Goal: Task Accomplishment & Management: Use online tool/utility

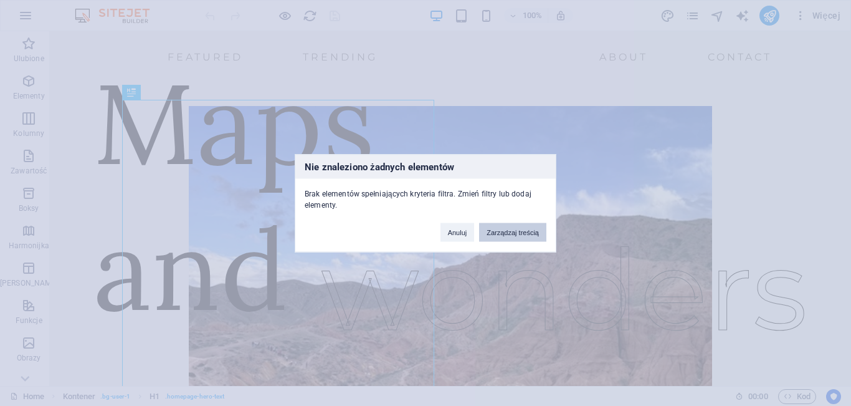
click at [511, 236] on button "Zarządzaj treścią" at bounding box center [512, 231] width 67 height 19
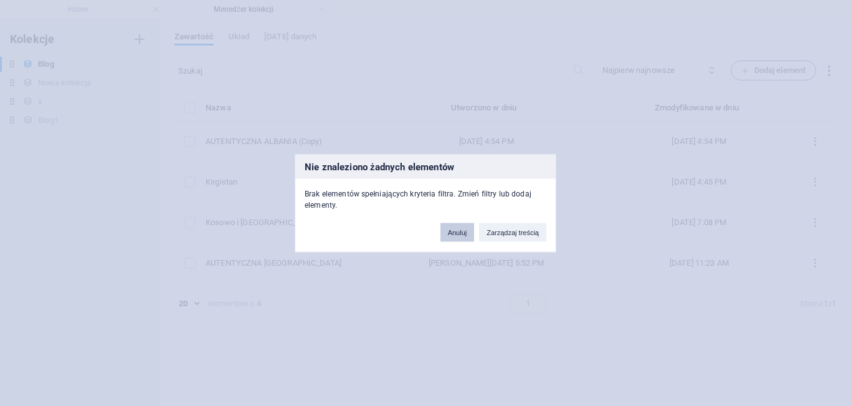
click at [459, 236] on button "Anuluj" at bounding box center [457, 231] width 34 height 19
click at [456, 232] on button "Anuluj" at bounding box center [457, 231] width 34 height 19
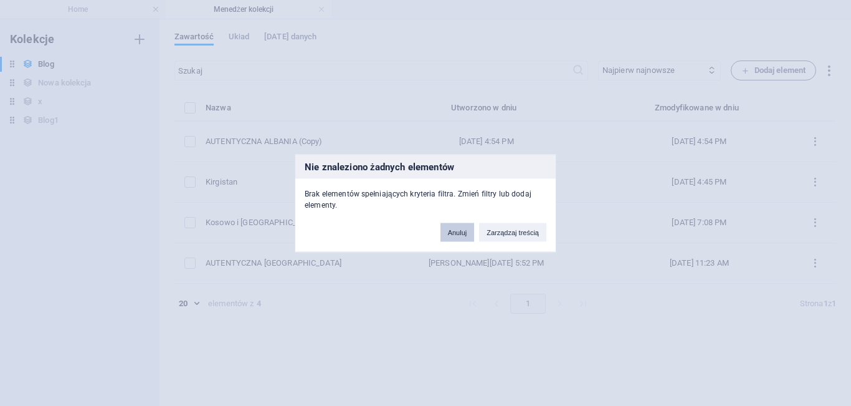
click at [456, 232] on button "Anuluj" at bounding box center [457, 231] width 34 height 19
click at [438, 44] on div "Nie znaleziono żadnych elementów Brak elementów spełniających kryteria filtra. …" at bounding box center [425, 203] width 851 height 406
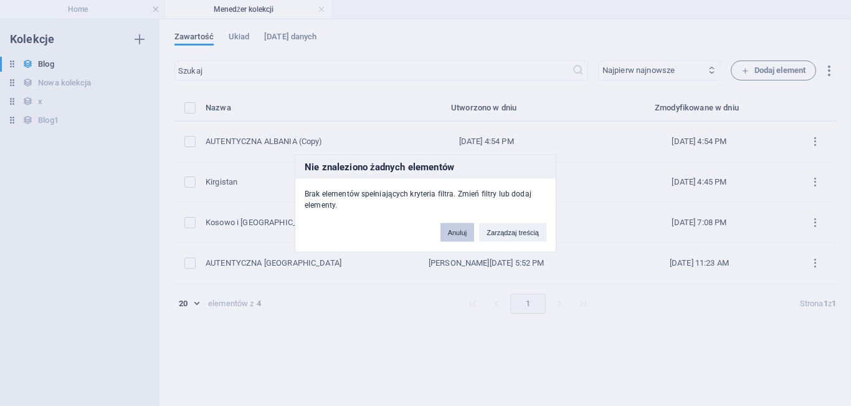
click at [460, 229] on button "Anuluj" at bounding box center [457, 231] width 34 height 19
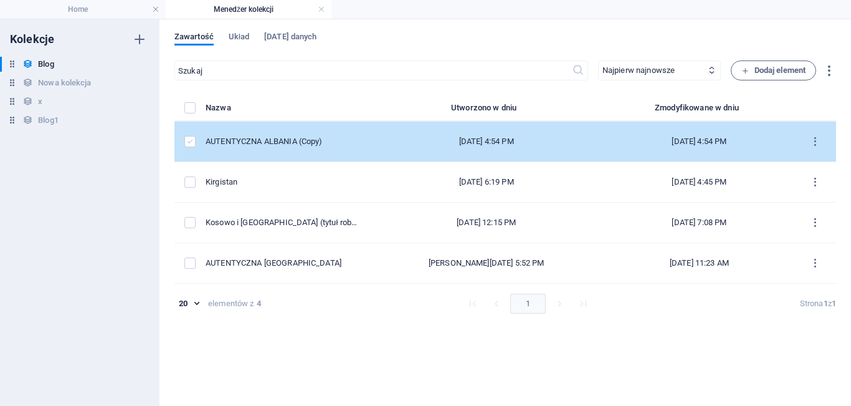
click at [191, 141] on label "items list" at bounding box center [189, 141] width 11 height 11
click at [0, 0] on input "items list" at bounding box center [0, 0] width 0 height 0
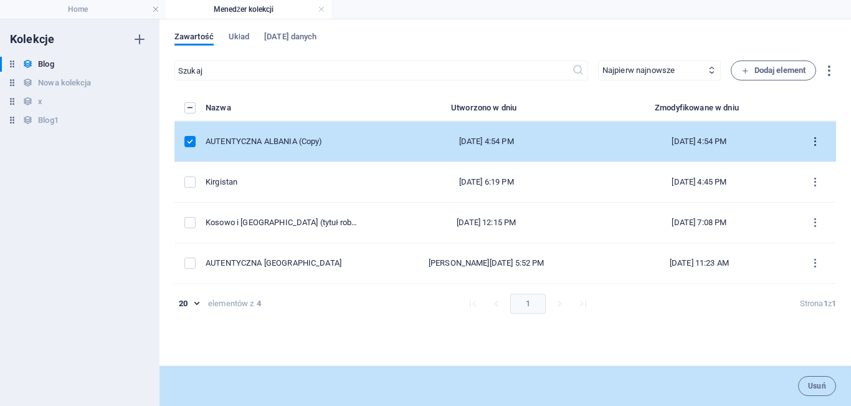
click at [817, 141] on icon "items list" at bounding box center [815, 142] width 12 height 12
click at [360, 67] on div at bounding box center [425, 203] width 851 height 406
click at [140, 64] on icon "button" at bounding box center [139, 64] width 9 height 9
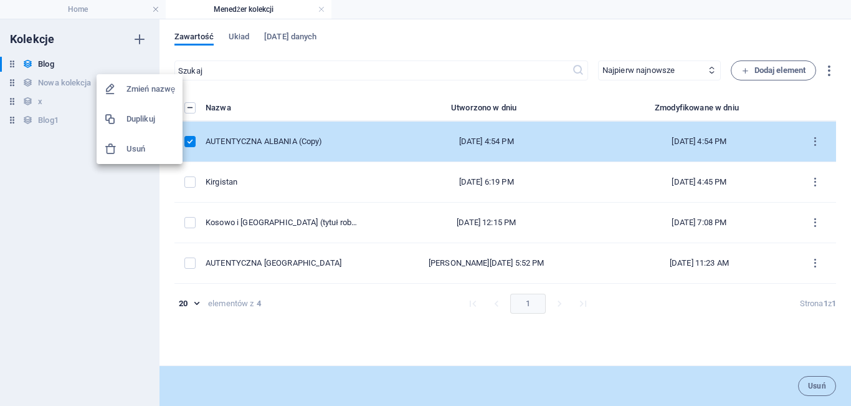
click at [62, 153] on div at bounding box center [425, 203] width 851 height 406
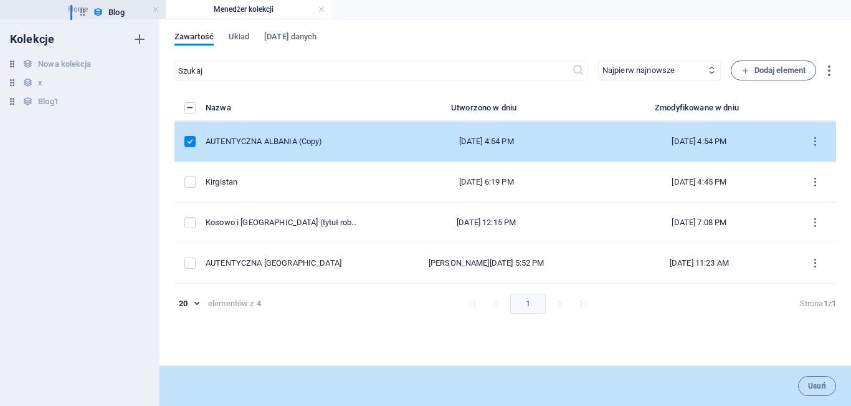
drag, startPoint x: 12, startPoint y: 65, endPoint x: 83, endPoint y: 18, distance: 85.4
click at [83, 19] on div "Home Menedżer kolekcji Ulubione Elementy Kolumny Zawartość Boksy Harmonijka Tab…" at bounding box center [425, 212] width 851 height 386
click at [83, 12] on h4 "Home" at bounding box center [83, 9] width 166 height 14
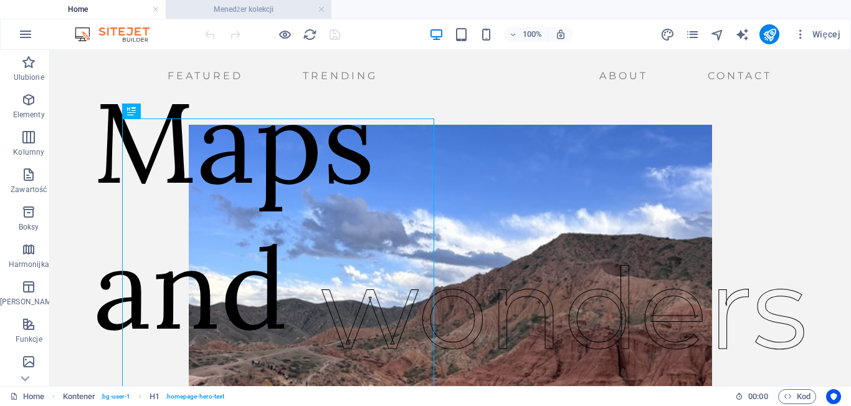
click at [226, 6] on h4 "Menedżer kolekcji" at bounding box center [249, 9] width 166 height 14
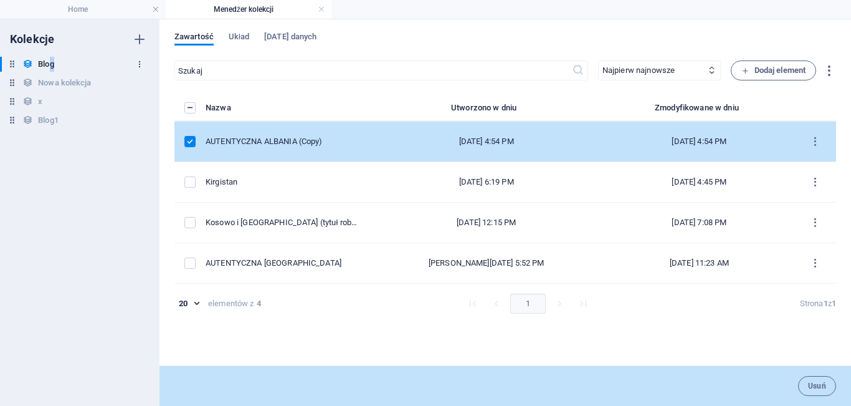
drag, startPoint x: 51, startPoint y: 60, endPoint x: 140, endPoint y: 65, distance: 89.3
click at [140, 65] on div "Blog Blog" at bounding box center [73, 64] width 147 height 15
drag, startPoint x: 16, startPoint y: 60, endPoint x: 34, endPoint y: 64, distance: 18.9
click at [34, 64] on div "Blog Blog Nowa kolekcja Nowa kolekcja x x Blog1 Blog1" at bounding box center [73, 92] width 147 height 71
click at [141, 64] on icon "button" at bounding box center [139, 64] width 9 height 9
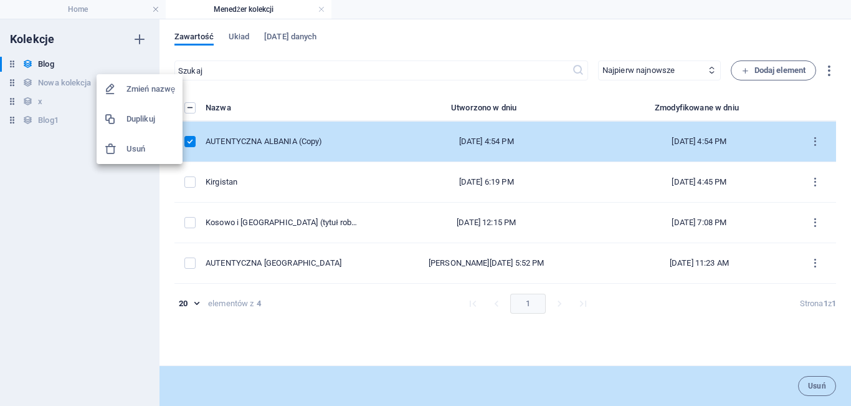
click at [338, 105] on div at bounding box center [425, 203] width 851 height 406
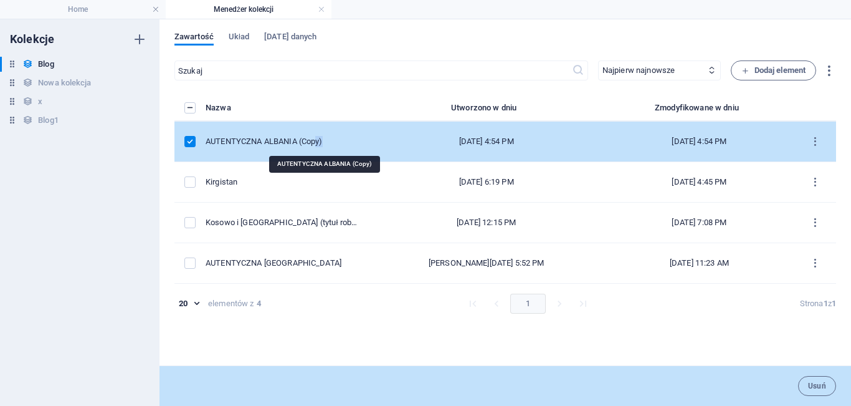
drag, startPoint x: 385, startPoint y: 142, endPoint x: 363, endPoint y: 145, distance: 22.6
click at [358, 145] on div "AUTENTYCZNA ALBANIA (Copy)" at bounding box center [282, 141] width 153 height 11
select select "Mountains"
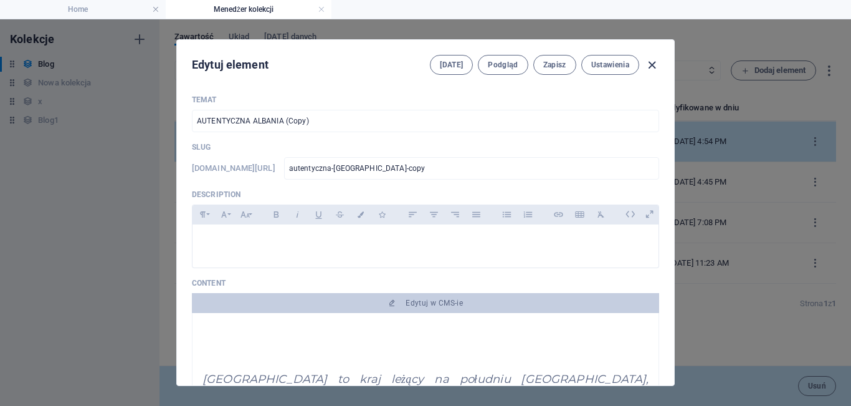
click at [654, 65] on icon "button" at bounding box center [652, 65] width 14 height 14
type input "[DATE]"
type input "autentyczna-albania-copy"
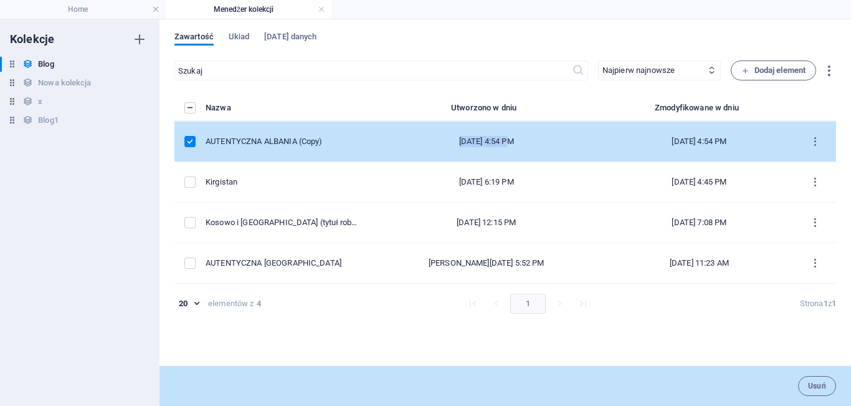
drag, startPoint x: 516, startPoint y: 146, endPoint x: 446, endPoint y: 137, distance: 70.4
click at [446, 137] on div "[DATE] 4:54 PM" at bounding box center [486, 141] width 216 height 11
select select "Mountains"
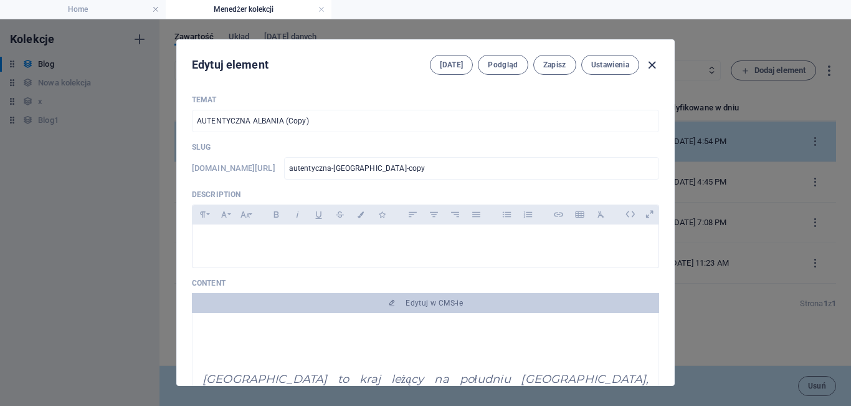
click at [654, 62] on icon "button" at bounding box center [652, 65] width 14 height 14
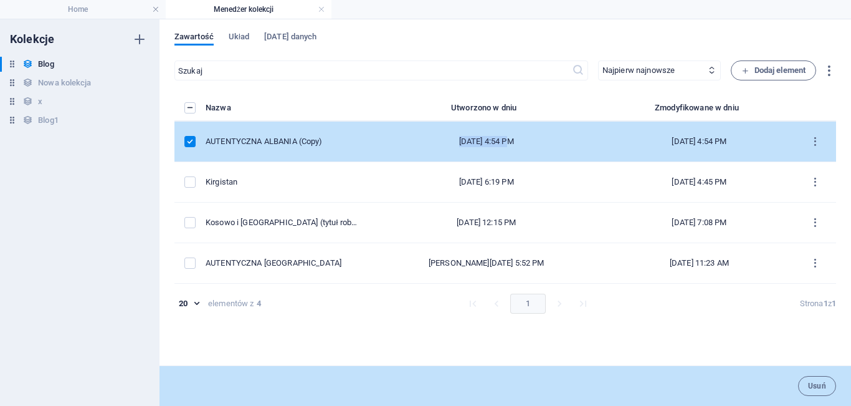
type input "[DATE]"
type input "autentyczna-albania-copy"
click at [187, 143] on label "items list" at bounding box center [189, 141] width 11 height 11
click at [0, 0] on input "items list" at bounding box center [0, 0] width 0 height 0
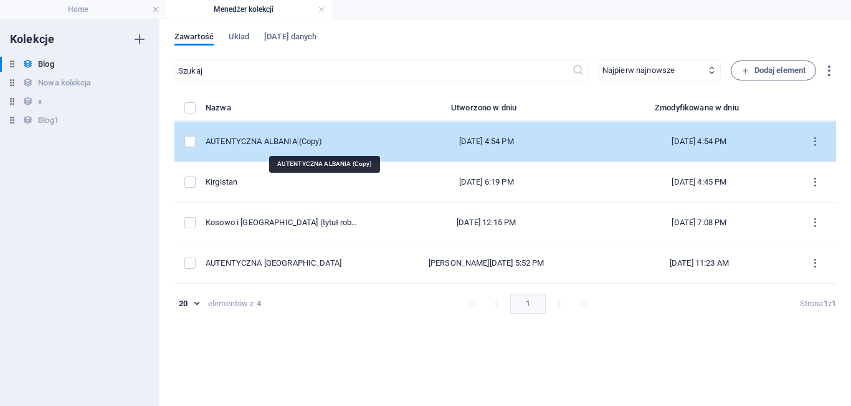
click at [342, 145] on div "AUTENTYCZNA ALBANIA (Copy)" at bounding box center [282, 141] width 153 height 11
select select "Mountains"
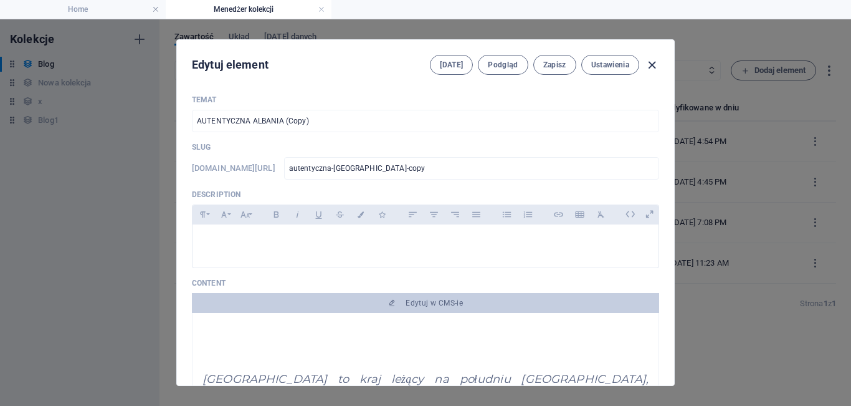
click at [653, 68] on icon "button" at bounding box center [652, 65] width 14 height 14
type input "[DATE]"
type input "autentyczna-albania-copy"
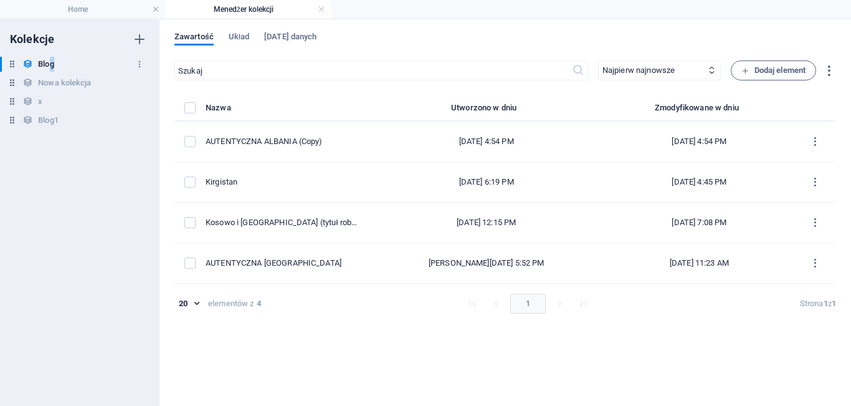
drag, startPoint x: 50, startPoint y: 64, endPoint x: 59, endPoint y: 59, distance: 10.9
click at [59, 59] on div "Blog Blog" at bounding box center [73, 64] width 147 height 15
drag, startPoint x: 24, startPoint y: 63, endPoint x: 17, endPoint y: 62, distance: 7.0
click at [17, 62] on div "Blog Blog" at bounding box center [73, 64] width 147 height 15
drag, startPoint x: 15, startPoint y: 65, endPoint x: 88, endPoint y: 12, distance: 91.0
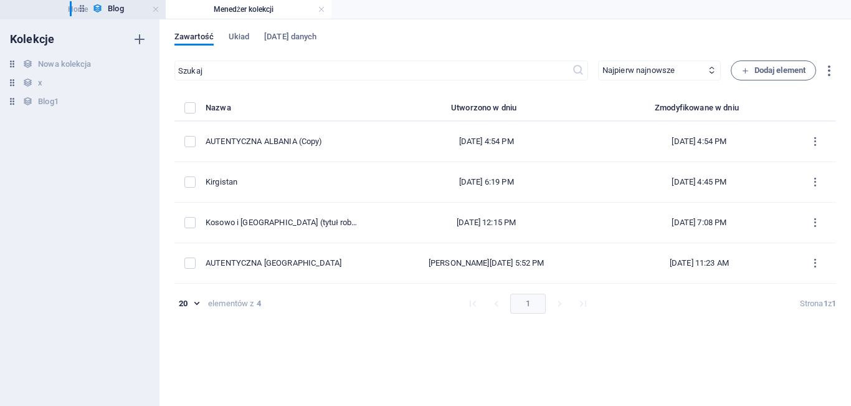
click at [88, 19] on div "Home Menedżer kolekcji Ulubione Elementy Kolumny Zawartość Boksy Harmonijka Tab…" at bounding box center [425, 212] width 851 height 386
click at [88, 10] on h4 "Home" at bounding box center [83, 9] width 166 height 14
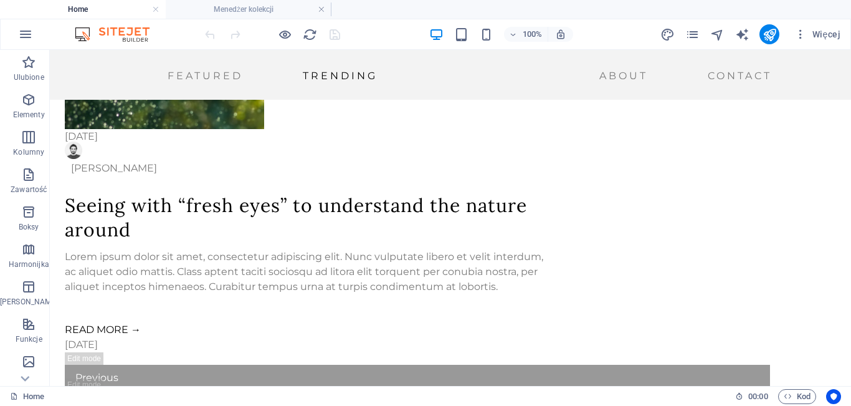
scroll to position [1599, 0]
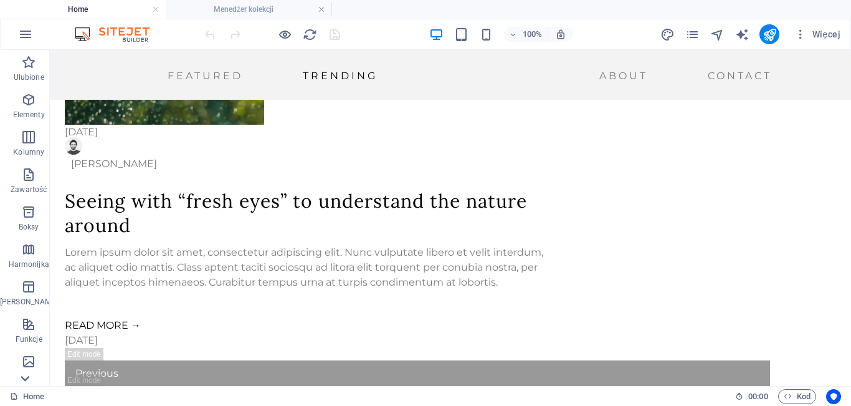
click at [28, 374] on icon at bounding box center [24, 377] width 17 height 17
click at [31, 368] on span "Kolekcje" at bounding box center [28, 368] width 57 height 30
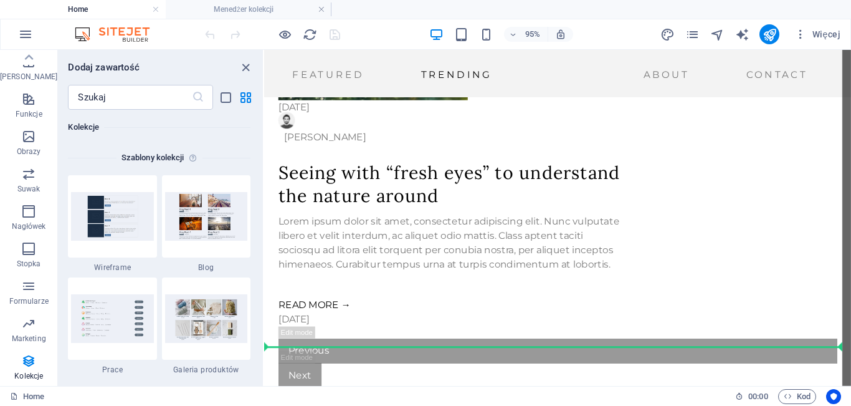
scroll to position [1599, 0]
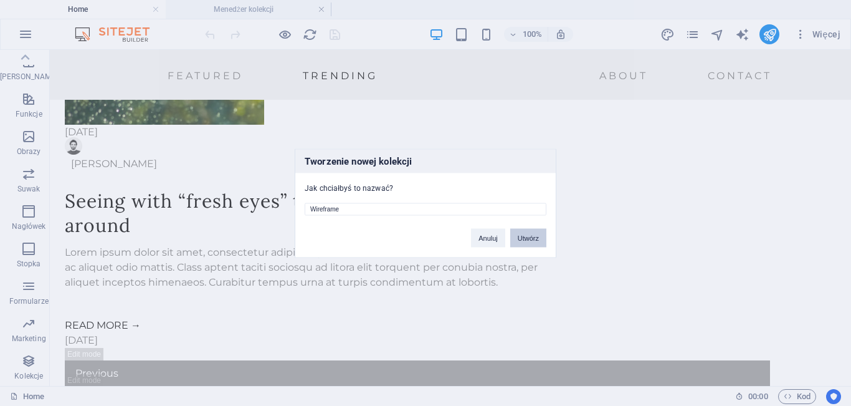
click at [517, 235] on button "Utwórz" at bounding box center [528, 237] width 36 height 19
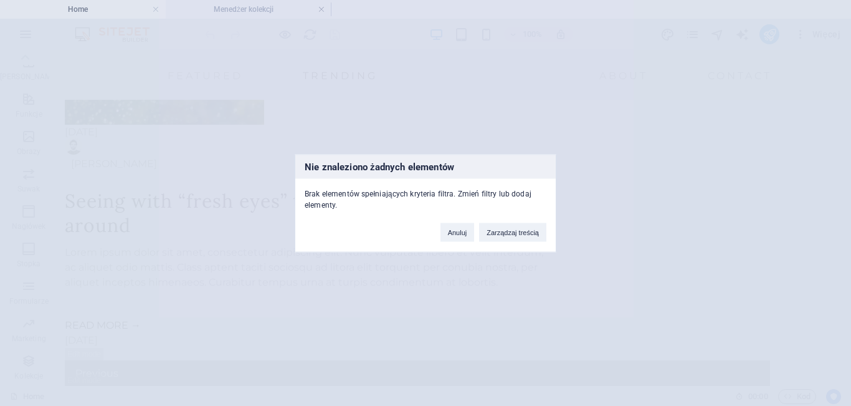
click at [517, 235] on button "Zarządzaj treścią" at bounding box center [512, 231] width 67 height 19
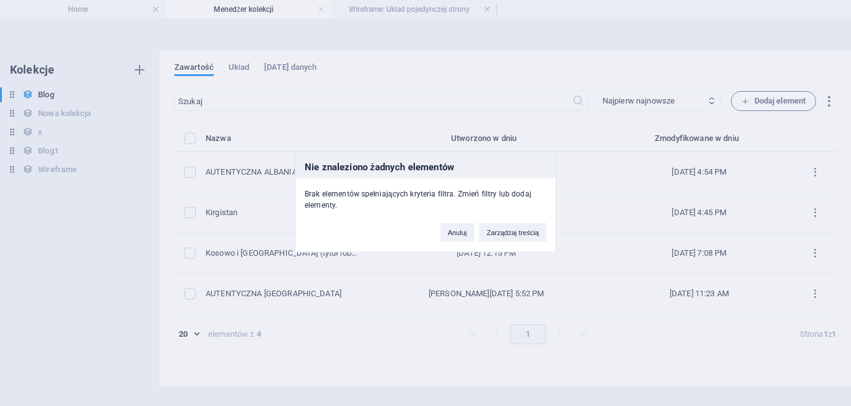
scroll to position [0, 0]
click at [519, 231] on button "Zarządzaj treścią" at bounding box center [512, 231] width 67 height 19
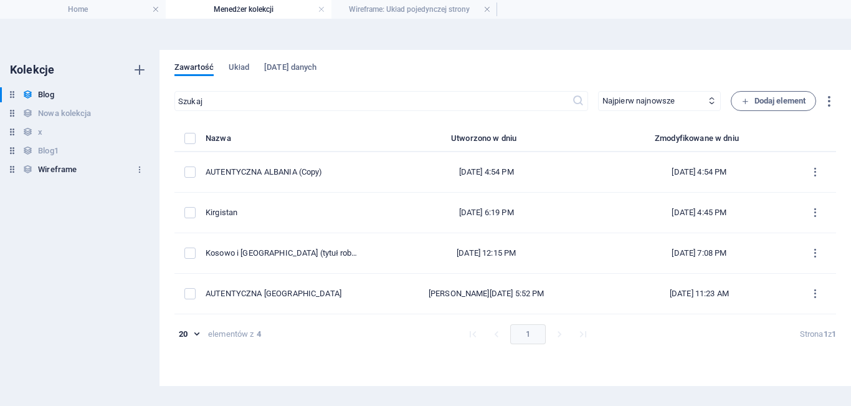
click at [74, 173] on h6 "Wireframe" at bounding box center [57, 169] width 39 height 15
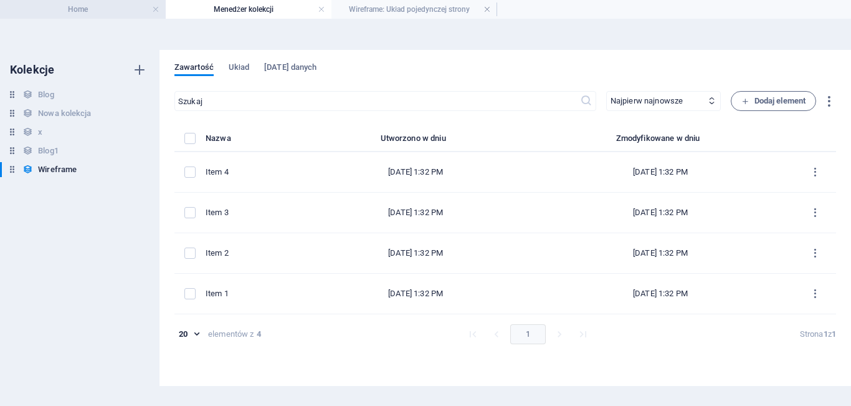
click at [83, 9] on h4 "Home" at bounding box center [83, 9] width 166 height 14
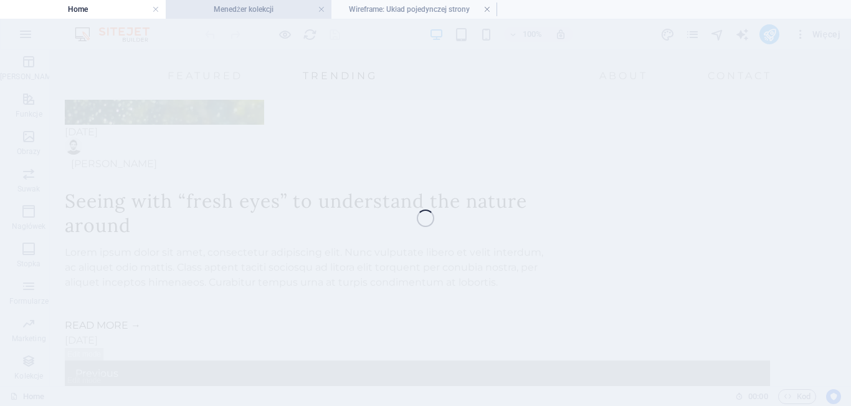
click at [211, 10] on h4 "Menedżer kolekcji" at bounding box center [249, 9] width 166 height 14
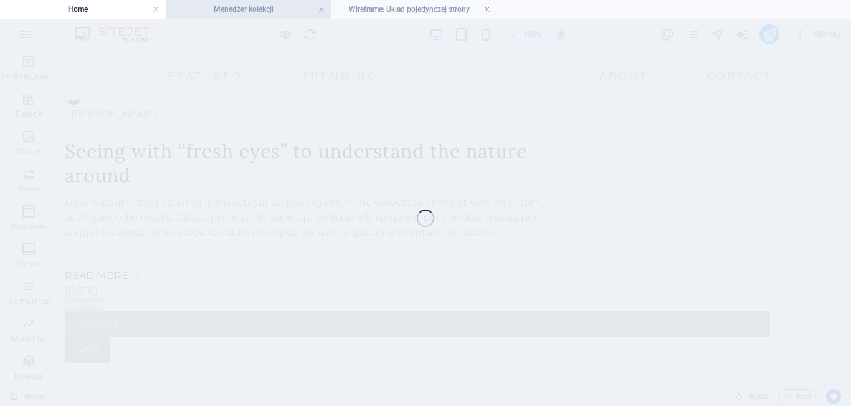
scroll to position [0, 0]
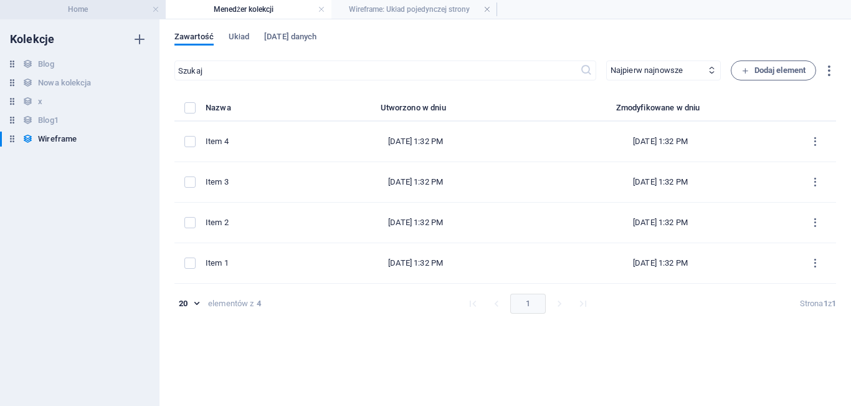
click at [88, 11] on h4 "Home" at bounding box center [83, 9] width 166 height 14
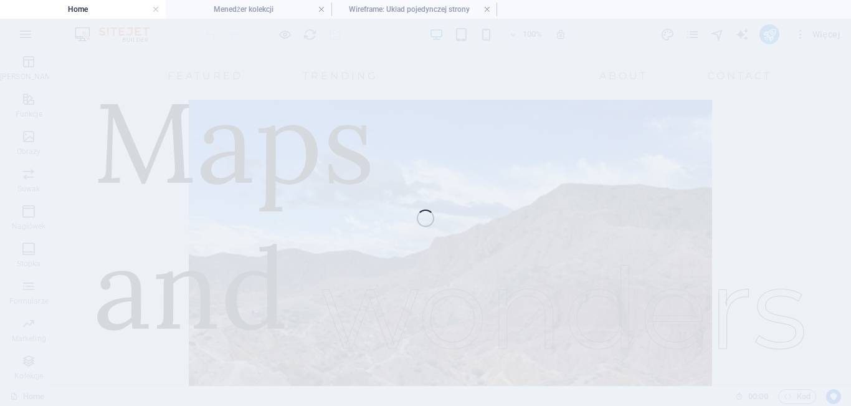
scroll to position [1599, 0]
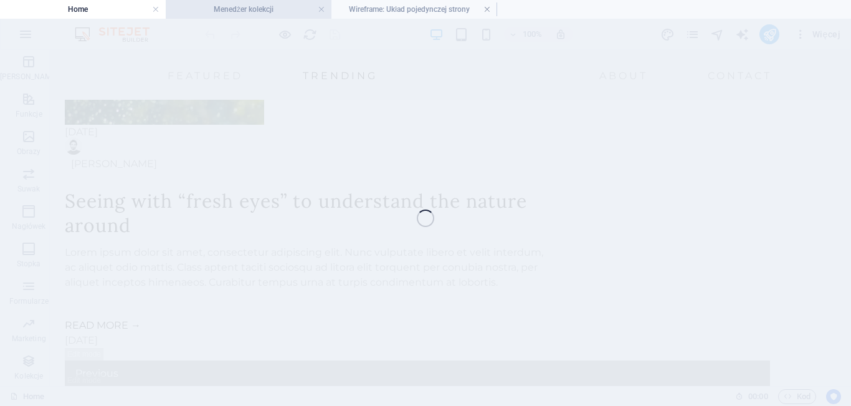
click at [214, 11] on h4 "Menedżer kolekcji" at bounding box center [249, 9] width 166 height 14
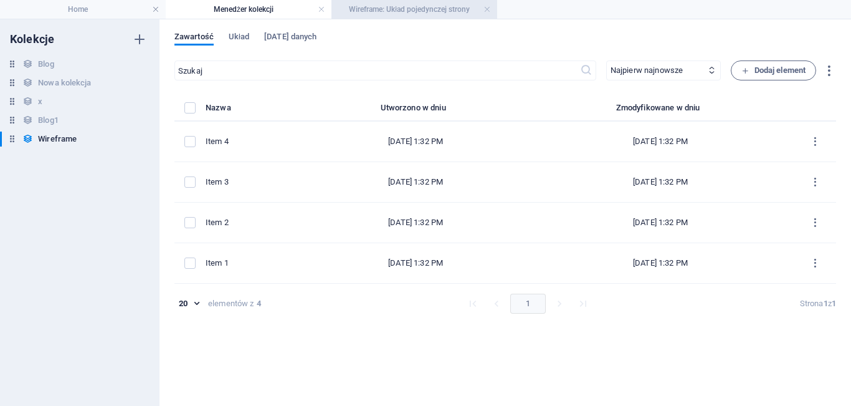
click at [360, 18] on li "Wireframe: Układ pojedynczej strony" at bounding box center [414, 9] width 166 height 19
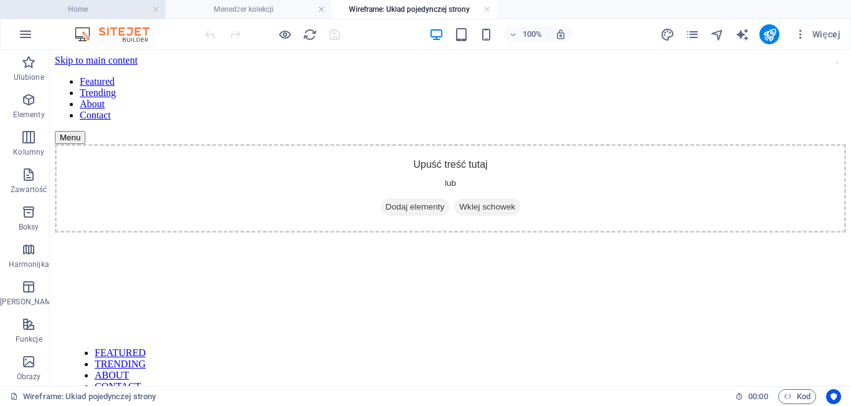
click at [120, 3] on h4 "Home" at bounding box center [83, 9] width 166 height 14
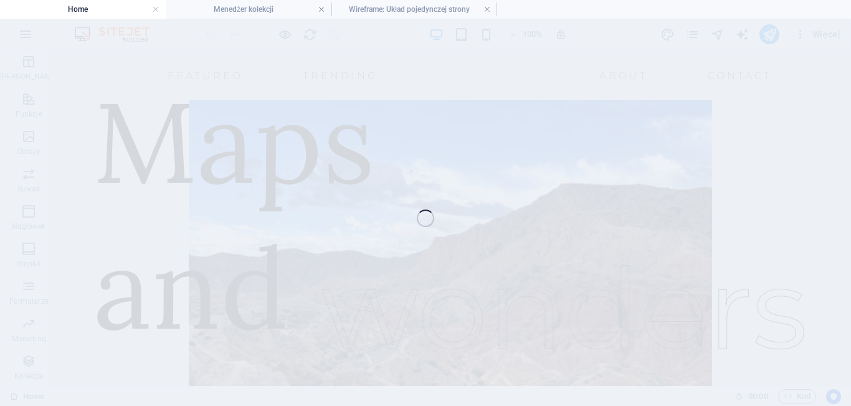
scroll to position [1599, 0]
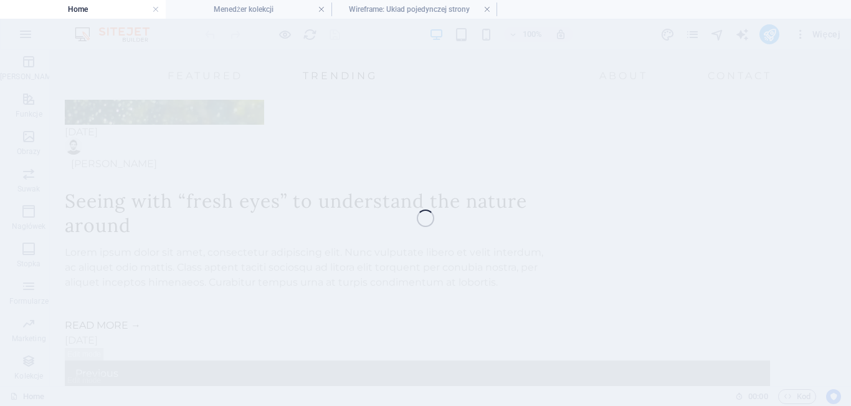
click at [366, 129] on div "Ulubione Elementy Kolumny Zawartość Boksy Harmonijka Tabele Funkcje Obrazy Suwa…" at bounding box center [425, 218] width 851 height 336
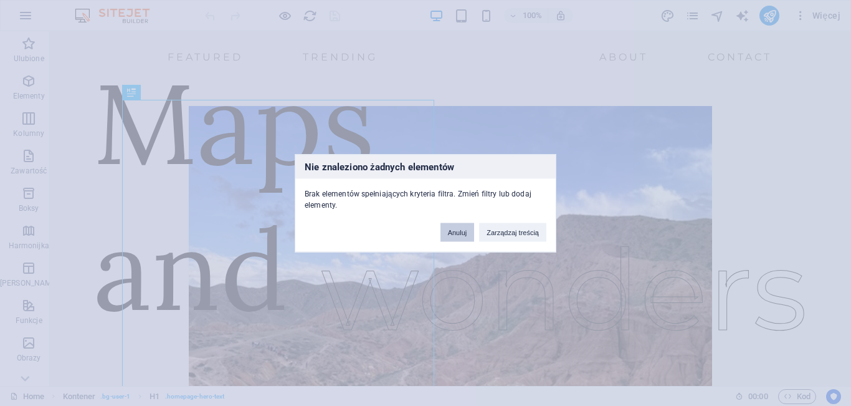
click at [462, 226] on button "Anuluj" at bounding box center [457, 231] width 34 height 19
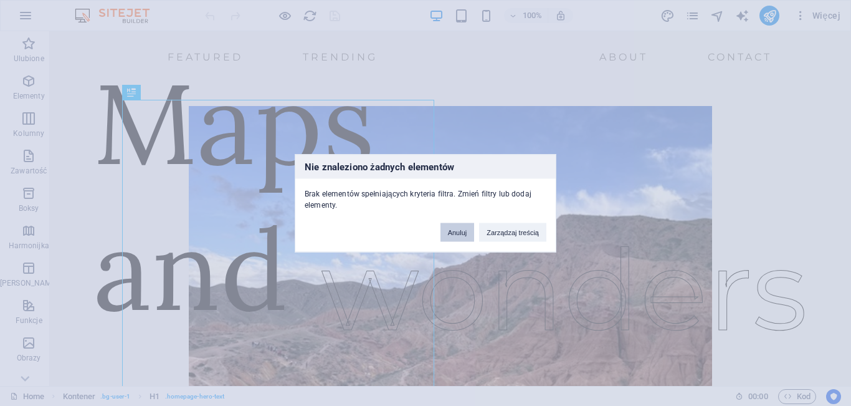
click at [462, 230] on button "Anuluj" at bounding box center [457, 231] width 34 height 19
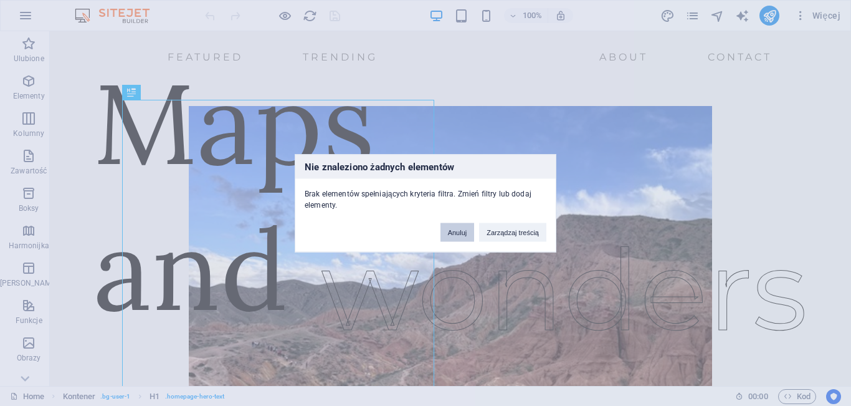
click at [462, 230] on button "Anuluj" at bounding box center [457, 231] width 34 height 19
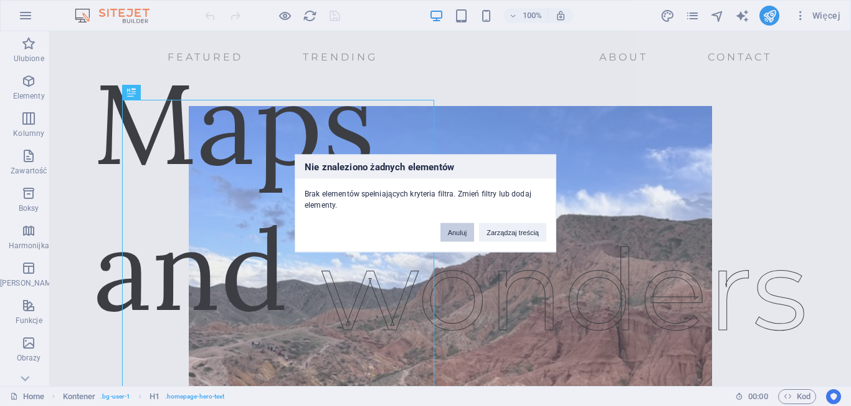
click at [462, 230] on button "Anuluj" at bounding box center [457, 231] width 34 height 19
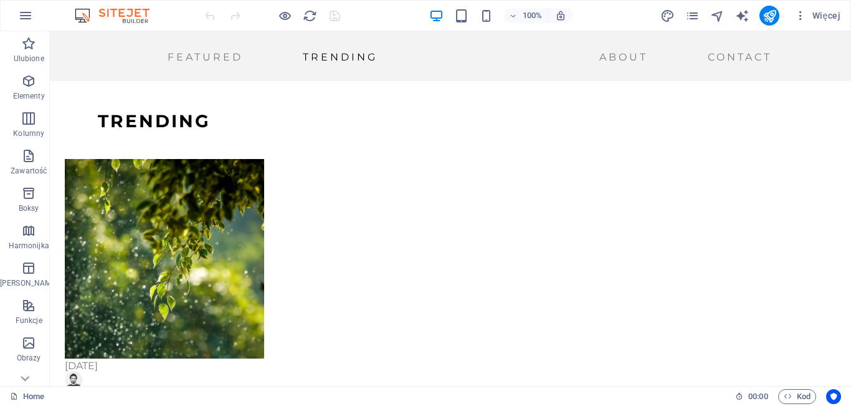
scroll to position [1414, 0]
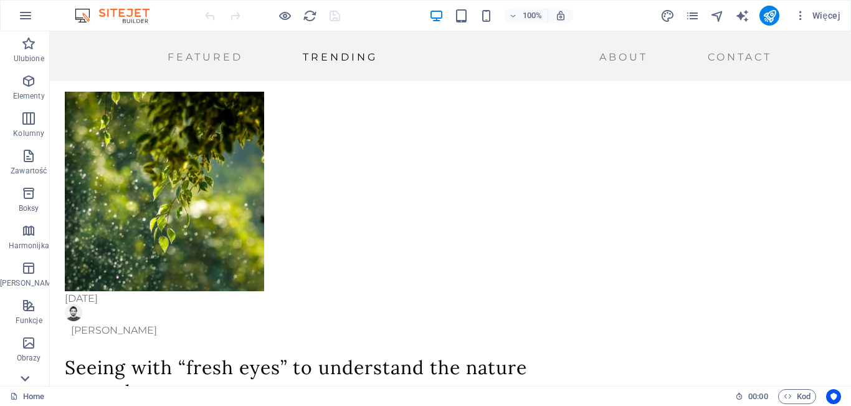
click at [21, 379] on icon at bounding box center [24, 377] width 17 height 17
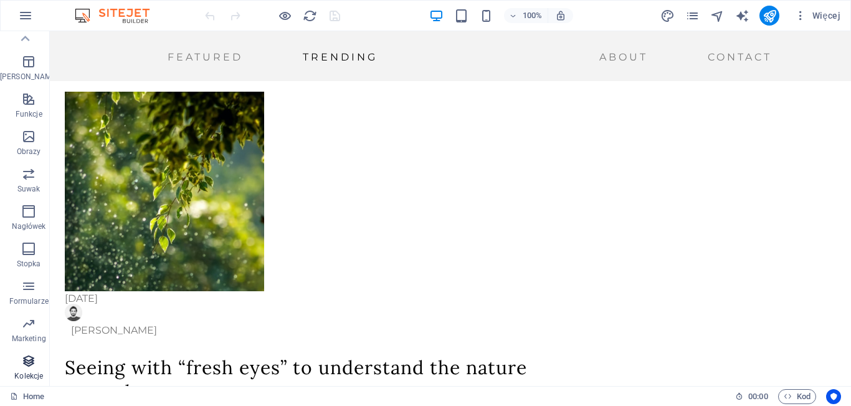
click at [35, 364] on span "Kolekcje" at bounding box center [28, 368] width 57 height 30
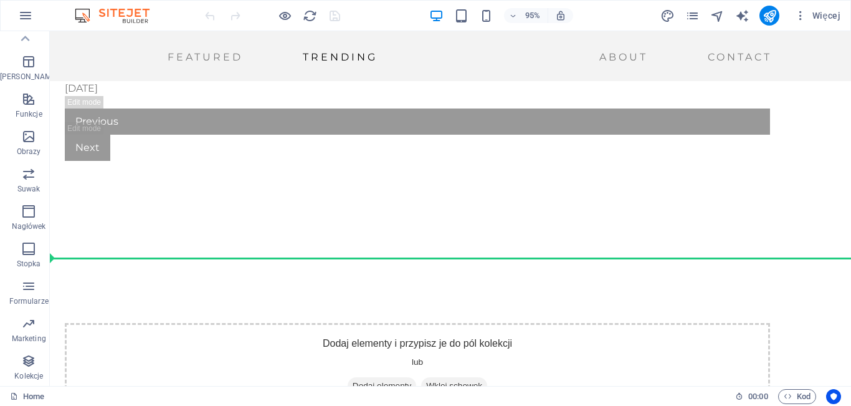
scroll to position [1811, 0]
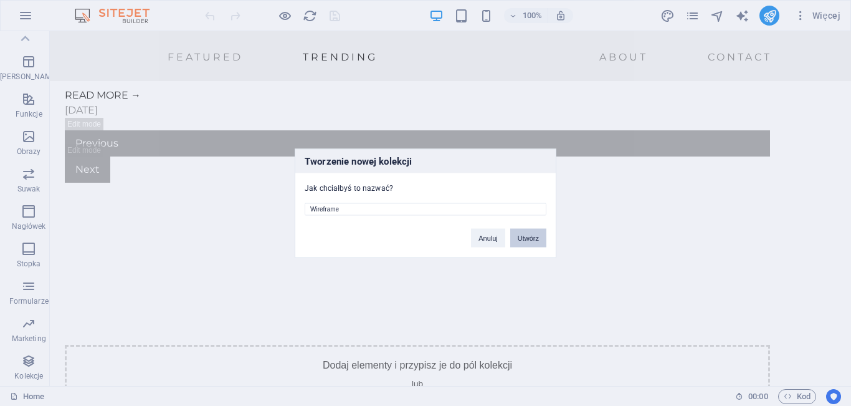
click at [529, 240] on button "Utwórz" at bounding box center [528, 237] width 36 height 19
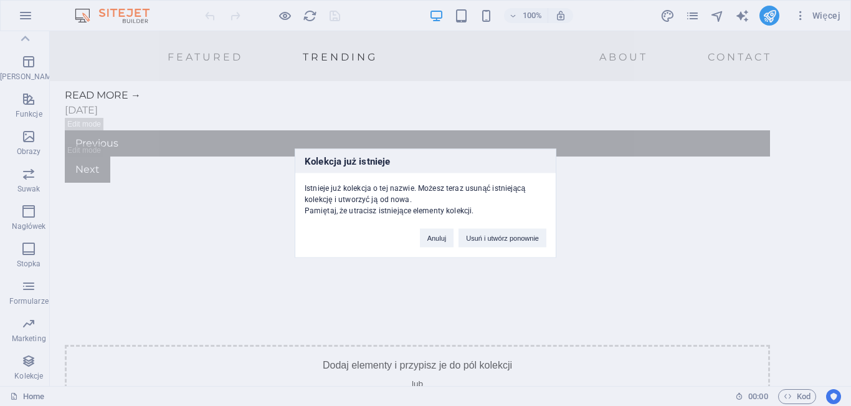
click at [486, 238] on button "Usuń i utwórz ponownie" at bounding box center [503, 237] width 88 height 19
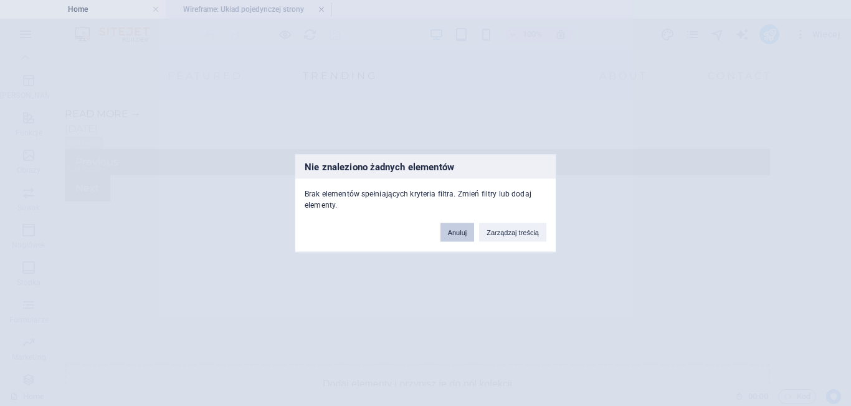
click at [464, 235] on button "Anuluj" at bounding box center [457, 231] width 34 height 19
click at [456, 229] on button "Anuluj" at bounding box center [457, 231] width 34 height 19
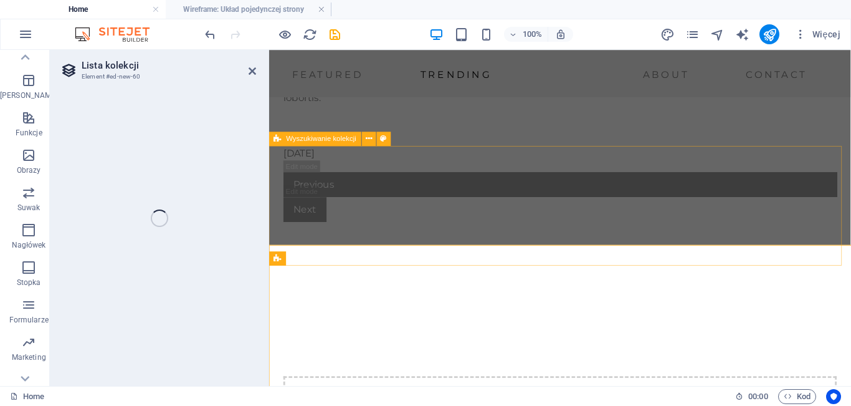
select select "68e3aa577c663d57050da888"
select select "createdAt_DESC"
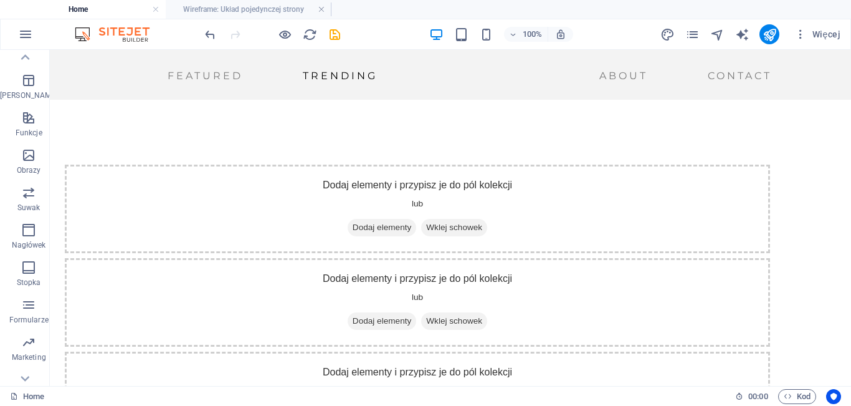
scroll to position [2016, 0]
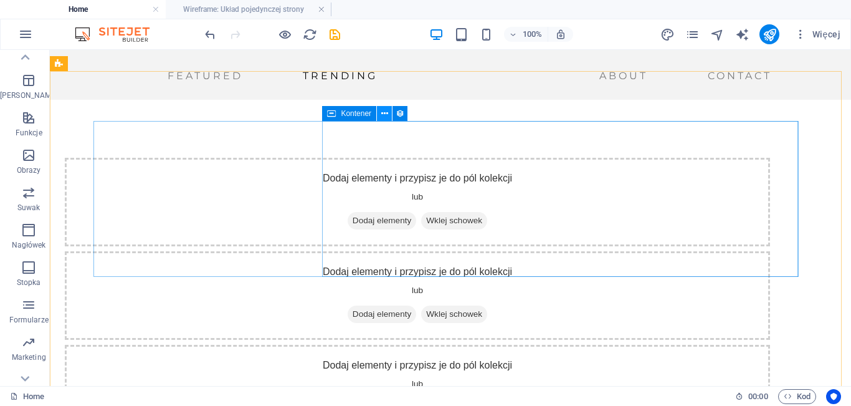
click at [383, 115] on icon at bounding box center [384, 113] width 7 height 13
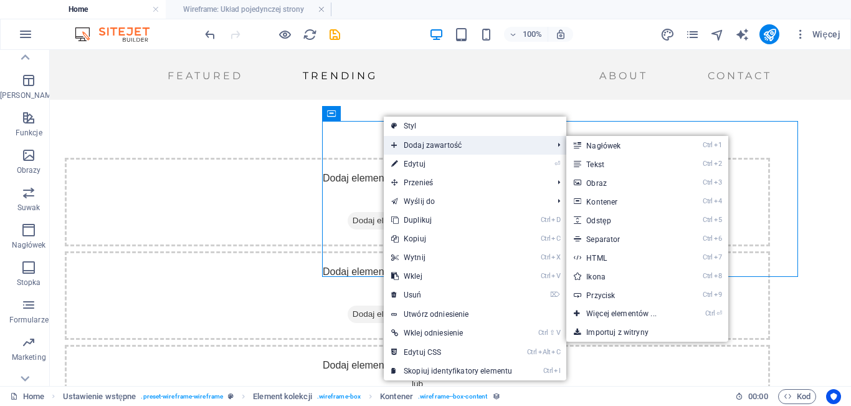
click at [423, 144] on span "Dodaj zawartość" at bounding box center [466, 145] width 164 height 19
click at [615, 316] on link "Ctrl ⏎ Więcej elementów ..." at bounding box center [623, 313] width 115 height 19
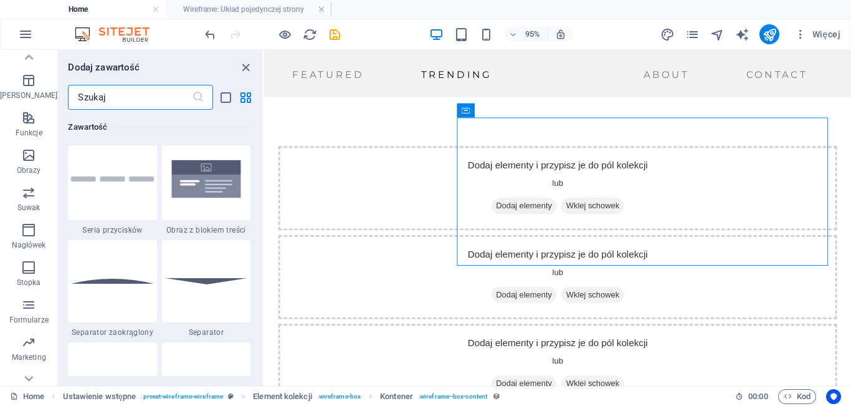
scroll to position [2961, 0]
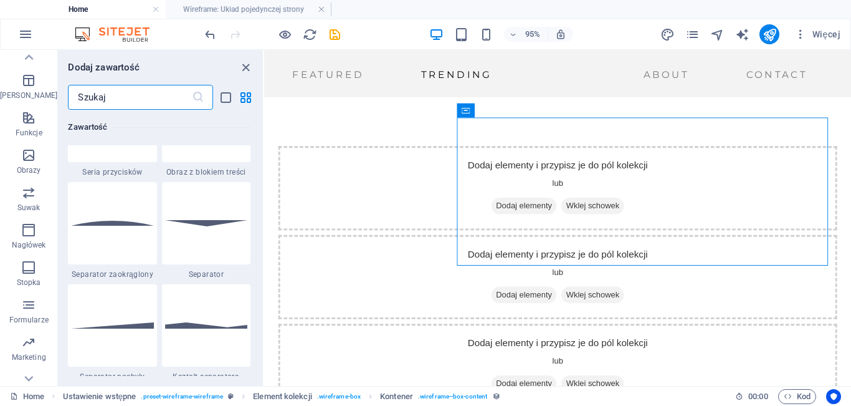
click at [121, 105] on input "text" at bounding box center [129, 97] width 123 height 25
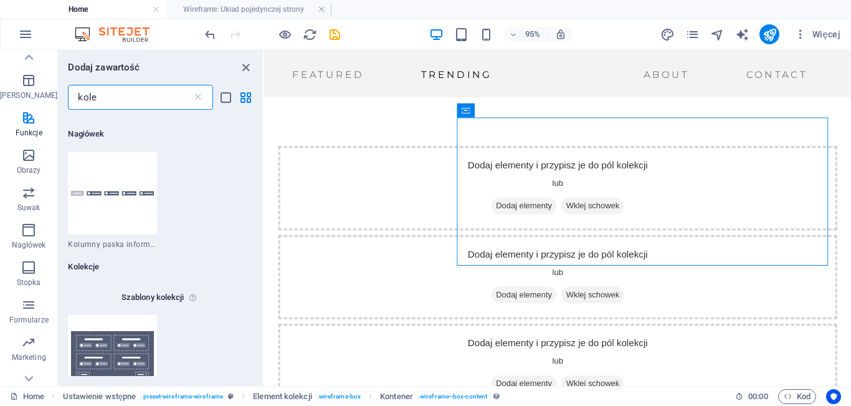
scroll to position [0, 0]
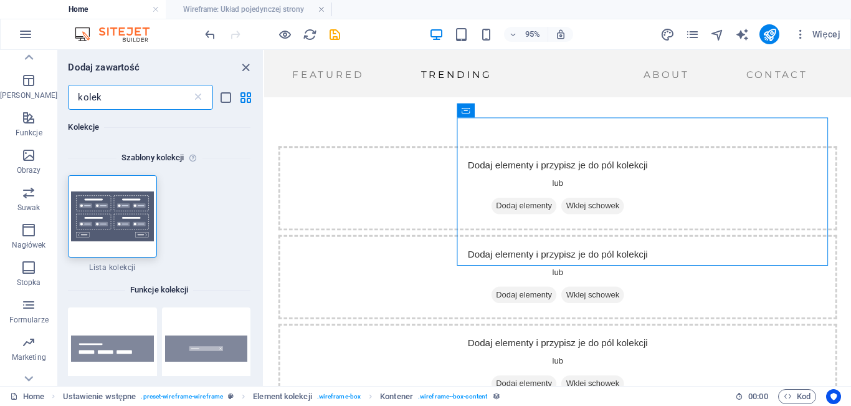
type input "kolek"
drag, startPoint x: 260, startPoint y: 164, endPoint x: 259, endPoint y: 206, distance: 41.7
click at [259, 206] on div "Kolekcje Szablony kolekcji 1 Star Lista kolekcji Funkcje kolekcji 1 Star Kolekc…" at bounding box center [160, 243] width 205 height 266
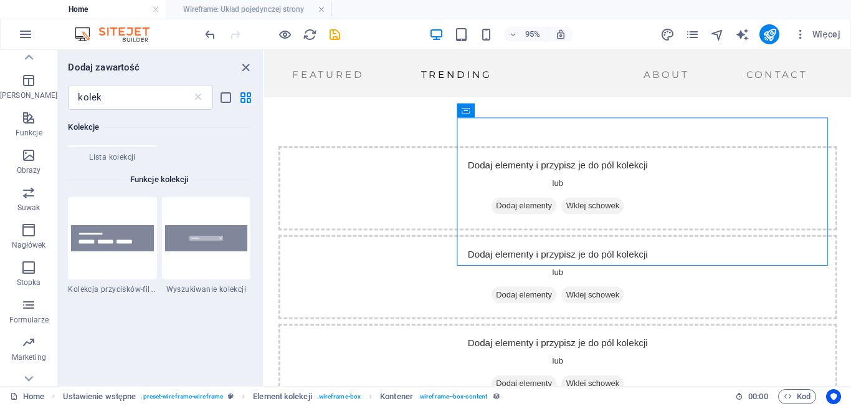
scroll to position [115, 0]
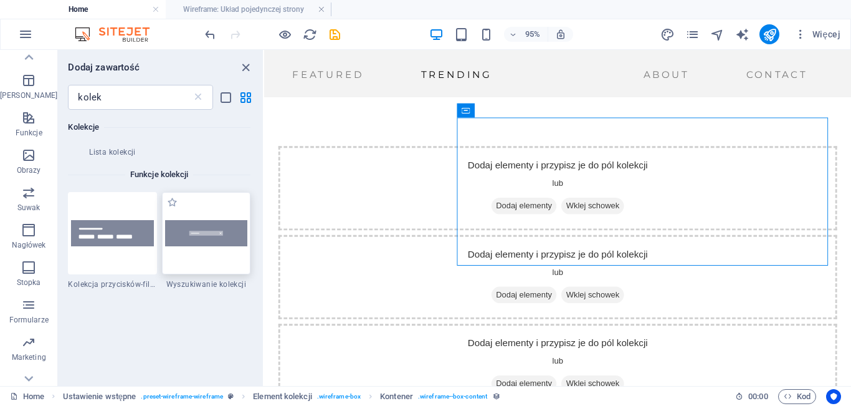
click at [226, 261] on div at bounding box center [206, 233] width 88 height 82
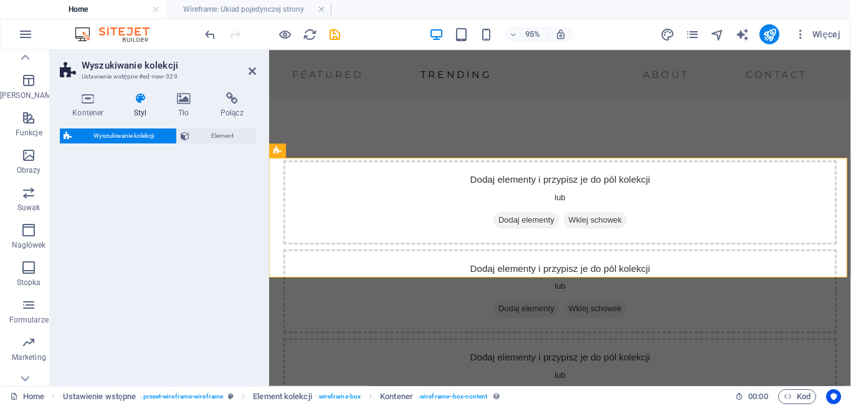
select select "px"
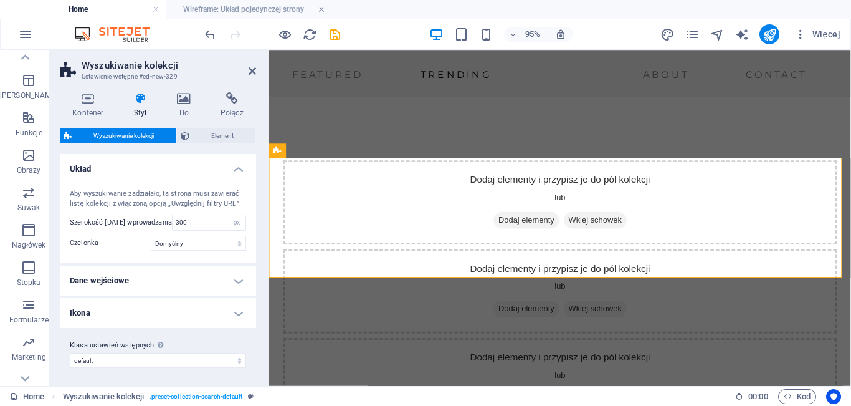
scroll to position [2784, 0]
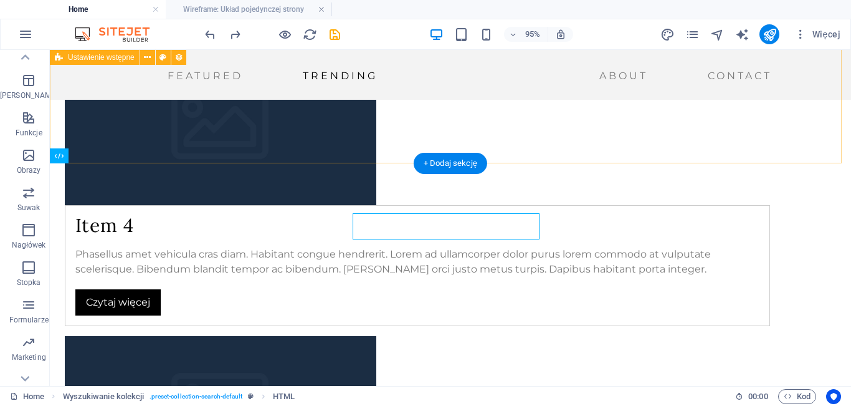
scroll to position [2753, 0]
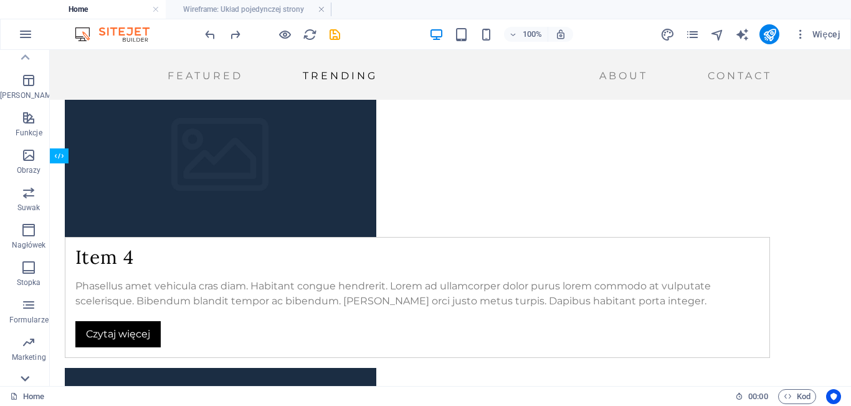
click at [27, 381] on icon at bounding box center [24, 377] width 17 height 17
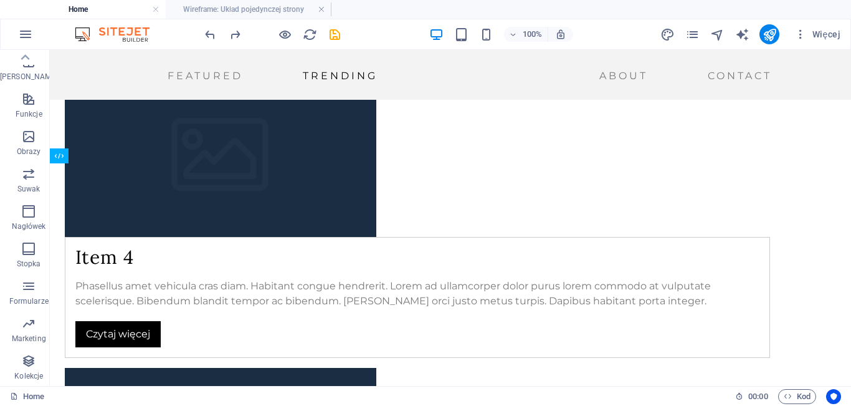
click at [27, 381] on span "Kolekcje" at bounding box center [28, 368] width 57 height 30
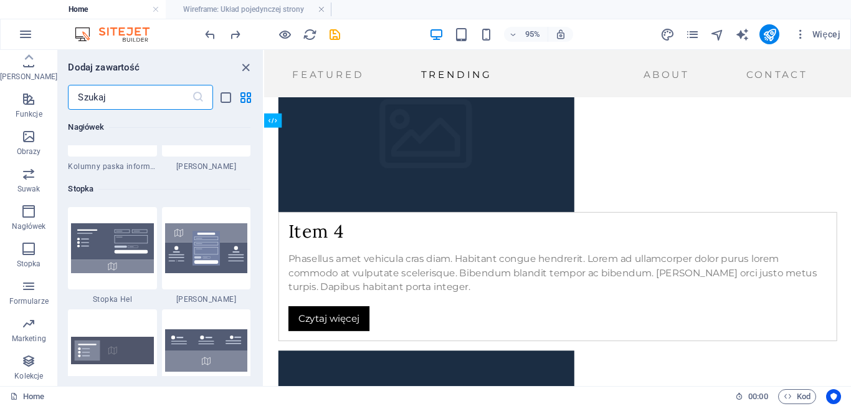
scroll to position [11405, 0]
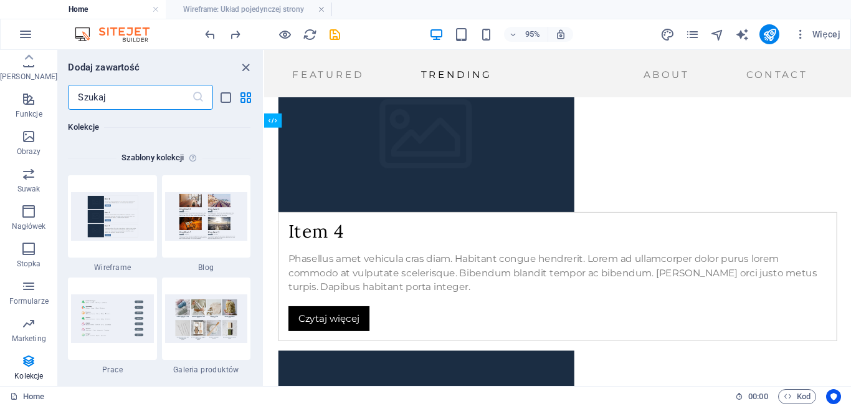
click at [117, 95] on input "text" at bounding box center [129, 97] width 123 height 25
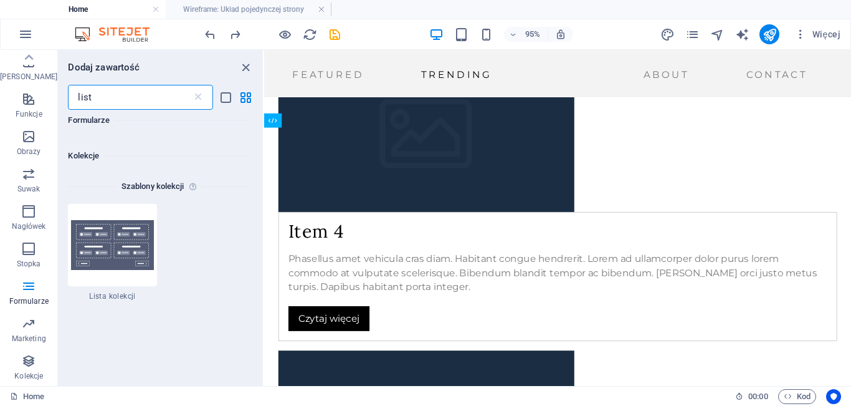
scroll to position [241, 0]
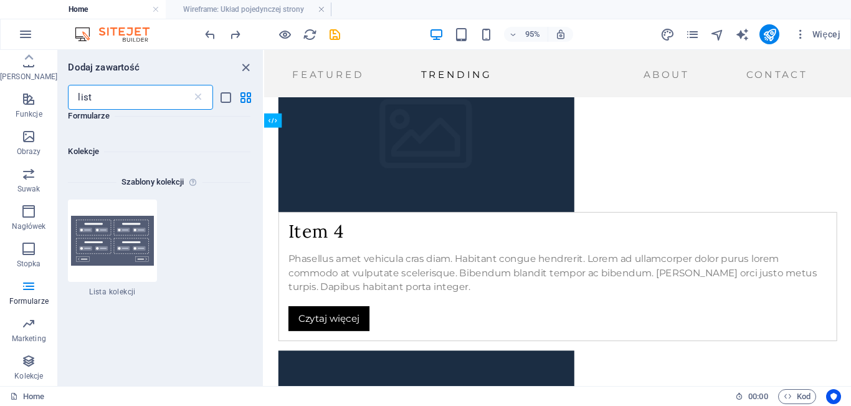
drag, startPoint x: 260, startPoint y: 157, endPoint x: 4, endPoint y: 217, distance: 263.6
type input "list"
click at [92, 260] on img at bounding box center [112, 241] width 82 height 50
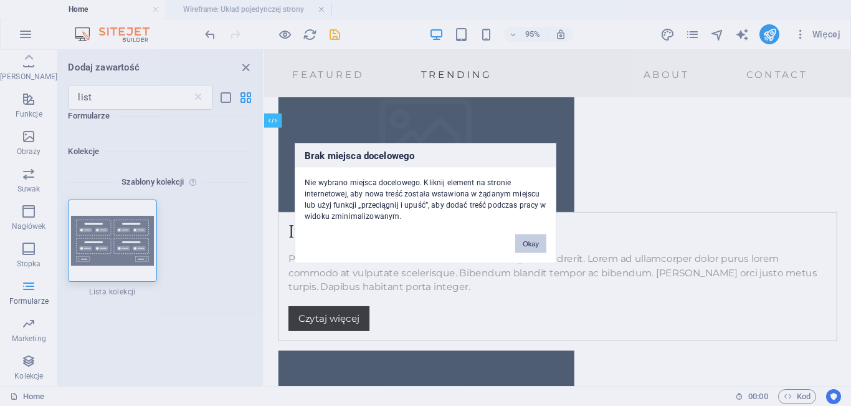
click at [387, 192] on div "Brak miejsca docelowego Nie wybrano miejsca docelowego. Kliknij element na stro…" at bounding box center [425, 203] width 851 height 406
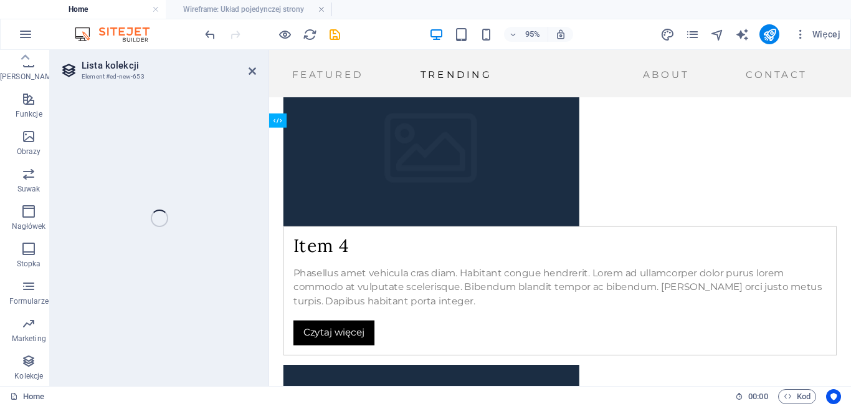
select select
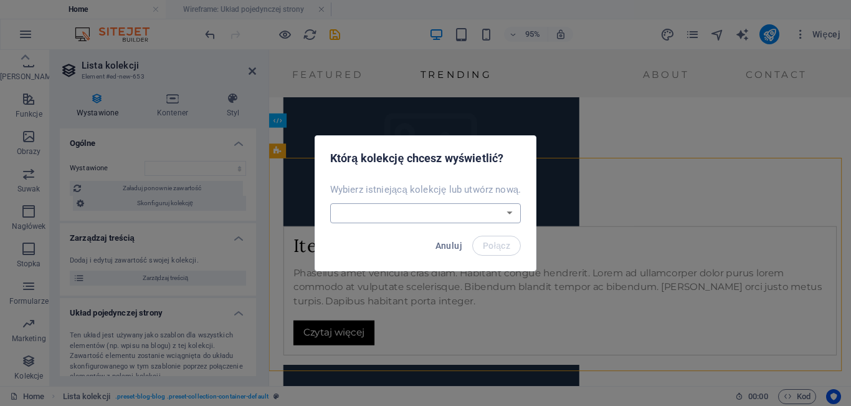
click at [508, 213] on select "Blog Blog1 Nowa kolekcja Wireframe x Utwórz nową kolekcję" at bounding box center [425, 213] width 191 height 20
select select "68da7d6412fbf1f9070767bc"
click at [331, 203] on select "Blog Blog1 Nowa kolekcja Wireframe x Utwórz nową kolekcję" at bounding box center [425, 213] width 191 height 20
click at [493, 247] on span "Połącz" at bounding box center [496, 245] width 27 height 10
select select "68da7d6412fbf1f9070767bc"
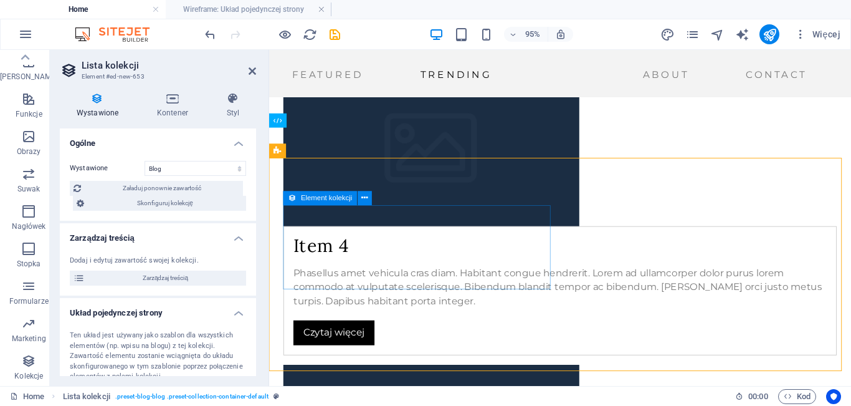
select select "createdAt_DESC"
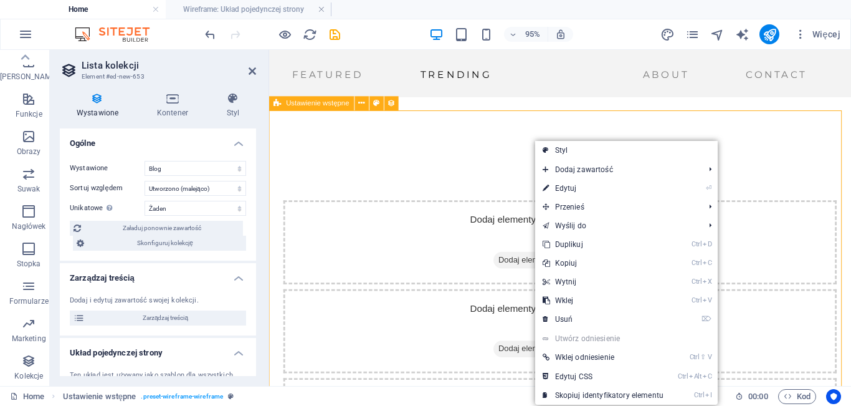
scroll to position [1974, 0]
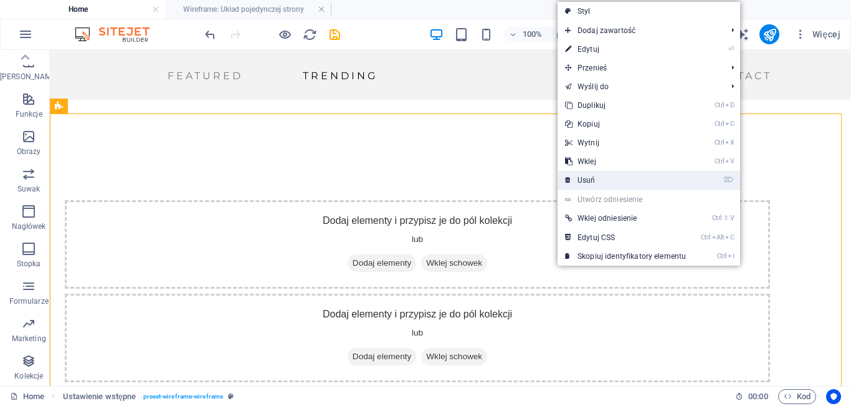
click at [581, 183] on link "⌦ Usuń" at bounding box center [626, 180] width 136 height 19
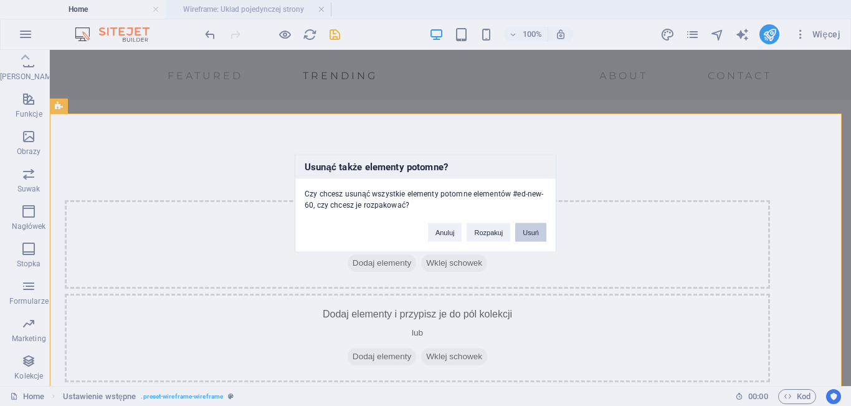
click at [525, 232] on button "Usuń" at bounding box center [530, 231] width 31 height 19
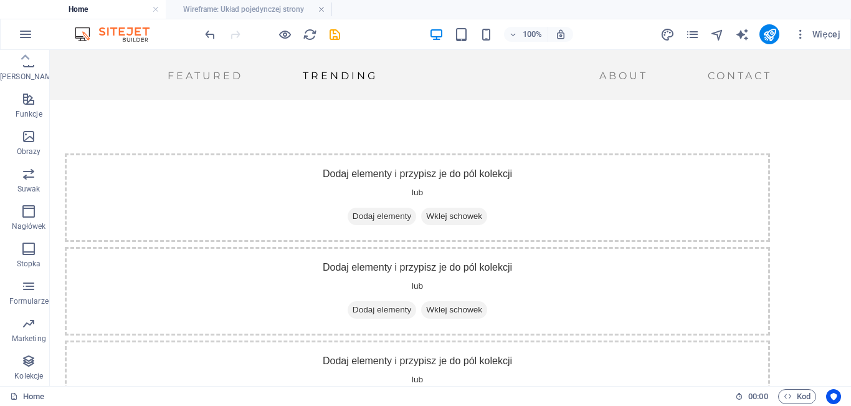
scroll to position [2037, 0]
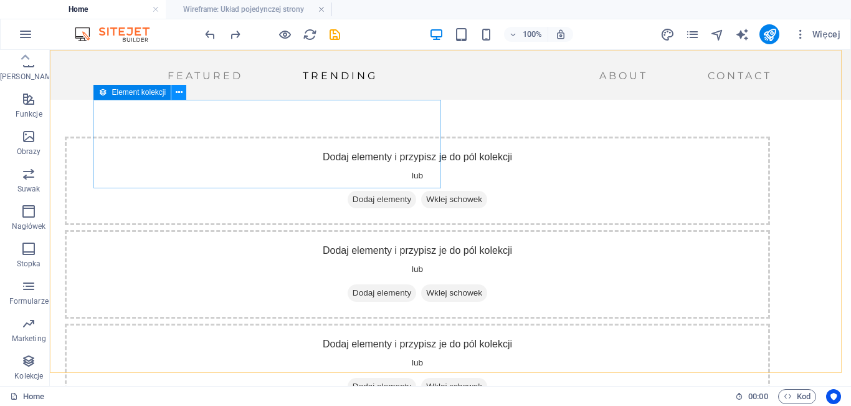
click at [179, 93] on icon at bounding box center [179, 92] width 7 height 13
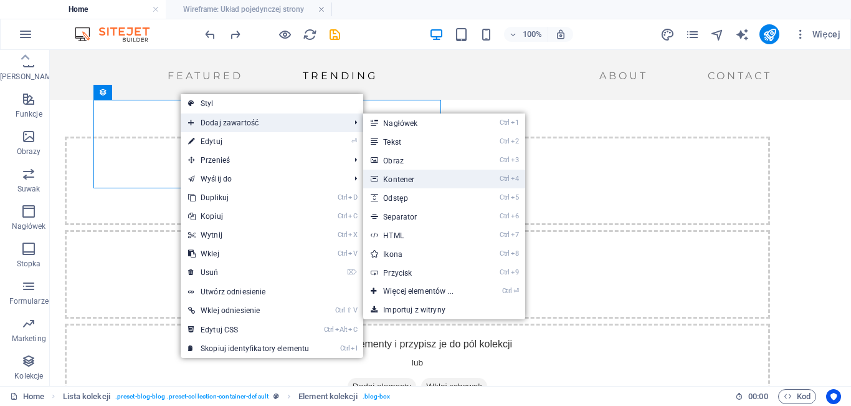
click at [399, 178] on link "Ctrl 4 Kontener" at bounding box center [420, 178] width 115 height 19
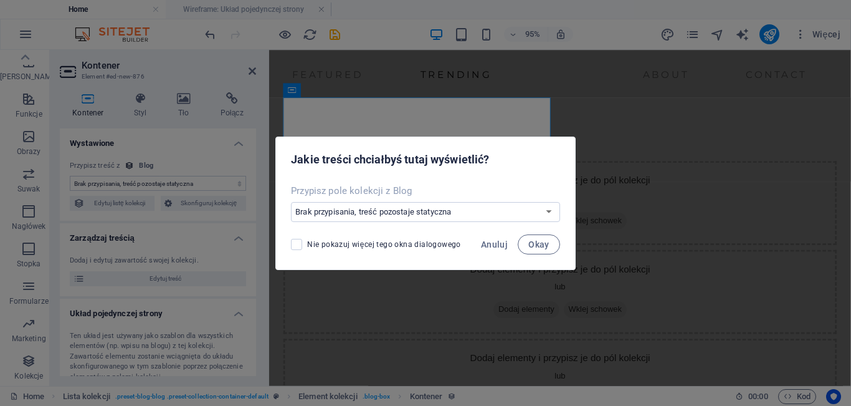
scroll to position [2059, 0]
click at [402, 217] on select "Brak przypisania, treść pozostaje statyczna Utwórz nowe pole Utworzono w dniu (…" at bounding box center [425, 212] width 269 height 20
click at [471, 213] on select "Brak przypisania, treść pozostaje statyczna Utwórz nowe pole Utworzono w dniu (…" at bounding box center [425, 212] width 269 height 20
click at [426, 195] on div "Przypisz pole kolekcji z Blog" at bounding box center [425, 190] width 269 height 12
click at [416, 188] on div "Przypisz pole kolekcji z Blog" at bounding box center [425, 190] width 269 height 12
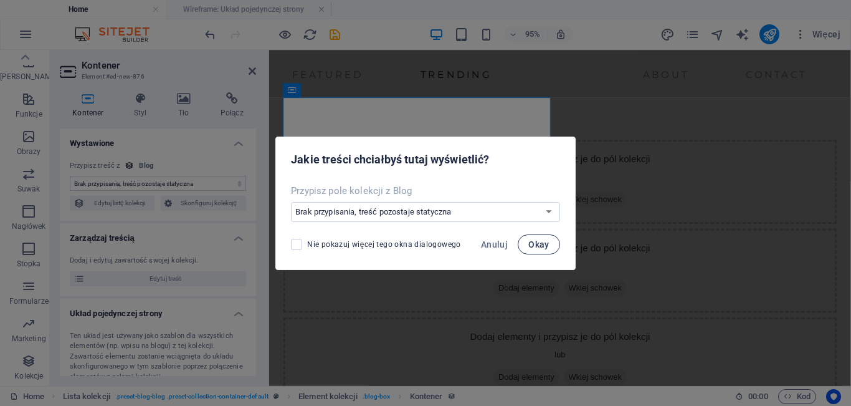
click at [538, 248] on span "Okay" at bounding box center [538, 244] width 21 height 10
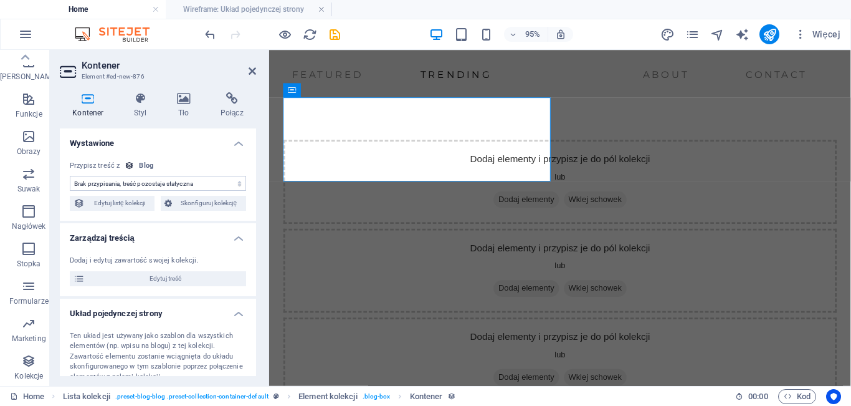
click at [201, 183] on select "Brak przypisania, treść pozostaje statyczna Utworzono w dniu (Data) Zaktualizow…" at bounding box center [158, 183] width 176 height 15
click at [70, 176] on select "Brak przypisania, treść pozostaje statyczna Utworzono w dniu (Data) Zaktualizow…" at bounding box center [158, 183] width 176 height 15
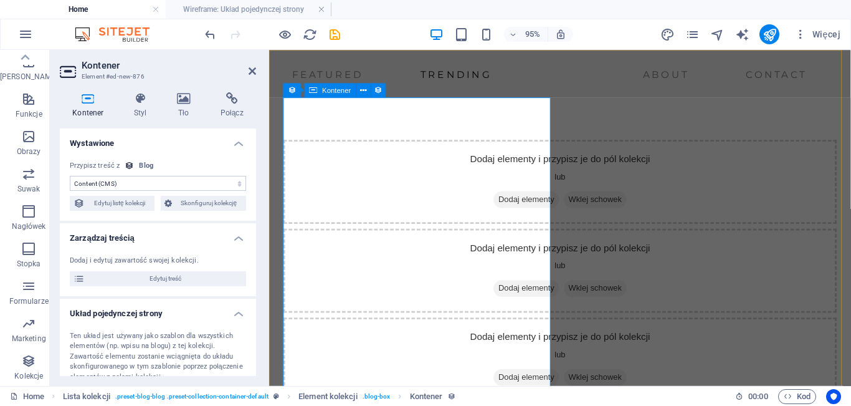
select select "remainStatic"
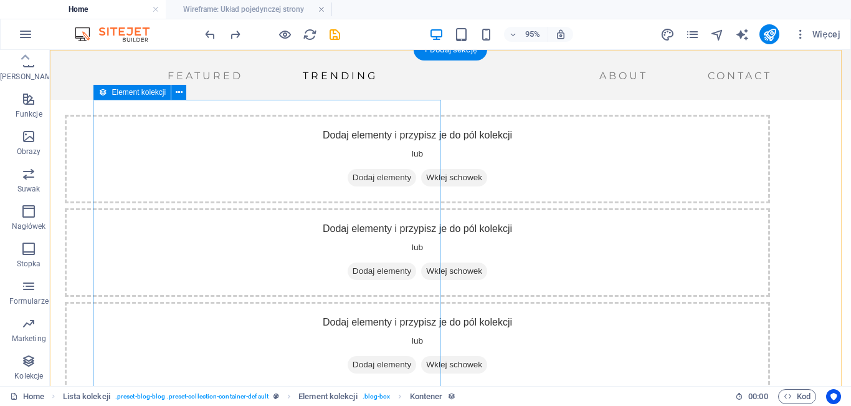
scroll to position [2037, 0]
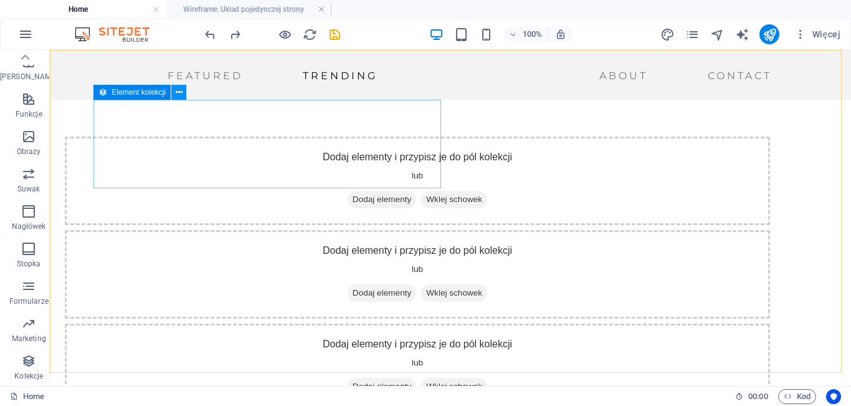
click at [181, 91] on icon at bounding box center [179, 92] width 7 height 13
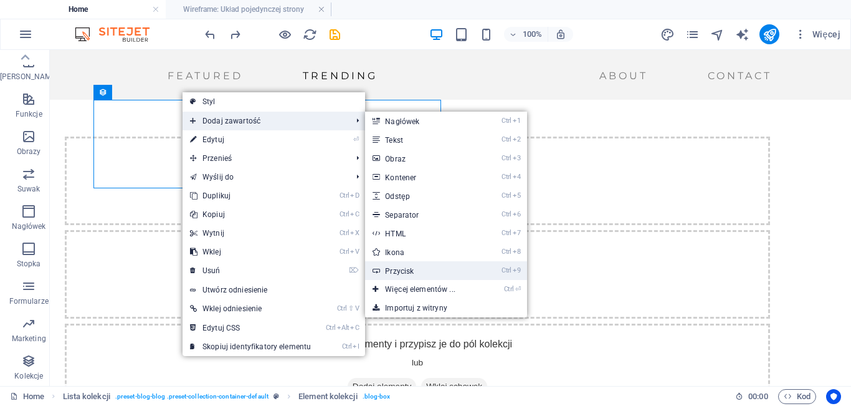
click at [424, 273] on link "Ctrl 9 Przycisk" at bounding box center [422, 270] width 115 height 19
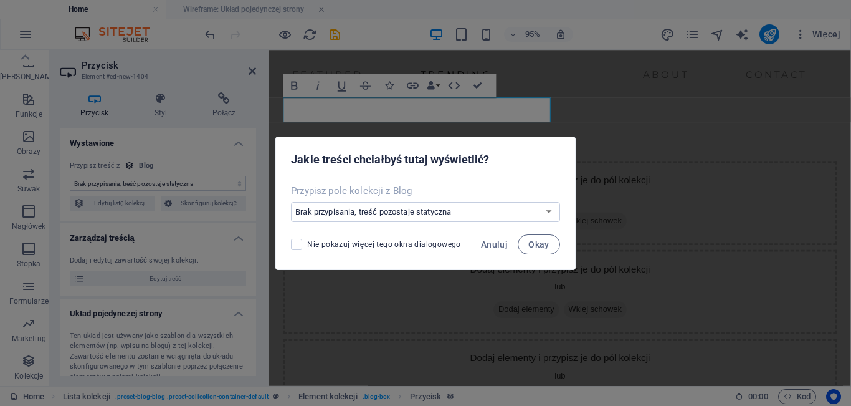
scroll to position [2059, 0]
click at [400, 216] on select "Brak przypisania, treść pozostaje statyczna Utwórz nowe pole Utworzono w dniu (…" at bounding box center [425, 212] width 269 height 20
select select "createNew"
click at [293, 202] on select "Brak przypisania, treść pozostaje statyczna Utwórz nowe pole Utworzono w dniu (…" at bounding box center [425, 212] width 269 height 20
click at [501, 242] on span "Anuluj" at bounding box center [494, 244] width 27 height 10
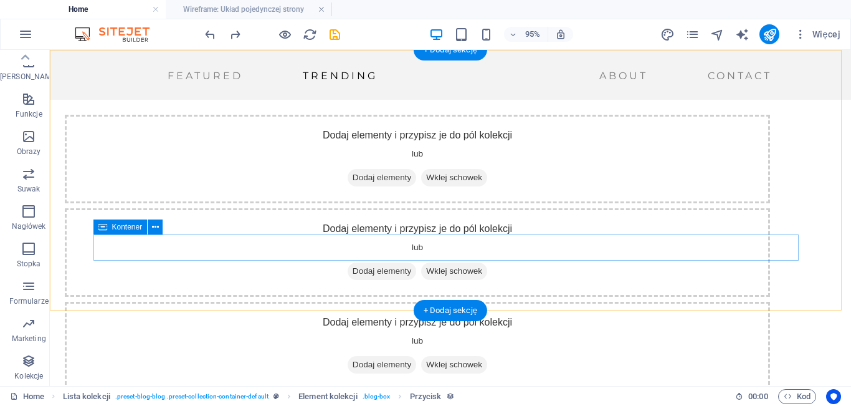
scroll to position [2037, 0]
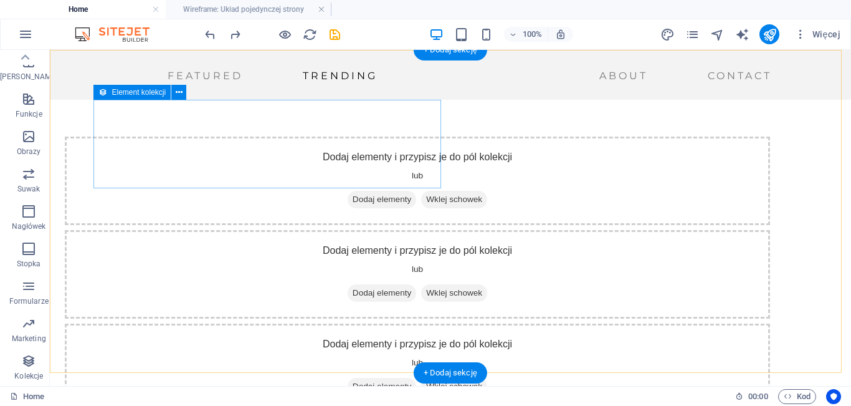
click at [178, 92] on icon at bounding box center [179, 92] width 7 height 13
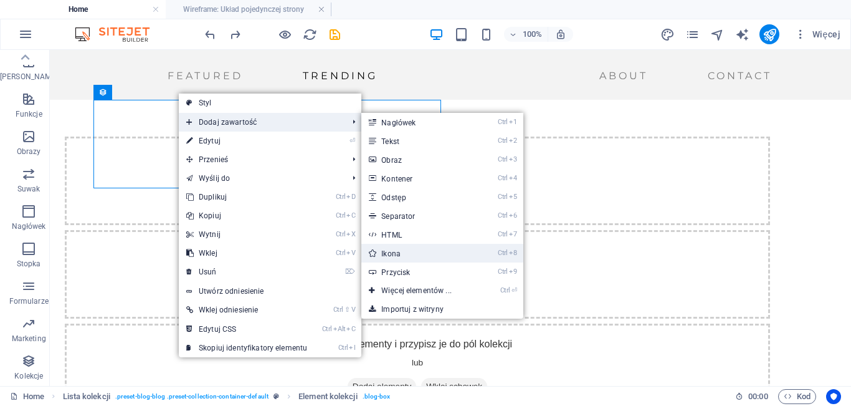
click at [384, 249] on link "Ctrl 8 Ikona" at bounding box center [418, 253] width 115 height 19
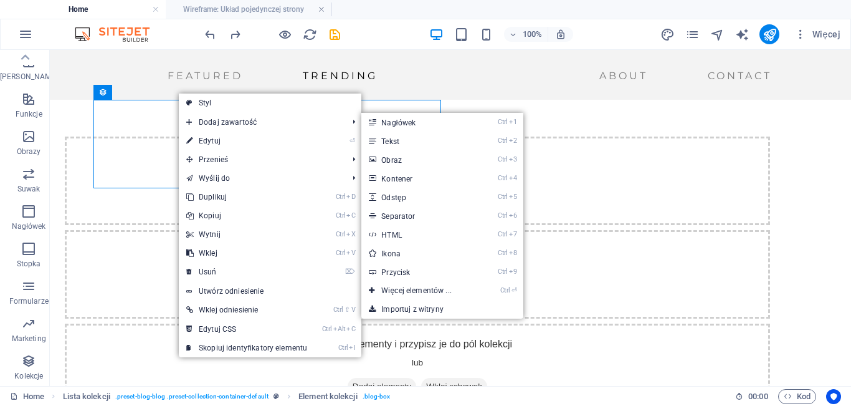
select select "xMidYMid"
select select "px"
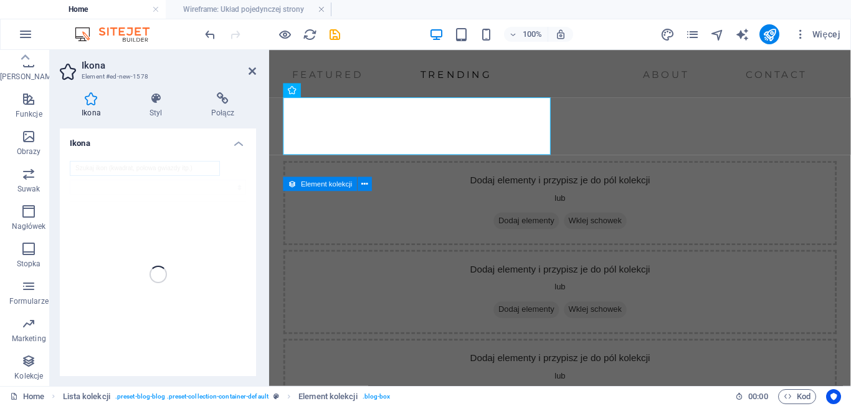
scroll to position [2059, 0]
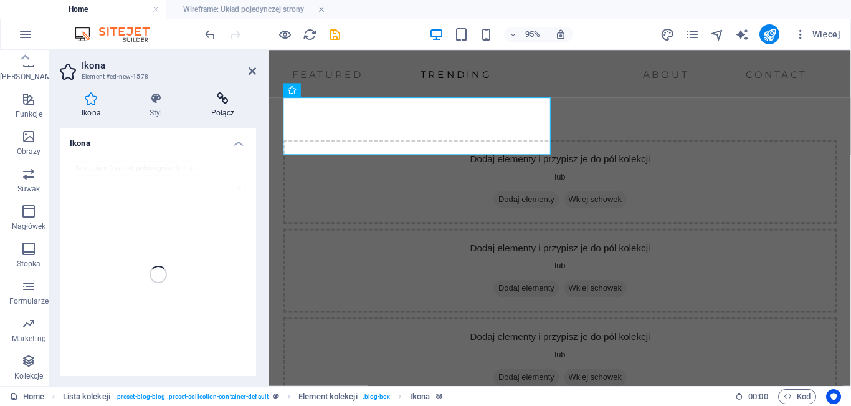
click at [216, 103] on icon at bounding box center [222, 98] width 67 height 12
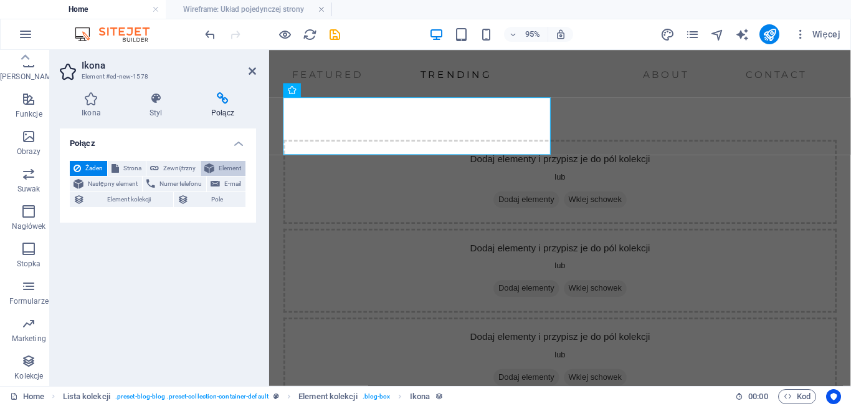
click at [226, 168] on span "Element" at bounding box center [230, 168] width 24 height 15
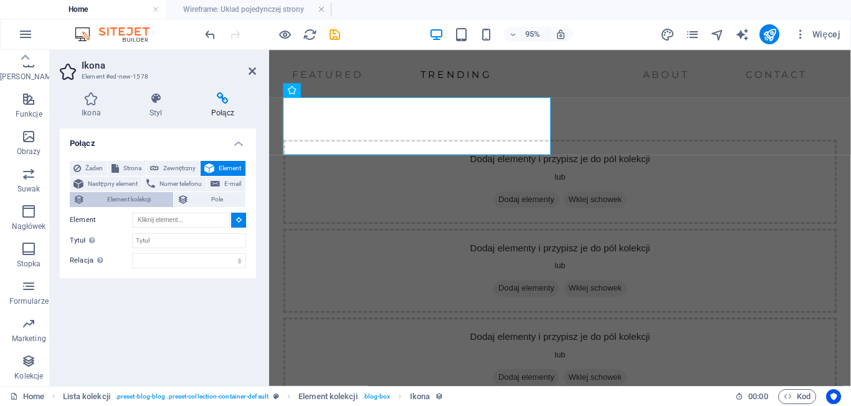
click at [123, 202] on span "Element kolekcji" at bounding box center [128, 199] width 81 height 15
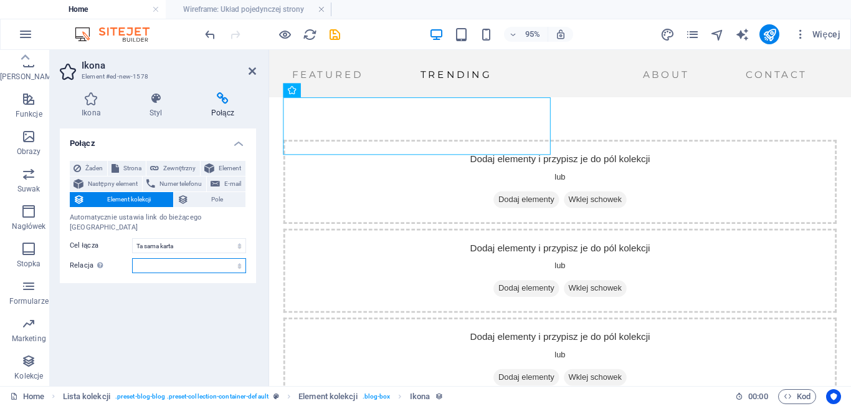
click at [162, 258] on select "alternate author bookmark external help license next nofollow noreferrer noopen…" at bounding box center [189, 265] width 114 height 15
click at [121, 277] on div "Połącz Żaden Strona Zewnętrzny Element Następny element Numer telefonu E-mail E…" at bounding box center [158, 251] width 196 height 247
click at [169, 238] on select "Nowa karta Ta sama karta Nakładka" at bounding box center [189, 245] width 114 height 15
click at [132, 238] on select "Nowa karta Ta sama karta Nakładka" at bounding box center [189, 245] width 114 height 15
click at [171, 258] on select "alternate author bookmark external help license next nofollow noreferrer noopen…" at bounding box center [189, 265] width 114 height 15
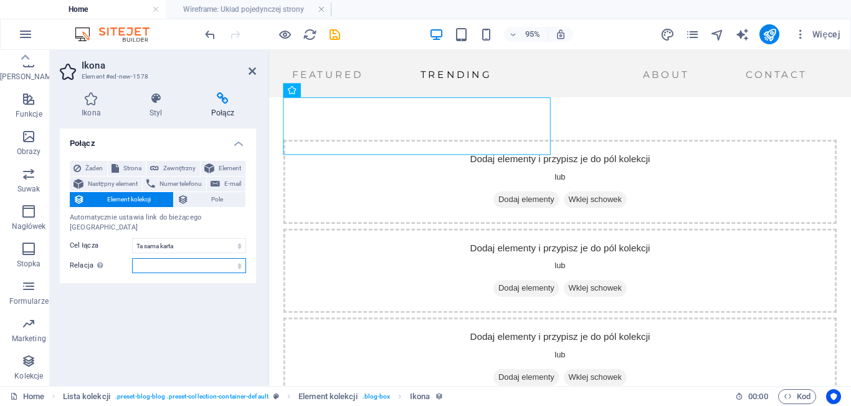
select select "tag"
click at [132, 258] on select "alternate author bookmark external help license next nofollow noreferrer noopen…" at bounding box center [189, 265] width 114 height 15
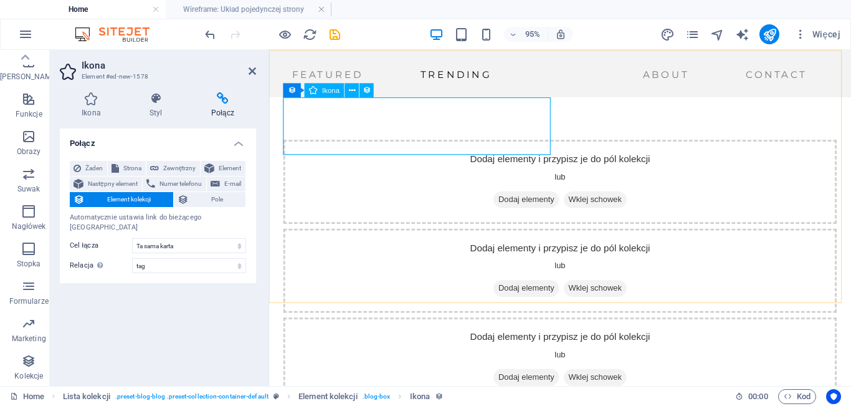
select select
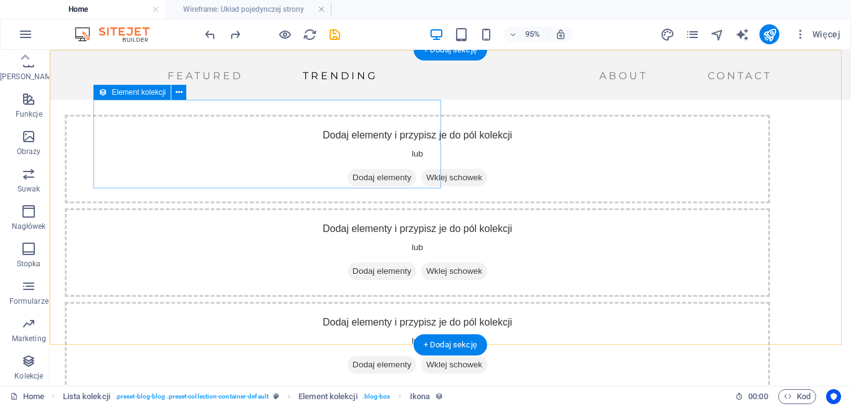
scroll to position [2037, 0]
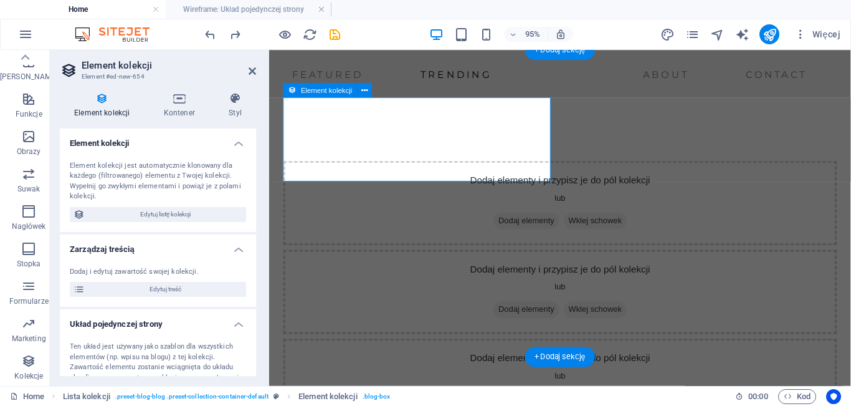
scroll to position [2059, 0]
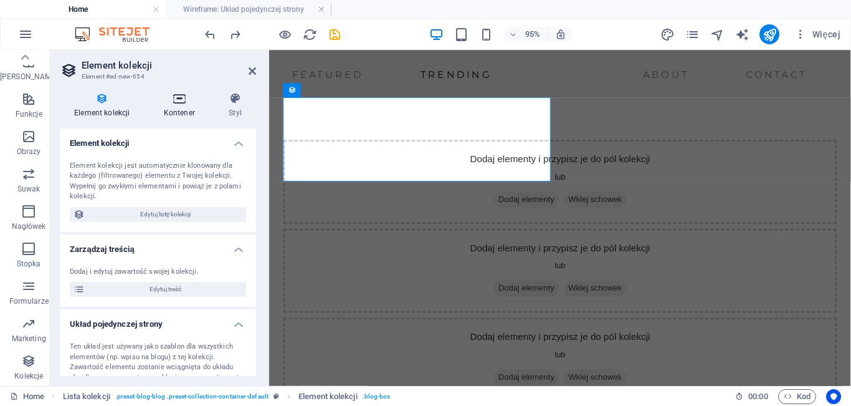
click at [173, 109] on h4 "Kontener" at bounding box center [182, 105] width 65 height 26
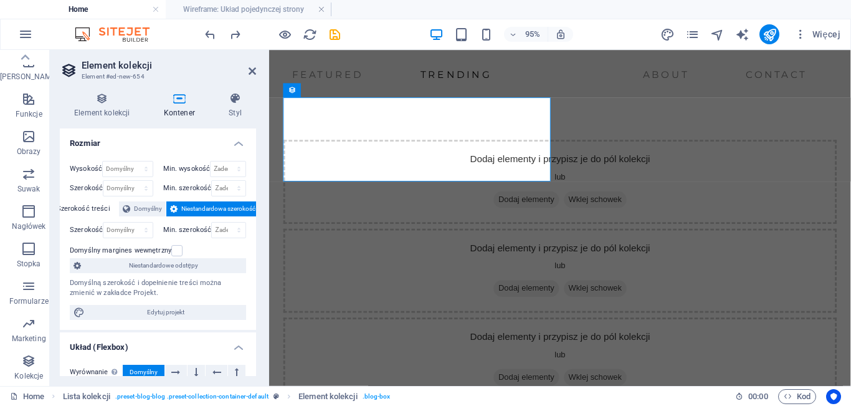
drag, startPoint x: 253, startPoint y: 185, endPoint x: 260, endPoint y: 274, distance: 88.7
click at [260, 274] on div "Element kolekcji Kontener Styl Element kolekcji Element kolekcji jest automatyc…" at bounding box center [158, 233] width 216 height 303
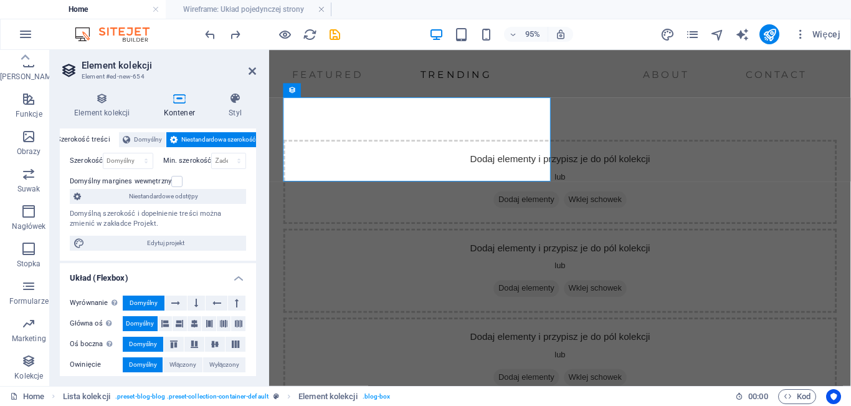
scroll to position [97, 0]
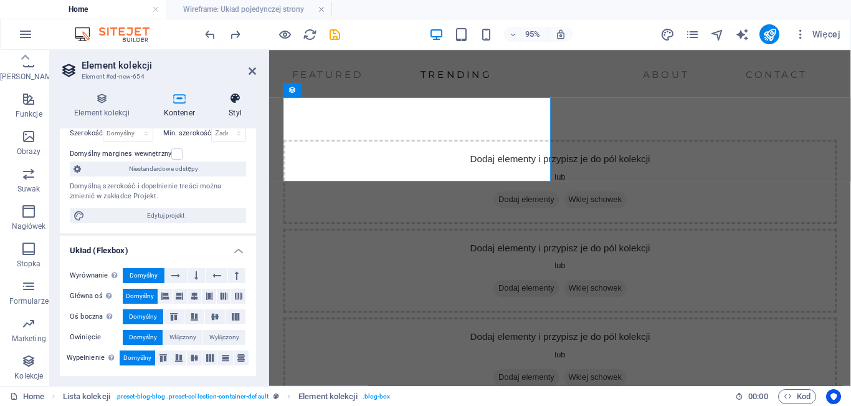
click at [238, 112] on h4 "Styl" at bounding box center [235, 105] width 42 height 26
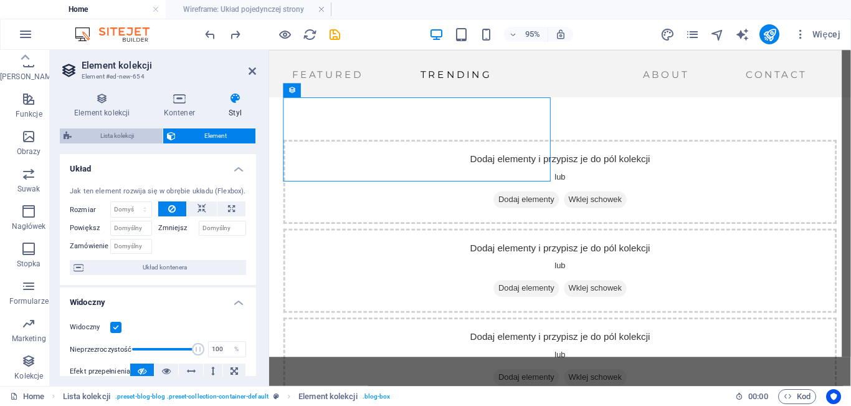
click at [136, 132] on span "Lista kolekcji" at bounding box center [116, 135] width 83 height 15
select select "rem"
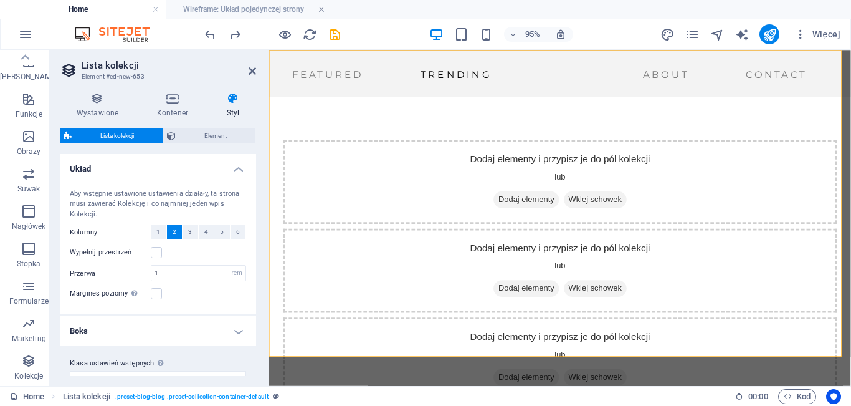
drag, startPoint x: 252, startPoint y: 217, endPoint x: 255, endPoint y: 244, distance: 27.0
click at [255, 244] on div "Warianty Domyślny Układ Aby wstępnie ustawione ustawienia działały, ta strona m…" at bounding box center [158, 265] width 196 height 222
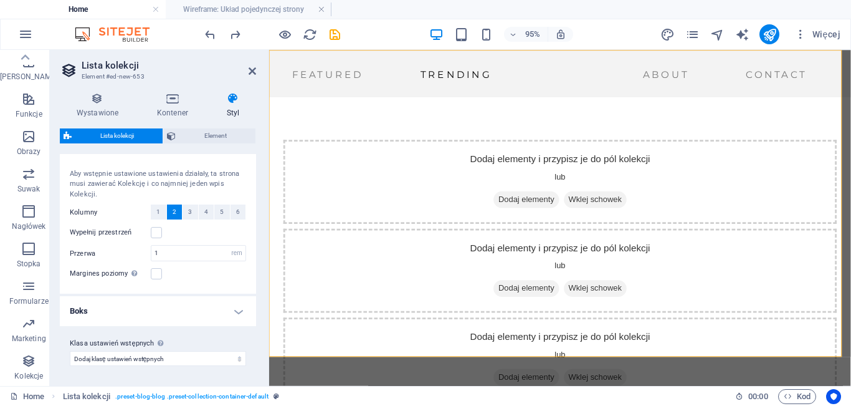
scroll to position [0, 0]
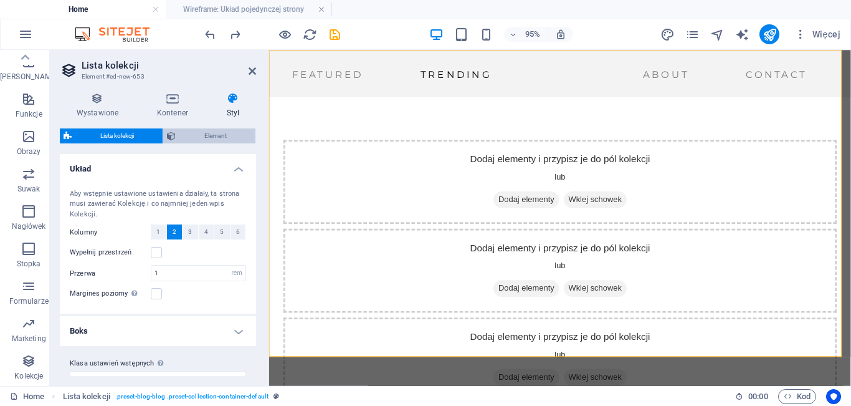
click at [194, 135] on span "Element" at bounding box center [215, 135] width 72 height 15
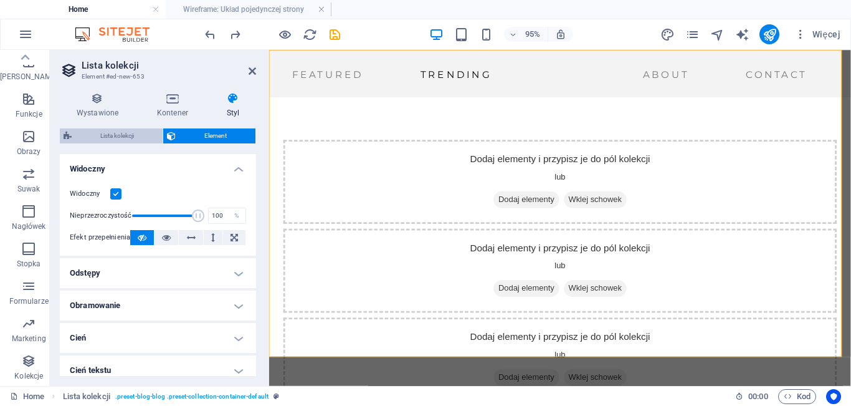
click at [117, 138] on span "Lista kolekcji" at bounding box center [116, 135] width 83 height 15
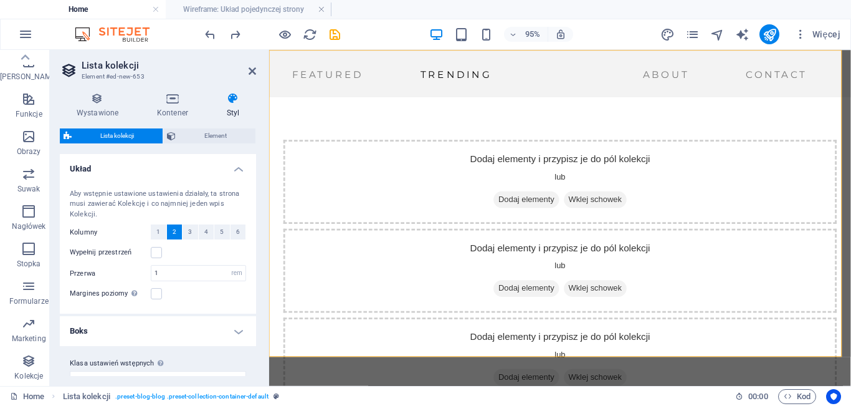
drag, startPoint x: 252, startPoint y: 195, endPoint x: 256, endPoint y: 233, distance: 38.2
click at [256, 233] on div "Wystawione Kontener Styl Ogólne Wystawione Blog Blog1 Nowa kolekcja Wireframe x…" at bounding box center [158, 233] width 216 height 303
drag, startPoint x: 256, startPoint y: 234, endPoint x: 255, endPoint y: 260, distance: 26.2
click at [255, 260] on div "Wystawione Kontener Styl Ogólne Wystawione Blog Blog1 Nowa kolekcja Wireframe x…" at bounding box center [158, 233] width 216 height 303
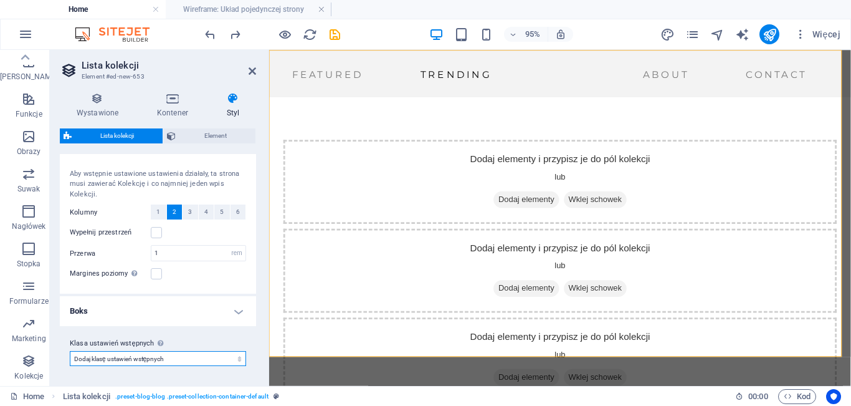
click at [160, 355] on select "Dodaj klasę ustawień wstępnych" at bounding box center [158, 358] width 176 height 15
drag, startPoint x: 256, startPoint y: 332, endPoint x: 256, endPoint y: 347, distance: 15.0
click at [256, 347] on div "Wystawione Kontener Styl Ogólne Wystawione Blog Blog1 Nowa kolekcja Wireframe x…" at bounding box center [158, 233] width 216 height 303
click at [177, 350] on label "Klasa ustawień wstępnych Wyżej wybrany wariant i ustawienia wpływają na wszystk…" at bounding box center [158, 343] width 176 height 15
click at [177, 351] on select "Dodaj klasę ustawień wstępnych" at bounding box center [158, 358] width 176 height 15
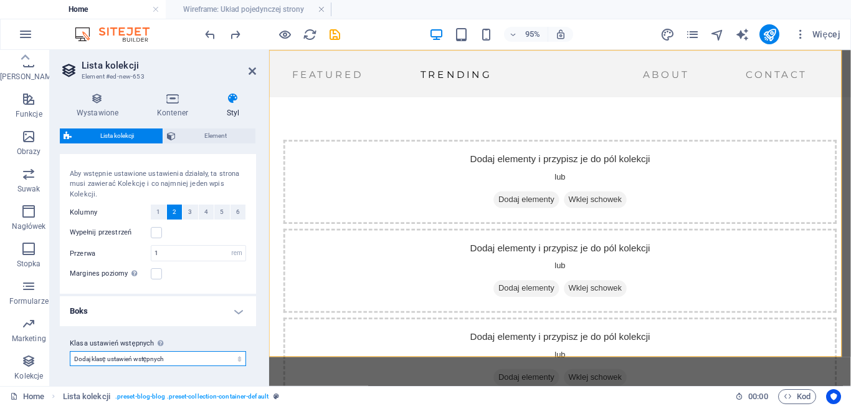
click at [170, 359] on select "Dodaj klasę ustawień wstępnych" at bounding box center [158, 358] width 176 height 15
click at [70, 351] on select "Dodaj klasę ustawień wstępnych" at bounding box center [158, 358] width 176 height 15
select select
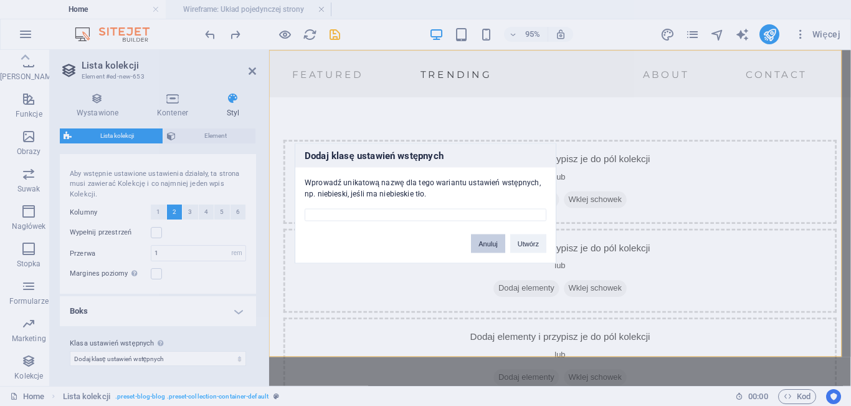
click at [485, 241] on button "Anuluj" at bounding box center [488, 243] width 34 height 19
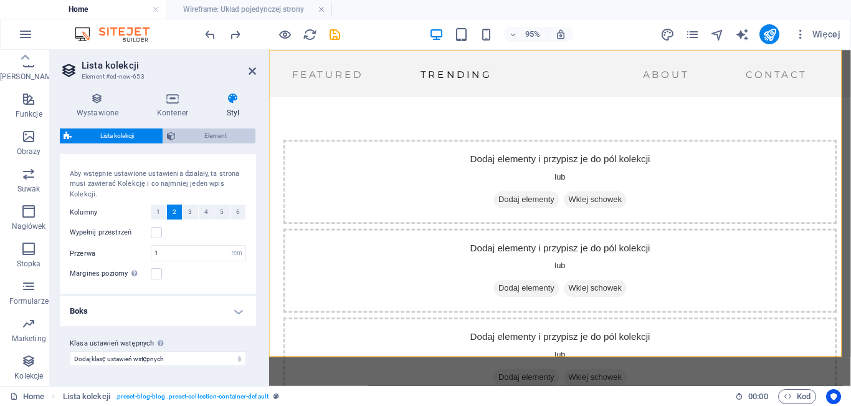
click at [201, 135] on span "Element" at bounding box center [215, 135] width 72 height 15
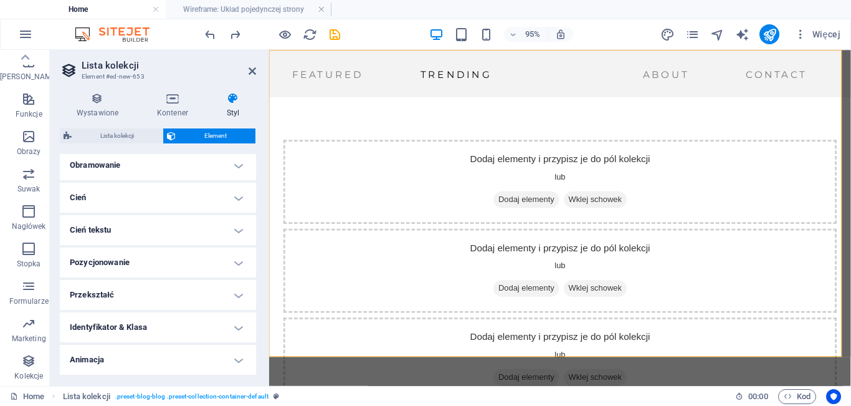
scroll to position [171, 0]
click at [183, 232] on h4 "Pozycjonowanie" at bounding box center [158, 231] width 196 height 30
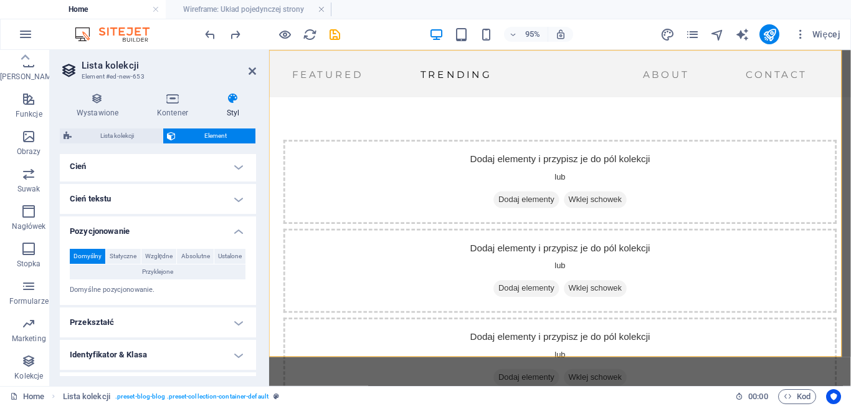
click at [163, 202] on h4 "Cień tekstu" at bounding box center [158, 199] width 196 height 30
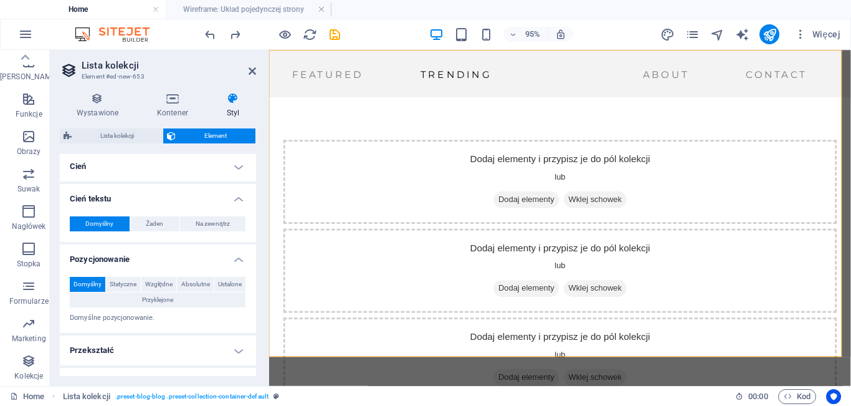
click at [169, 251] on h4 "Pozycjonowanie" at bounding box center [158, 255] width 196 height 22
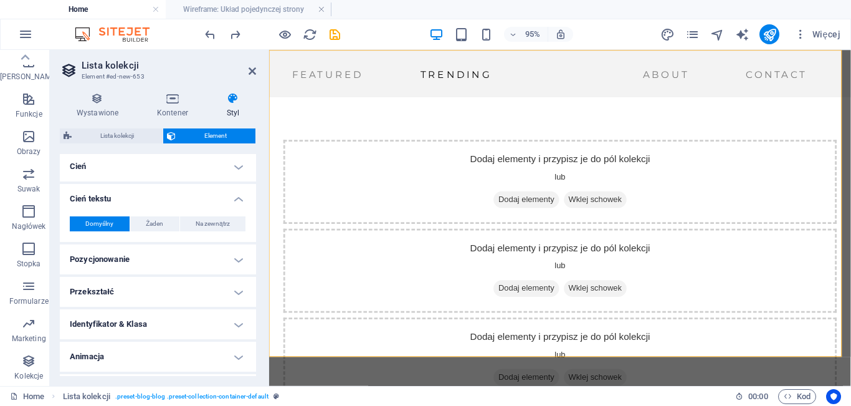
click at [163, 200] on h4 "Cień tekstu" at bounding box center [158, 195] width 196 height 22
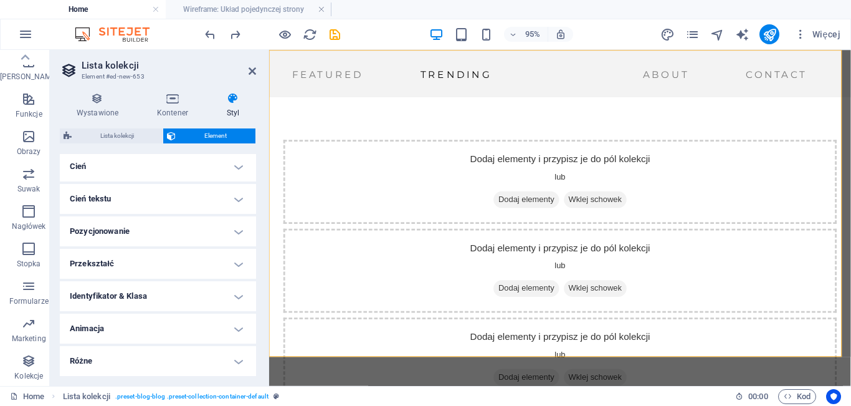
click at [153, 271] on h4 "Przekształć" at bounding box center [158, 264] width 196 height 30
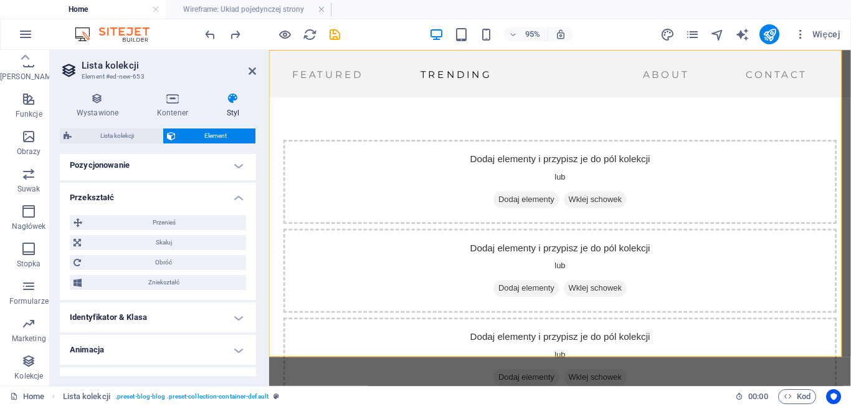
scroll to position [259, 0]
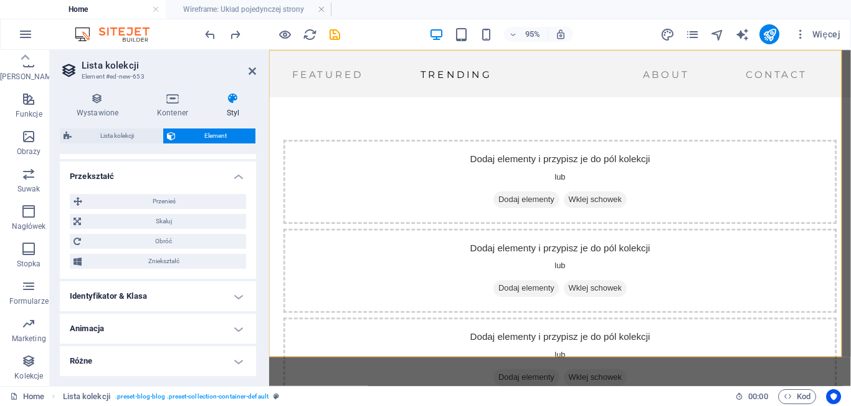
click at [237, 302] on h4 "Identyfikator & Klasa" at bounding box center [158, 296] width 196 height 30
drag, startPoint x: 252, startPoint y: 307, endPoint x: 254, endPoint y: 358, distance: 51.1
click at [254, 358] on div "Układ Jak ten element rozwija się w obrębie układu (Flexbox). Rozmiar Domyślny …" at bounding box center [158, 265] width 196 height 222
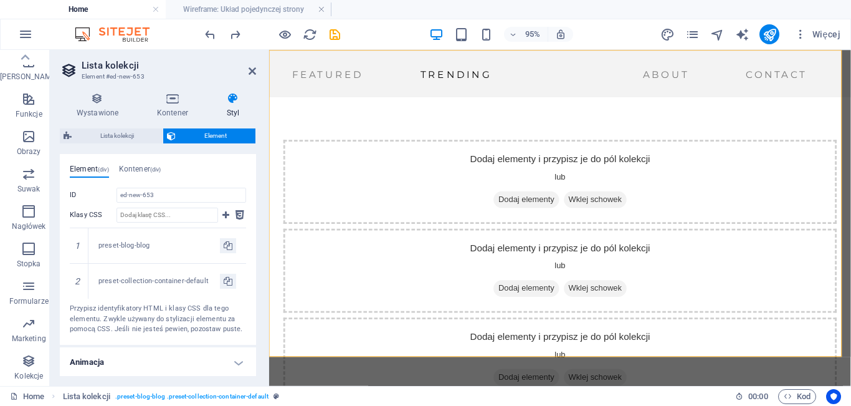
scroll to position [398, 0]
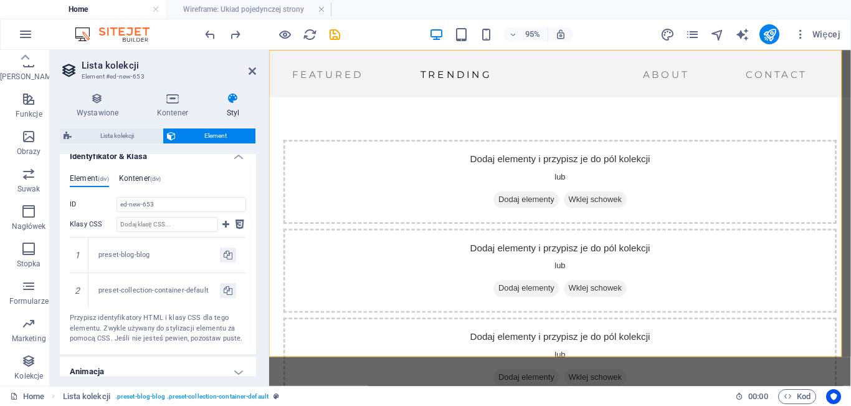
click at [135, 185] on h4 "Kontener (div)" at bounding box center [140, 181] width 42 height 14
click at [152, 204] on input "ID Spacja i znaki specjalne (z wyjątkiem „-” i „_”) nie są akceptowane" at bounding box center [182, 204] width 130 height 15
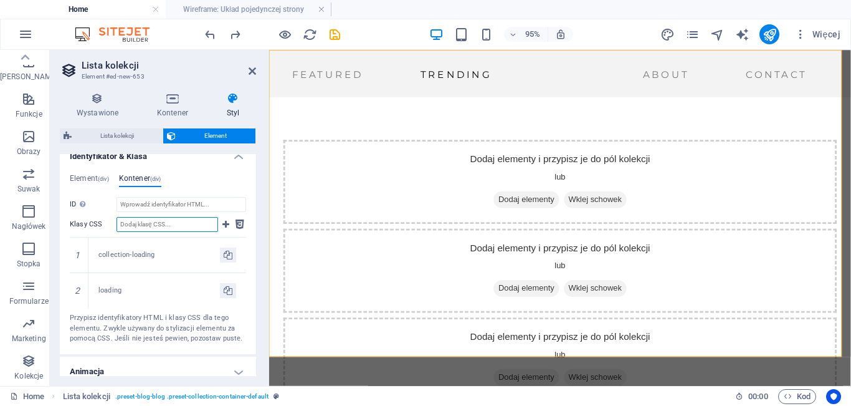
click at [150, 230] on input "Klasy CSS" at bounding box center [168, 224] width 102 height 15
click at [227, 219] on icon at bounding box center [225, 224] width 7 height 15
click at [222, 227] on icon at bounding box center [225, 224] width 7 height 15
drag, startPoint x: 253, startPoint y: 297, endPoint x: 254, endPoint y: 351, distance: 54.2
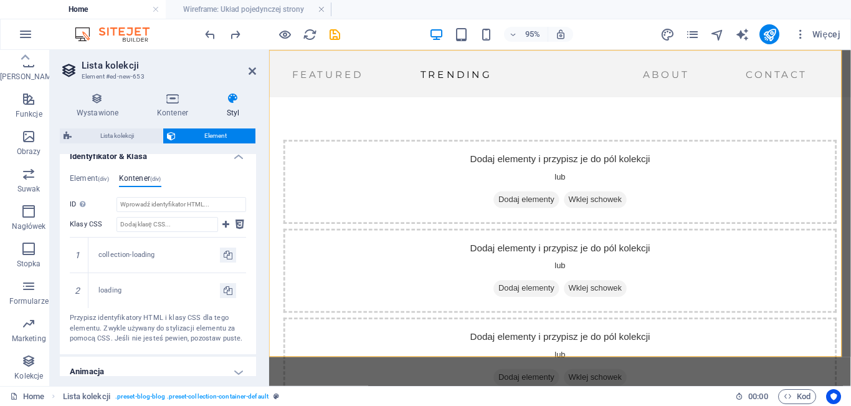
click at [254, 351] on div "Układ Jak ten element rozwija się w obrębie układu (Flexbox). Rozmiar Domyślny …" at bounding box center [158, 265] width 196 height 222
click at [239, 362] on h4 "Animacja" at bounding box center [158, 371] width 196 height 30
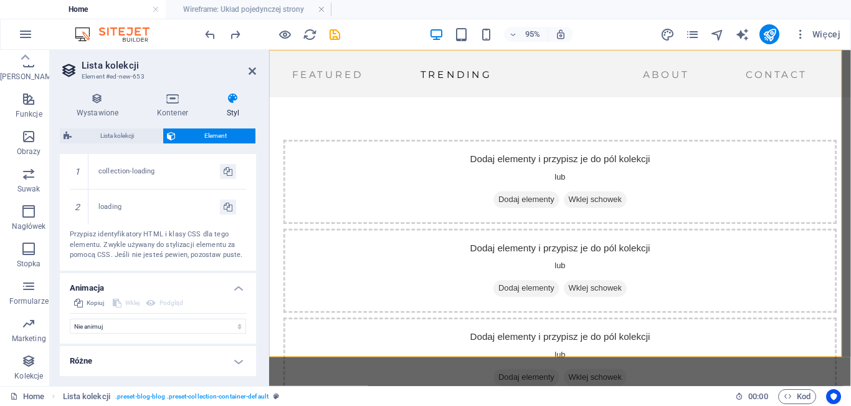
click at [231, 370] on h4 "Różne" at bounding box center [158, 361] width 196 height 30
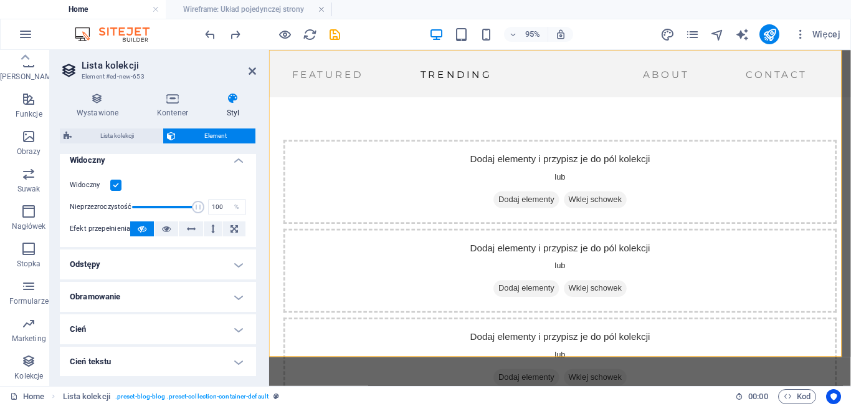
scroll to position [0, 0]
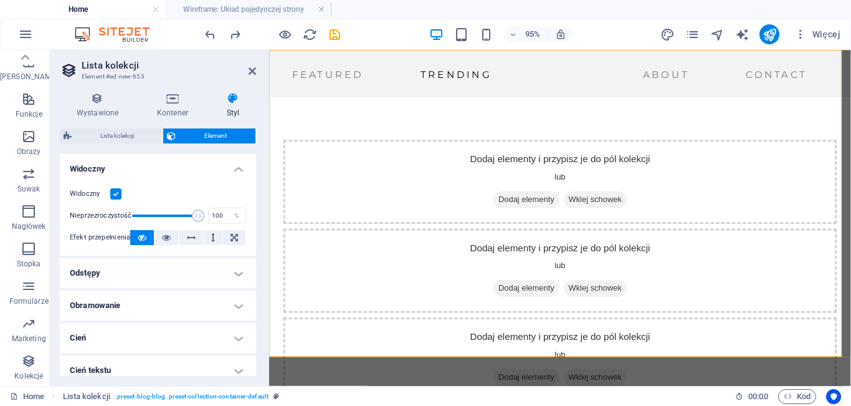
click at [200, 272] on h4 "Odstępy" at bounding box center [158, 273] width 196 height 30
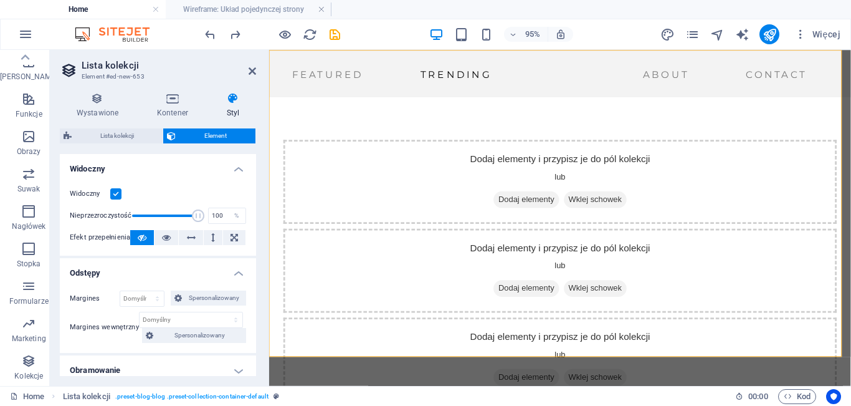
drag, startPoint x: 256, startPoint y: 204, endPoint x: 257, endPoint y: 222, distance: 18.1
click at [257, 222] on div "Wystawione Kontener Styl Ogólne Wystawione Blog Blog1 Nowa kolekcja Wireframe x…" at bounding box center [158, 233] width 216 height 303
drag, startPoint x: 253, startPoint y: 206, endPoint x: 253, endPoint y: 219, distance: 12.5
click at [253, 219] on div "Widoczny Nieprzezroczystość 100 % Efekt przepełnienia" at bounding box center [158, 215] width 196 height 79
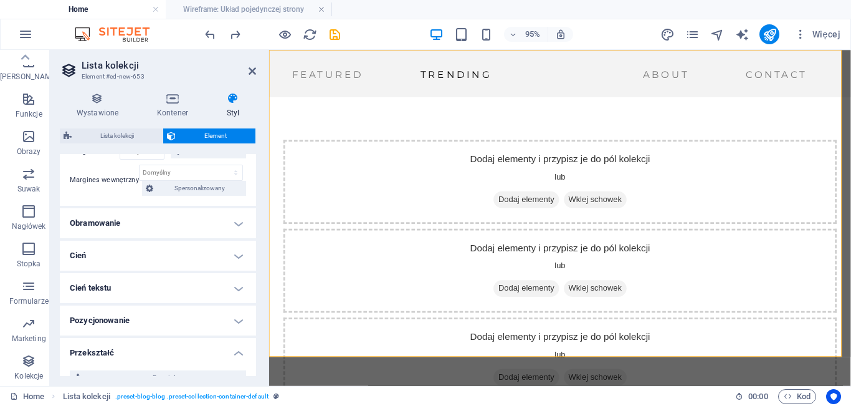
scroll to position [149, 0]
click at [95, 118] on div "Wystawione Kontener Styl Ogólne Wystawione Blog Blog1 Nowa kolekcja Wireframe x…" at bounding box center [158, 233] width 196 height 283
click at [100, 112] on h4 "Wystawione" at bounding box center [100, 105] width 80 height 26
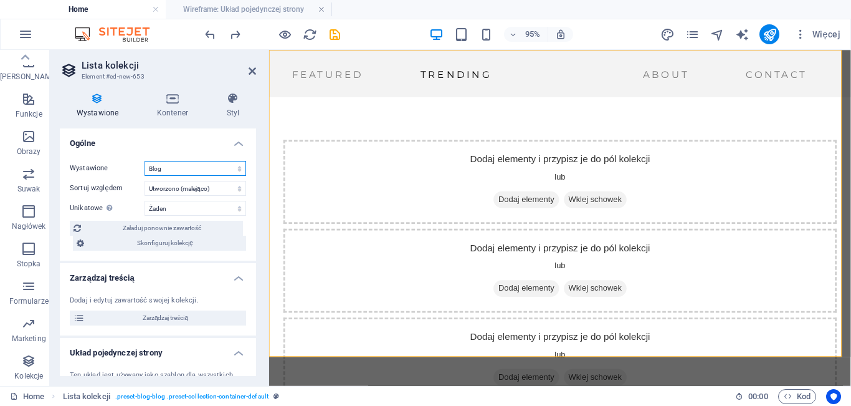
click at [156, 168] on select "Blog Blog1 Nowa kolekcja Wireframe x" at bounding box center [196, 168] width 102 height 15
click at [145, 161] on select "Blog Blog1 Nowa kolekcja Wireframe x" at bounding box center [196, 168] width 102 height 15
click at [163, 188] on select "Utworzono (rosnąco) Utworzono (malejąco) Zaktualizowano (rosnąco) Zaktualizowan…" at bounding box center [196, 188] width 102 height 15
click at [197, 269] on h4 "Zarządzaj treścią" at bounding box center [158, 274] width 196 height 22
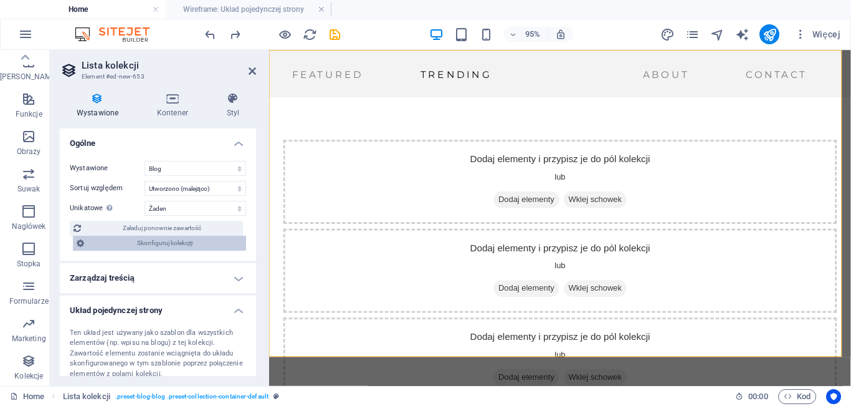
click at [192, 243] on span "Skonfiguruj kolekcję" at bounding box center [165, 243] width 155 height 15
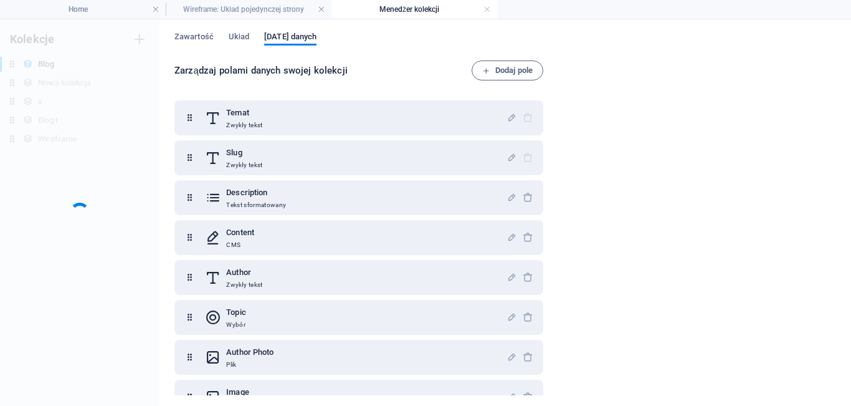
scroll to position [0, 0]
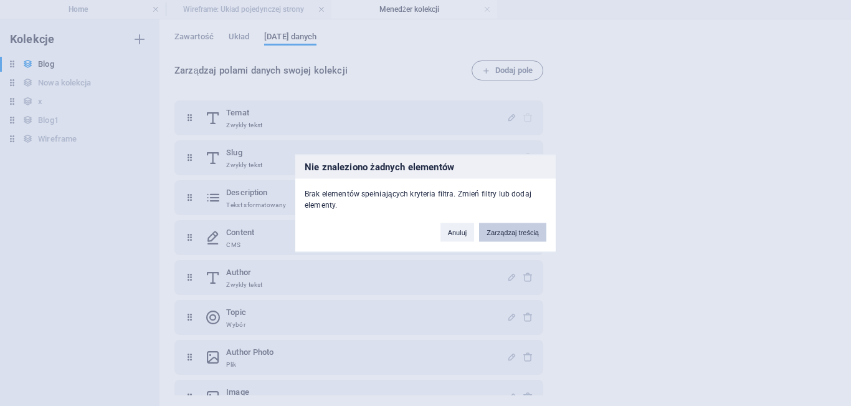
click at [523, 234] on button "Zarządzaj treścią" at bounding box center [512, 231] width 67 height 19
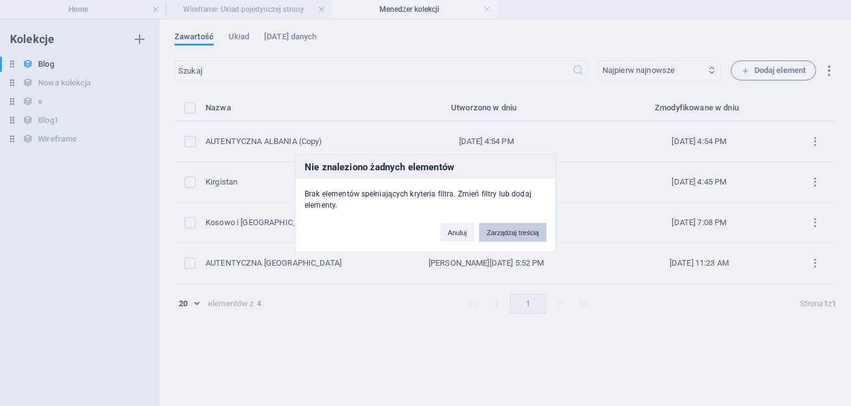
click at [513, 232] on button "Zarządzaj treścią" at bounding box center [512, 231] width 67 height 19
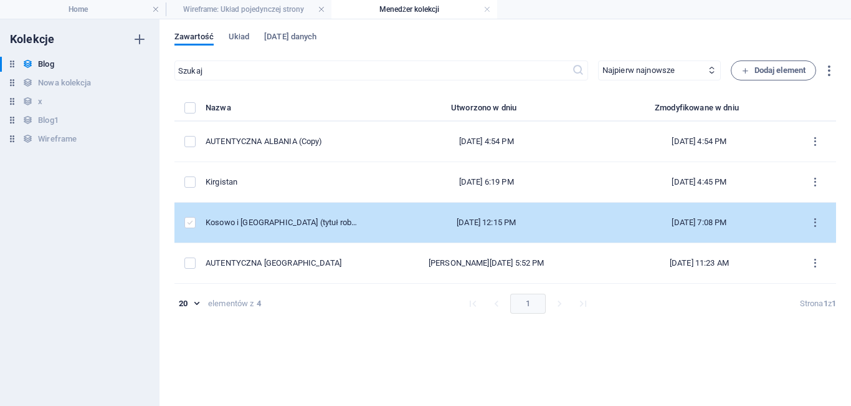
click at [188, 225] on label "items list" at bounding box center [189, 222] width 11 height 11
click at [0, 0] on input "items list" at bounding box center [0, 0] width 0 height 0
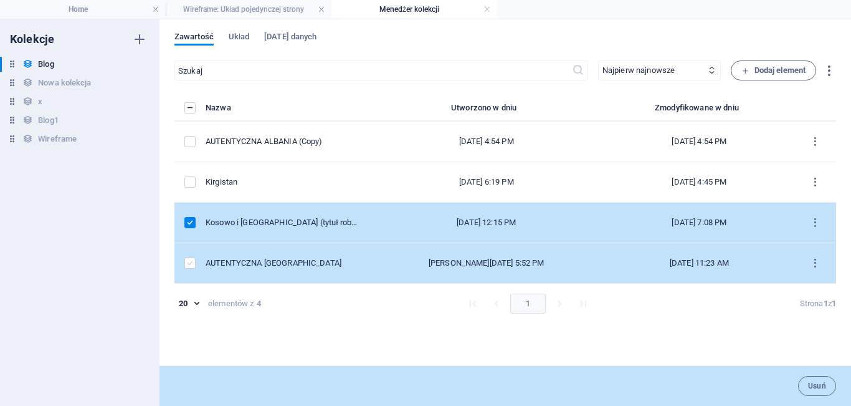
click at [193, 257] on label "items list" at bounding box center [189, 262] width 11 height 11
click at [0, 0] on input "items list" at bounding box center [0, 0] width 0 height 0
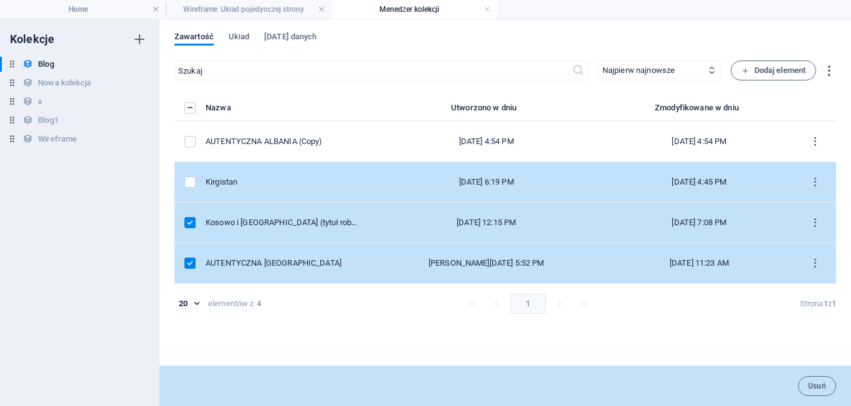
click at [198, 189] on td "items list" at bounding box center [189, 182] width 31 height 40
click at [190, 187] on label "items list" at bounding box center [189, 181] width 11 height 11
click at [0, 0] on input "items list" at bounding box center [0, 0] width 0 height 0
click at [850, 216] on div "Zawartość Układ Pola danych ​ Najpierw najnowsze Najpierw najstarsze Ostatnio z…" at bounding box center [505, 212] width 692 height 386
drag, startPoint x: 850, startPoint y: 18, endPoint x: 850, endPoint y: 90, distance: 72.3
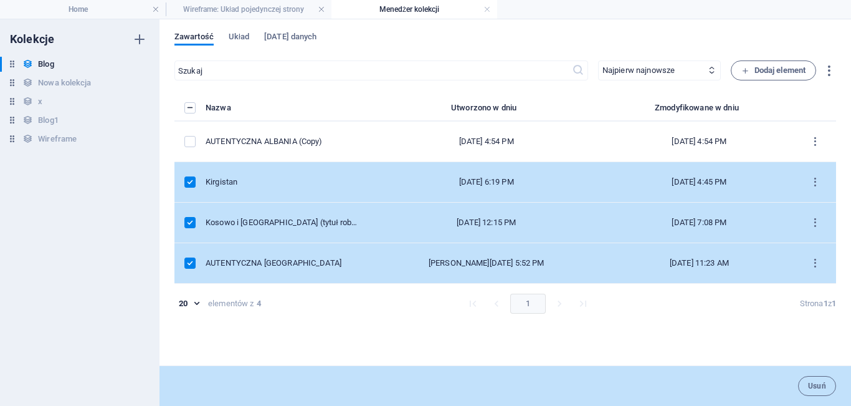
click at [850, 90] on div "Home Wireframe: Układ pojedynczej strony Menedżer kolekcji Ulubione Elementy Ko…" at bounding box center [425, 212] width 851 height 386
click at [129, 296] on div "Kolekcje Blog Blog Nowa kolekcja Nowa kolekcja x x Blog1 Blog1 Wireframe Wirefr…" at bounding box center [79, 212] width 159 height 386
click at [773, 61] on button "Dodaj element" at bounding box center [773, 70] width 85 height 20
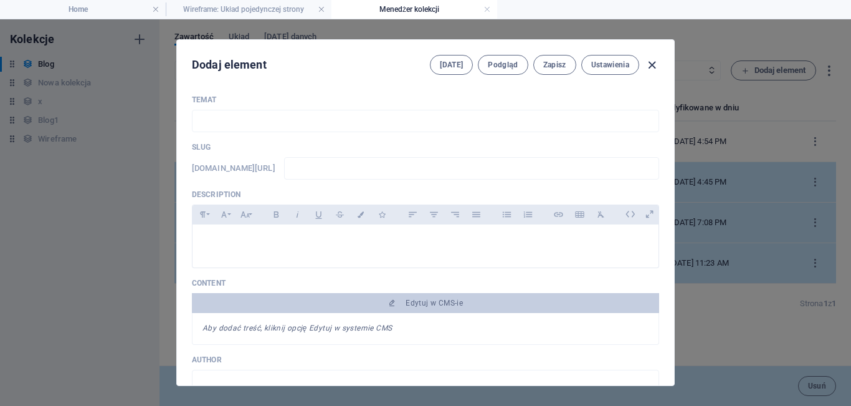
click at [652, 63] on icon "button" at bounding box center [652, 65] width 14 height 14
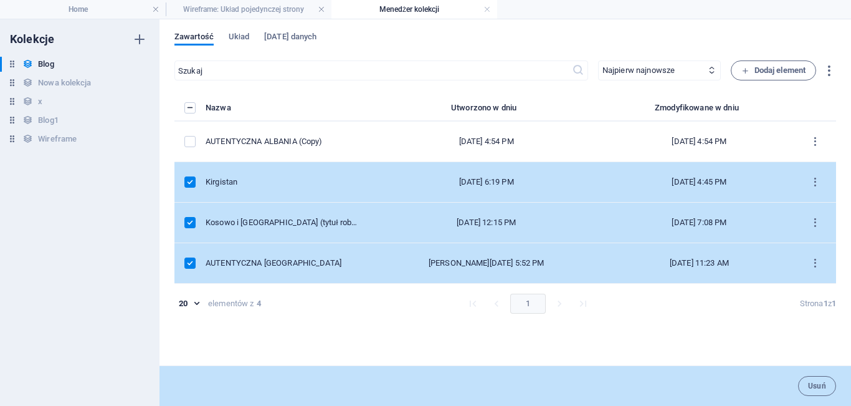
drag, startPoint x: 850, startPoint y: 304, endPoint x: 850, endPoint y: 327, distance: 23.1
click at [850, 327] on div "Zawartość Układ Pola danych ​ Najpierw najnowsze Najpierw najstarsze Ostatnio z…" at bounding box center [505, 212] width 692 height 386
click at [338, 382] on div "Usuń" at bounding box center [505, 385] width 692 height 40
drag, startPoint x: 53, startPoint y: 65, endPoint x: 45, endPoint y: 59, distance: 9.7
click at [45, 59] on h6 "Blog" at bounding box center [46, 64] width 16 height 15
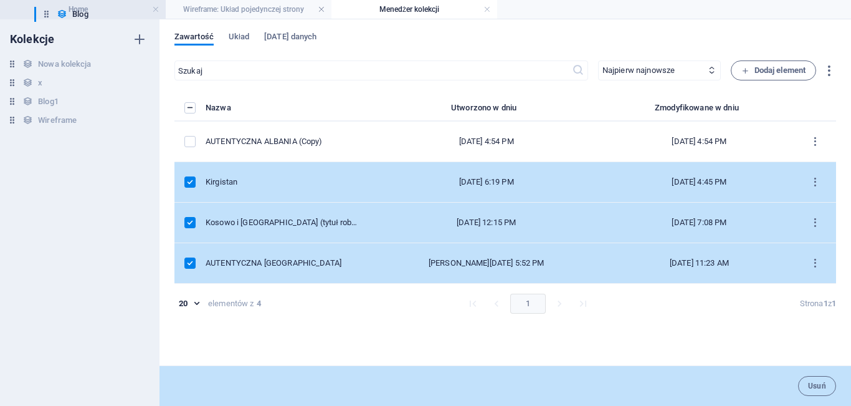
drag, startPoint x: 11, startPoint y: 66, endPoint x: 50, endPoint y: 16, distance: 63.9
click at [50, 19] on div "Home Wireframe: Układ pojedynczej strony Menedżer kolekcji Ulubione Elementy Ko…" at bounding box center [425, 212] width 851 height 386
click at [54, 5] on h4 "Home" at bounding box center [83, 9] width 166 height 14
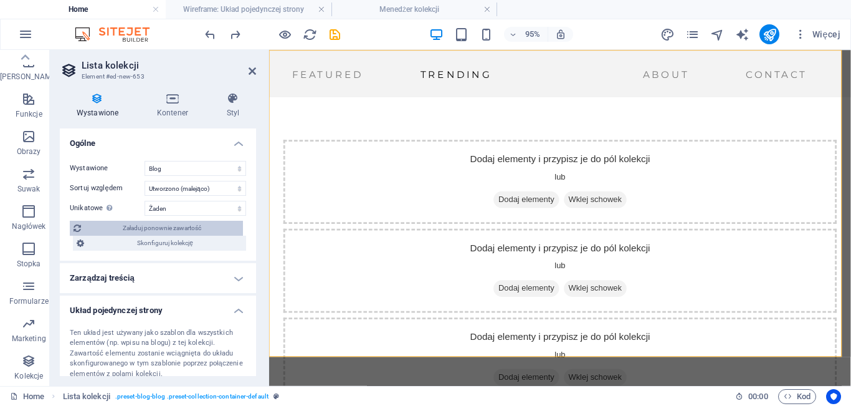
click at [184, 227] on span "Załaduj ponownie zawartość" at bounding box center [162, 228] width 155 height 15
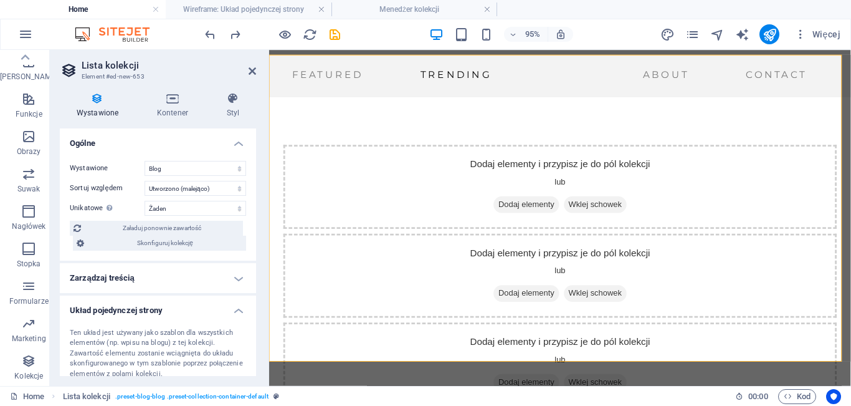
click at [179, 263] on h4 "Zarządzaj treścią" at bounding box center [158, 278] width 196 height 30
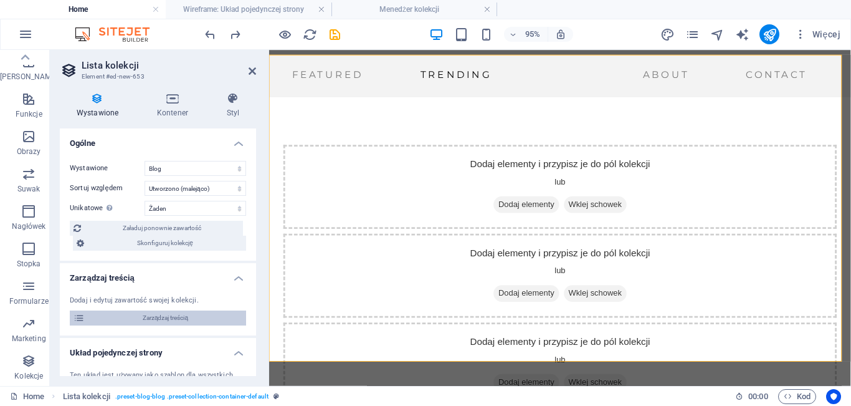
click at [192, 315] on span "Zarządzaj treścią" at bounding box center [165, 317] width 154 height 15
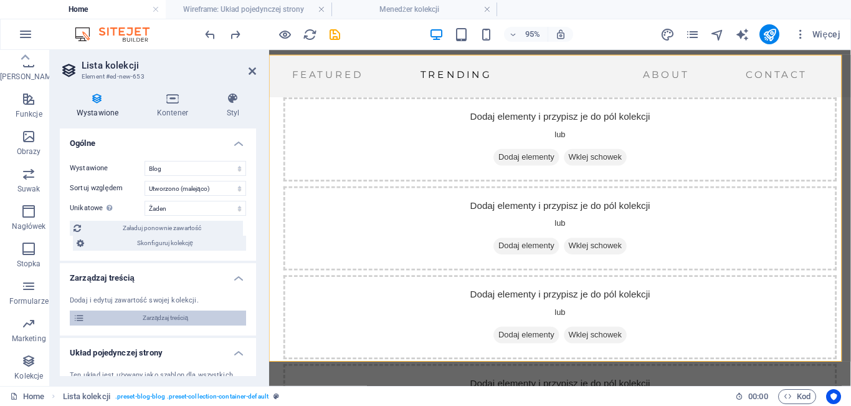
scroll to position [0, 0]
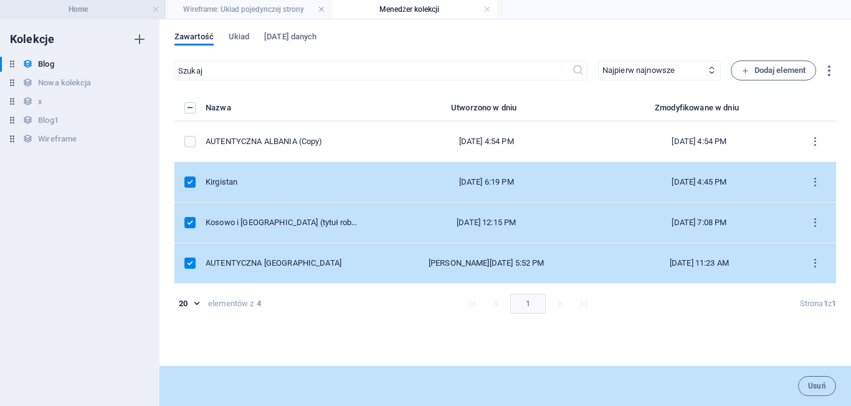
click at [72, 13] on h4 "Home" at bounding box center [83, 9] width 166 height 14
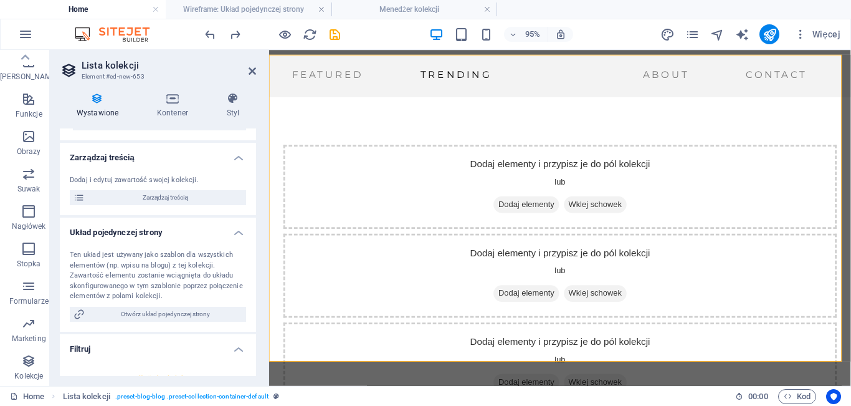
scroll to position [118, 0]
click at [178, 203] on span "Zarządzaj treścią" at bounding box center [165, 199] width 154 height 15
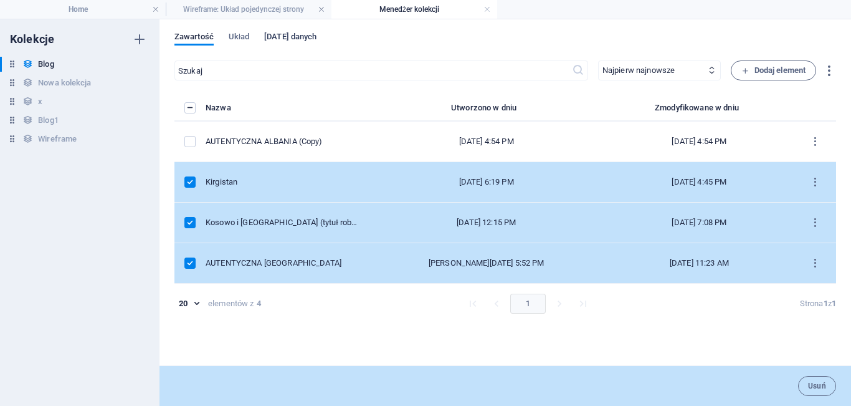
click at [284, 34] on span "[DATE] danych" at bounding box center [290, 37] width 52 height 17
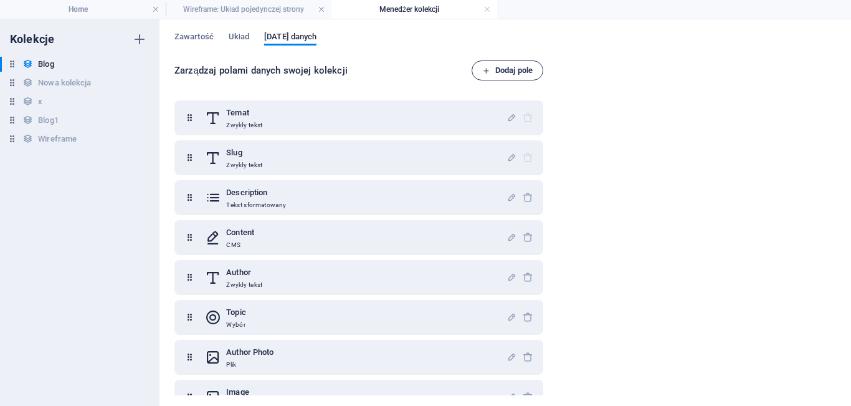
click at [521, 72] on span "Dodaj pole" at bounding box center [507, 70] width 50 height 15
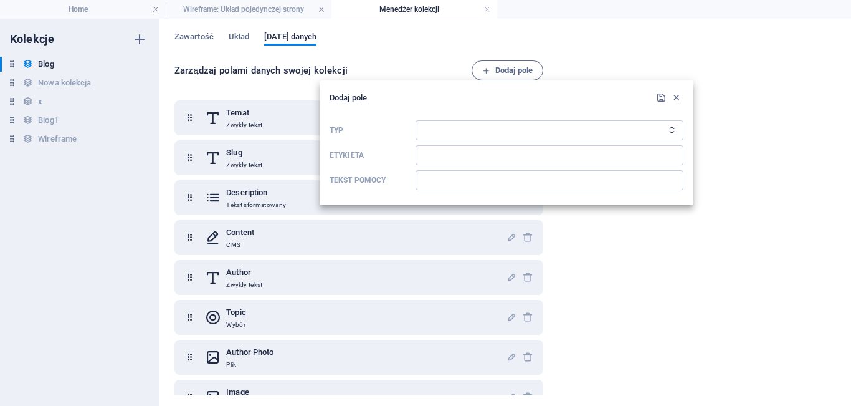
click at [412, 75] on div at bounding box center [425, 203] width 851 height 406
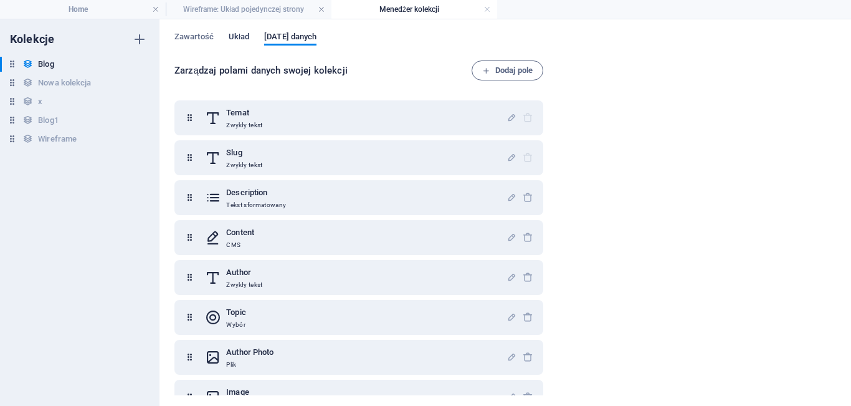
click at [245, 39] on span "Układ" at bounding box center [239, 37] width 21 height 17
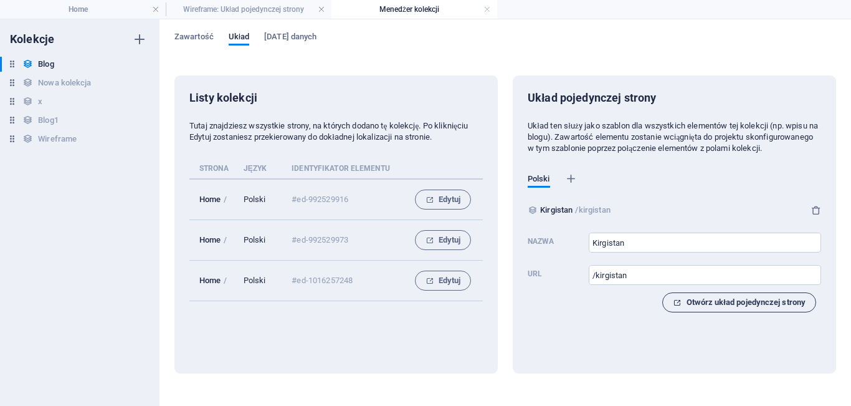
click at [726, 310] on span "Otwórz układ pojedynczej strony" at bounding box center [739, 302] width 133 height 15
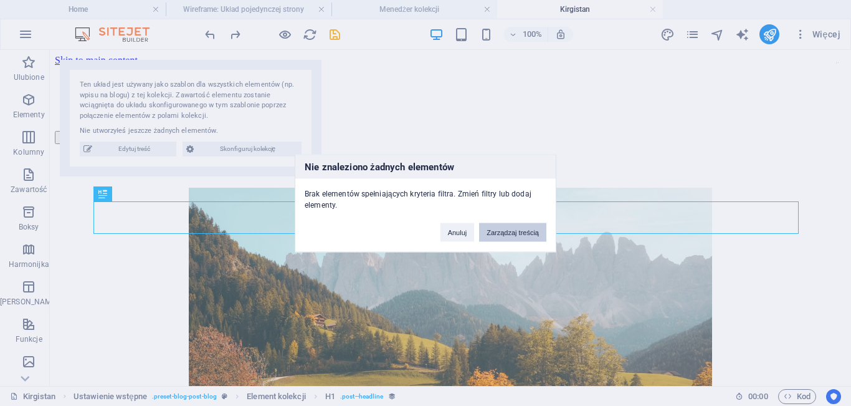
scroll to position [341, 0]
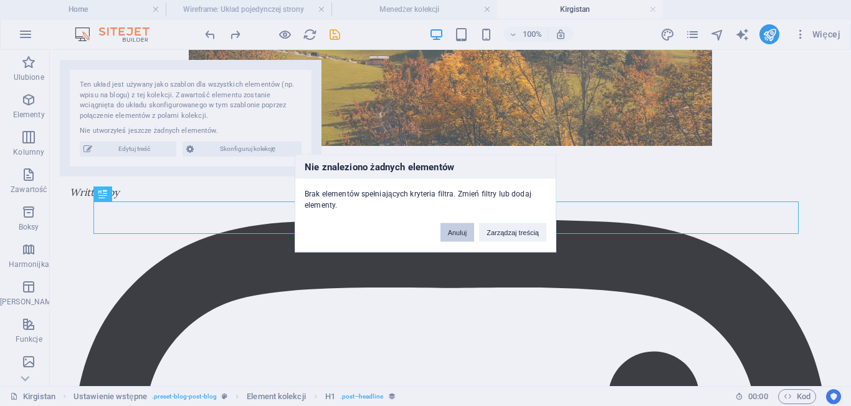
click at [457, 227] on button "Anuluj" at bounding box center [457, 231] width 34 height 19
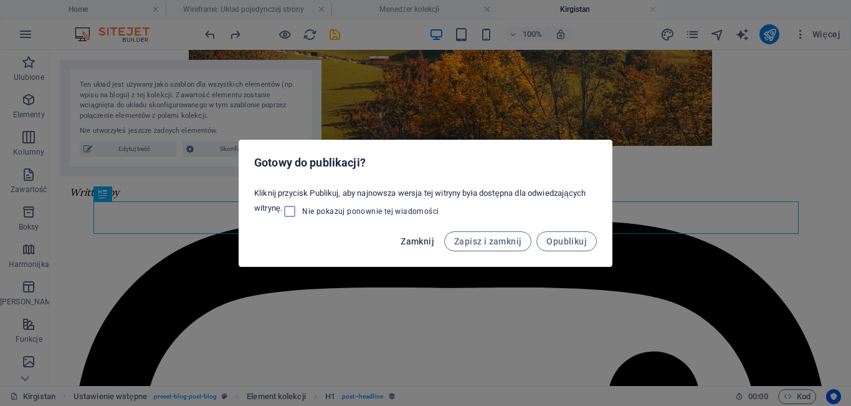
click at [414, 240] on span "Zamknij" at bounding box center [418, 241] width 34 height 10
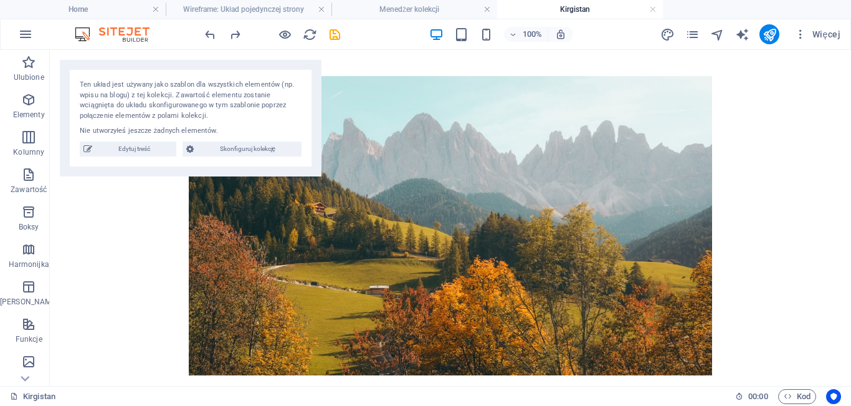
scroll to position [99, 0]
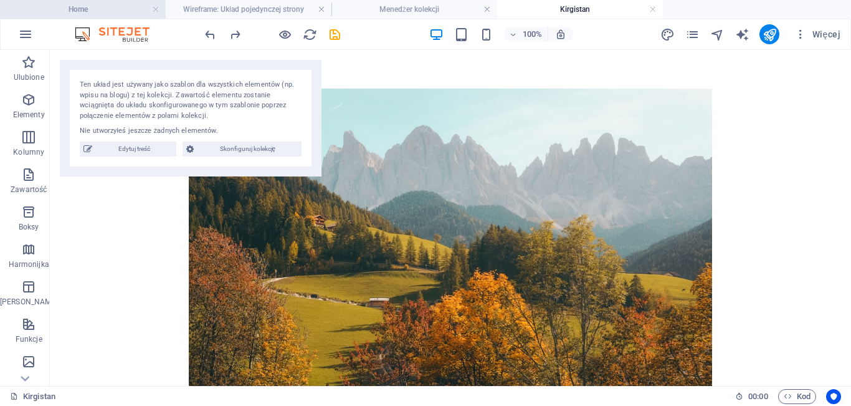
click at [121, 14] on h4 "Home" at bounding box center [83, 9] width 166 height 14
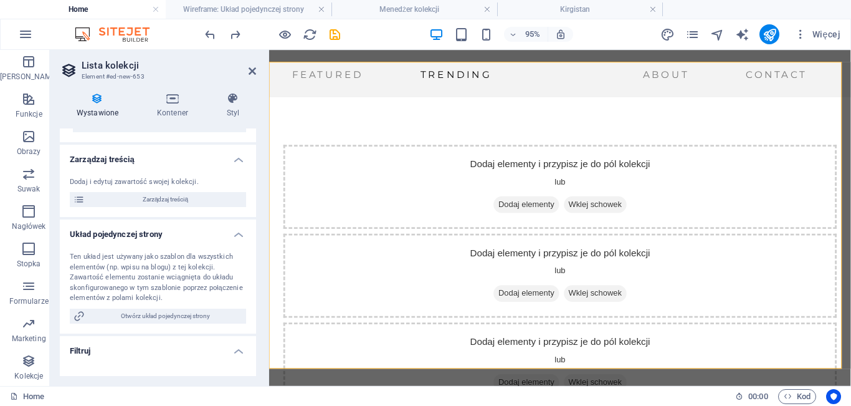
scroll to position [2052, 0]
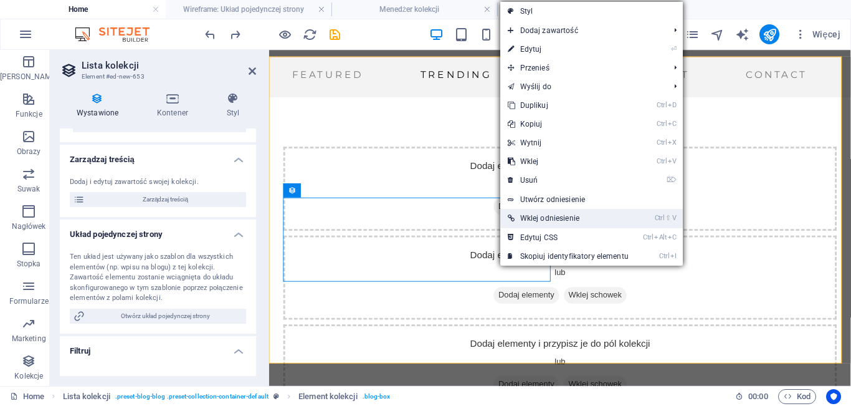
click at [535, 224] on link "Ctrl ⇧ V Wklej odniesienie" at bounding box center [568, 218] width 136 height 19
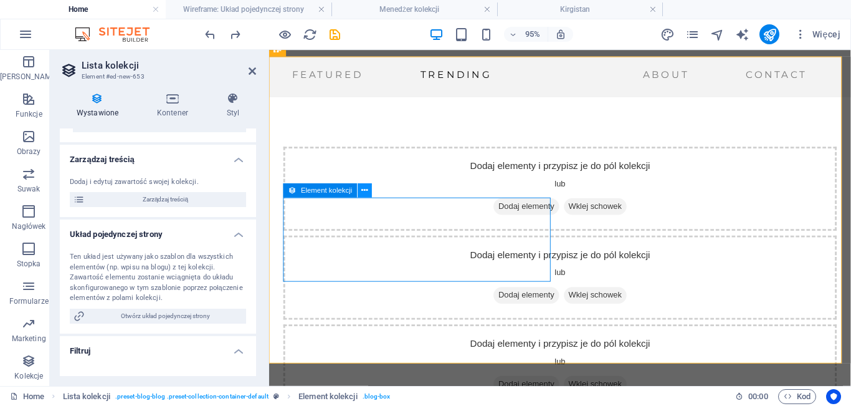
click at [370, 194] on button at bounding box center [365, 190] width 14 height 14
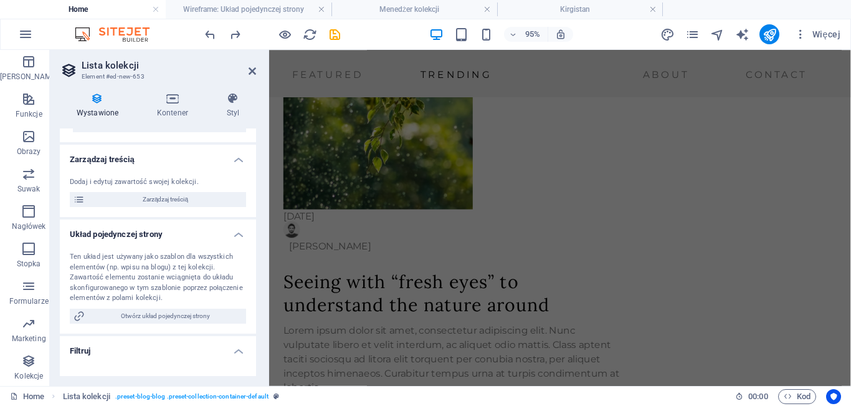
scroll to position [1452, 0]
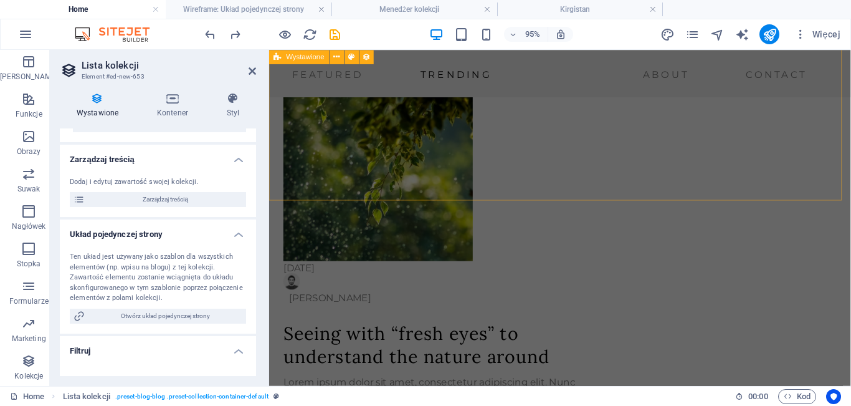
click at [662, 141] on div "06.01.2023 Mathew Johnson Seeing with “fresh eyes” to understand the nature aro…" at bounding box center [575, 381] width 612 height 642
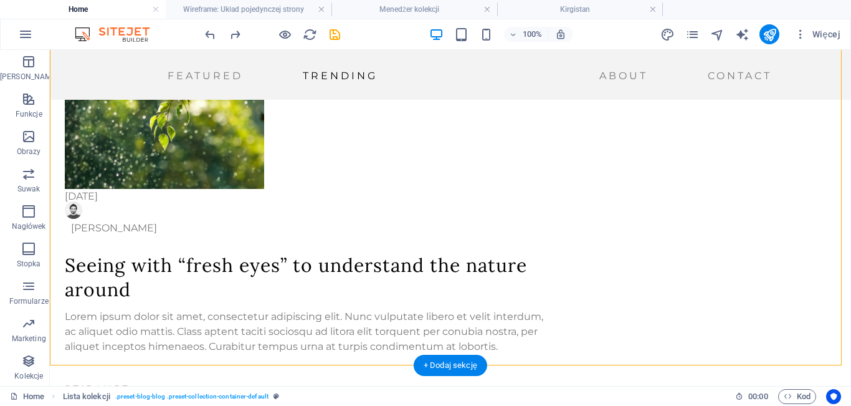
drag, startPoint x: 50, startPoint y: 364, endPoint x: 54, endPoint y: 383, distance: 18.5
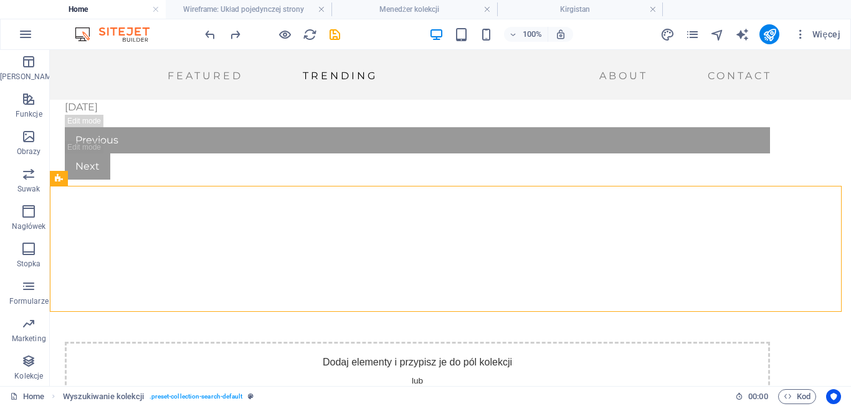
drag, startPoint x: 50, startPoint y: 376, endPoint x: 49, endPoint y: 393, distance: 16.9
click at [50, 393] on html "Skip to main content Featured Trending About Contact Menu wonders Maps and WSZY…" at bounding box center [450, 259] width 801 height 4082
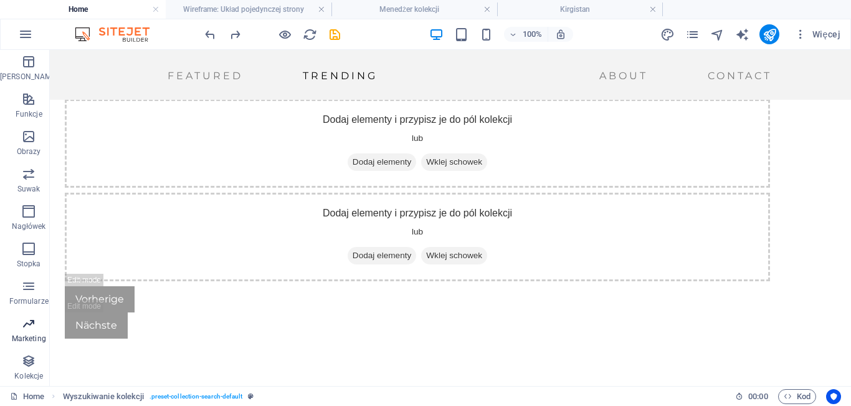
click at [28, 331] on icon "button" at bounding box center [28, 323] width 15 height 15
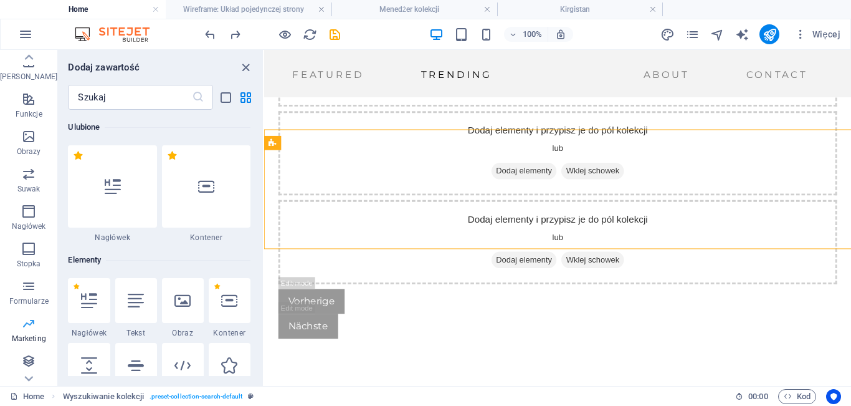
click at [37, 377] on div at bounding box center [28, 378] width 57 height 15
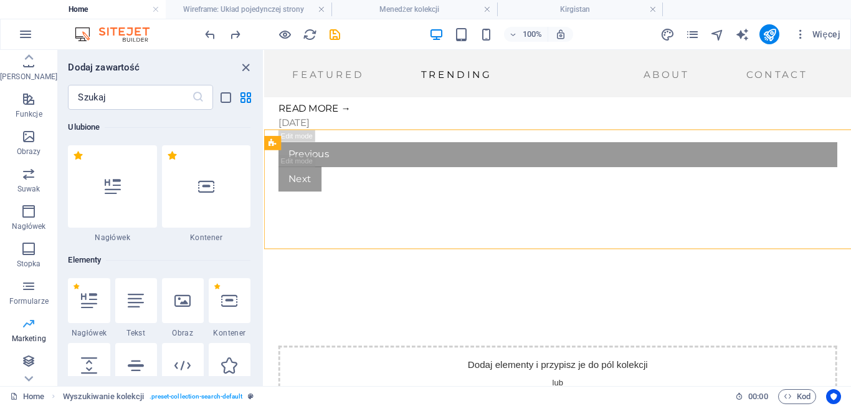
scroll to position [225, 0]
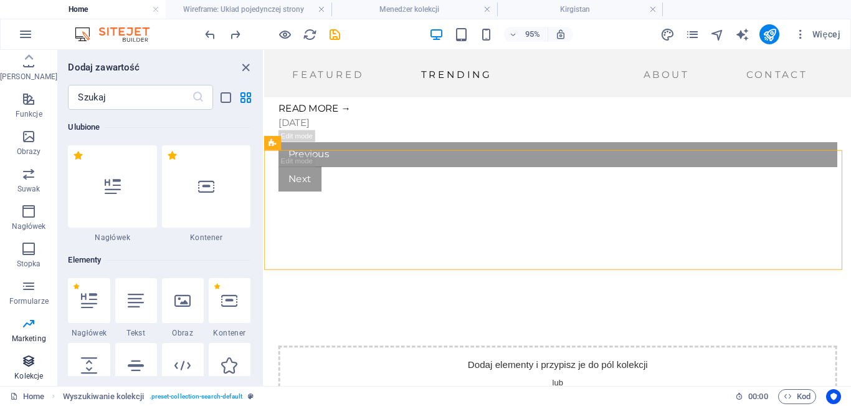
click at [31, 366] on icon "button" at bounding box center [28, 360] width 15 height 15
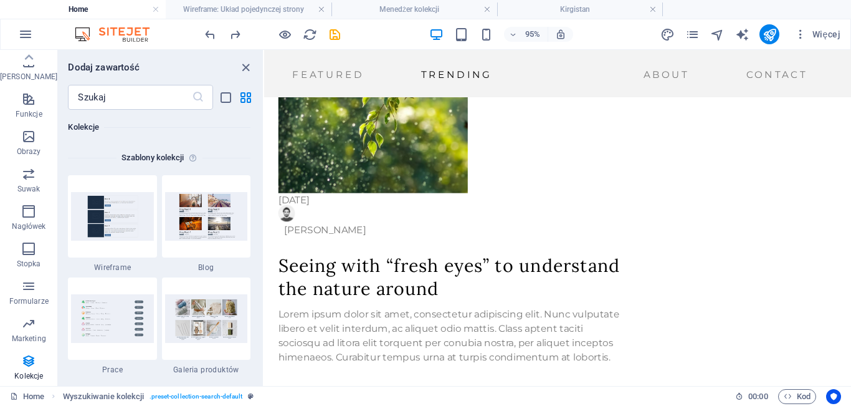
scroll to position [1518, 0]
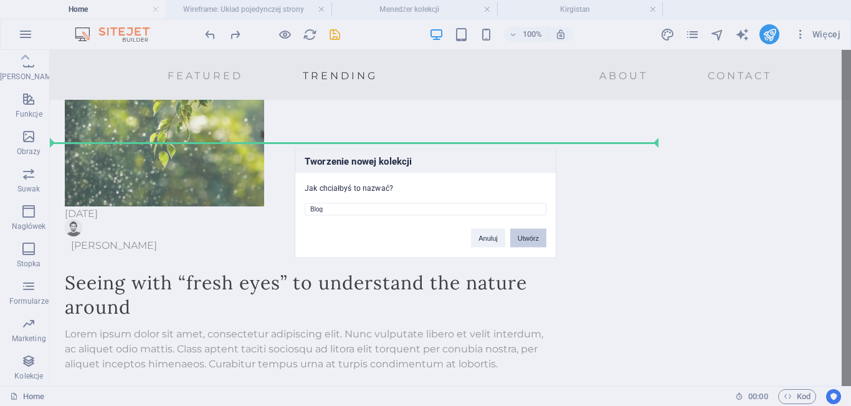
click at [527, 245] on button "Utwórz" at bounding box center [528, 237] width 36 height 19
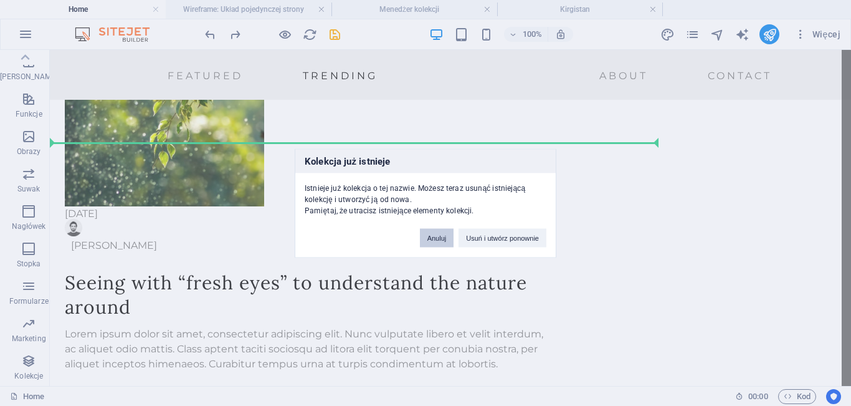
click at [442, 237] on button "Anuluj" at bounding box center [437, 237] width 34 height 19
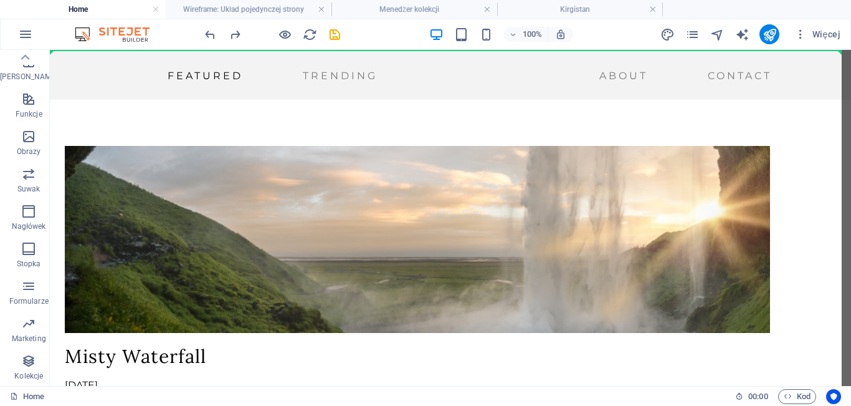
scroll to position [908, 0]
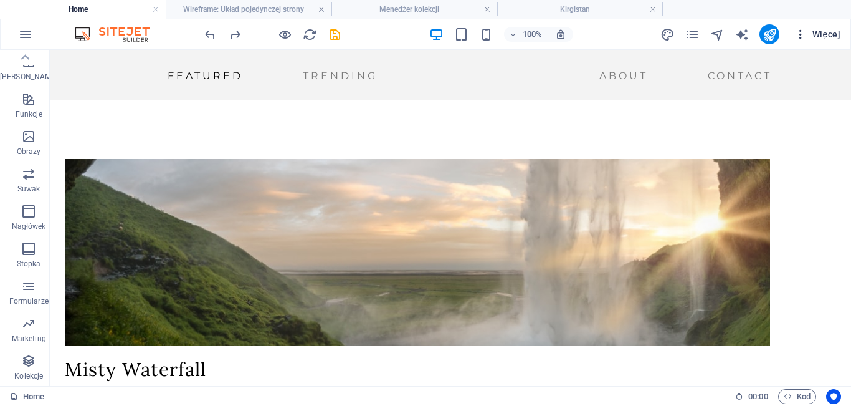
click at [804, 42] on button "Więcej" at bounding box center [817, 34] width 56 height 20
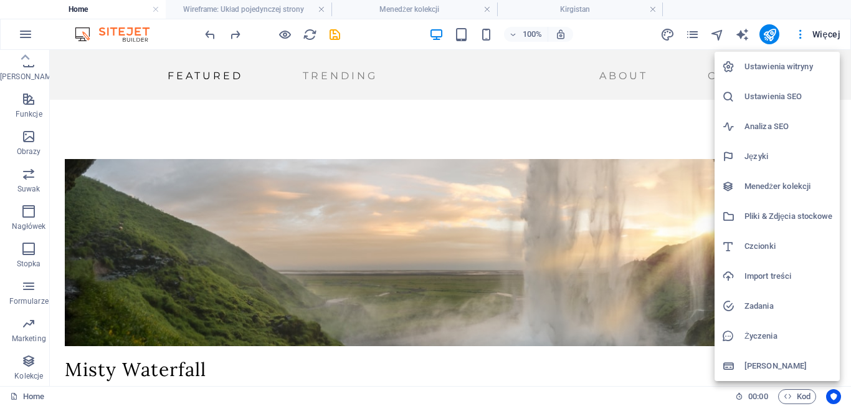
click at [759, 188] on h6 "Menedżer kolekcji" at bounding box center [789, 186] width 88 height 15
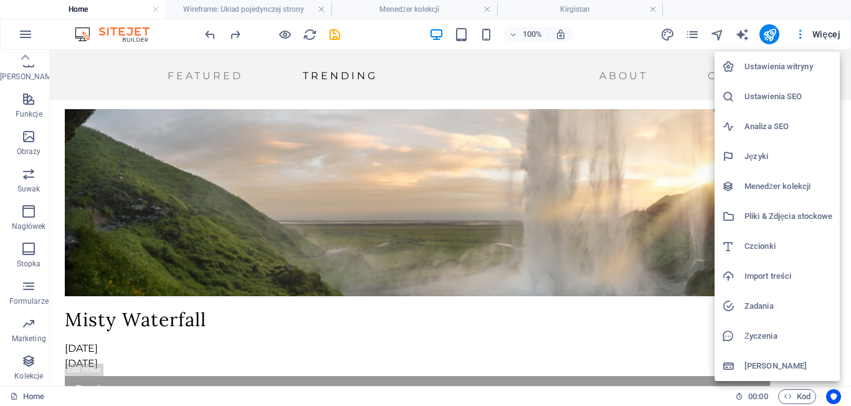
scroll to position [0, 0]
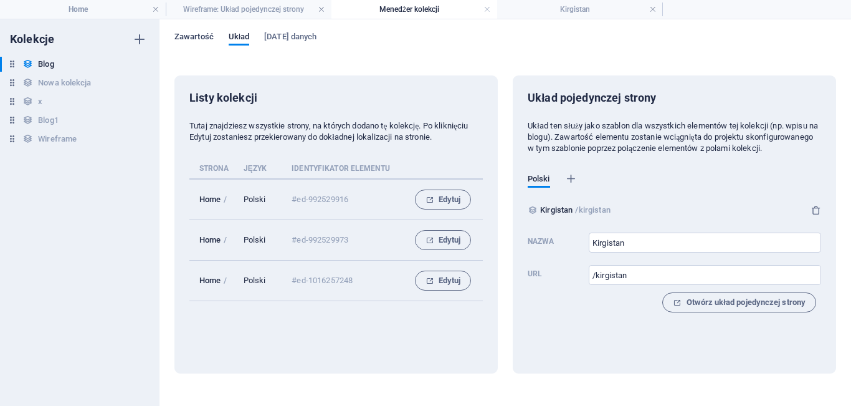
click at [195, 38] on span "Zawartość" at bounding box center [193, 37] width 39 height 17
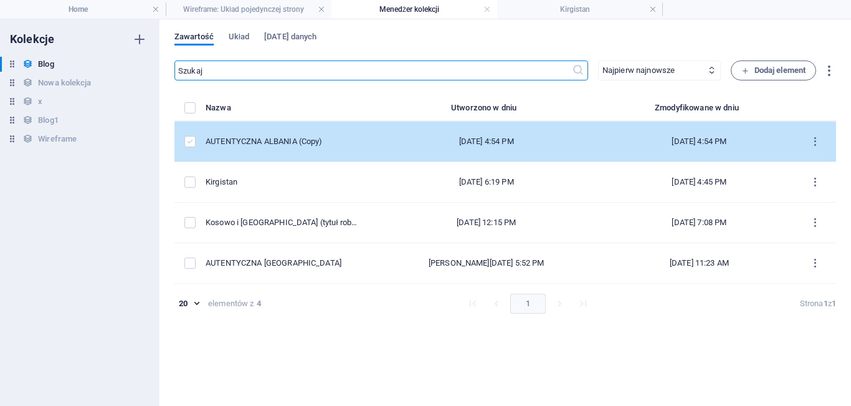
click at [192, 143] on label "items list" at bounding box center [189, 141] width 11 height 11
click at [0, 0] on input "items list" at bounding box center [0, 0] width 0 height 0
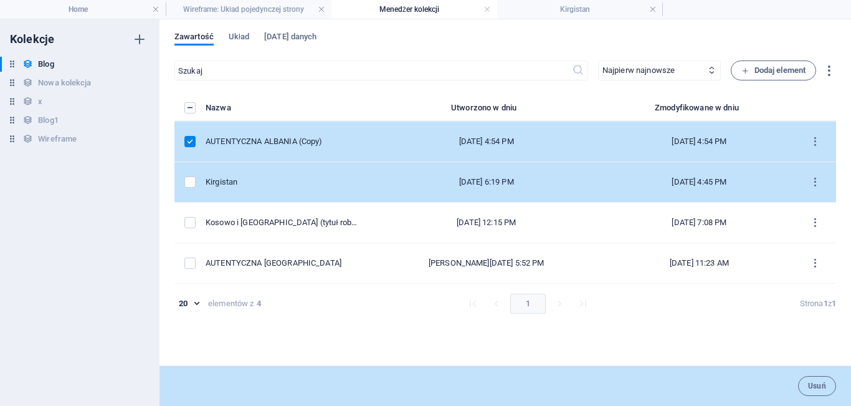
click at [196, 183] on div "items list" at bounding box center [189, 181] width 11 height 11
click at [189, 180] on label "items list" at bounding box center [189, 181] width 11 height 11
click at [0, 0] on input "items list" at bounding box center [0, 0] width 0 height 0
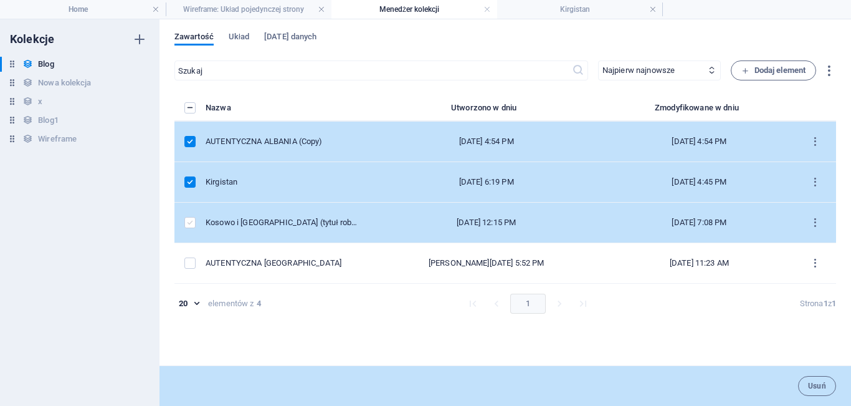
click at [192, 219] on label "items list" at bounding box center [189, 222] width 11 height 11
click at [0, 0] on input "items list" at bounding box center [0, 0] width 0 height 0
click at [832, 65] on icon "button" at bounding box center [829, 71] width 14 height 14
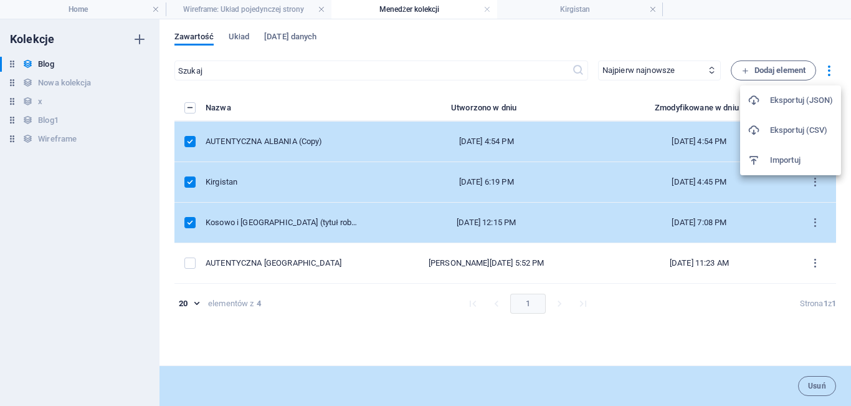
click at [791, 124] on h6 "Eksportuj (CSV)" at bounding box center [802, 130] width 64 height 15
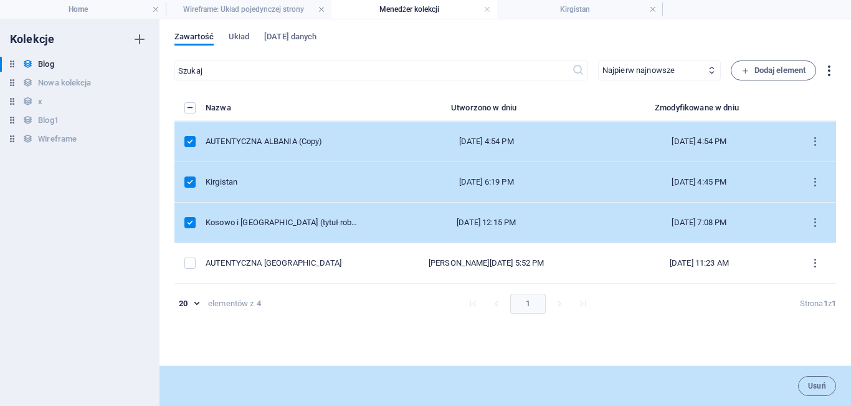
click at [829, 73] on icon "button" at bounding box center [829, 71] width 14 height 14
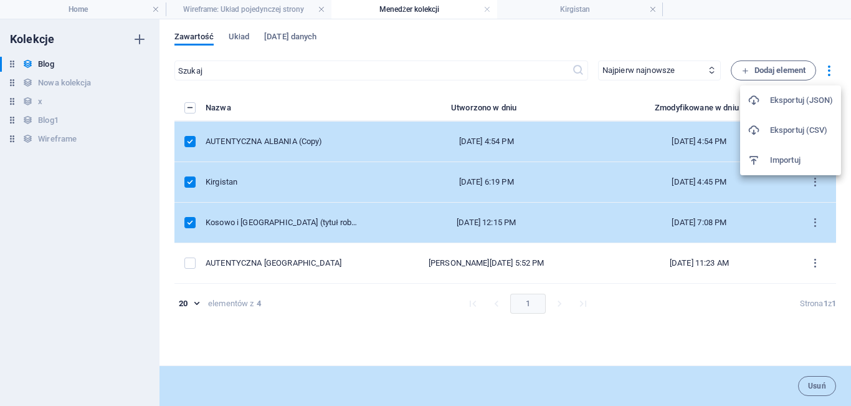
click at [721, 35] on div at bounding box center [425, 203] width 851 height 406
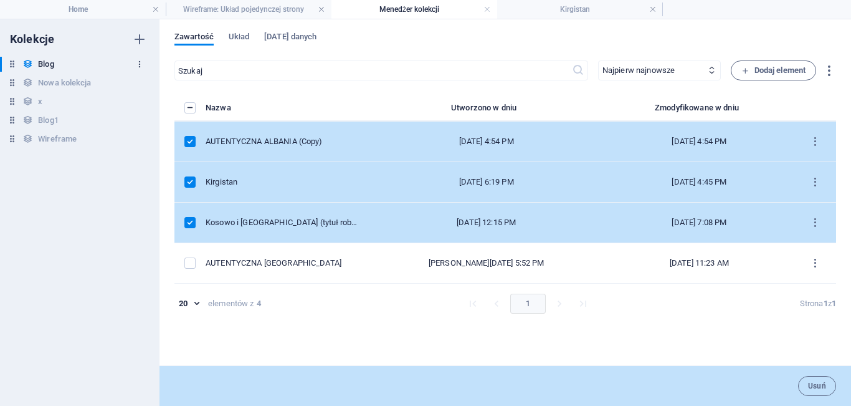
click at [138, 65] on icon "button" at bounding box center [139, 64] width 9 height 9
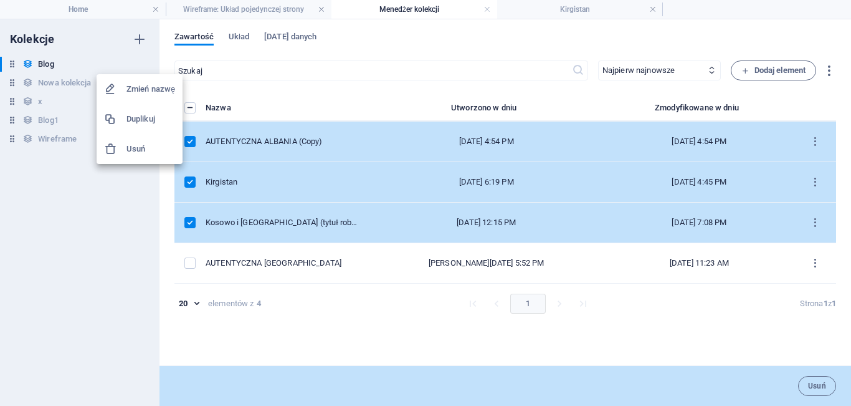
click at [141, 117] on h6 "Duplikuj" at bounding box center [150, 119] width 49 height 15
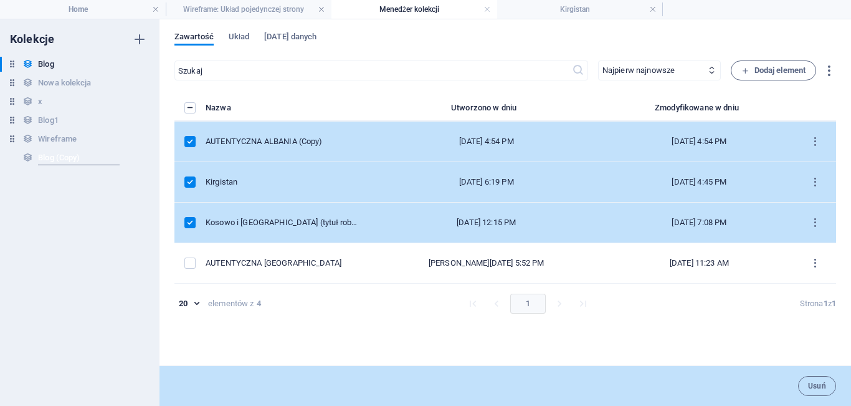
click at [89, 158] on input "Blog (Copy)" at bounding box center [79, 157] width 82 height 15
click at [88, 157] on input "Blog (Copy)" at bounding box center [79, 157] width 82 height 15
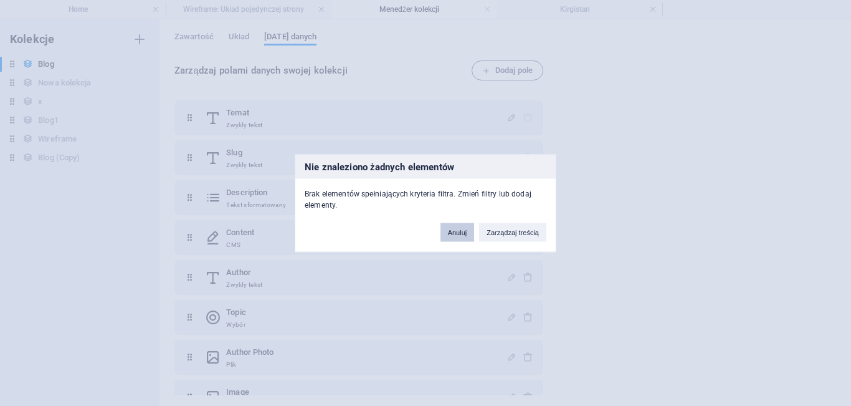
click at [462, 237] on button "Anuluj" at bounding box center [457, 231] width 34 height 19
click at [458, 240] on button "Anuluj" at bounding box center [457, 231] width 34 height 19
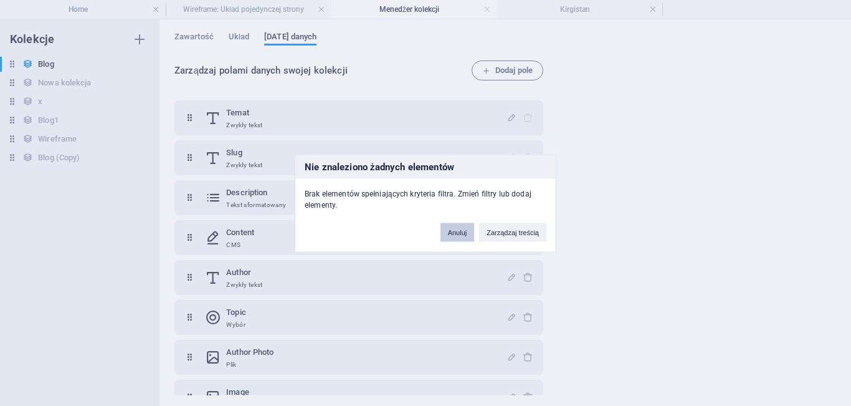
click at [458, 231] on button "Anuluj" at bounding box center [457, 231] width 34 height 19
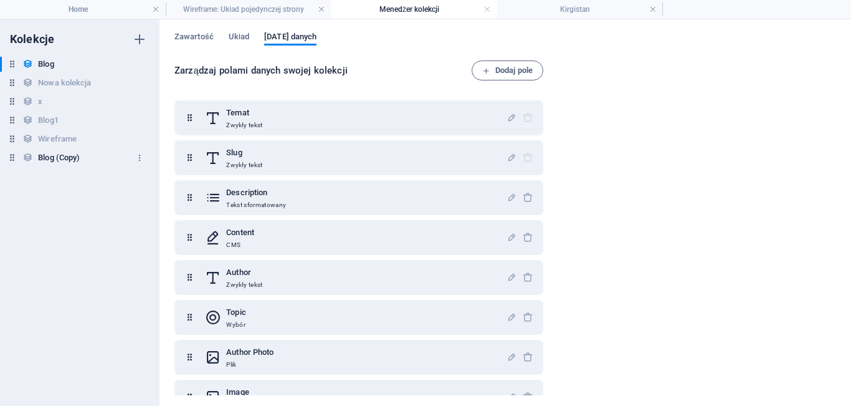
click at [50, 158] on h6 "Blog (Copy)" at bounding box center [59, 157] width 42 height 15
click at [189, 43] on span "Zawartość" at bounding box center [193, 37] width 39 height 17
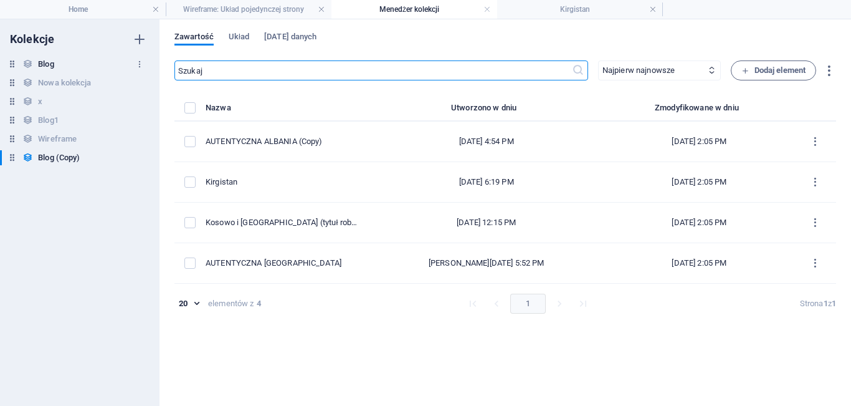
click at [44, 63] on h6 "Blog" at bounding box center [46, 64] width 16 height 15
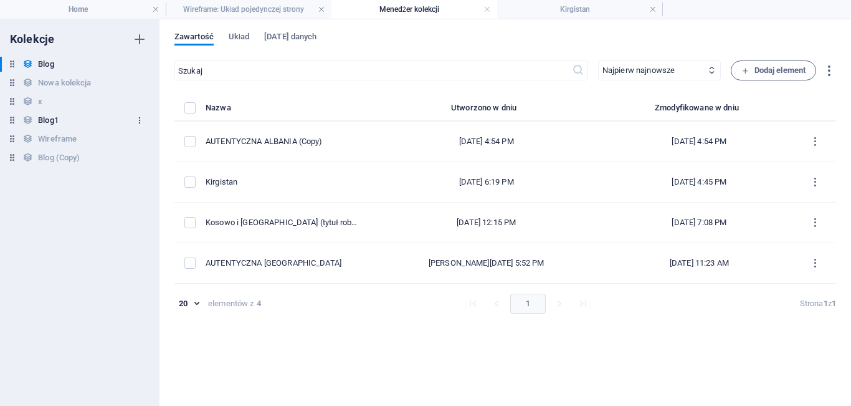
click at [138, 118] on icon "button" at bounding box center [139, 120] width 9 height 9
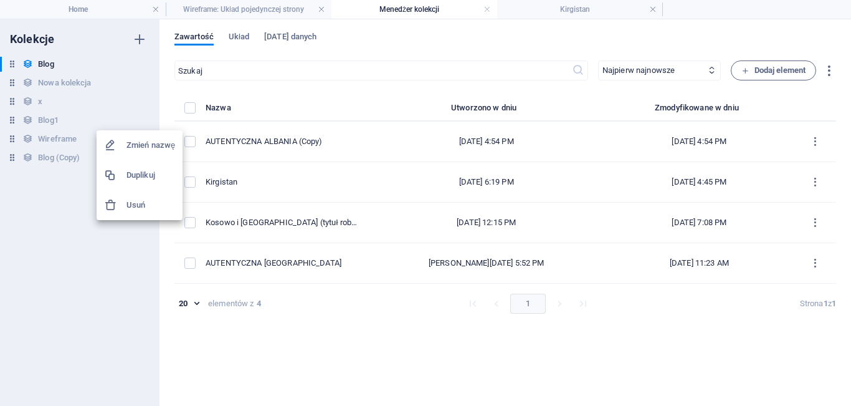
click at [137, 203] on h6 "Usuń" at bounding box center [150, 205] width 49 height 15
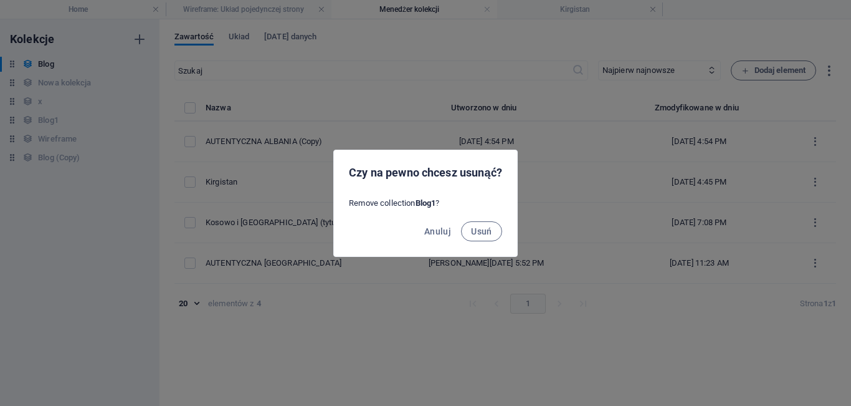
click at [498, 241] on div "Anuluj Usuń" at bounding box center [425, 235] width 183 height 42
click at [493, 236] on button "Usuń" at bounding box center [481, 231] width 41 height 20
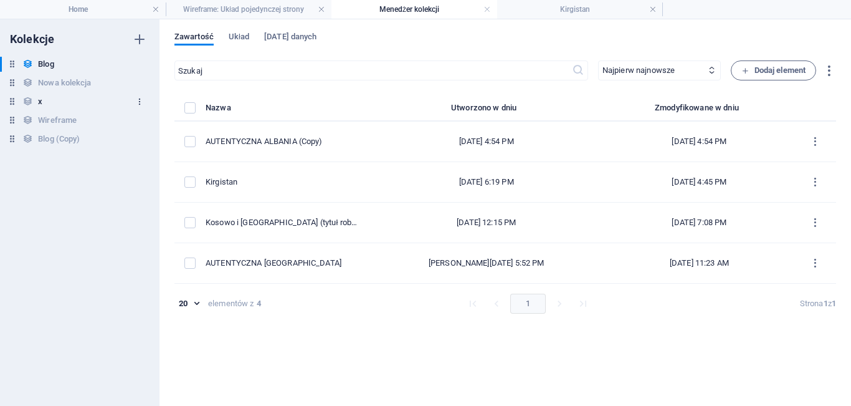
click at [140, 102] on icon "button" at bounding box center [139, 101] width 9 height 9
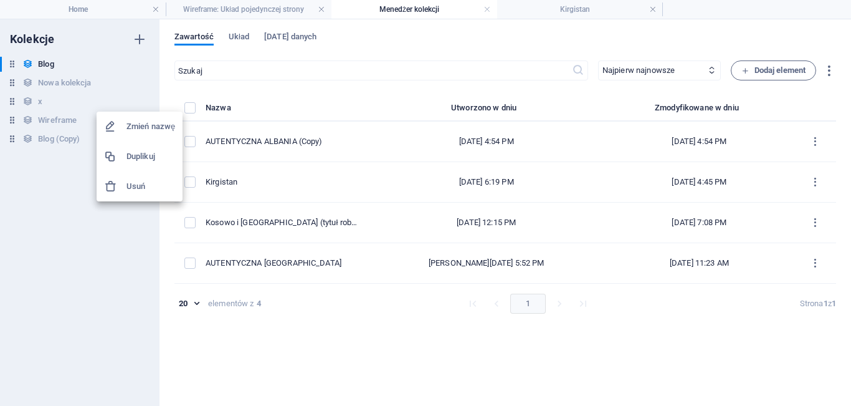
click at [160, 194] on li "Usuń" at bounding box center [140, 186] width 86 height 30
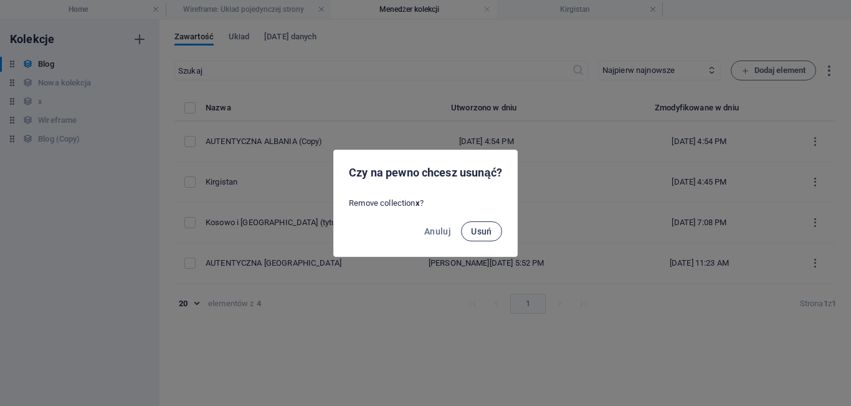
click at [487, 239] on button "Usuń" at bounding box center [481, 231] width 41 height 20
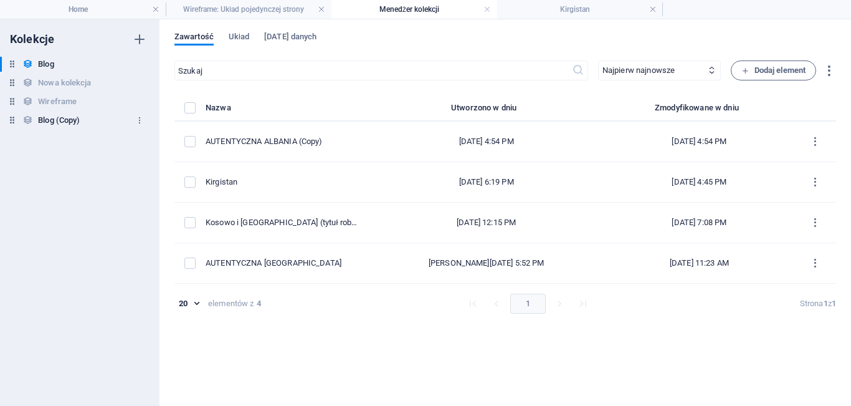
click at [57, 118] on h6 "Blog (Copy)" at bounding box center [59, 120] width 42 height 15
click at [103, 9] on h4 "Home" at bounding box center [83, 9] width 166 height 14
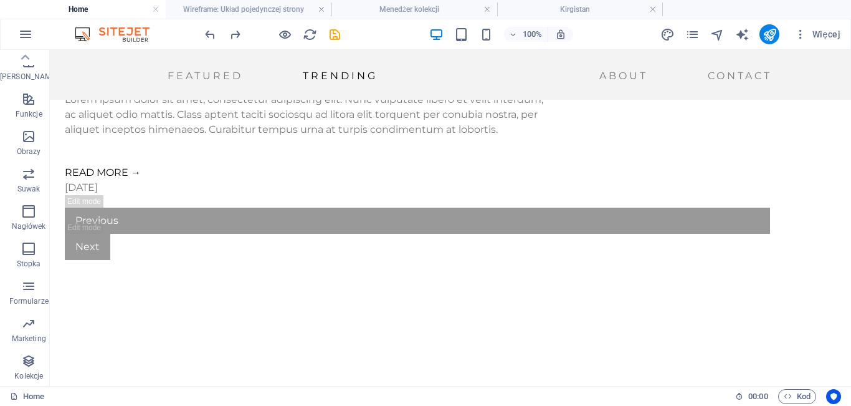
scroll to position [1758, 0]
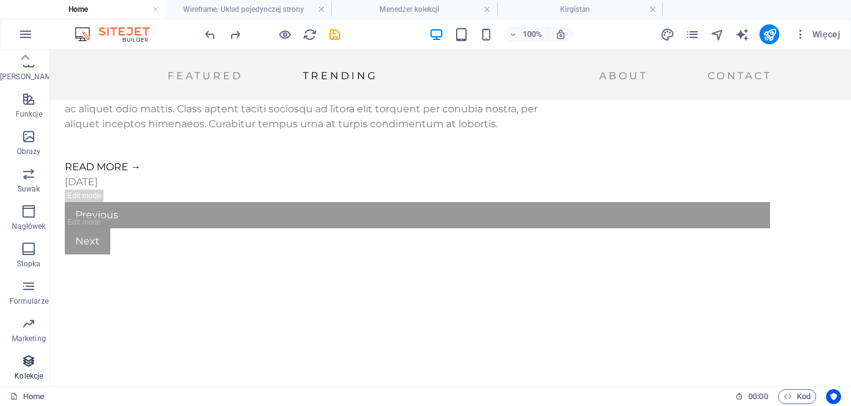
click at [29, 363] on icon "button" at bounding box center [28, 360] width 15 height 15
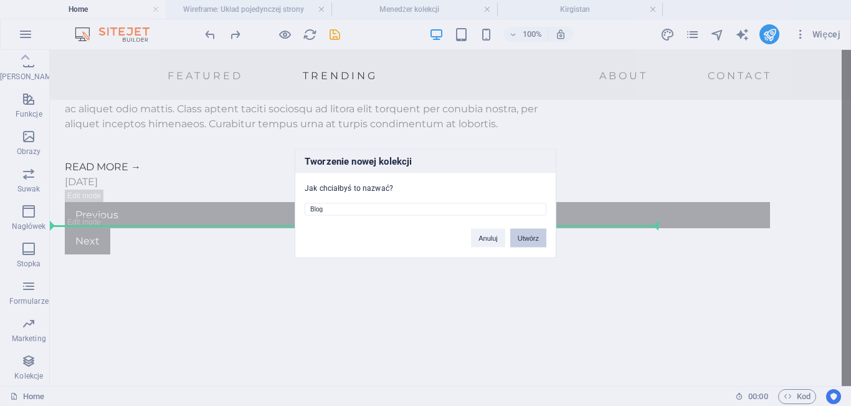
click at [523, 236] on button "Utwórz" at bounding box center [528, 237] width 36 height 19
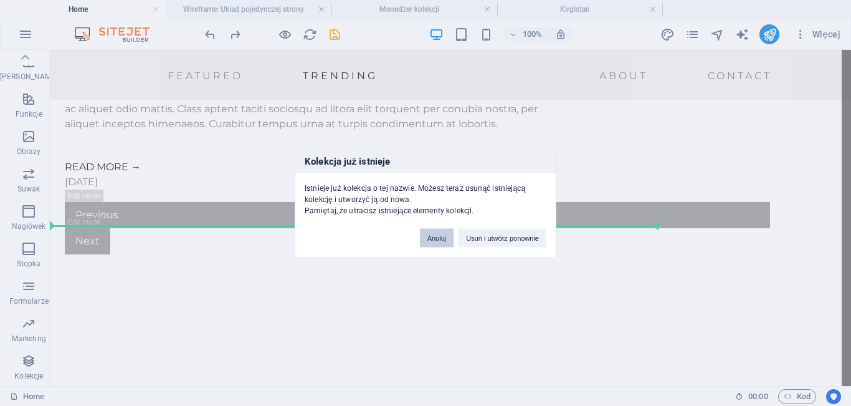
click at [433, 236] on button "Anuluj" at bounding box center [437, 237] width 34 height 19
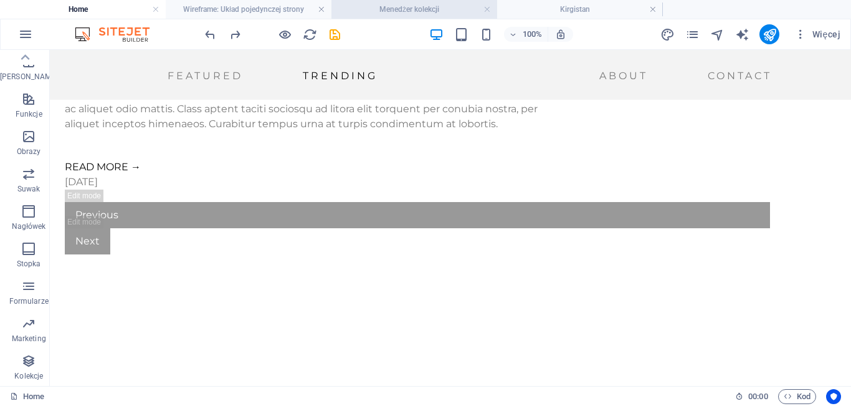
click at [380, 10] on h4 "Menedżer kolekcji" at bounding box center [414, 9] width 166 height 14
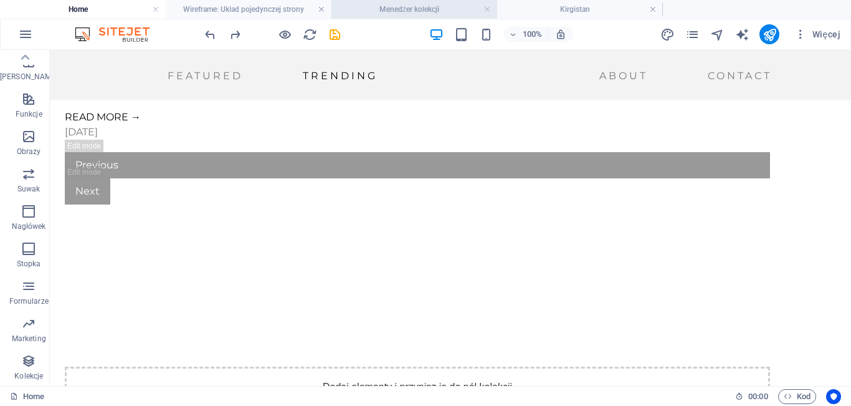
scroll to position [0, 0]
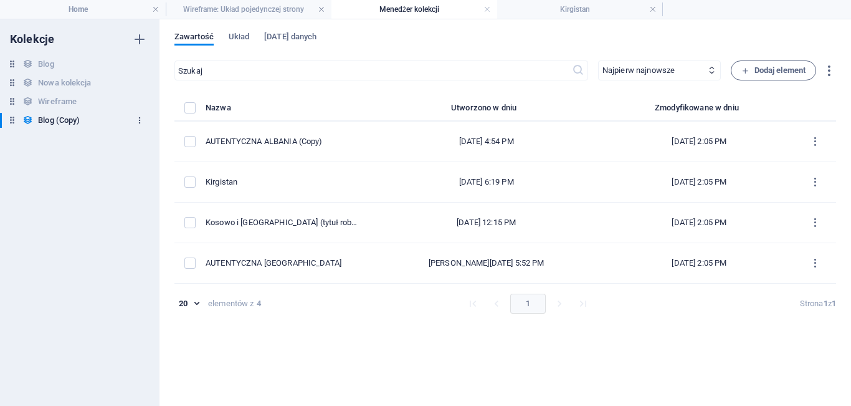
click at [141, 117] on icon "button" at bounding box center [139, 120] width 9 height 9
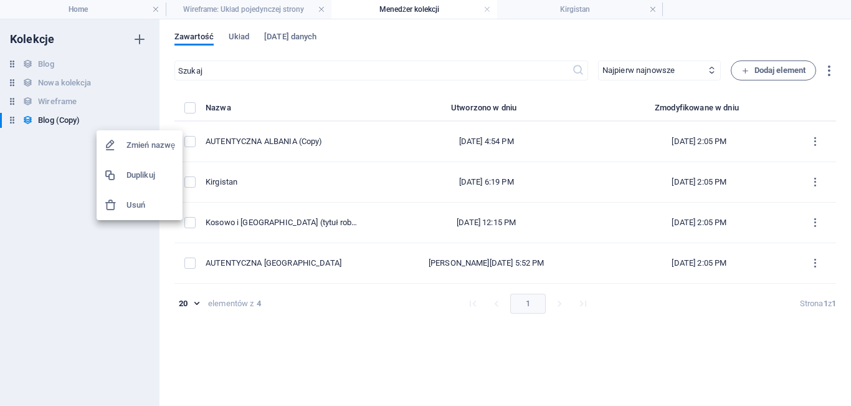
click at [144, 146] on h6 "Zmień nazwę" at bounding box center [150, 145] width 49 height 15
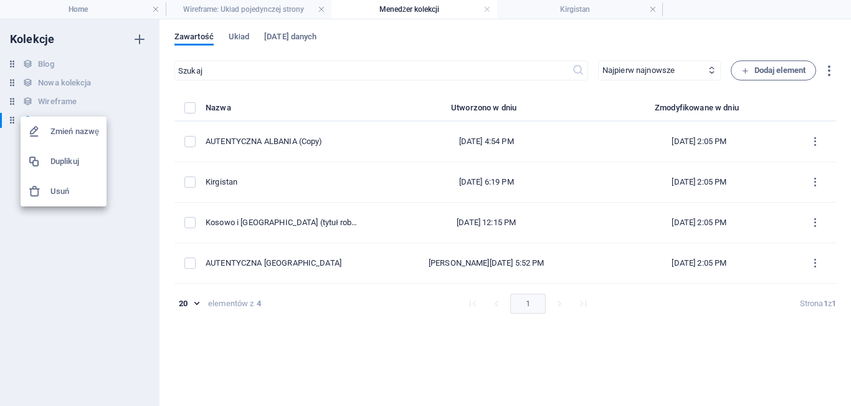
click at [113, 146] on div at bounding box center [425, 203] width 851 height 406
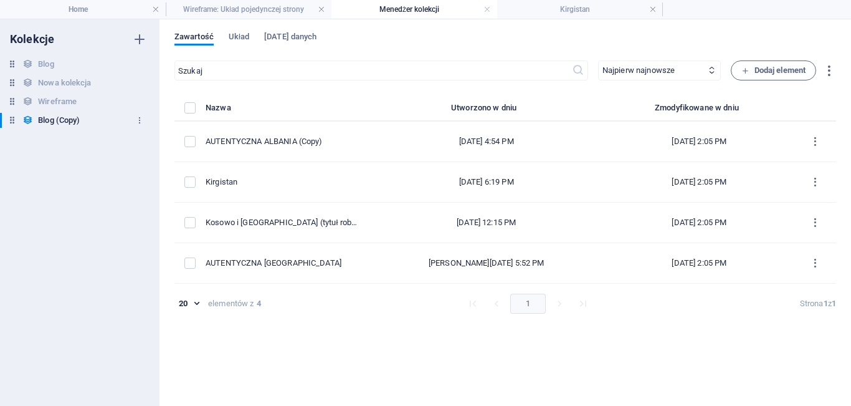
click at [72, 118] on h6 "Blog (Copy)" at bounding box center [59, 120] width 42 height 15
click at [136, 120] on icon "button" at bounding box center [139, 120] width 9 height 9
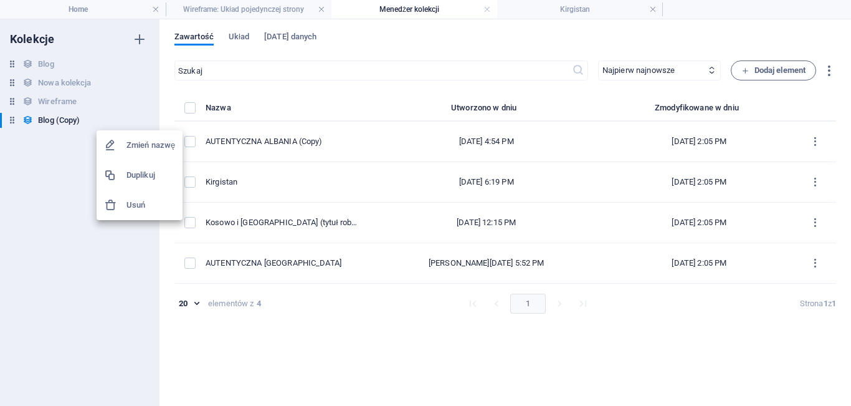
click at [137, 146] on h6 "Zmień nazwę" at bounding box center [150, 145] width 49 height 15
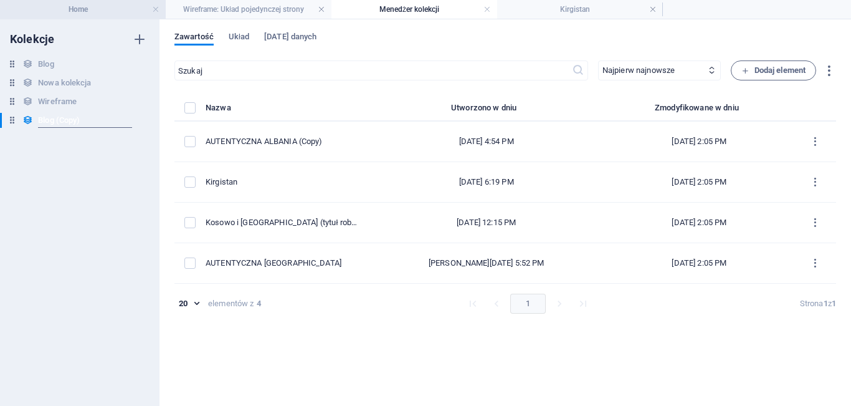
click at [70, 9] on h4 "Home" at bounding box center [83, 9] width 166 height 14
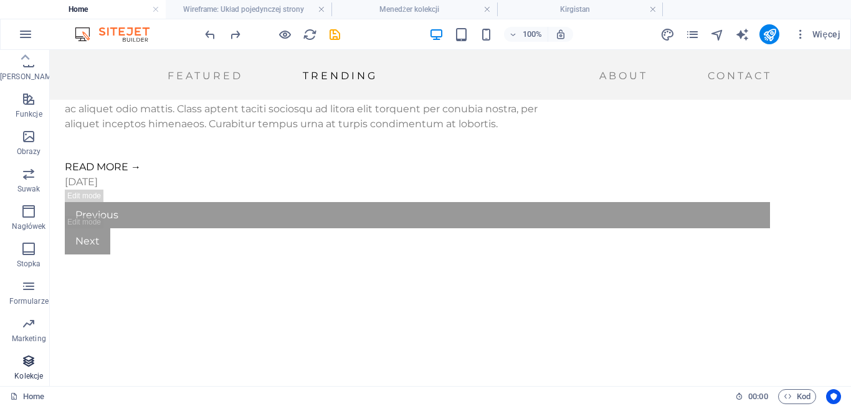
click at [29, 370] on span "Kolekcje" at bounding box center [28, 368] width 57 height 30
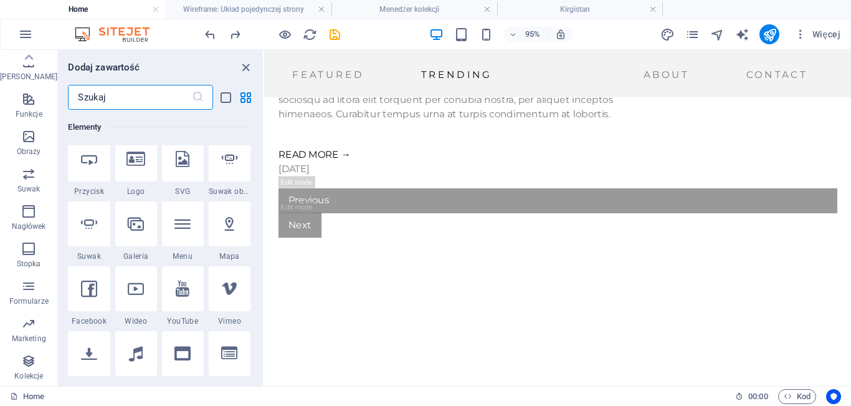
scroll to position [11405, 0]
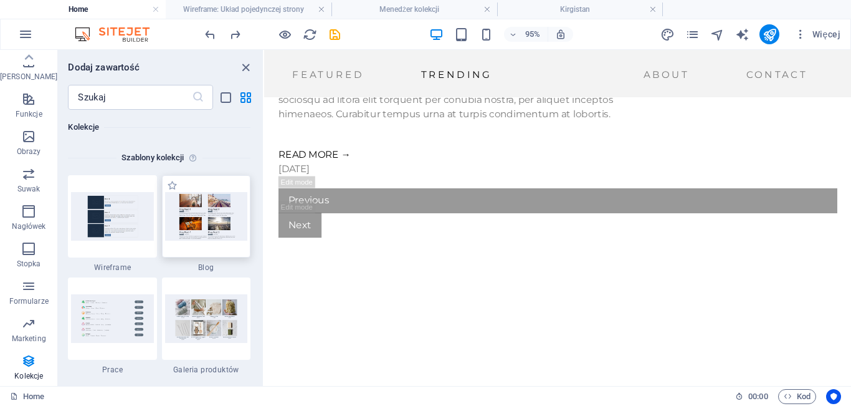
click at [206, 218] on img at bounding box center [206, 216] width 82 height 49
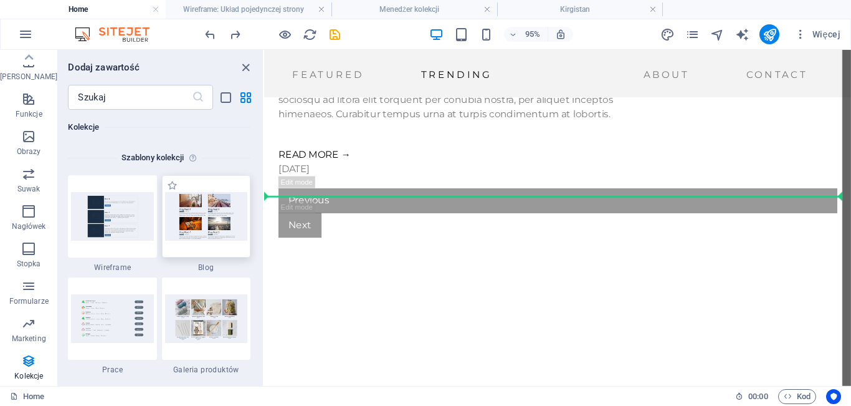
scroll to position [1758, 0]
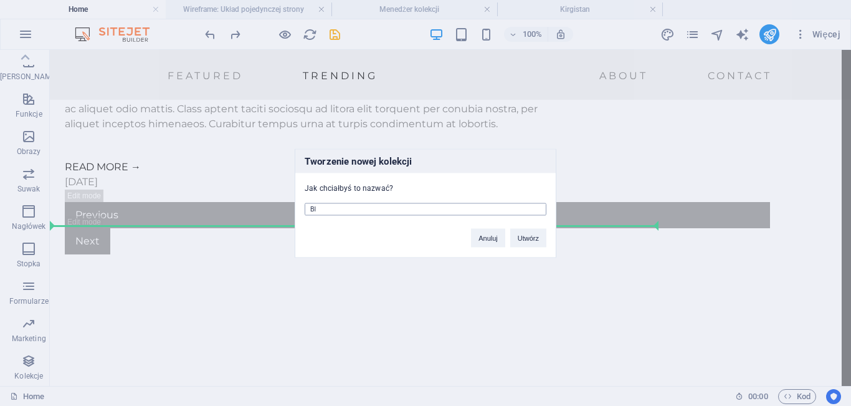
type input "B"
type input "Blog (Copy)"
click at [521, 237] on button "Utwórz" at bounding box center [528, 237] width 36 height 19
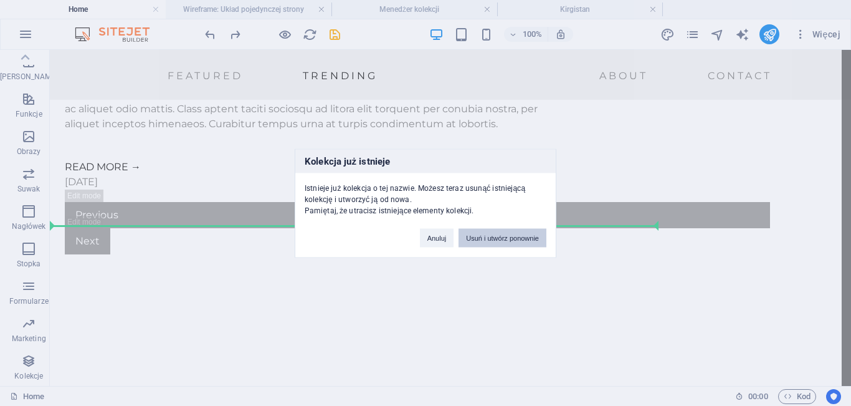
click at [521, 238] on button "Usuń i utwórz ponownie" at bounding box center [503, 237] width 88 height 19
click at [525, 236] on button "Usuń i utwórz ponownie" at bounding box center [503, 237] width 88 height 19
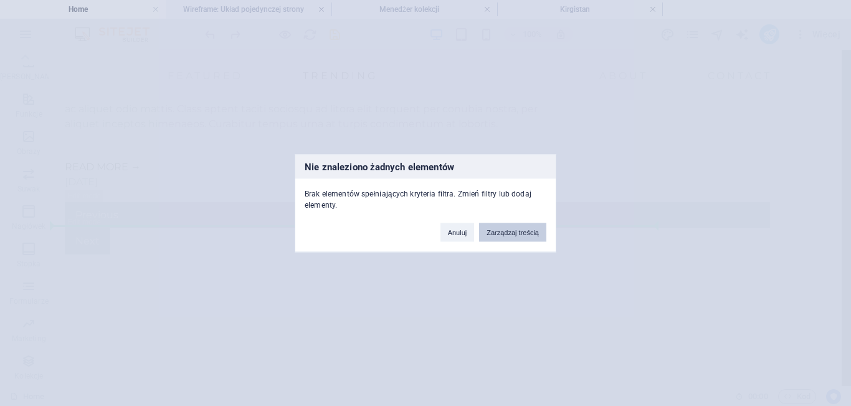
click at [502, 236] on button "Zarządzaj treścią" at bounding box center [512, 231] width 67 height 19
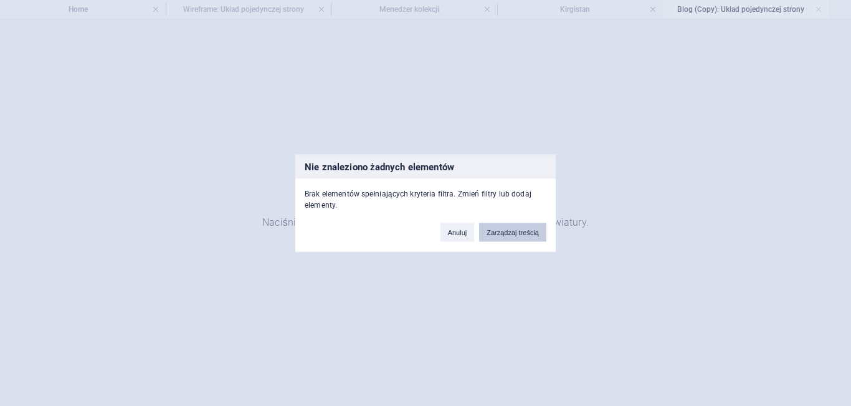
click at [506, 227] on button "Zarządzaj treścią" at bounding box center [512, 231] width 67 height 19
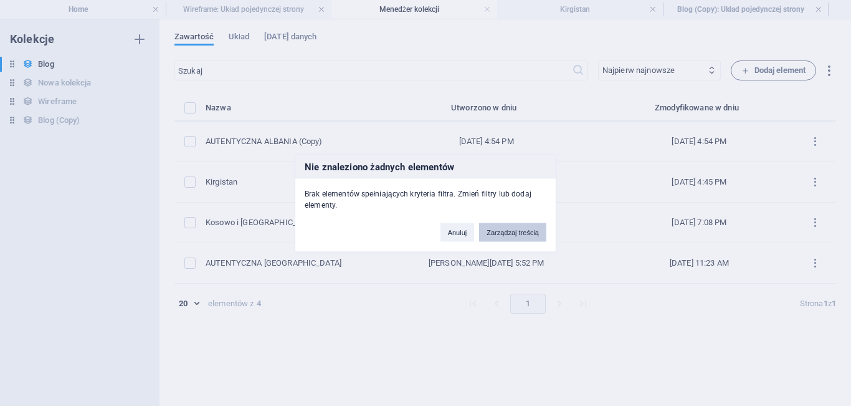
click at [506, 231] on button "Zarządzaj treścią" at bounding box center [512, 231] width 67 height 19
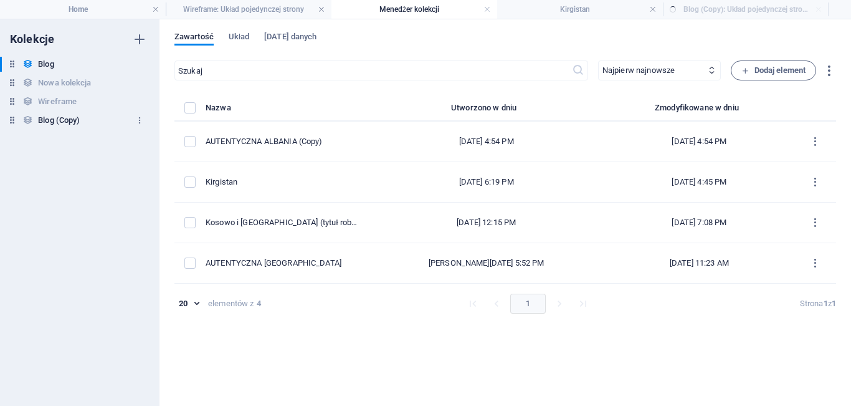
select select "columns.status"
select select "columns.publishing_date"
select select "past"
select select "columns.publishing_date_DESC"
click at [70, 117] on h6 "Blog (Copy)" at bounding box center [59, 120] width 42 height 15
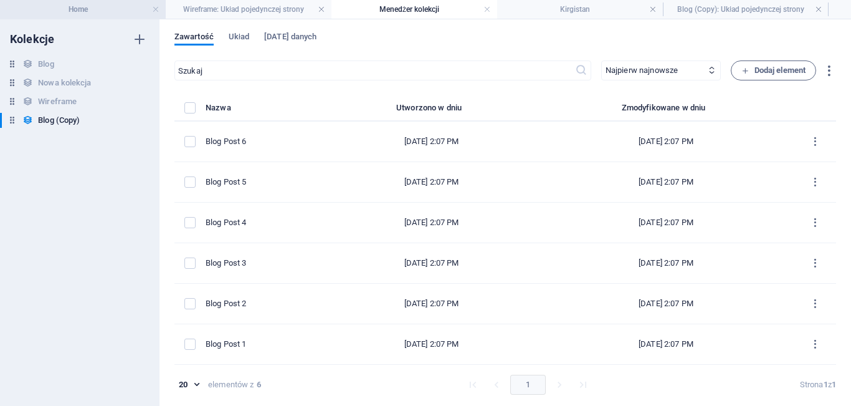
click at [87, 12] on h4 "Home" at bounding box center [83, 9] width 166 height 14
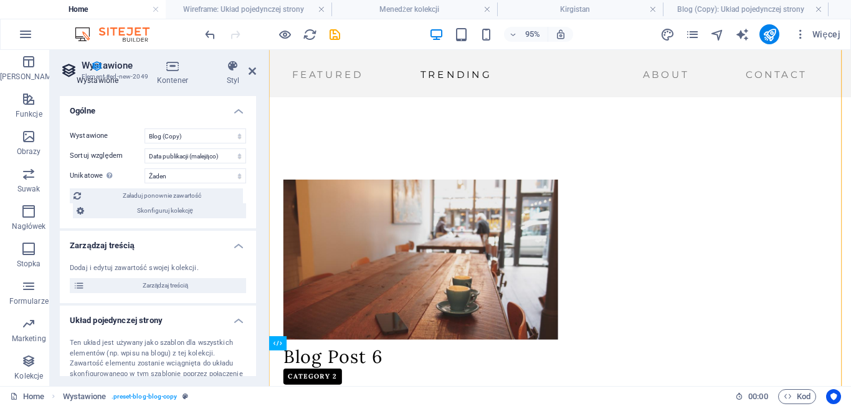
scroll to position [2550, 0]
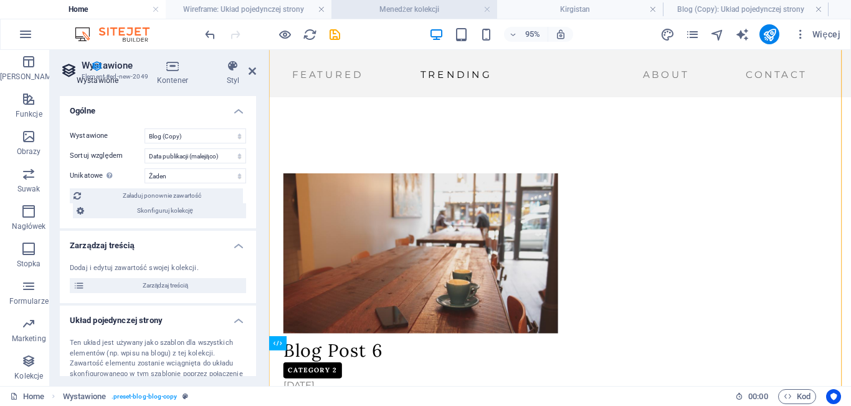
click at [417, 7] on h4 "Menedżer kolekcji" at bounding box center [414, 9] width 166 height 14
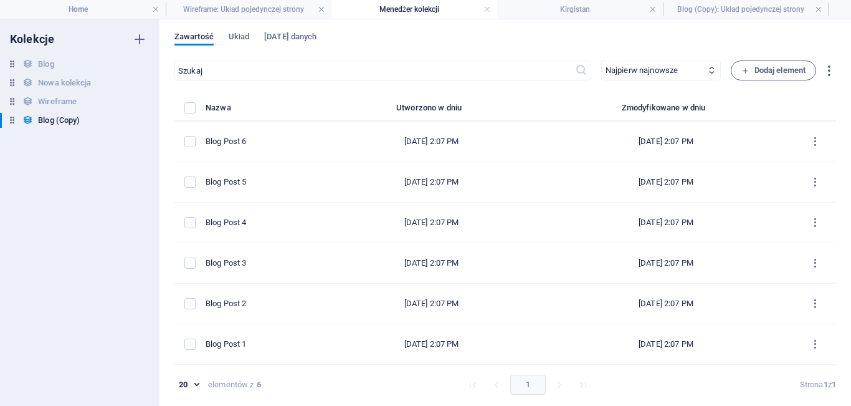
scroll to position [0, 0]
click at [47, 63] on h6 "Blog" at bounding box center [46, 64] width 16 height 15
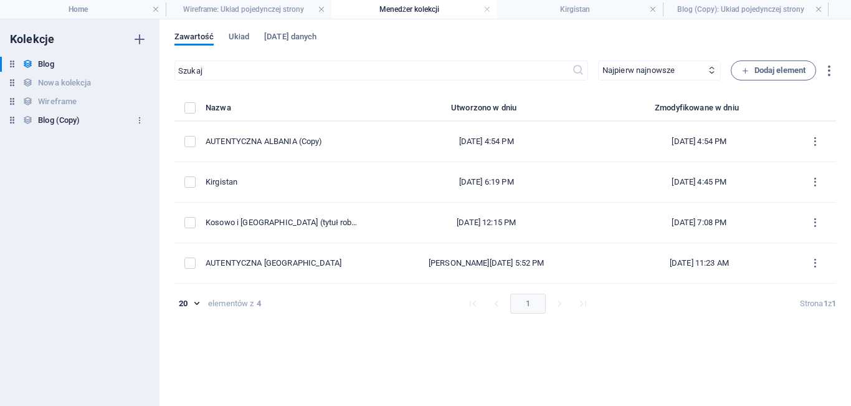
click at [55, 123] on h6 "Blog (Copy)" at bounding box center [59, 120] width 42 height 15
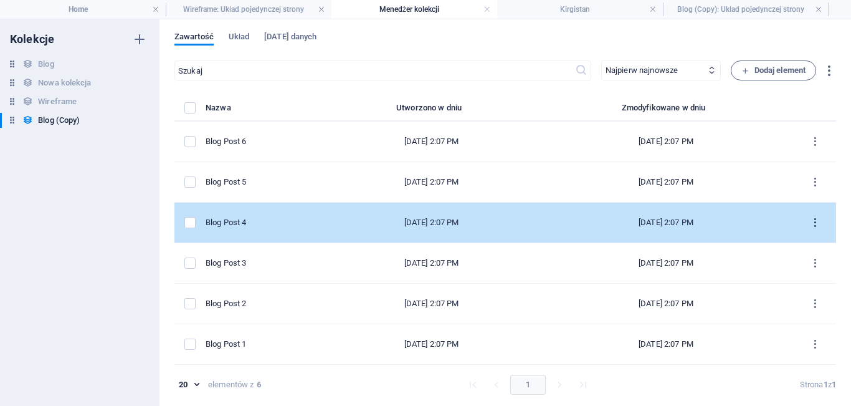
click at [816, 224] on icon "items list" at bounding box center [815, 223] width 12 height 12
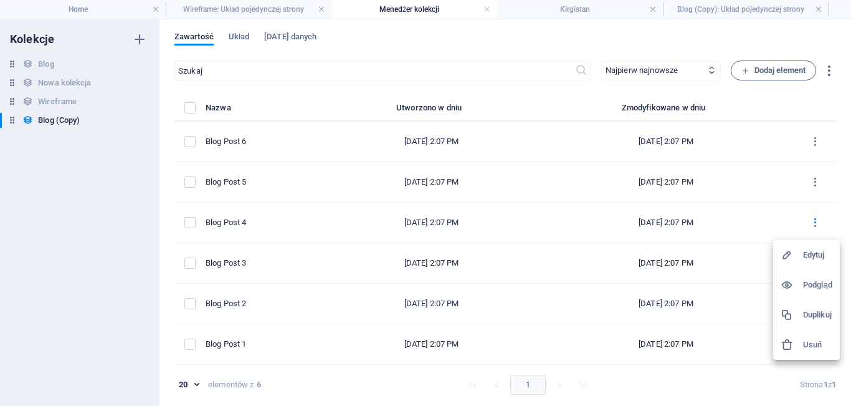
click at [801, 342] on div at bounding box center [792, 344] width 22 height 12
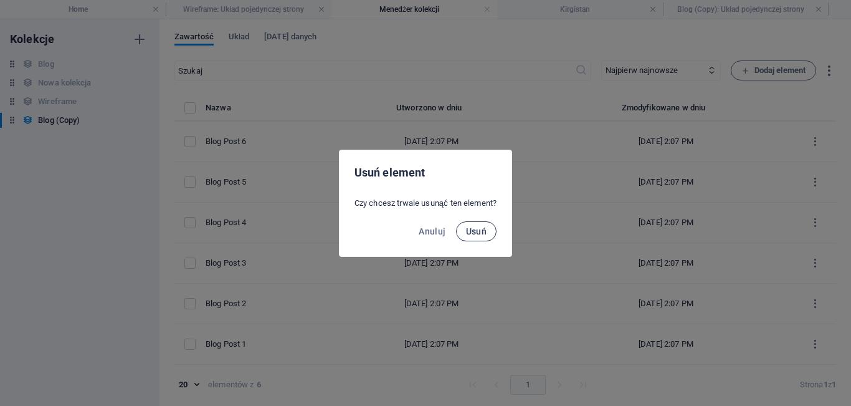
click at [482, 232] on span "Usuń" at bounding box center [476, 231] width 21 height 10
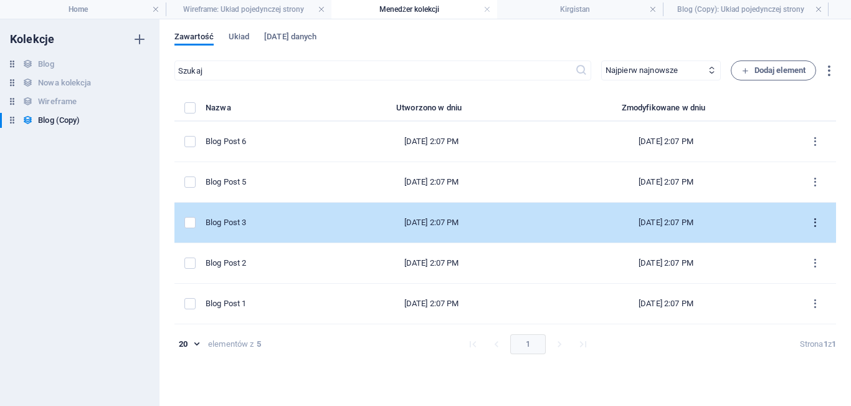
click at [814, 221] on icon "items list" at bounding box center [815, 223] width 12 height 12
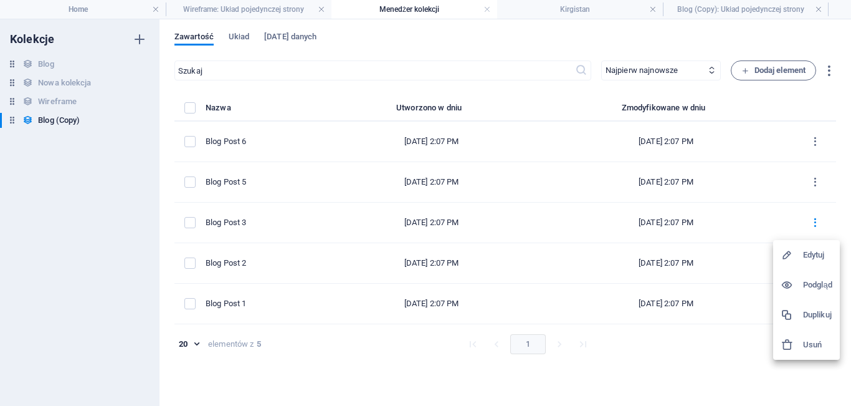
click at [808, 346] on h6 "Usuń" at bounding box center [817, 344] width 29 height 15
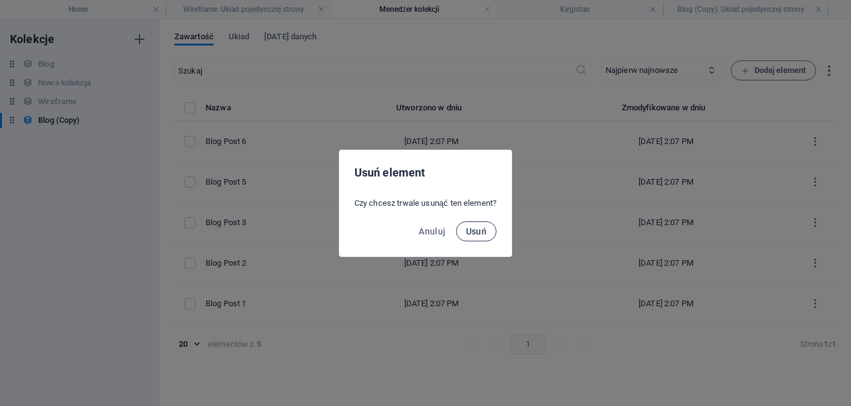
click at [474, 229] on span "Usuń" at bounding box center [476, 231] width 21 height 10
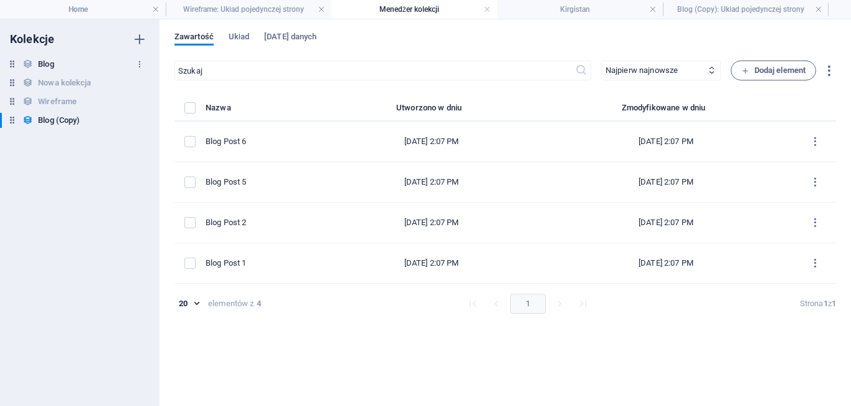
click at [65, 65] on div "Blog Blog" at bounding box center [73, 64] width 147 height 15
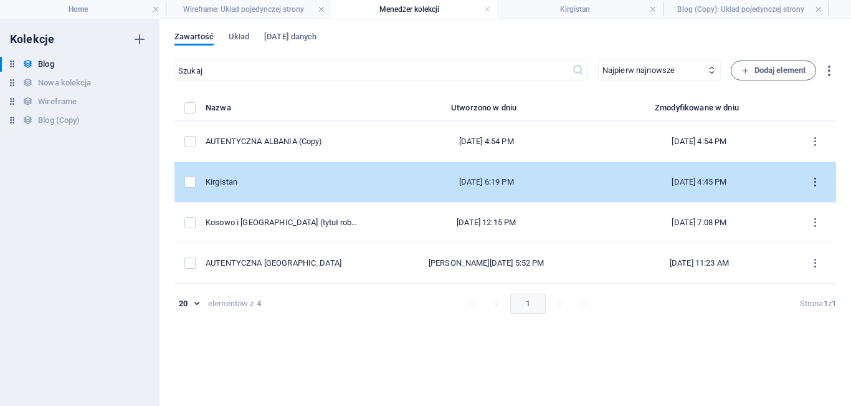
click at [814, 183] on icon "items list" at bounding box center [815, 182] width 12 height 12
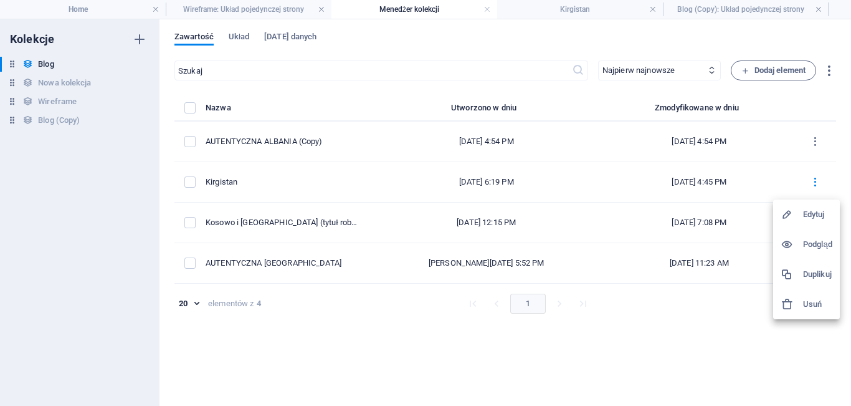
click at [811, 277] on h6 "Duplikuj" at bounding box center [817, 274] width 29 height 15
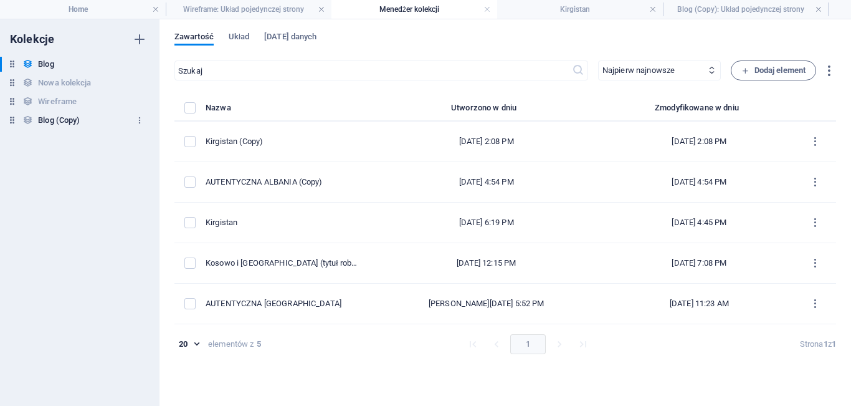
click at [64, 120] on h6 "Blog (Copy)" at bounding box center [59, 120] width 42 height 15
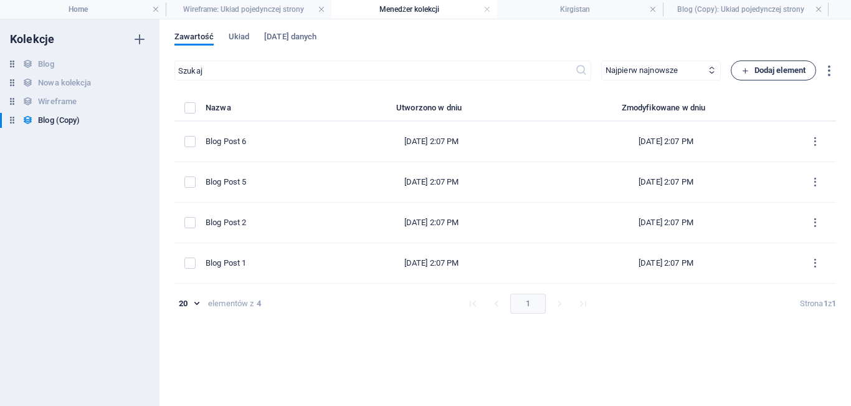
click at [771, 68] on span "Dodaj element" at bounding box center [773, 70] width 64 height 15
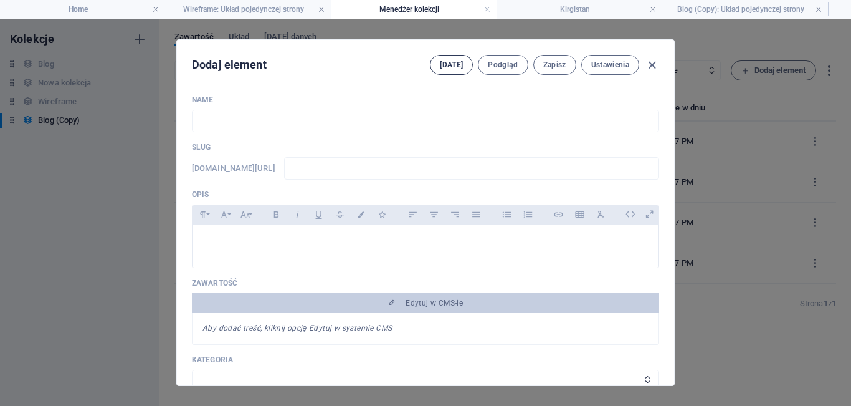
click at [442, 62] on button "[DATE]" at bounding box center [451, 65] width 43 height 20
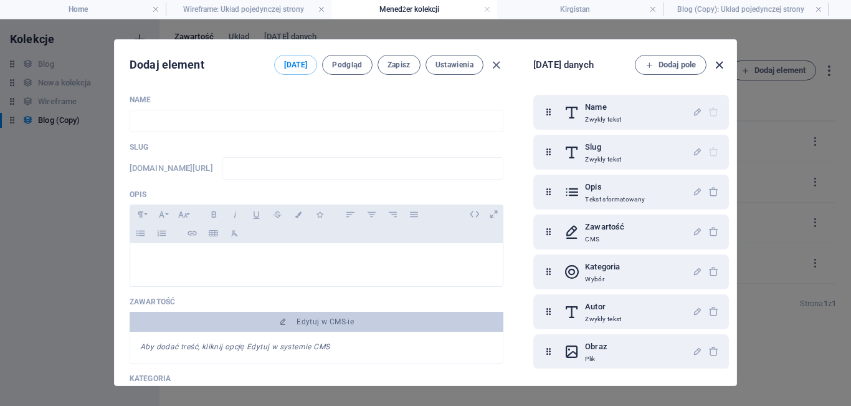
click at [718, 65] on icon "button" at bounding box center [719, 65] width 14 height 14
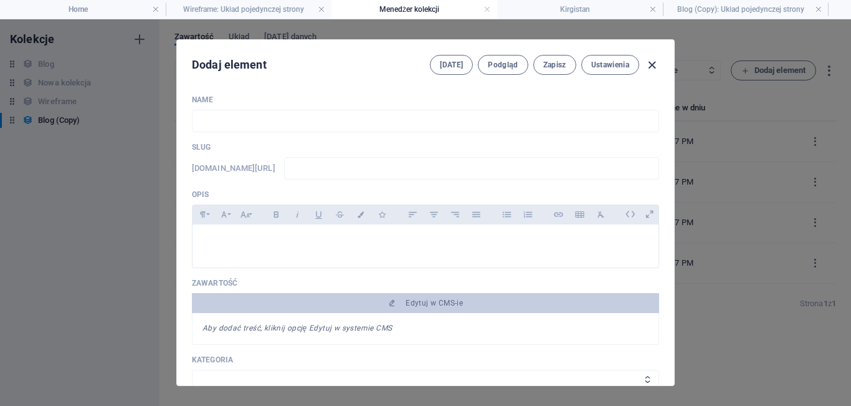
click at [650, 69] on icon "button" at bounding box center [652, 65] width 14 height 14
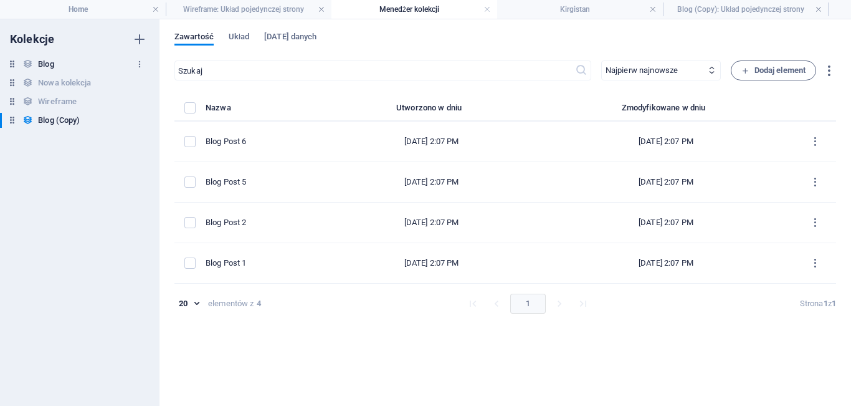
click at [39, 62] on h6 "Blog" at bounding box center [46, 64] width 16 height 15
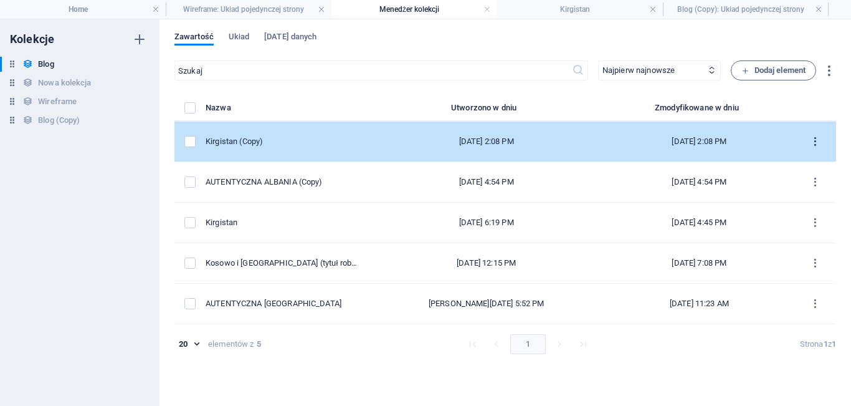
click at [814, 136] on icon "items list" at bounding box center [815, 142] width 12 height 12
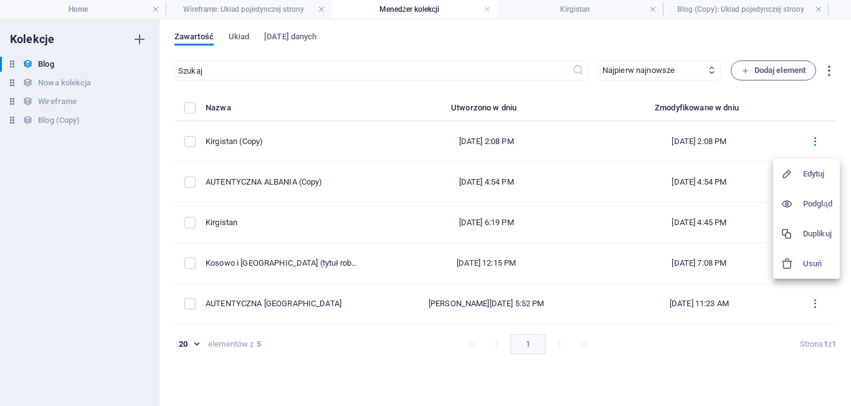
click at [810, 260] on h6 "Usuń" at bounding box center [817, 263] width 29 height 15
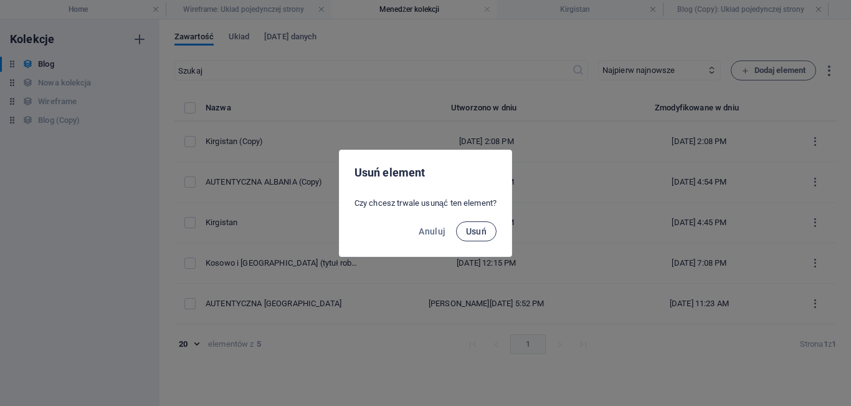
click at [478, 229] on span "Usuń" at bounding box center [476, 231] width 21 height 10
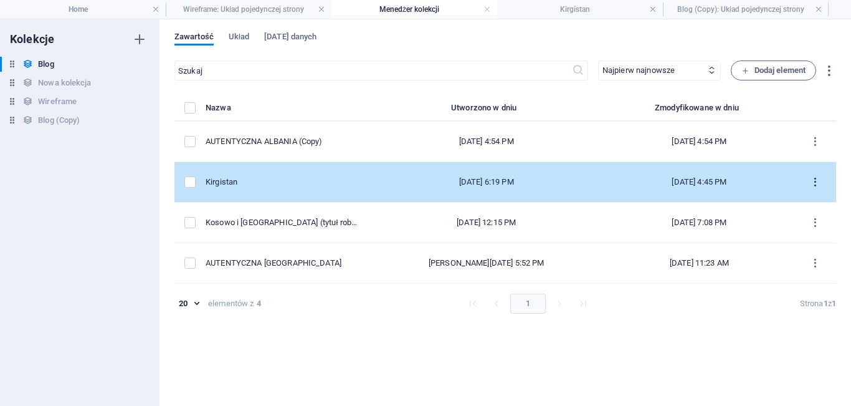
click at [817, 178] on icon "items list" at bounding box center [815, 182] width 12 height 12
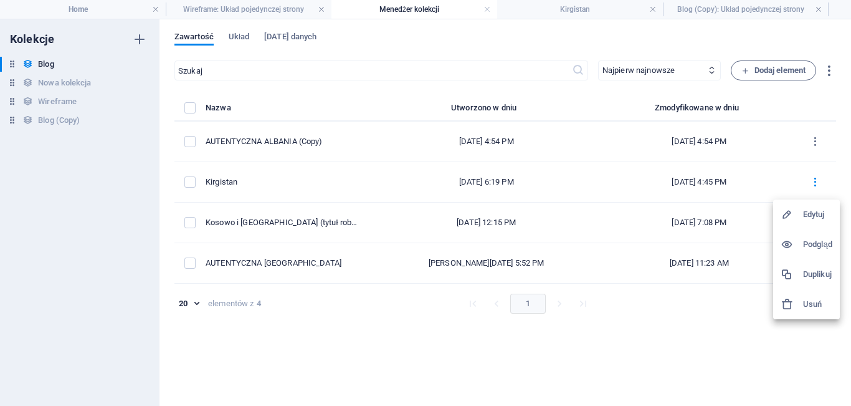
drag, startPoint x: 600, startPoint y: 182, endPoint x: 191, endPoint y: 179, distance: 409.3
click at [191, 179] on div at bounding box center [425, 203] width 851 height 406
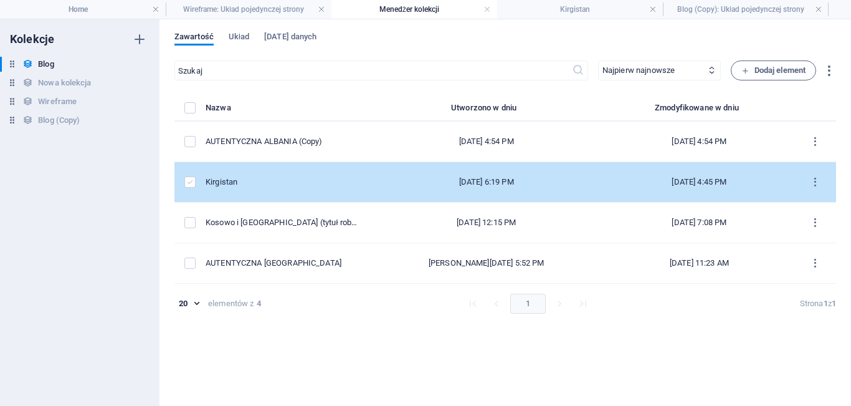
click at [191, 184] on label "items list" at bounding box center [189, 181] width 11 height 11
click at [0, 0] on input "items list" at bounding box center [0, 0] width 0 height 0
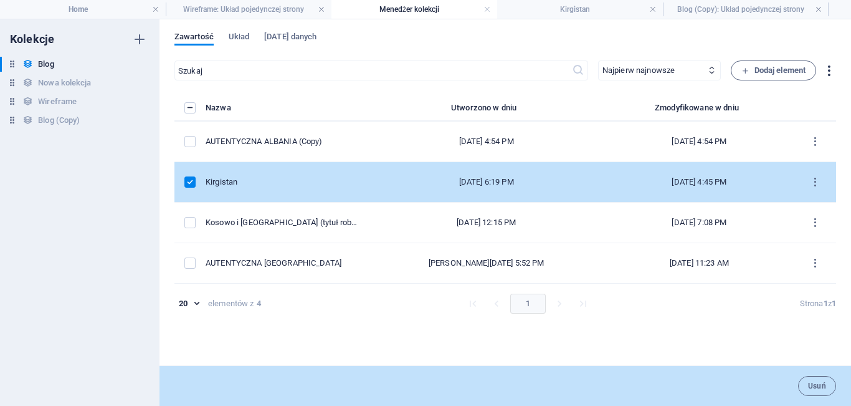
click at [829, 70] on icon "button" at bounding box center [829, 71] width 14 height 14
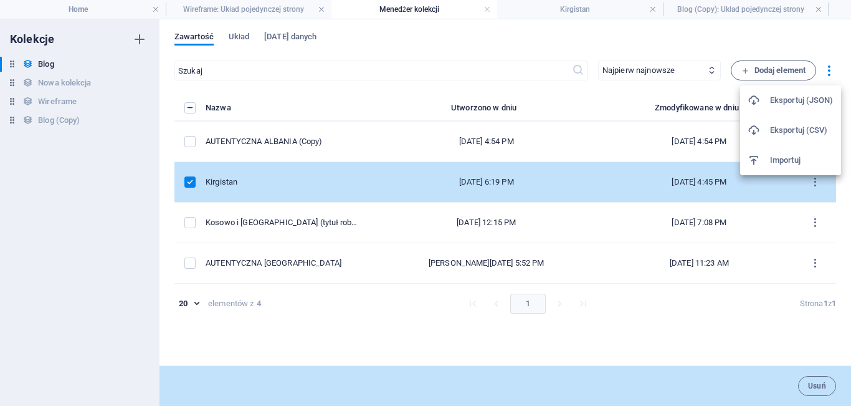
click at [803, 95] on h6 "Eksportuj (JSON)" at bounding box center [802, 100] width 64 height 15
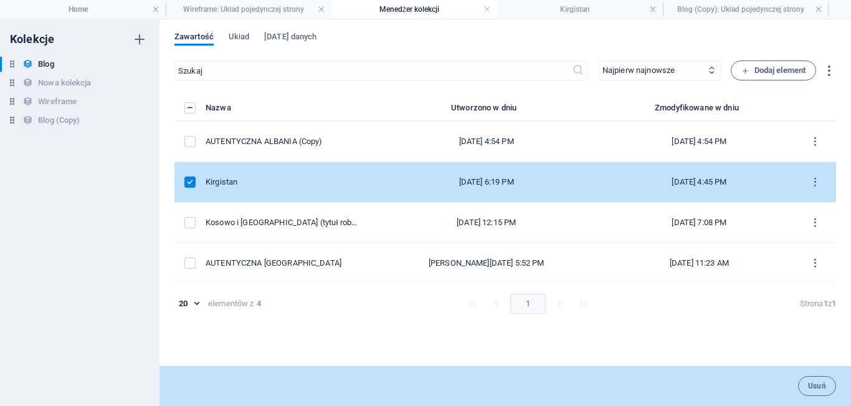
drag, startPoint x: 306, startPoint y: 179, endPoint x: 221, endPoint y: 179, distance: 85.4
click at [221, 179] on tr "Kirgistan Sep 30, 2025 6:19 PM Oct 5, 2025 4:45 PM" at bounding box center [505, 182] width 662 height 40
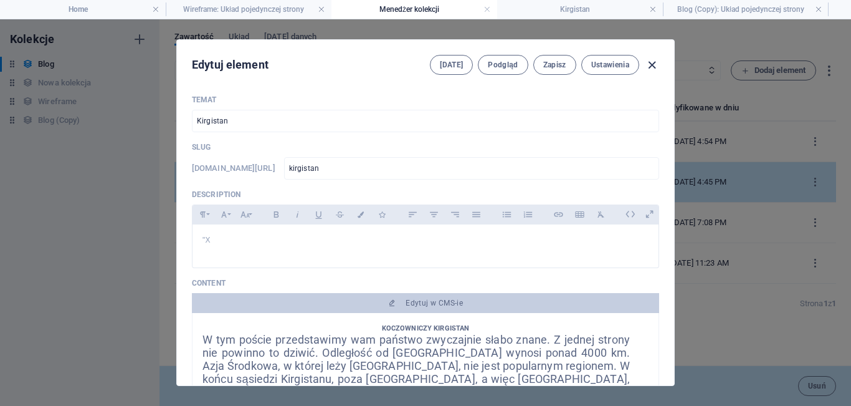
click at [653, 62] on icon "button" at bounding box center [652, 65] width 14 height 14
type input "2025-10-06"
type input "kirgistan"
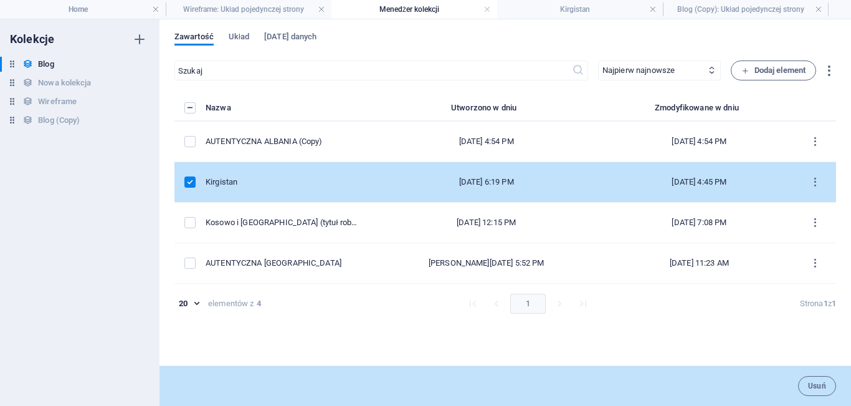
click at [95, 193] on div "Kolekcje Blog Blog Nowa kolekcja Nowa kolekcja Wireframe Wireframe Blog (Copy) …" at bounding box center [79, 212] width 159 height 386
click at [65, 116] on h6 "Blog (Copy)" at bounding box center [59, 120] width 42 height 15
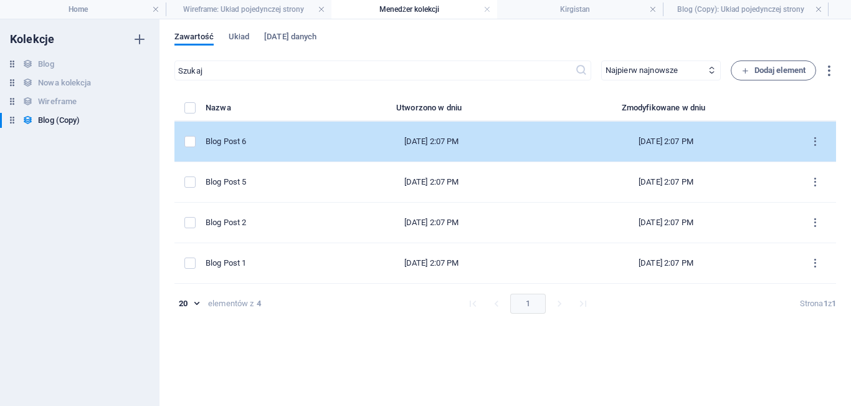
drag, startPoint x: 318, startPoint y: 136, endPoint x: 308, endPoint y: 138, distance: 10.1
click at [308, 138] on div "Blog Post 6" at bounding box center [261, 141] width 110 height 11
select select "Category 2"
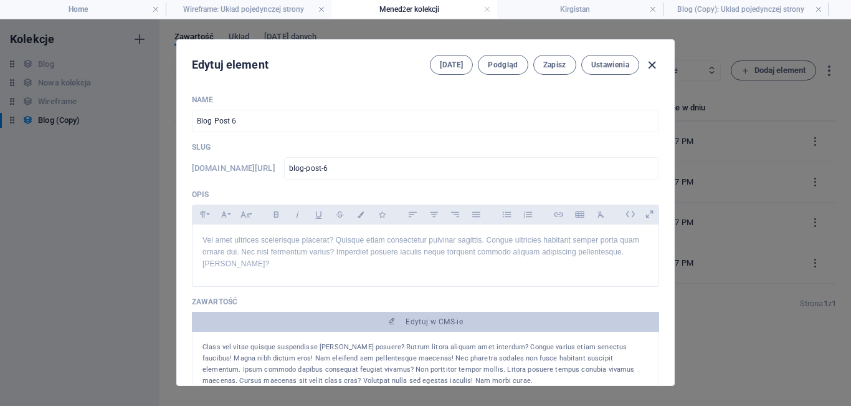
click at [649, 69] on icon "button" at bounding box center [652, 65] width 14 height 14
type input "2025-10-06"
type input "blog-post-6"
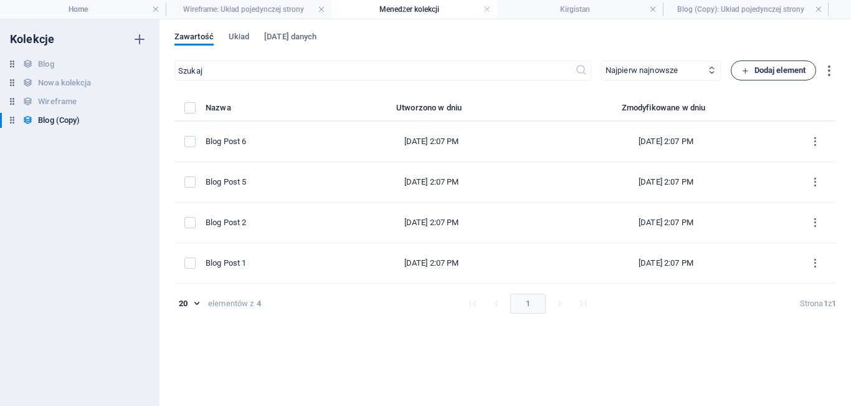
click at [756, 67] on span "Dodaj element" at bounding box center [773, 70] width 64 height 15
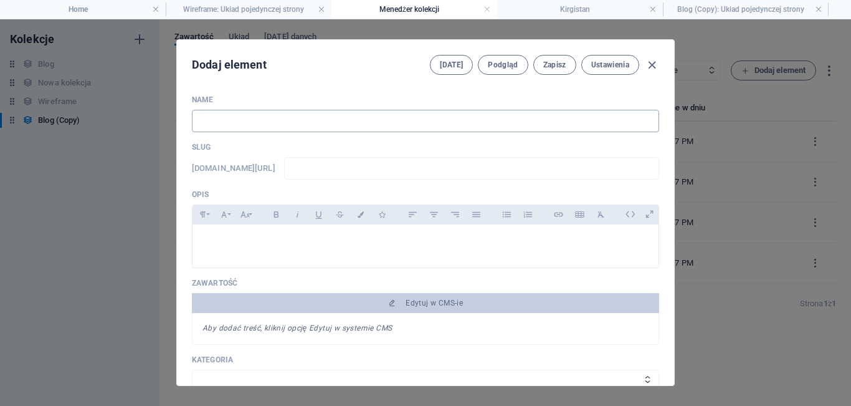
click at [308, 125] on input "text" at bounding box center [425, 121] width 467 height 22
type input "k"
type input "ki"
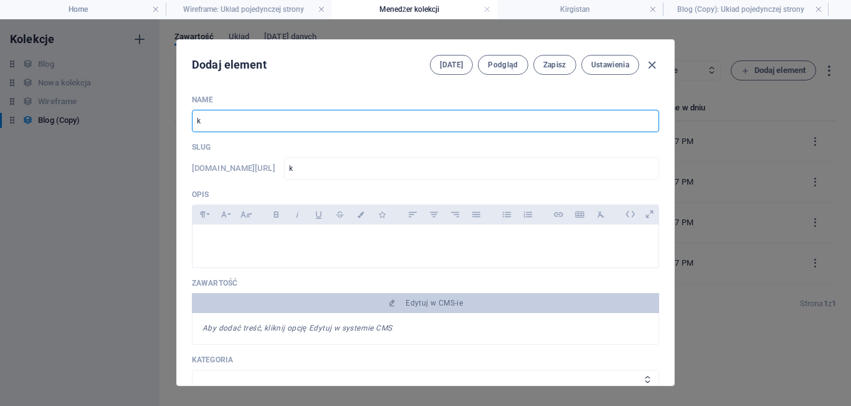
type input "ki"
type input "kir"
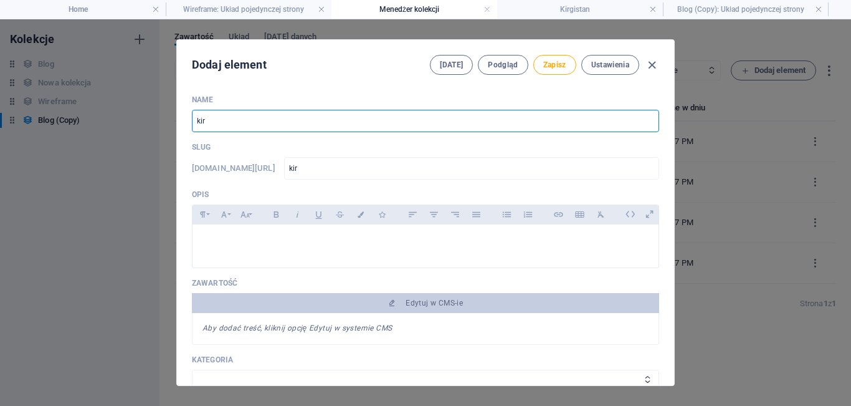
type input "kirh"
type input "kir"
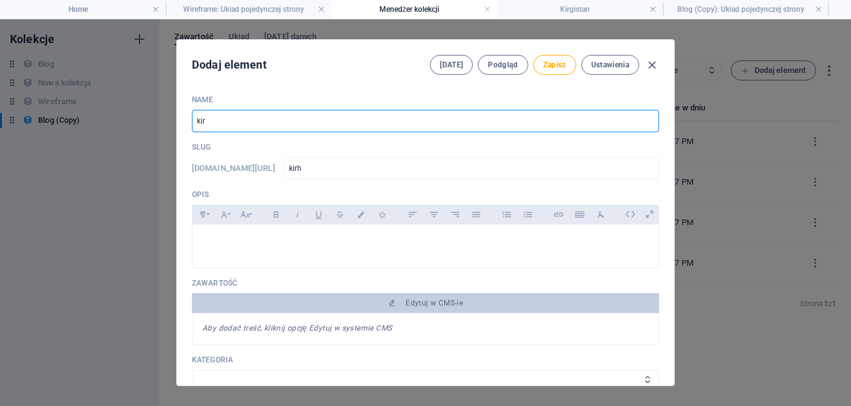
type input "kir"
type input "kirg"
type input "kirgi"
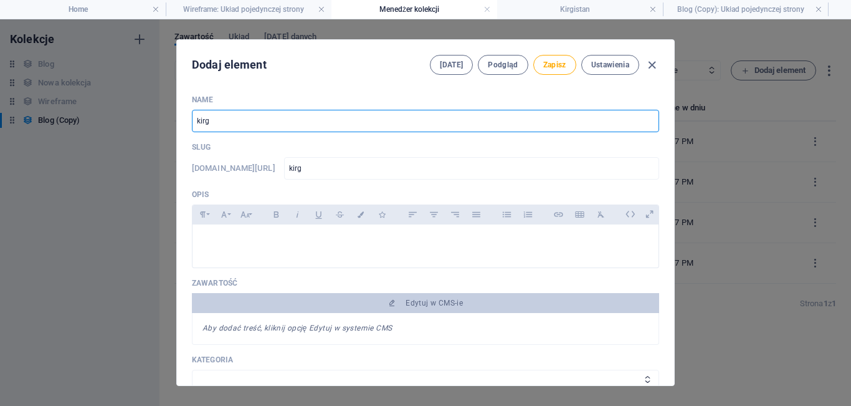
type input "kirgi"
type input "kirgis"
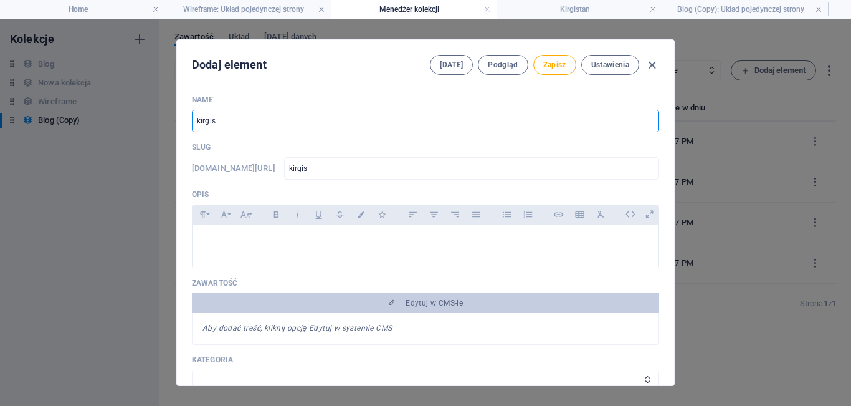
type input "kirgist"
type input "kirgista"
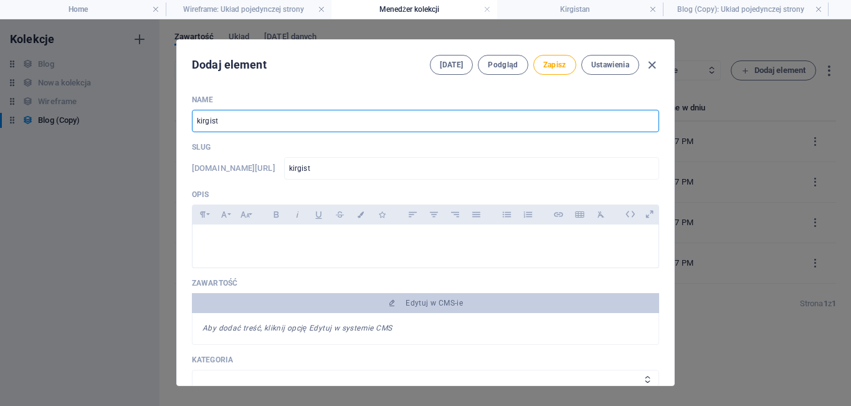
type input "kirgista"
type input "kirgistan"
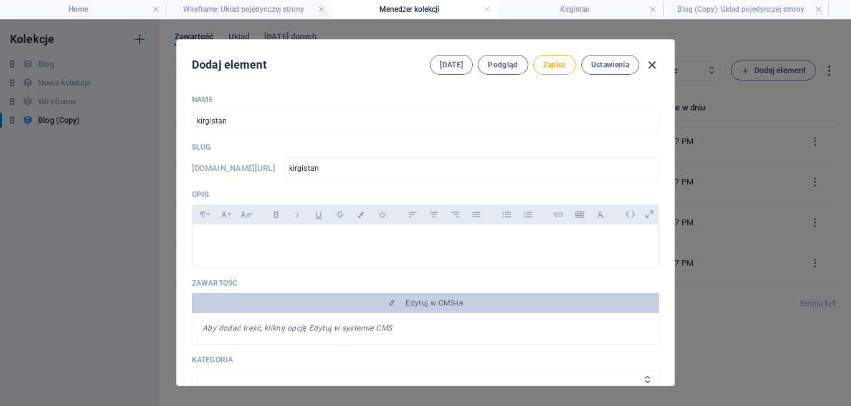
click at [655, 65] on icon "button" at bounding box center [652, 65] width 14 height 14
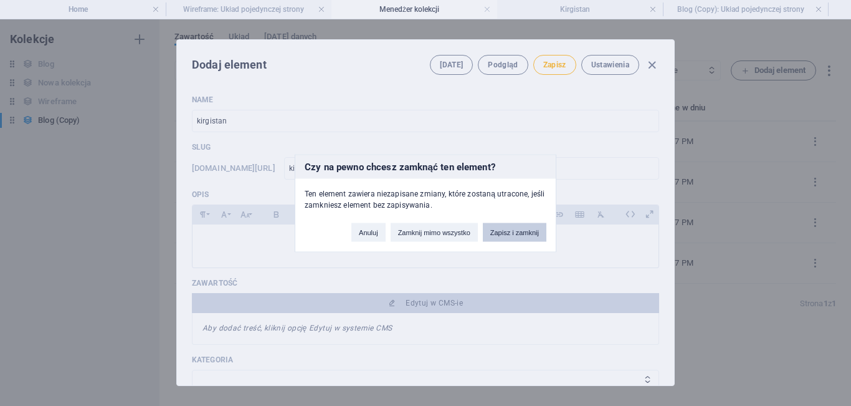
click at [508, 234] on button "Zapisz i zamknij" at bounding box center [515, 231] width 64 height 19
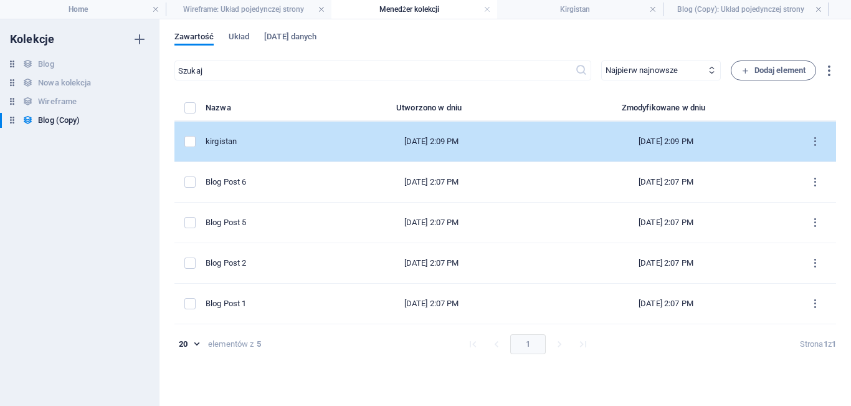
click at [591, 135] on td "Oct 6, 2025 2:09 PM" at bounding box center [666, 141] width 256 height 40
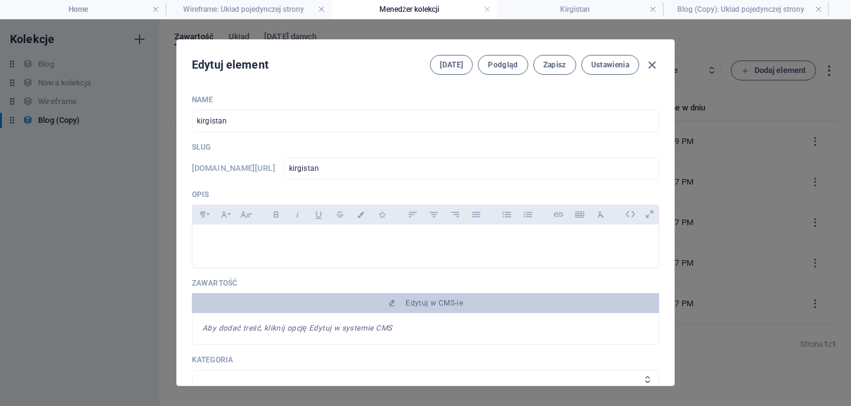
click at [591, 137] on div "Name kirgistan ​ Slug www.example.com/blog-copy-element/ kirgistan ​ Opis Parag…" at bounding box center [425, 412] width 467 height 634
click at [651, 67] on icon "button" at bounding box center [652, 65] width 14 height 14
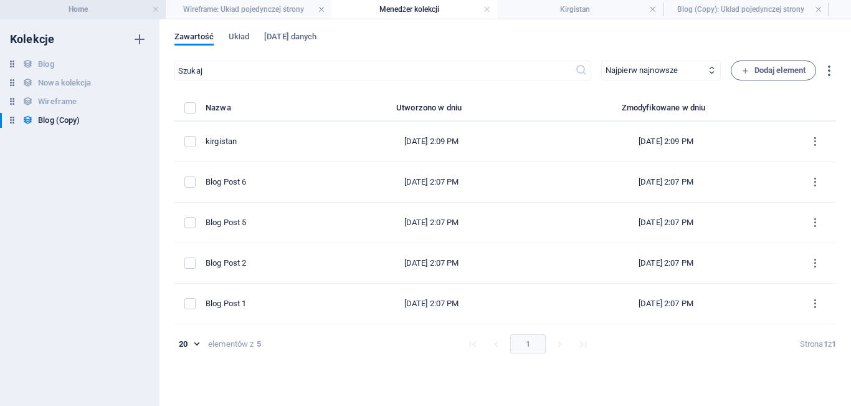
click at [68, 13] on h4 "Home" at bounding box center [83, 9] width 166 height 14
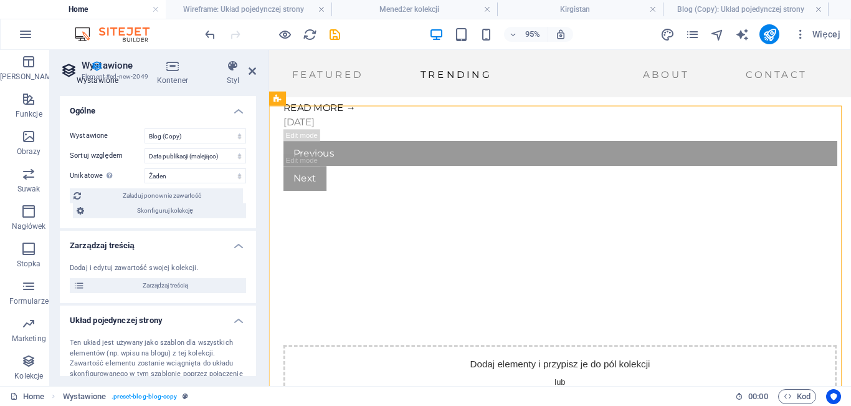
scroll to position [1875, 0]
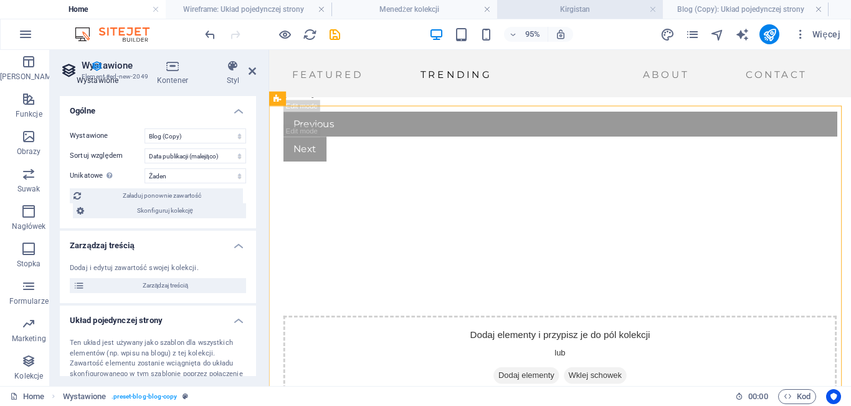
click at [576, 5] on h4 "Kirgistan" at bounding box center [580, 9] width 166 height 14
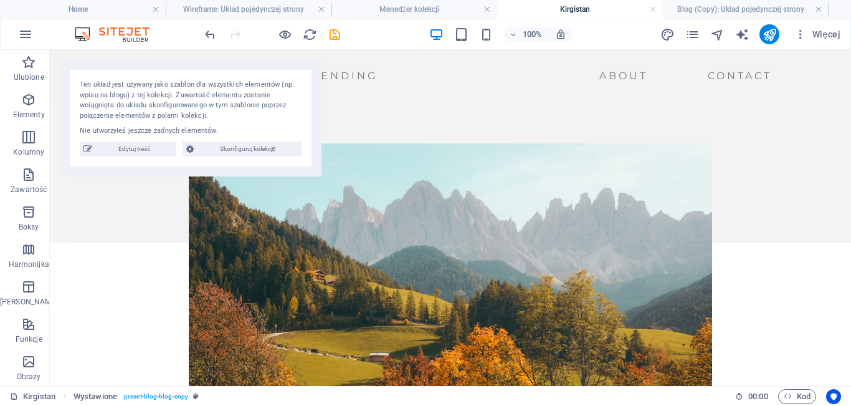
scroll to position [99, 0]
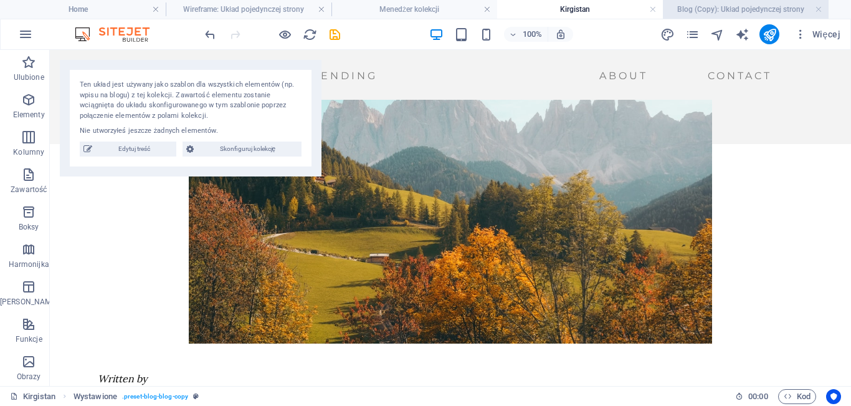
click at [715, 9] on h4 "Blog (Copy): Układ pojedynczej strony" at bounding box center [746, 9] width 166 height 14
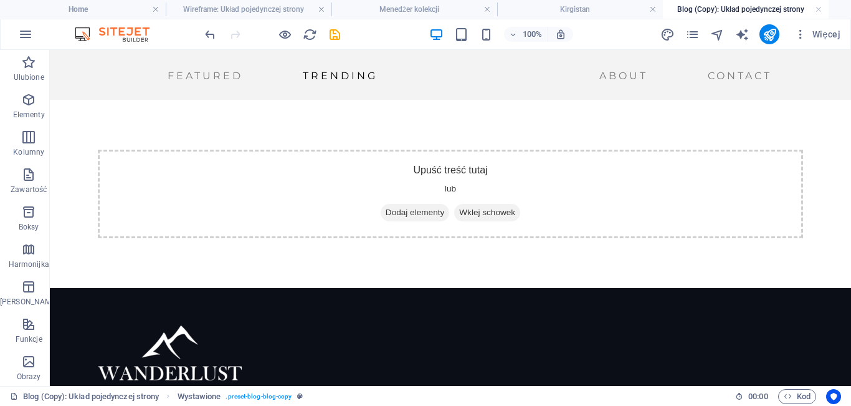
scroll to position [0, 0]
click at [390, 17] on li "Menedżer kolekcji" at bounding box center [414, 9] width 166 height 19
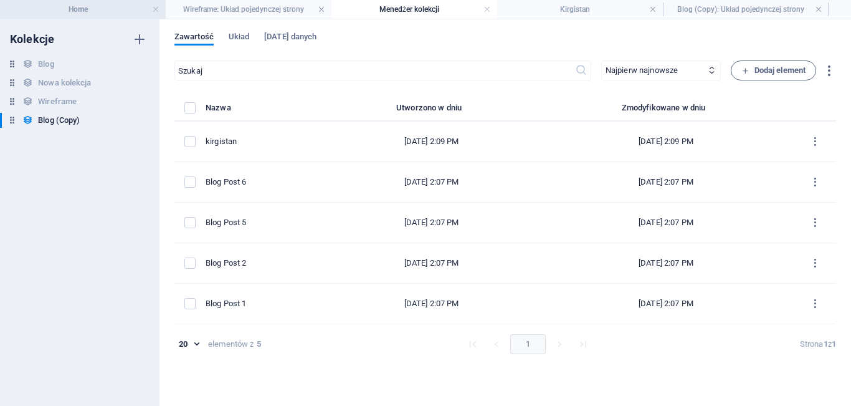
click at [82, 7] on h4 "Home" at bounding box center [83, 9] width 166 height 14
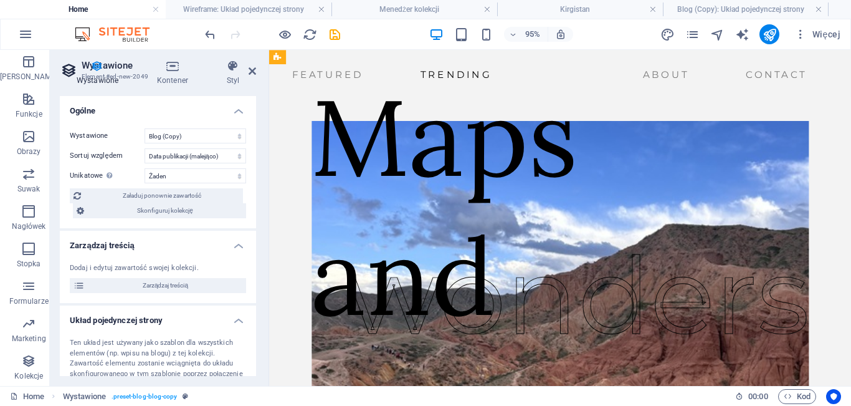
scroll to position [1875, 0]
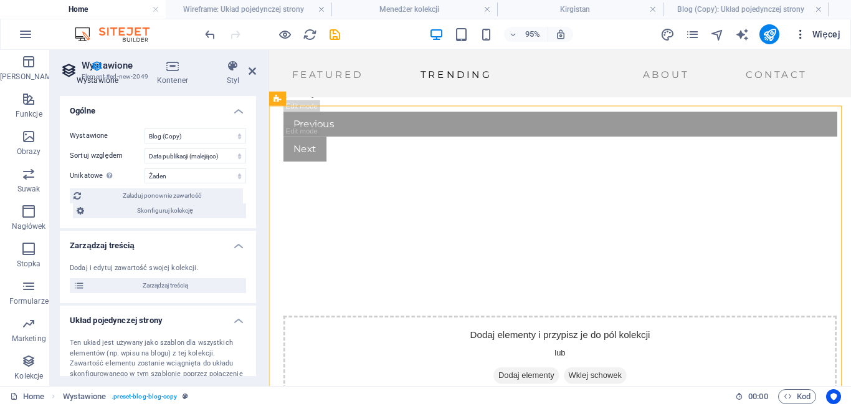
click at [807, 28] on icon "button" at bounding box center [800, 34] width 12 height 12
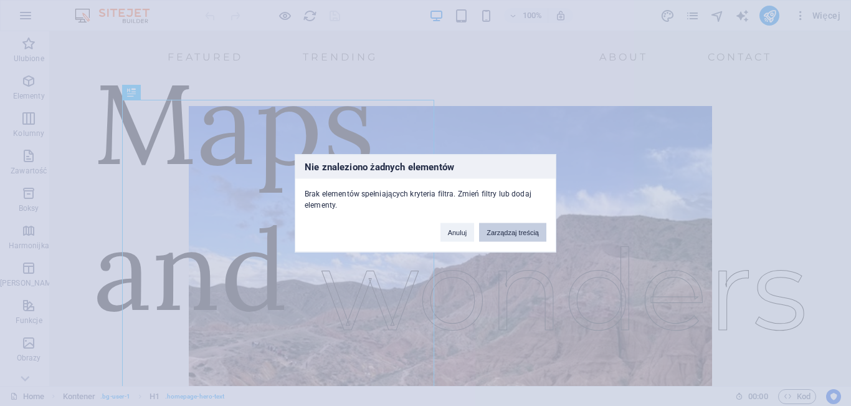
click at [516, 235] on button "Zarządzaj treścią" at bounding box center [512, 231] width 67 height 19
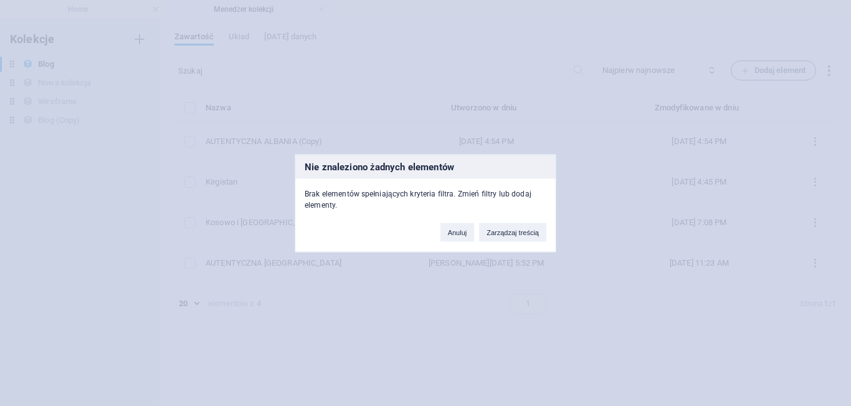
click at [516, 235] on button "Zarządzaj treścią" at bounding box center [512, 231] width 67 height 19
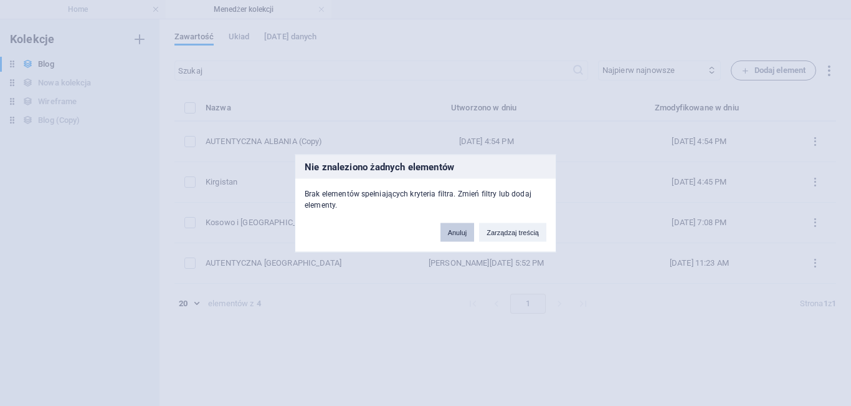
click at [463, 233] on button "Anuluj" at bounding box center [457, 231] width 34 height 19
click at [459, 231] on button "Anuluj" at bounding box center [457, 231] width 34 height 19
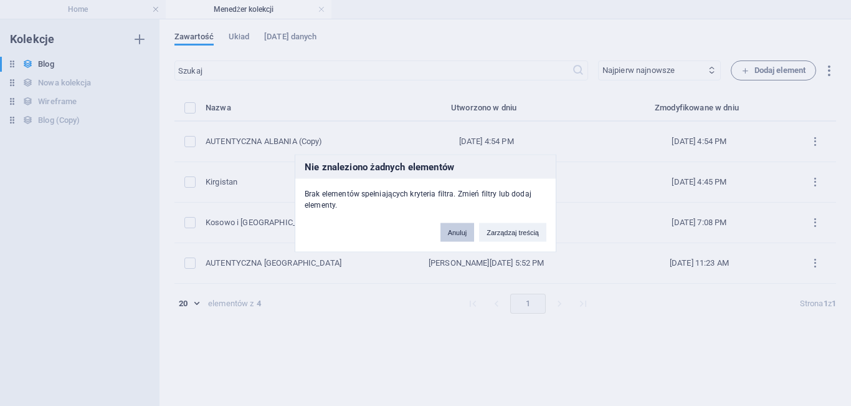
click at [459, 231] on button "Anuluj" at bounding box center [457, 231] width 34 height 19
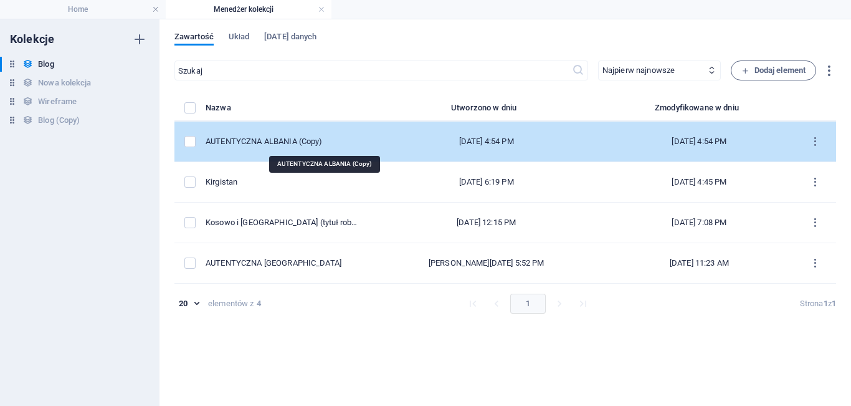
drag, startPoint x: 281, startPoint y: 146, endPoint x: 262, endPoint y: 141, distance: 19.5
click at [262, 141] on div "AUTENTYCZNA ALBANIA (Copy)" at bounding box center [282, 141] width 153 height 11
select select "Mountains"
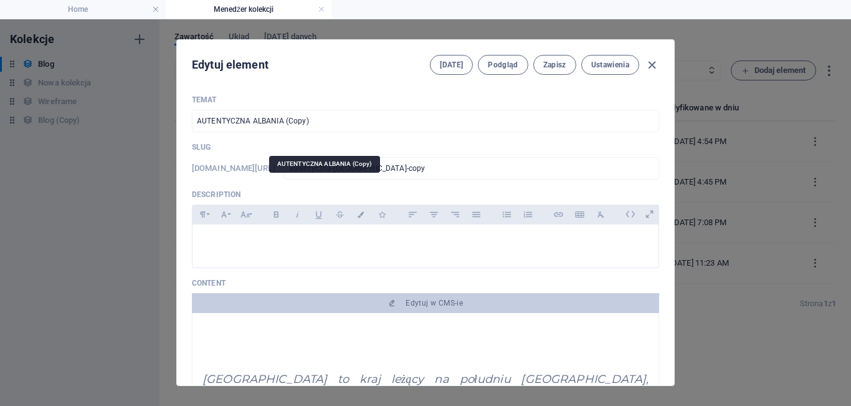
click at [337, 67] on div "Edytuj element Pola Podgląd Zapisz Ustawienia" at bounding box center [425, 62] width 497 height 45
click at [655, 67] on icon "button" at bounding box center [652, 65] width 14 height 14
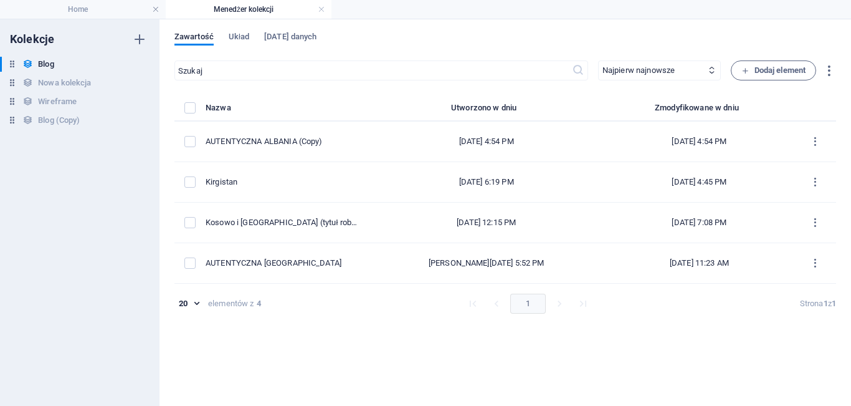
type input "[DATE]"
type input "autentyczna-albania-copy"
click at [234, 42] on span "Układ" at bounding box center [239, 37] width 21 height 17
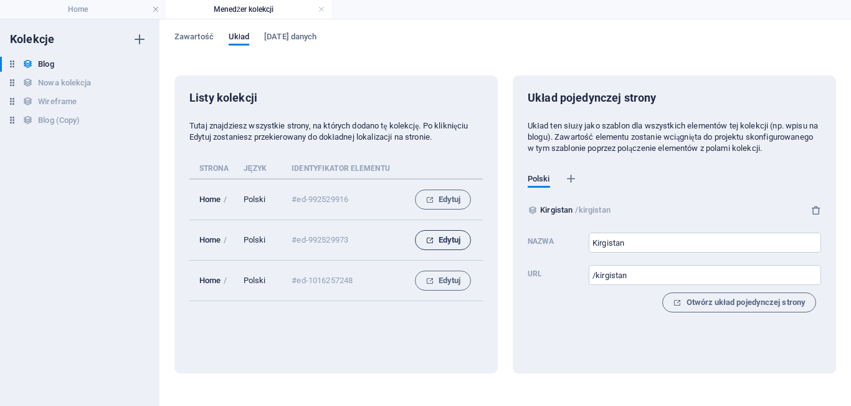
click at [445, 237] on span "Edytuj" at bounding box center [444, 239] width 36 height 15
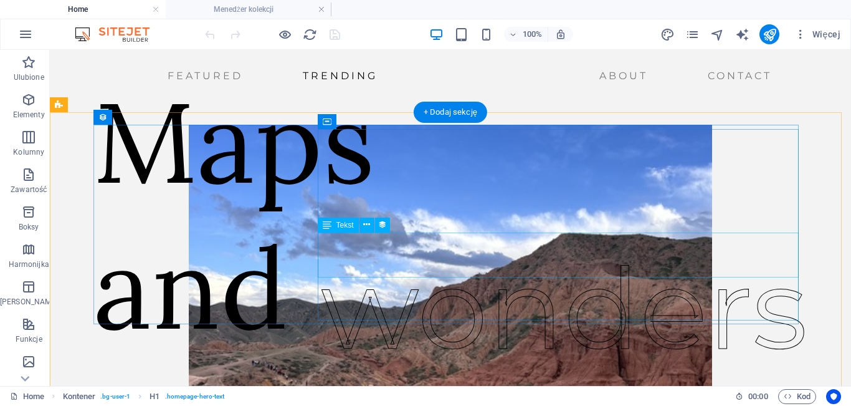
scroll to position [1151, 0]
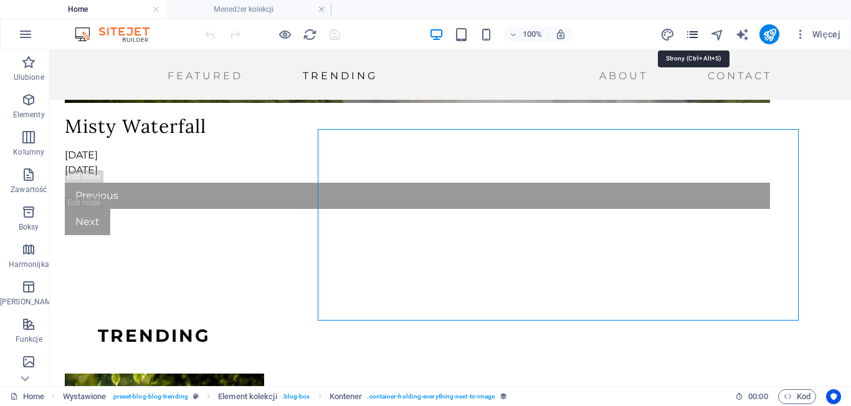
click at [695, 31] on icon "pages" at bounding box center [692, 34] width 14 height 14
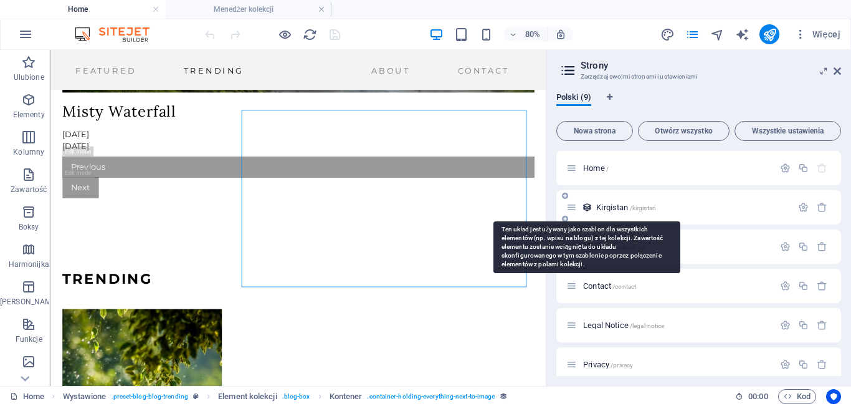
drag, startPoint x: 635, startPoint y: 208, endPoint x: 583, endPoint y: 207, distance: 52.3
click at [583, 207] on div "Kirgistan /kirgistan" at bounding box center [679, 207] width 226 height 14
click at [583, 207] on icon at bounding box center [587, 207] width 11 height 11
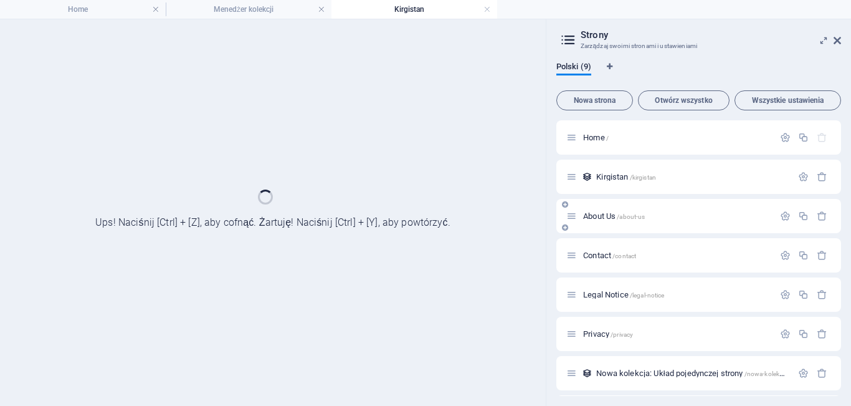
scroll to position [0, 0]
click at [571, 206] on div "About Us /about-us" at bounding box center [698, 216] width 285 height 34
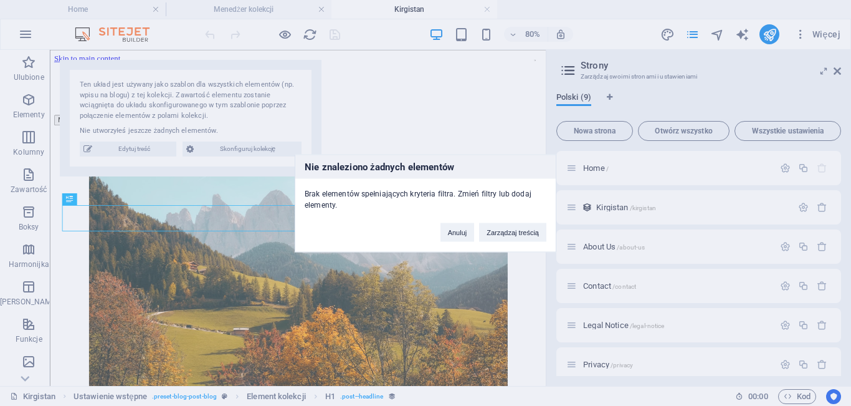
scroll to position [298, 0]
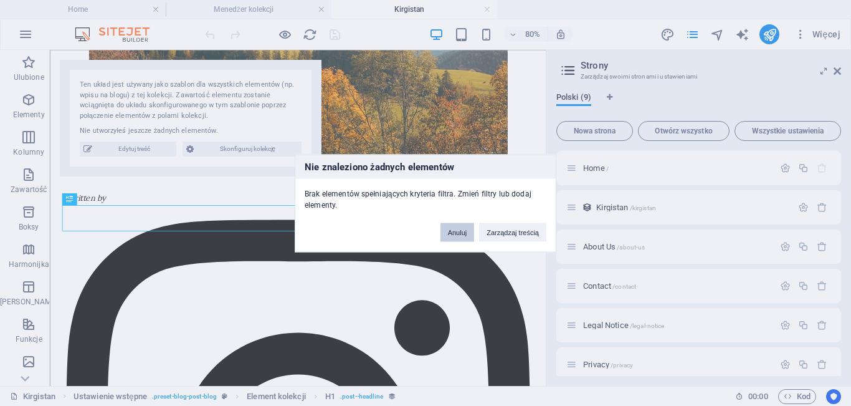
click at [454, 231] on button "Anuluj" at bounding box center [457, 231] width 34 height 19
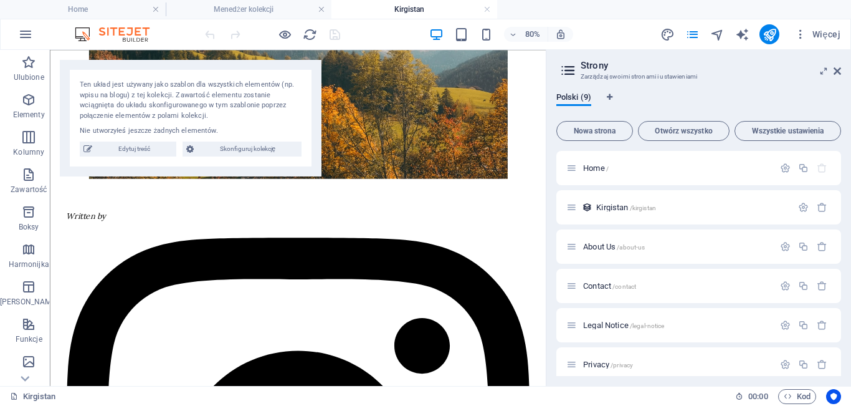
scroll to position [351, 0]
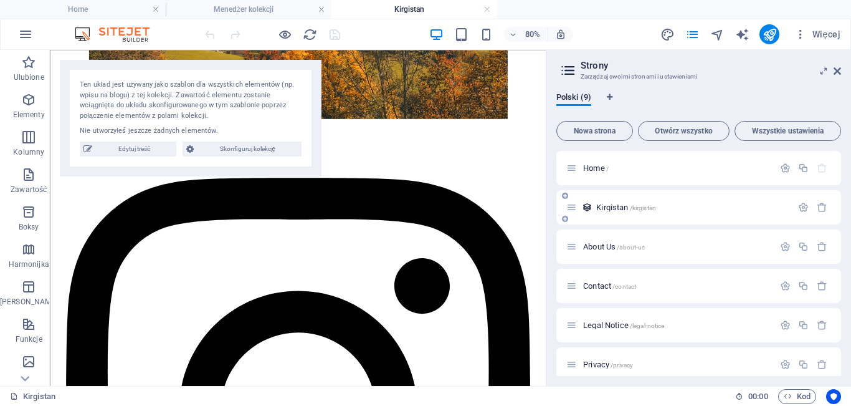
drag, startPoint x: 632, startPoint y: 212, endPoint x: 619, endPoint y: 206, distance: 14.2
click at [619, 206] on div "Kirgistan /kirgistan" at bounding box center [679, 207] width 226 height 14
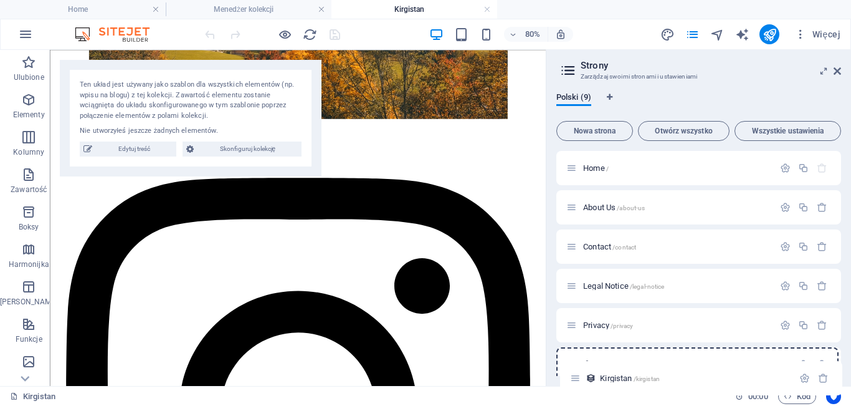
scroll to position [128, 0]
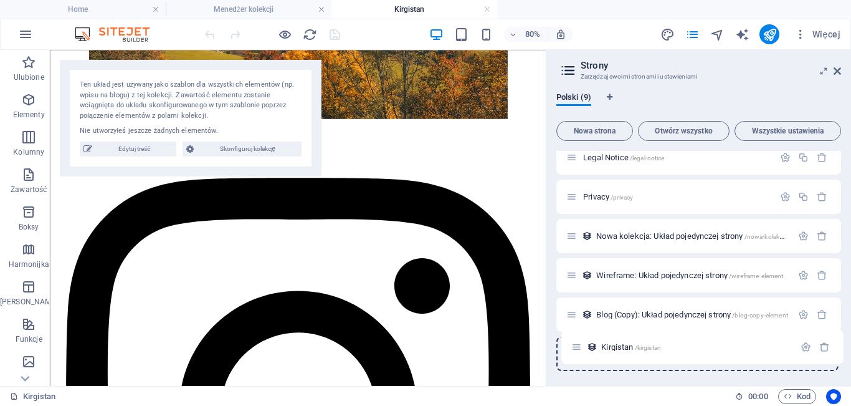
drag, startPoint x: 573, startPoint y: 211, endPoint x: 578, endPoint y: 356, distance: 145.3
click at [578, 356] on div "Home / Kirgistan /kirgistan About Us /about-us Contact /contact Legal Notice /l…" at bounding box center [698, 196] width 285 height 348
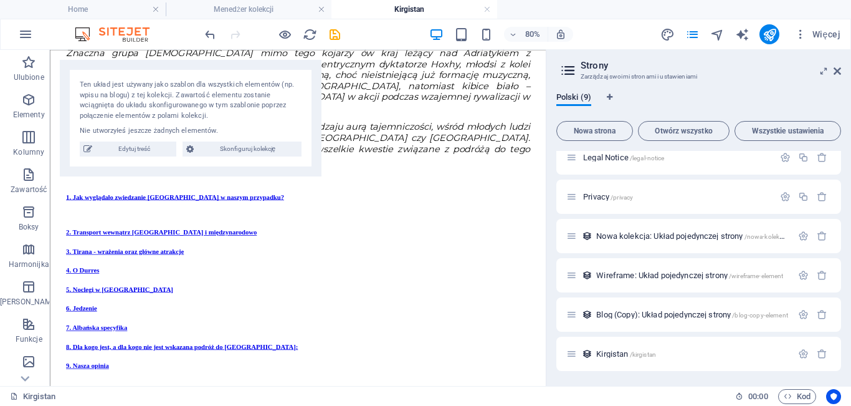
scroll to position [3854, 0]
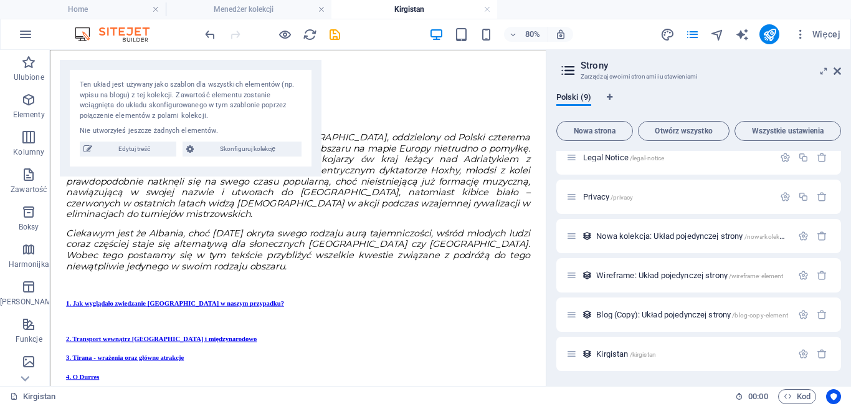
drag, startPoint x: 664, startPoint y: 100, endPoint x: 624, endPoint y: 304, distance: 208.1
click at [776, 125] on button "Wszystkie ustawienia" at bounding box center [788, 131] width 107 height 20
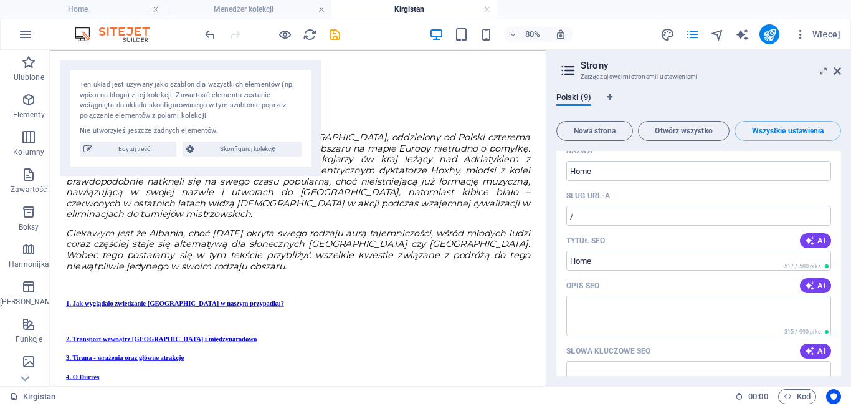
scroll to position [0, 0]
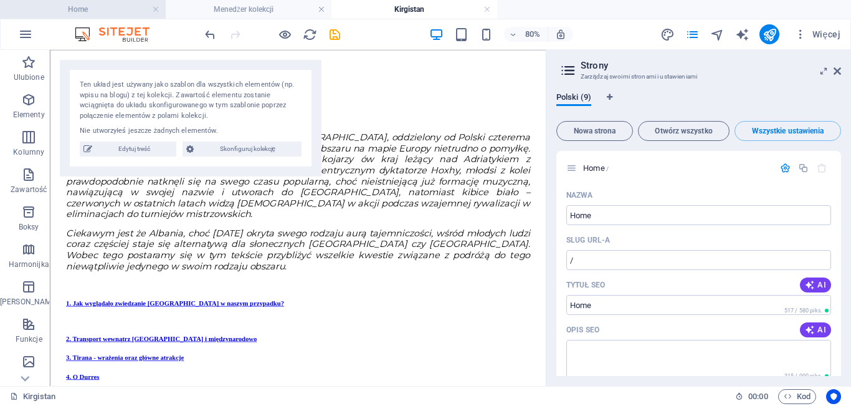
click at [108, 11] on h4 "Home" at bounding box center [83, 9] width 166 height 14
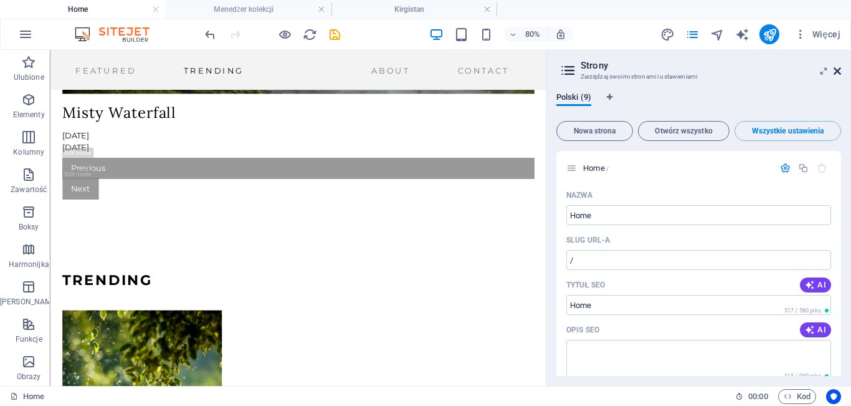
click at [839, 74] on icon at bounding box center [837, 71] width 7 height 10
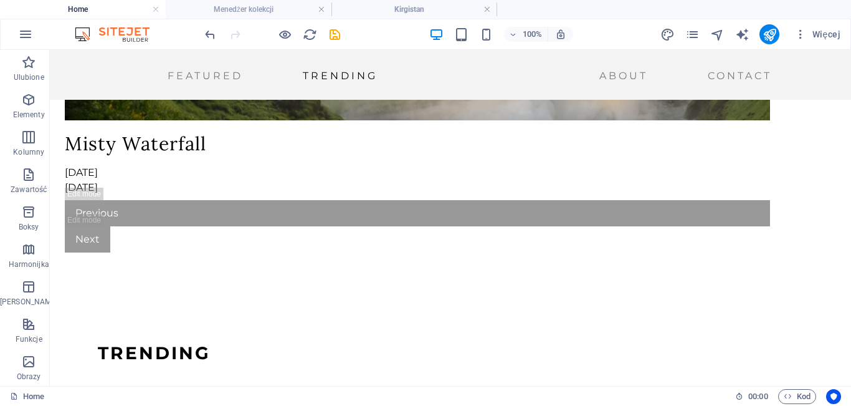
scroll to position [1145, 0]
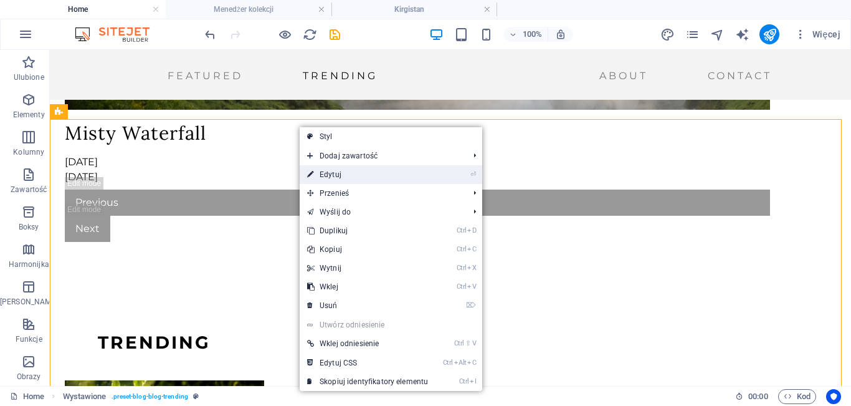
click at [346, 179] on link "⏎ Edytuj" at bounding box center [368, 174] width 136 height 19
select select "columns.publishing_date_DESC"
select select "columns.status"
select select "columns.topic"
select select "Trending"
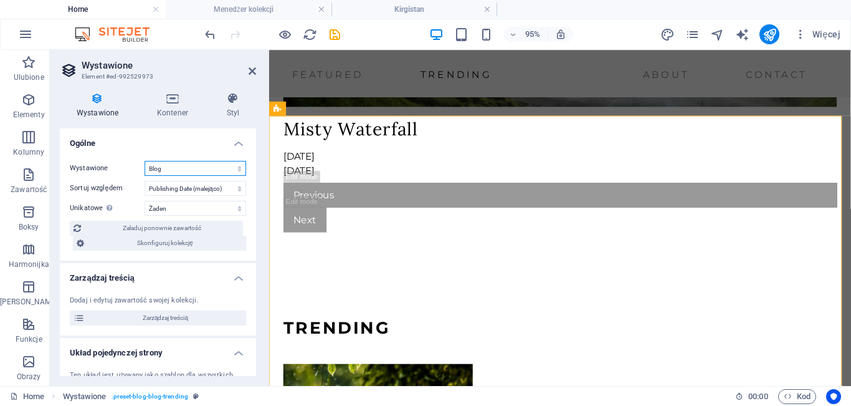
click at [180, 169] on select "Blog Blog (Copy) Nowa kolekcja Wireframe" at bounding box center [196, 168] width 102 height 15
click at [145, 161] on select "Blog Blog (Copy) Nowa kolekcja Wireframe" at bounding box center [196, 168] width 102 height 15
click at [175, 191] on select "Utworzono (rosnąco) Utworzono (malejąco) Zaktualizowano (rosnąco) Zaktualizowan…" at bounding box center [196, 188] width 102 height 15
click at [174, 211] on select "Żaden Temat Slug Description Content Author Topic Author Photo Image Publishing…" at bounding box center [196, 208] width 102 height 15
select select "columns.name"
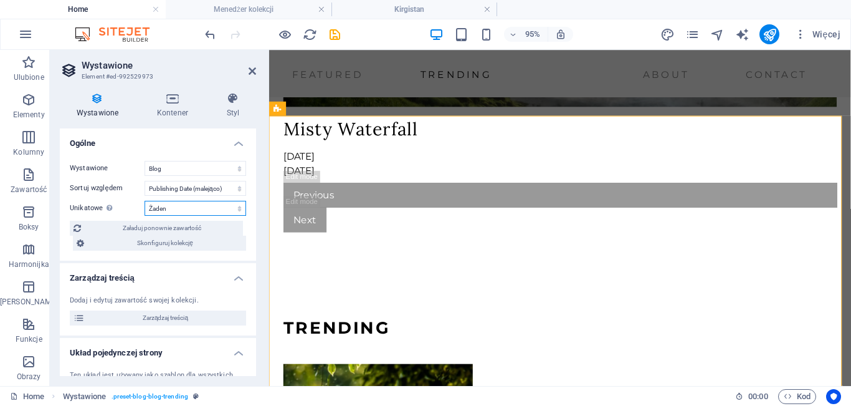
click at [145, 201] on select "Żaden Temat Slug Description Content Author Topic Author Photo Image Publishing…" at bounding box center [196, 208] width 102 height 15
select select "columns.publishing_date_DESC"
select select "columns.name"
select select "columns.status"
select select "columns.topic"
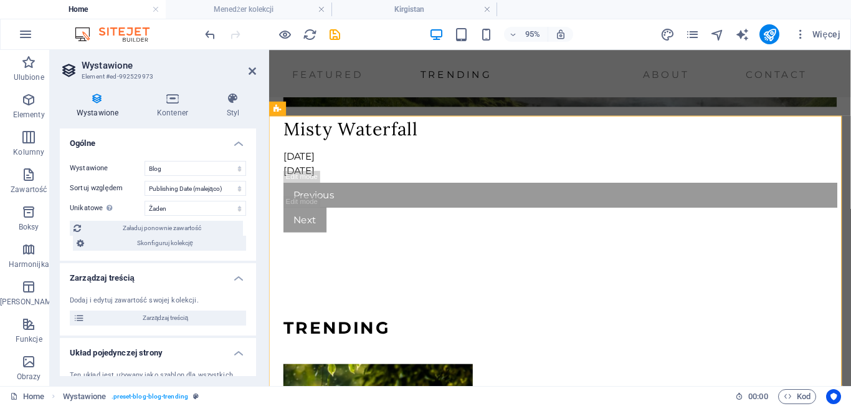
select select "Trending"
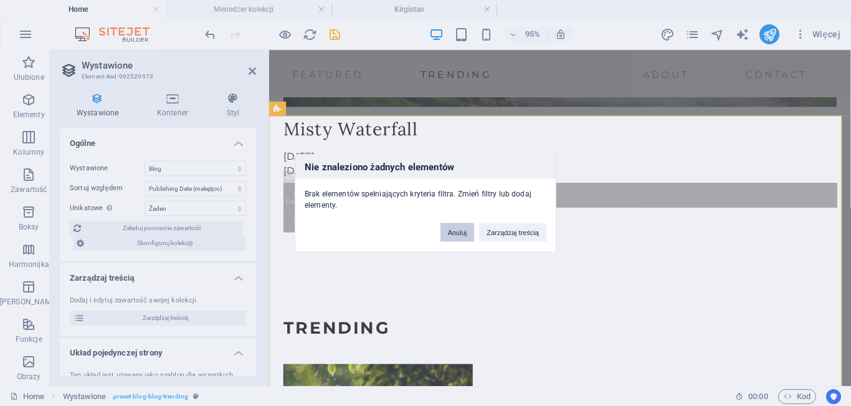
click at [467, 229] on button "Anuluj" at bounding box center [457, 231] width 34 height 19
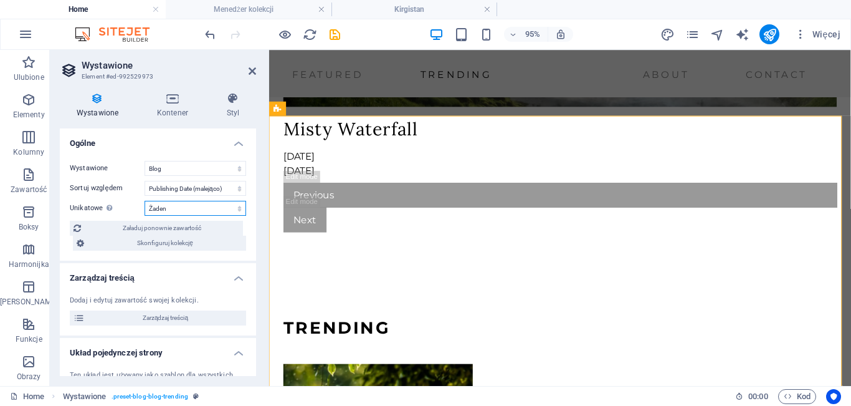
click at [216, 206] on select "Żaden Temat Slug Description Content Author Topic Author Photo Image Publishing…" at bounding box center [196, 208] width 102 height 15
select select "columns.slug"
click at [145, 201] on select "Żaden Temat Slug Description Content Author Topic Author Photo Image Publishing…" at bounding box center [196, 208] width 102 height 15
select select "columns.publishing_date_DESC"
select select "columns.slug"
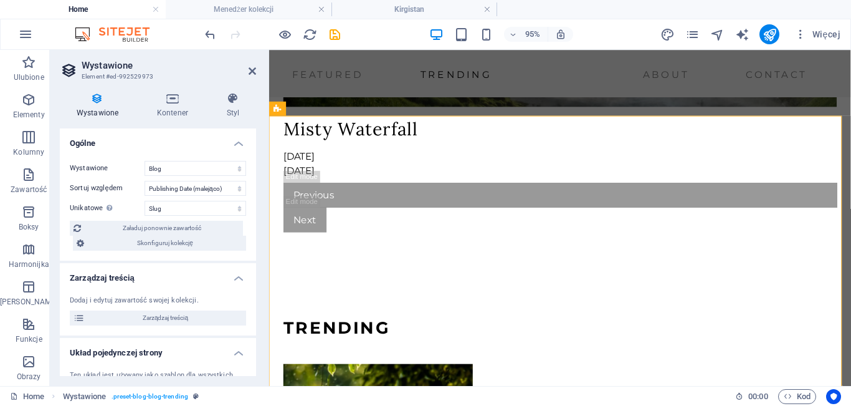
select select "columns.status"
select select "columns.topic"
select select "Trending"
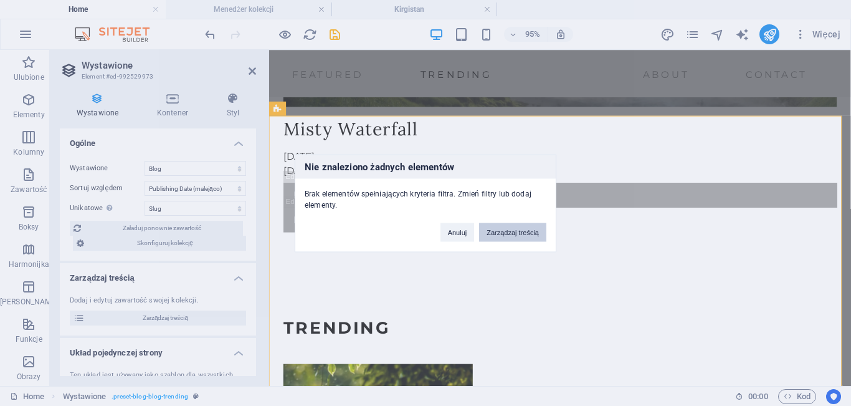
click at [522, 225] on button "Zarządzaj treścią" at bounding box center [512, 231] width 67 height 19
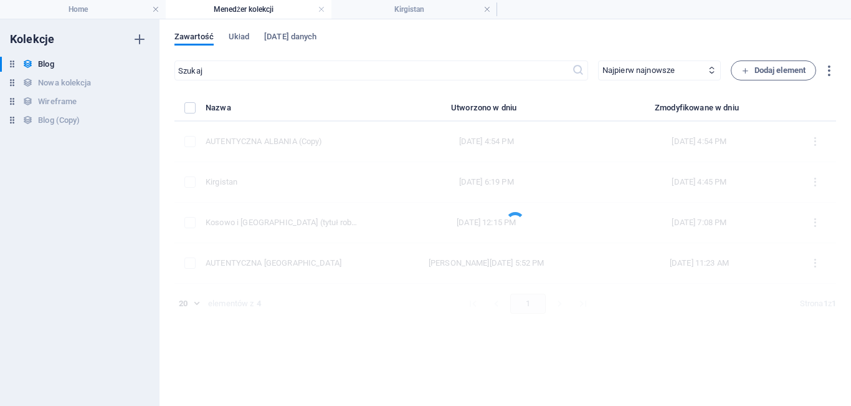
scroll to position [0, 0]
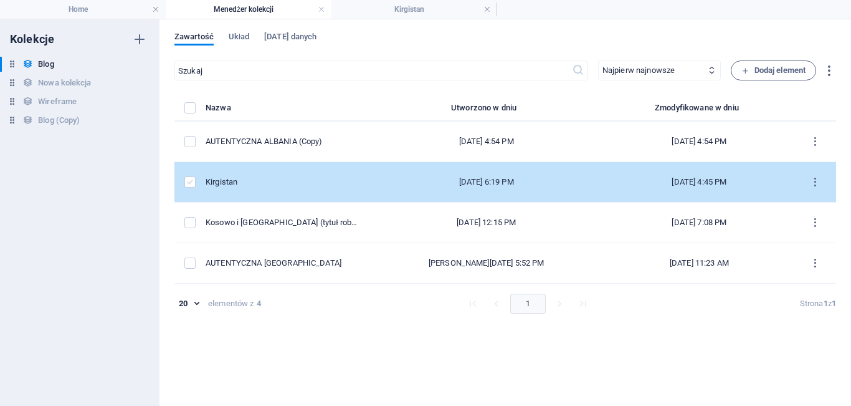
click at [194, 184] on label "items list" at bounding box center [189, 181] width 11 height 11
click at [0, 0] on input "items list" at bounding box center [0, 0] width 0 height 0
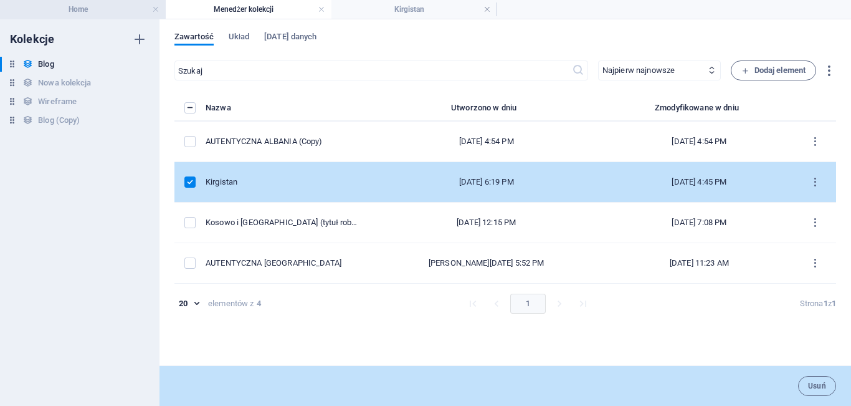
click at [113, 11] on h4 "Home" at bounding box center [83, 9] width 166 height 14
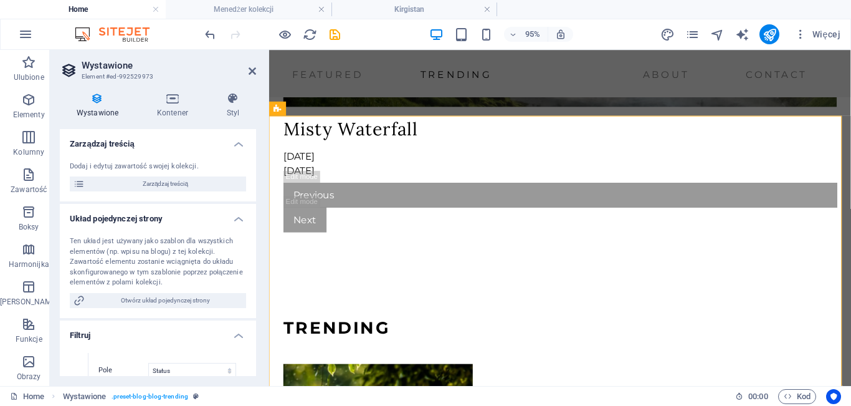
scroll to position [136, 0]
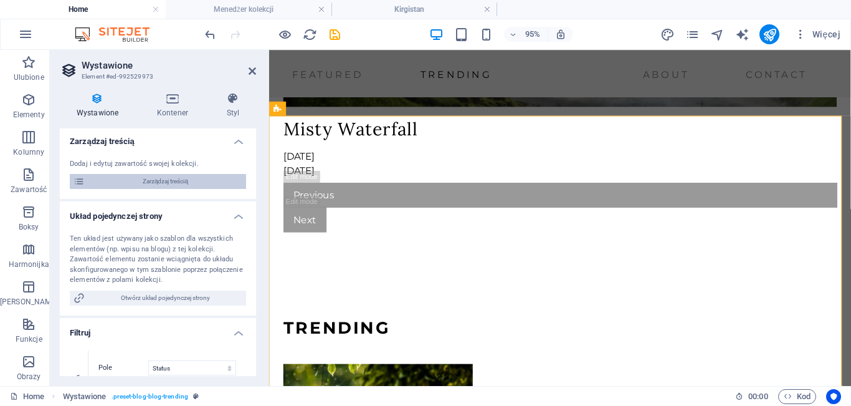
click at [186, 182] on span "Zarządzaj treścią" at bounding box center [165, 181] width 154 height 15
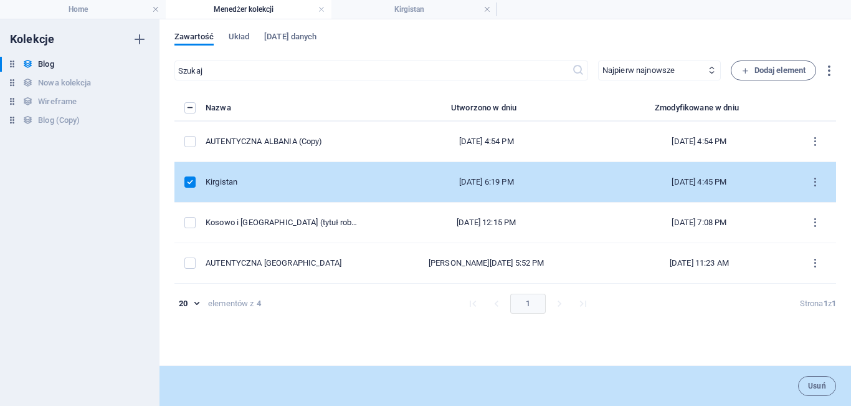
scroll to position [0, 0]
click at [101, 12] on h4 "Home" at bounding box center [83, 9] width 166 height 14
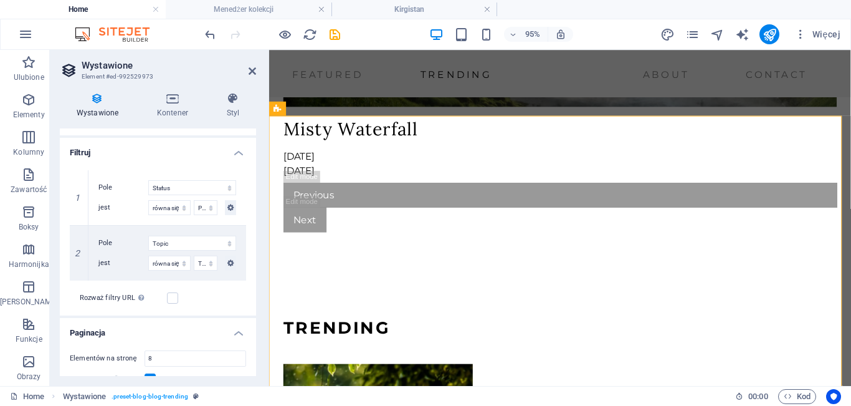
scroll to position [327, 0]
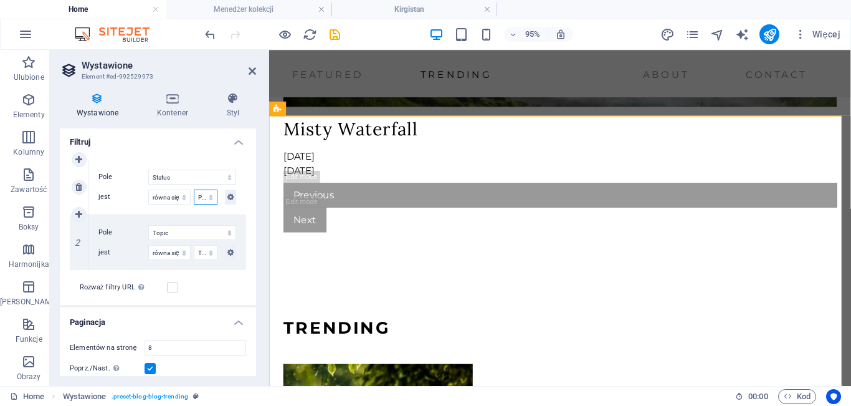
click at [209, 195] on select "Published Draft" at bounding box center [206, 196] width 24 height 15
click at [184, 199] on select "równa się nie równa się" at bounding box center [169, 196] width 42 height 15
click at [194, 179] on select "Utworzono w dniu Zaktualizowano Temat Slug Author Topic Publishing Date Status" at bounding box center [192, 176] width 88 height 15
click at [188, 158] on div "1 Pole Utworzono w dniu Zaktualizowano Temat Slug Author Topic Publishing Date …" at bounding box center [158, 227] width 196 height 155
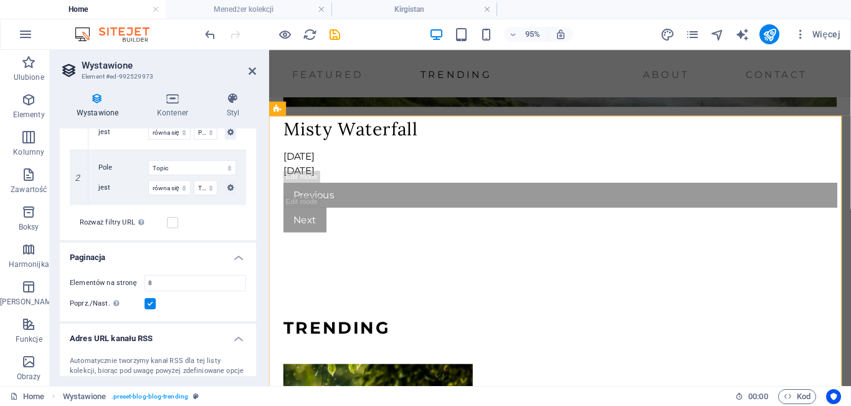
scroll to position [432, 0]
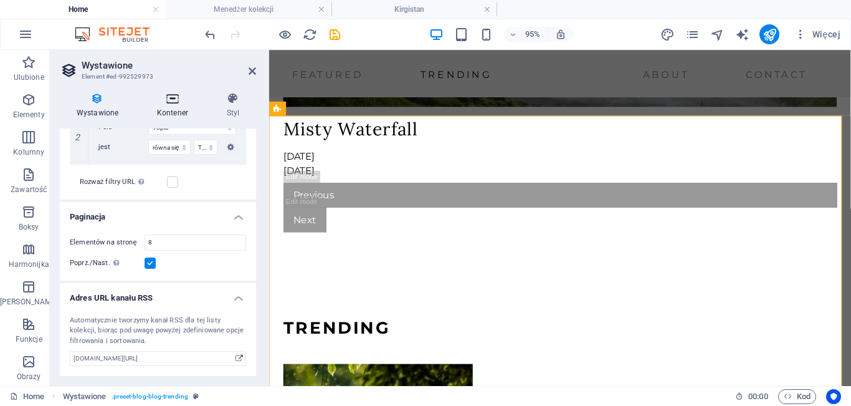
click at [172, 96] on icon at bounding box center [172, 98] width 65 height 12
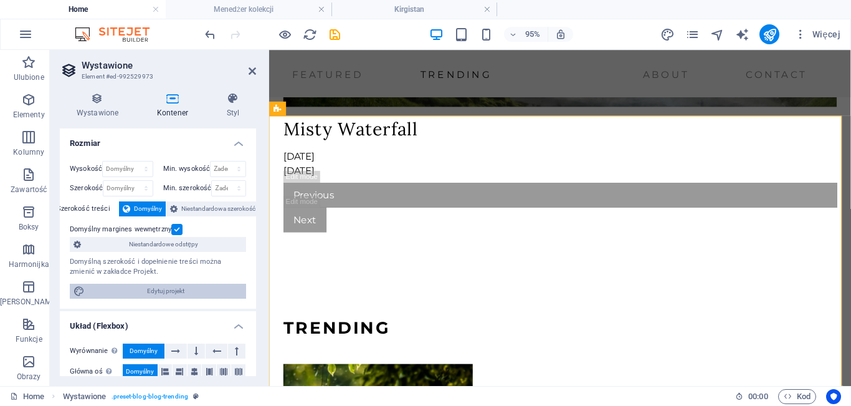
click at [179, 283] on span "Edytuj projekt" at bounding box center [165, 290] width 154 height 15
select select "ease-in-out"
select select "px"
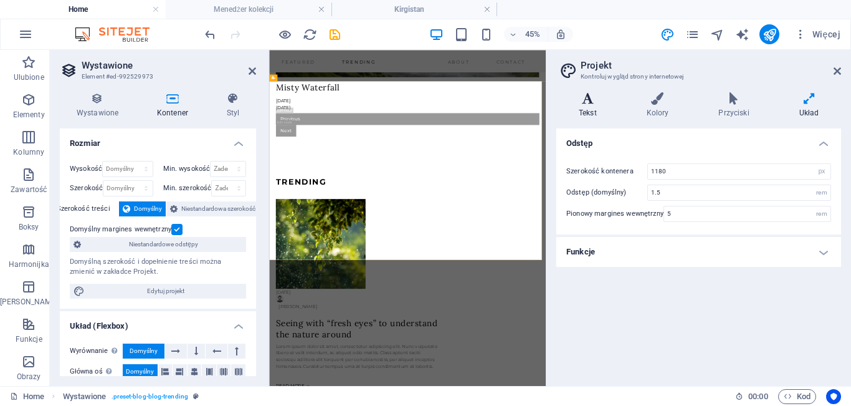
click at [583, 107] on h4 "Tekst" at bounding box center [590, 105] width 68 height 26
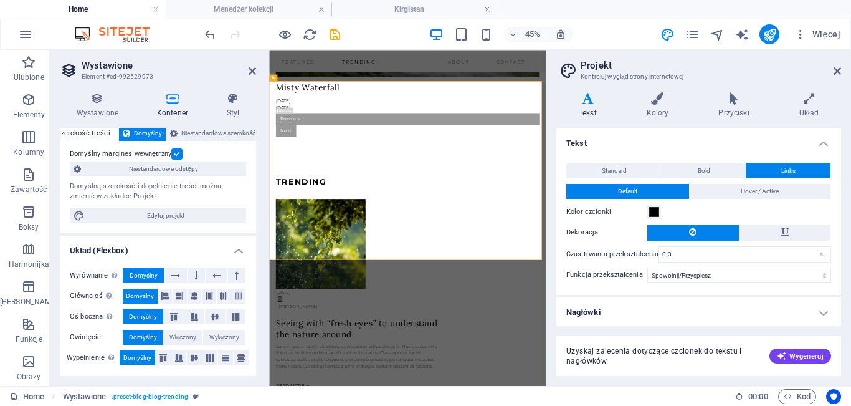
scroll to position [0, 0]
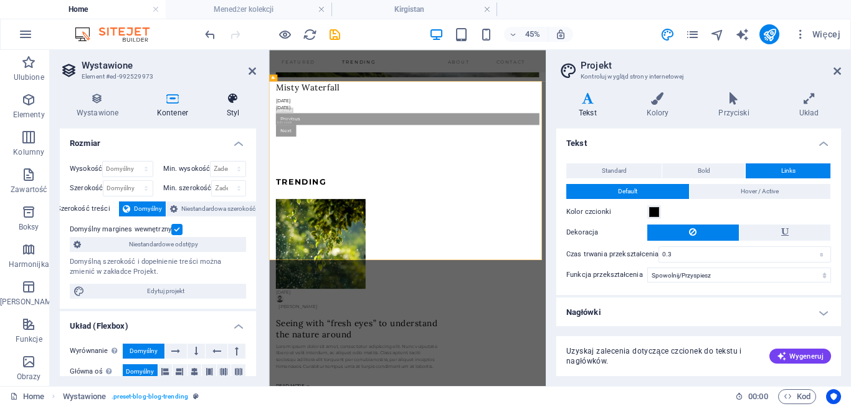
click at [232, 115] on h4 "Styl" at bounding box center [233, 105] width 46 height 26
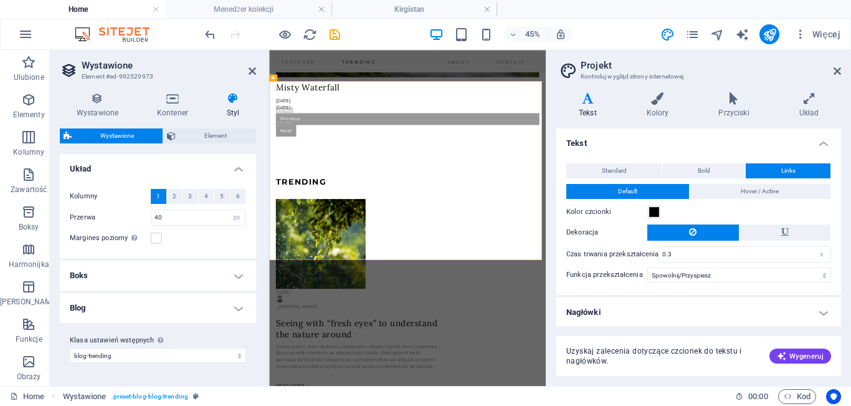
click at [168, 346] on label "Klasa ustawień wstępnych Wyżej wybrany wariant i ustawienia wpływają na wszystk…" at bounding box center [158, 340] width 176 height 15
click at [168, 348] on select "blog post-blog blog-trending post-wireframe Dodaj klasę ustawień wstępnych" at bounding box center [158, 355] width 176 height 15
click at [167, 352] on select "blog post-blog blog-trending post-wireframe Dodaj klasę ustawień wstępnych" at bounding box center [158, 355] width 176 height 15
select select "preset-blog-blog"
click at [70, 363] on select "blog post-blog blog-trending post-wireframe Dodaj klasę ustawień wstępnych" at bounding box center [158, 355] width 176 height 15
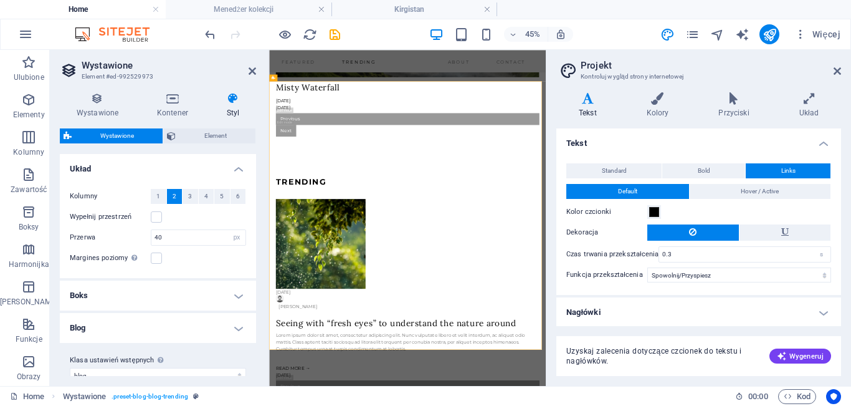
click at [131, 290] on h4 "Boks" at bounding box center [158, 295] width 196 height 30
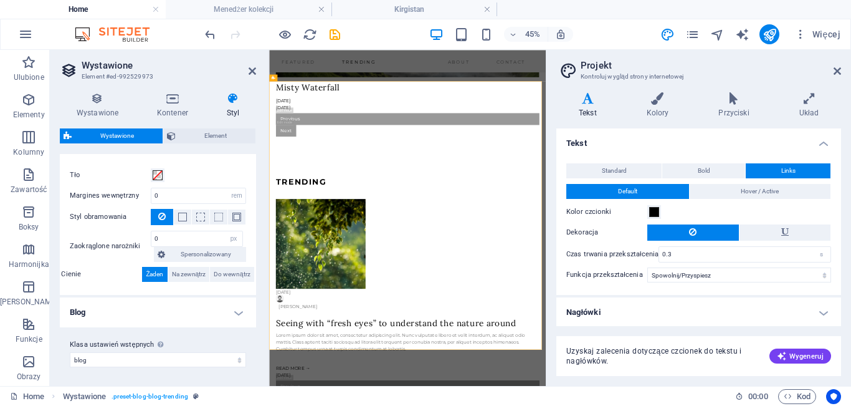
scroll to position [149, 0]
click at [249, 69] on icon at bounding box center [252, 71] width 7 height 10
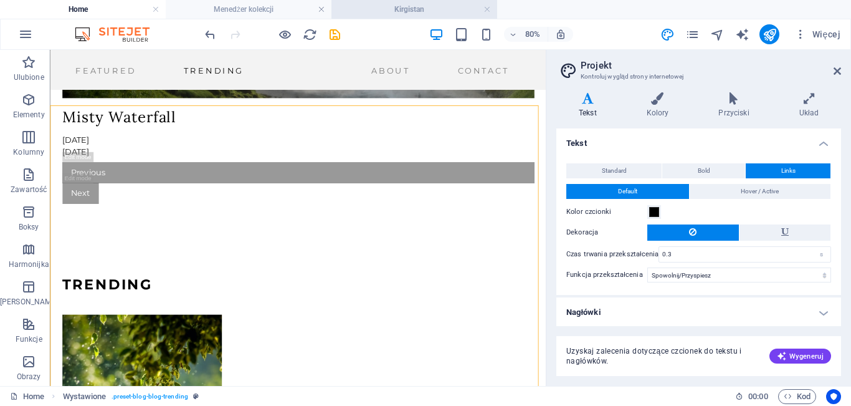
click at [384, 13] on h4 "Kirgistan" at bounding box center [414, 9] width 166 height 14
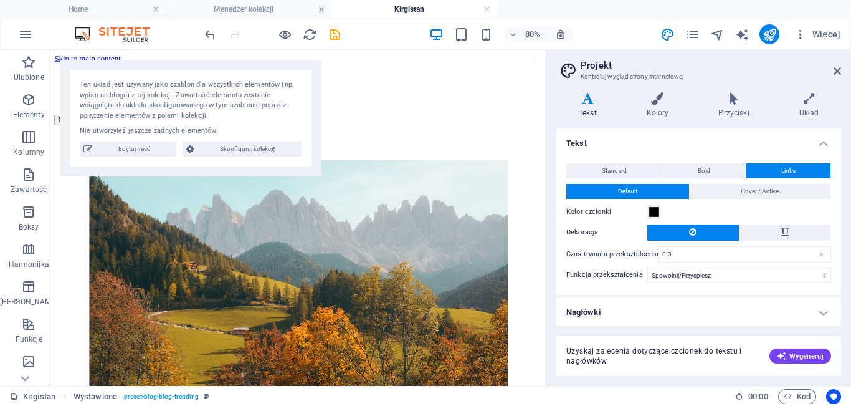
scroll to position [3854, 0]
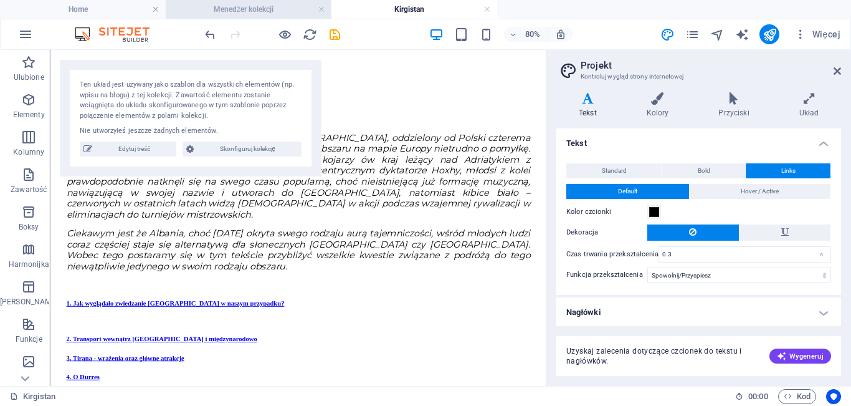
click at [259, 9] on h4 "Menedżer kolekcji" at bounding box center [249, 9] width 166 height 14
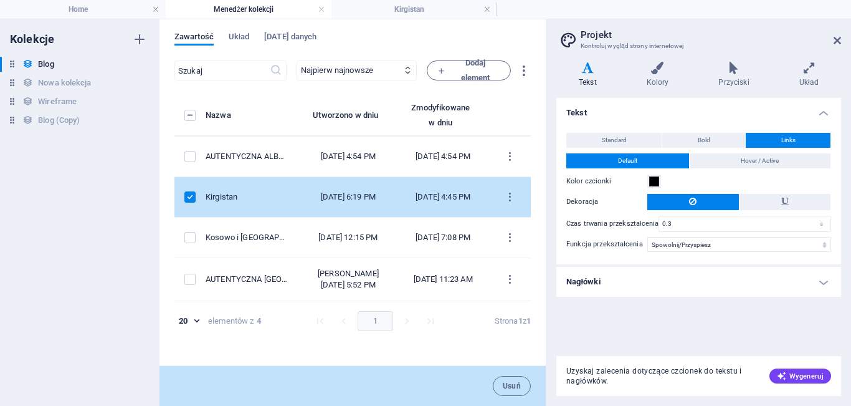
scroll to position [0, 0]
click at [512, 203] on icon "items list" at bounding box center [510, 197] width 12 height 12
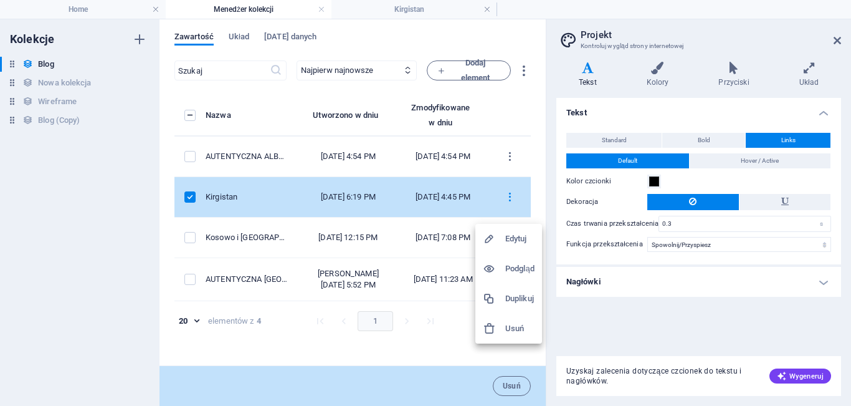
click at [98, 218] on div at bounding box center [425, 203] width 851 height 406
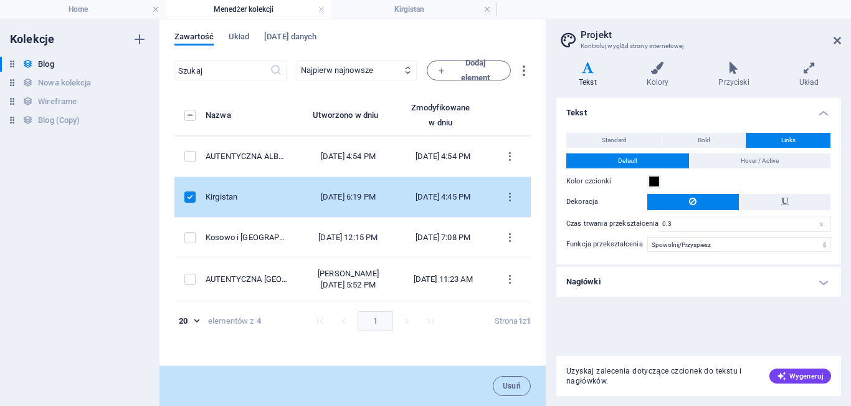
click at [191, 213] on td "items list" at bounding box center [189, 197] width 31 height 40
click at [191, 202] on label "items list" at bounding box center [189, 196] width 11 height 11
click at [0, 0] on input "items list" at bounding box center [0, 0] width 0 height 0
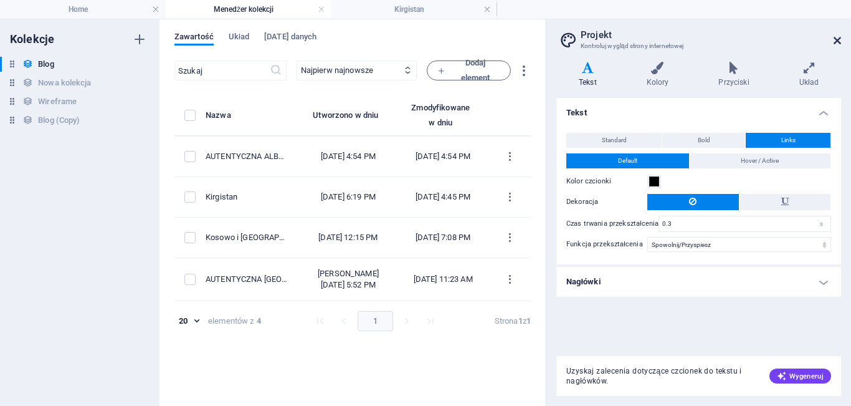
click at [839, 43] on icon at bounding box center [837, 41] width 7 height 10
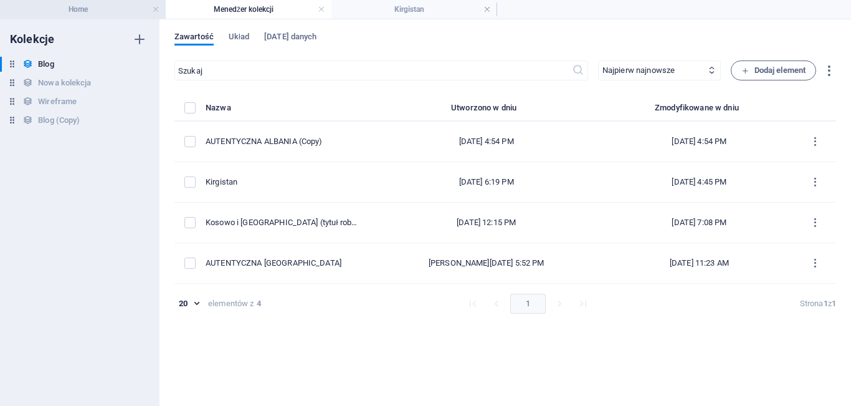
click at [87, 7] on h4 "Home" at bounding box center [83, 9] width 166 height 14
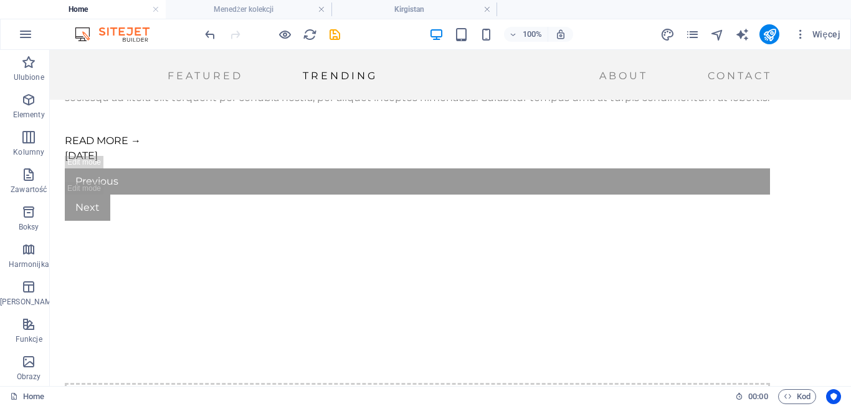
scroll to position [1739, 0]
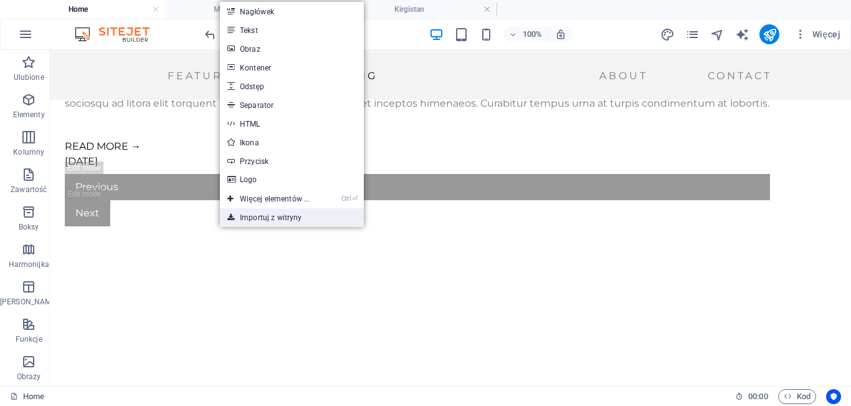
click at [259, 219] on link "Importuj z witryny" at bounding box center [292, 217] width 144 height 19
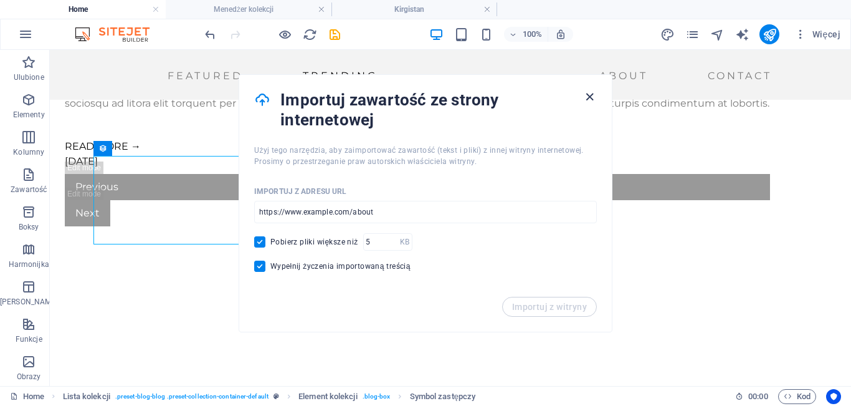
click at [591, 94] on icon "button" at bounding box center [590, 97] width 14 height 14
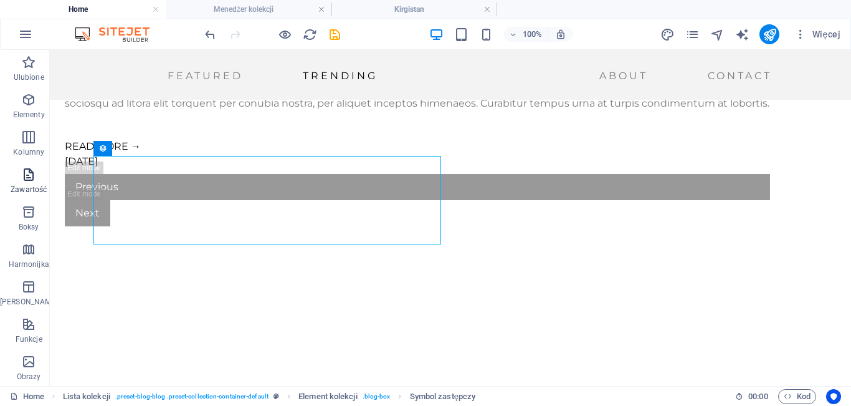
click at [33, 184] on span "Zawartość" at bounding box center [28, 182] width 57 height 30
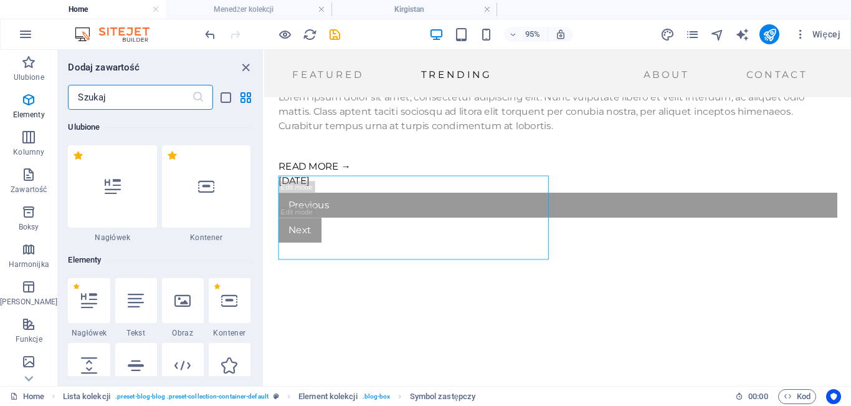
scroll to position [2180, 0]
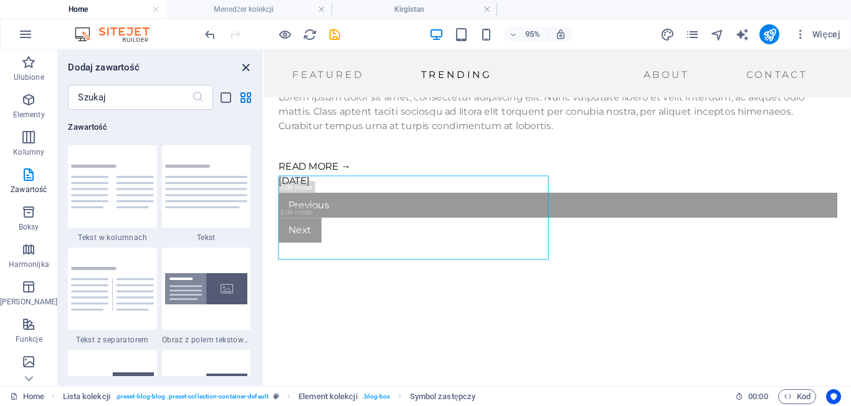
click at [247, 69] on icon "close panel" at bounding box center [246, 67] width 14 height 14
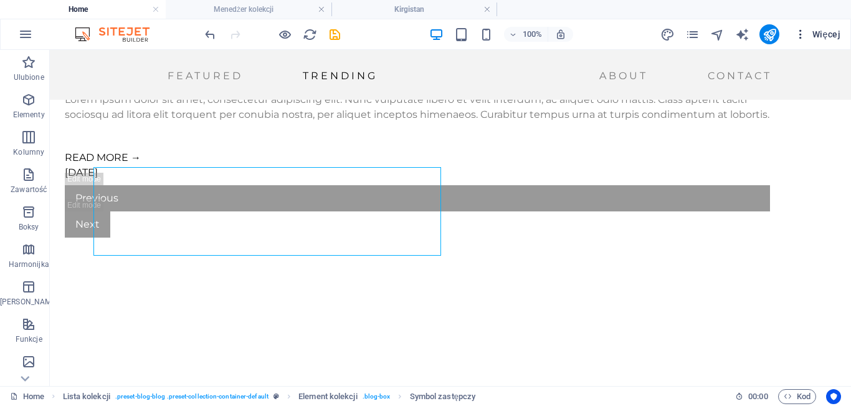
click at [814, 37] on span "Więcej" at bounding box center [817, 34] width 46 height 12
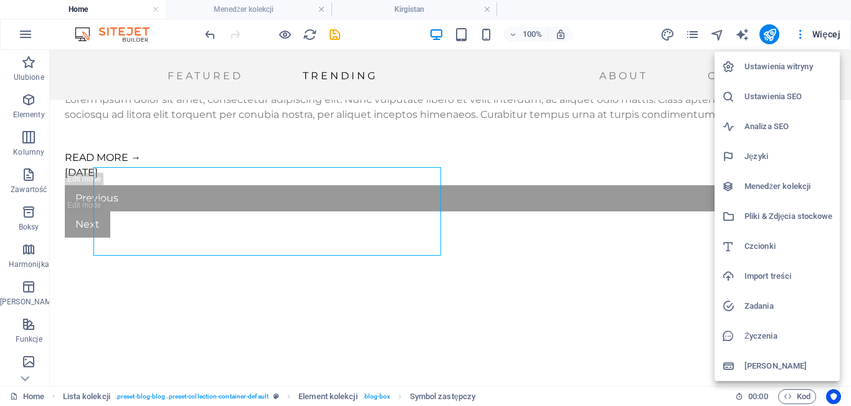
click at [771, 185] on h6 "Menedżer kolekcji" at bounding box center [789, 186] width 88 height 15
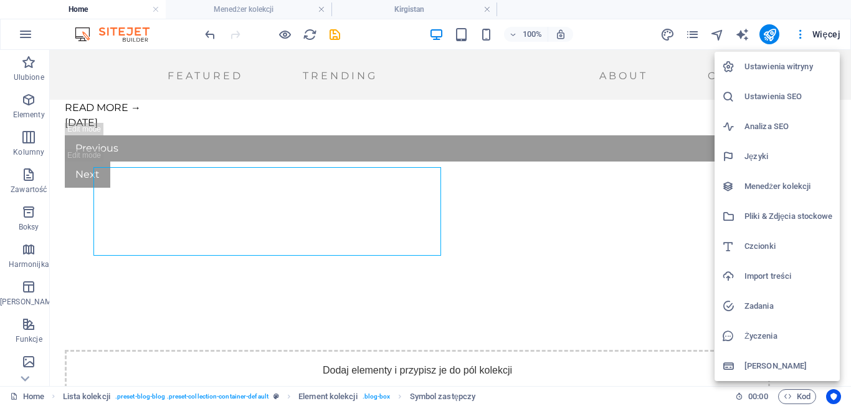
scroll to position [0, 0]
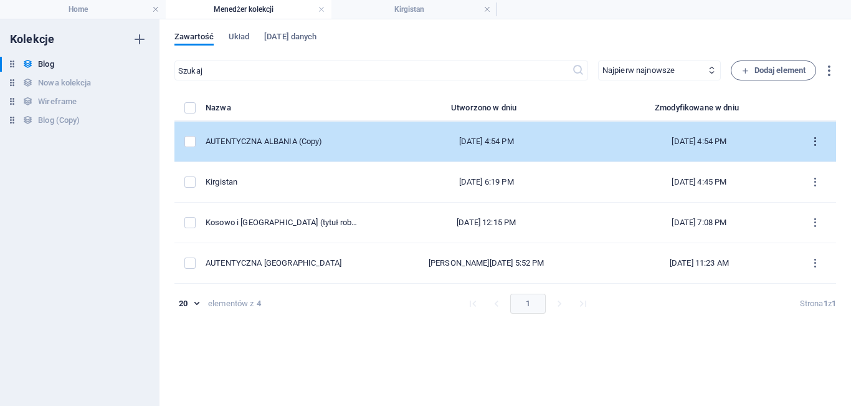
click at [814, 140] on icon "items list" at bounding box center [815, 142] width 12 height 12
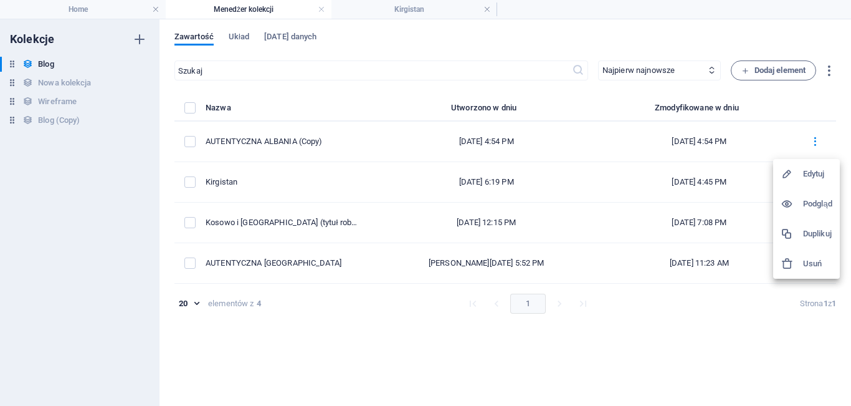
click at [242, 37] on div at bounding box center [425, 203] width 851 height 406
click at [242, 37] on span "Układ" at bounding box center [239, 37] width 21 height 17
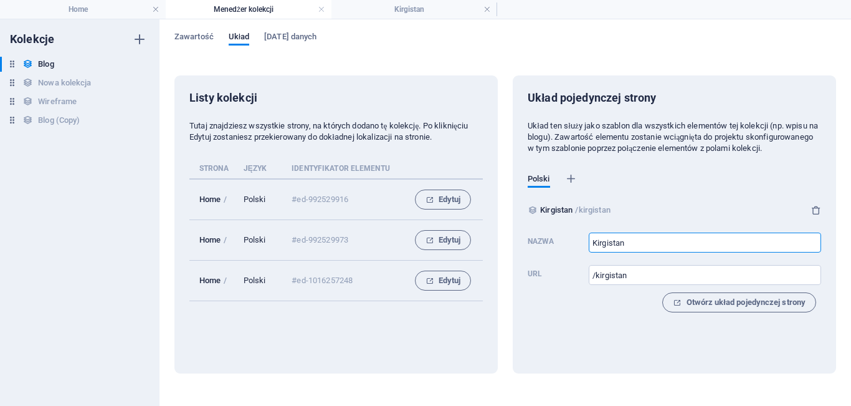
click at [634, 252] on input "Kirgistan" at bounding box center [705, 242] width 232 height 20
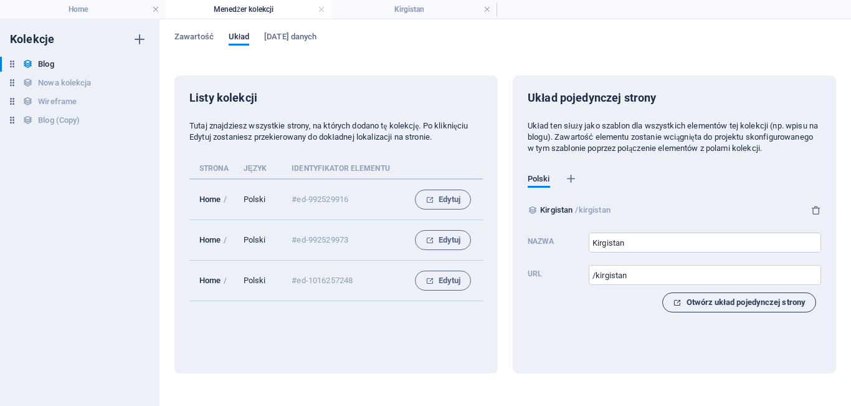
click at [714, 310] on span "Otwórz układ pojedynczej strony" at bounding box center [739, 302] width 133 height 15
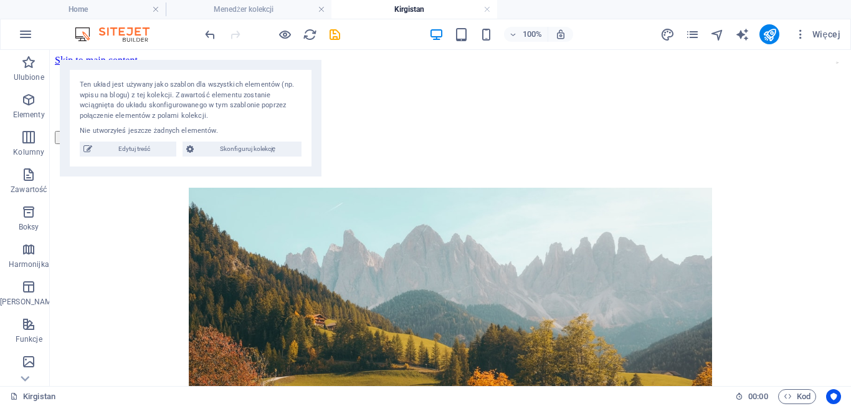
drag, startPoint x: 849, startPoint y: 259, endPoint x: 857, endPoint y: 62, distance: 197.0
click at [100, 6] on h4 "Home" at bounding box center [83, 9] width 166 height 14
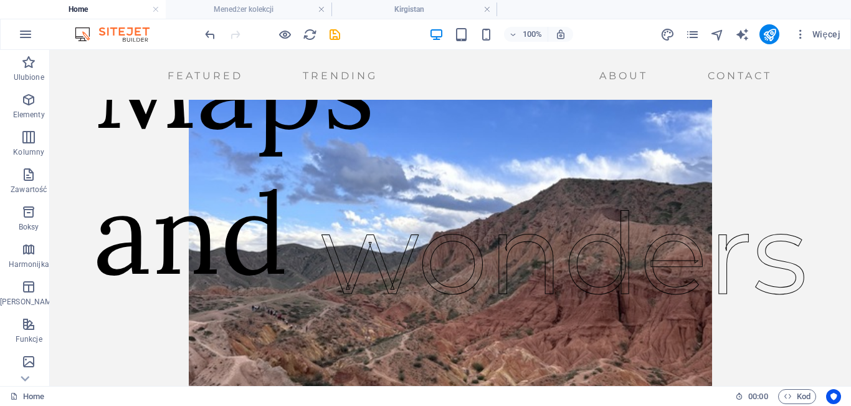
scroll to position [60, 0]
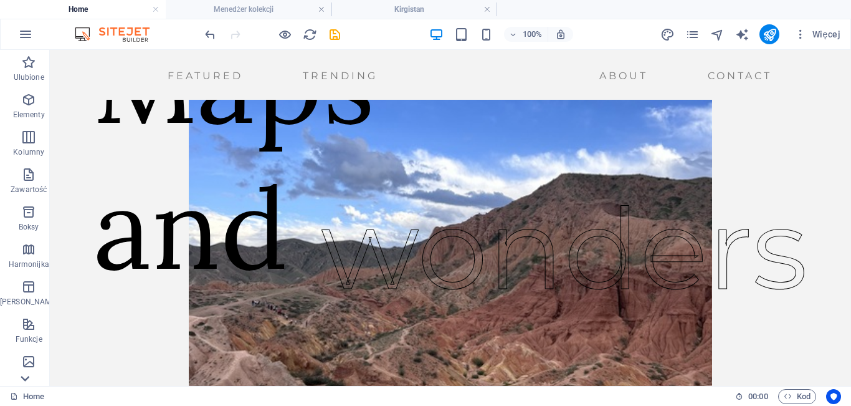
click at [25, 383] on icon at bounding box center [24, 377] width 17 height 17
click at [24, 371] on p "Kolekcje" at bounding box center [28, 376] width 29 height 10
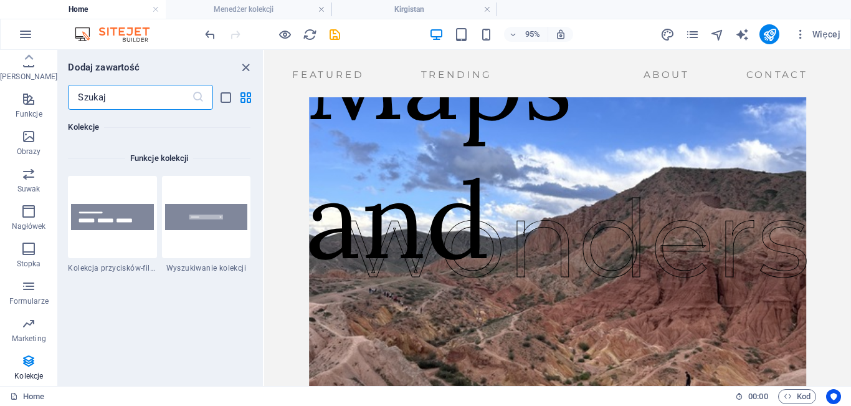
scroll to position [11872, 0]
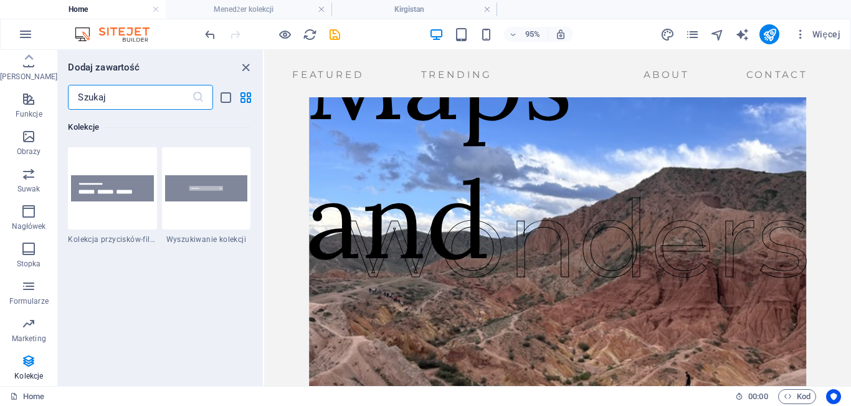
click at [110, 105] on input "text" at bounding box center [129, 97] width 123 height 25
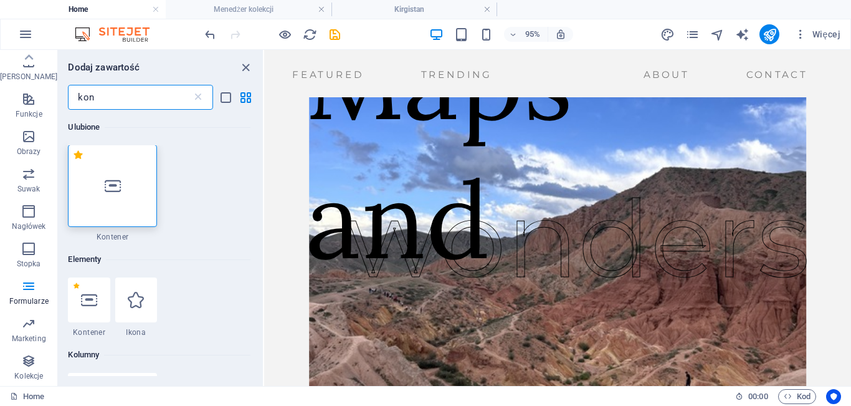
scroll to position [0, 0]
type input "k"
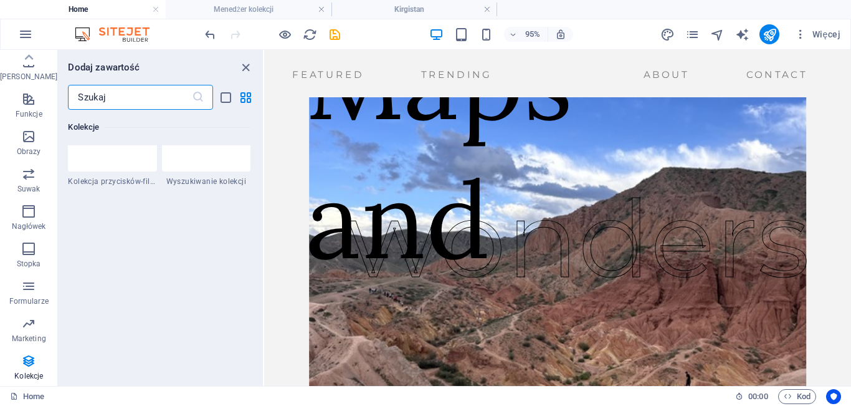
scroll to position [11930, 0]
click at [106, 92] on input "text" at bounding box center [129, 97] width 123 height 25
click at [244, 100] on icon "grid-view" at bounding box center [246, 97] width 14 height 14
click at [224, 105] on div "​" at bounding box center [160, 97] width 205 height 25
click at [227, 97] on icon "list-view" at bounding box center [226, 97] width 14 height 14
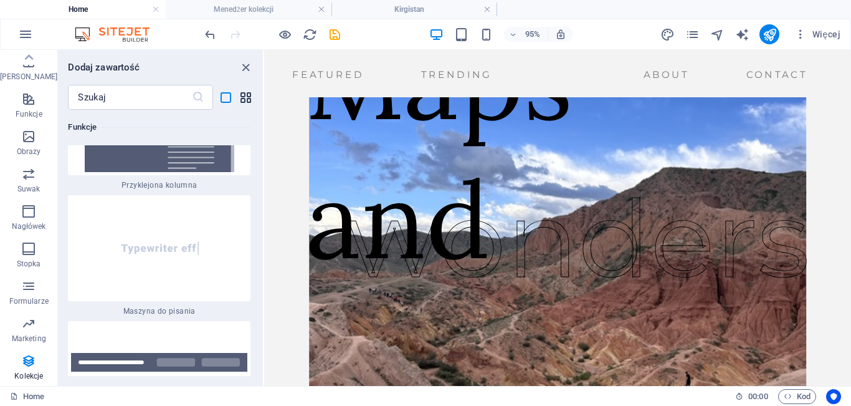
scroll to position [26874, 0]
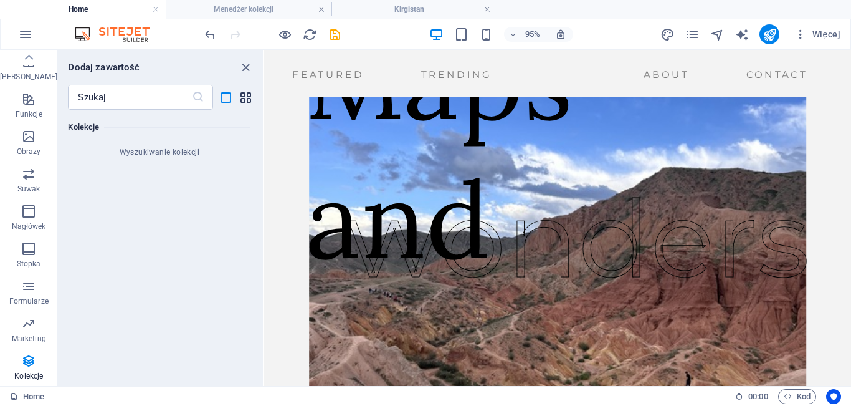
click at [244, 93] on icon "grid-view" at bounding box center [246, 97] width 14 height 14
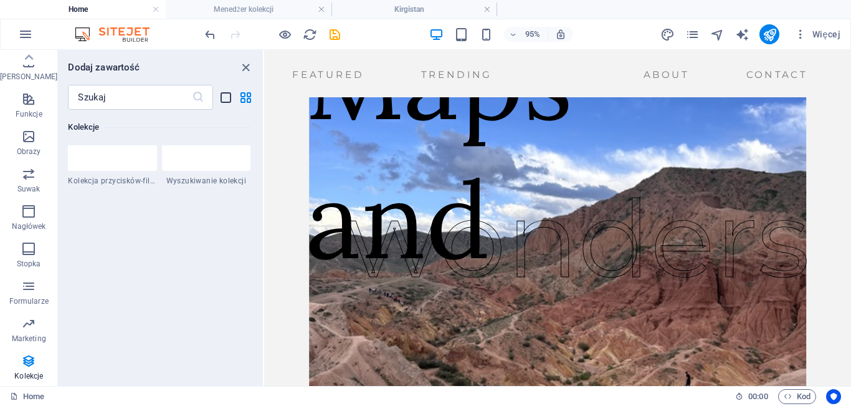
click at [231, 99] on icon "list-view" at bounding box center [226, 97] width 14 height 14
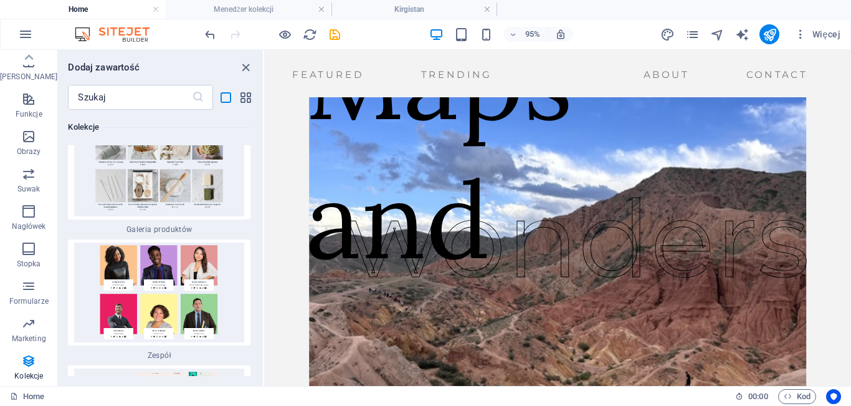
scroll to position [25840, 0]
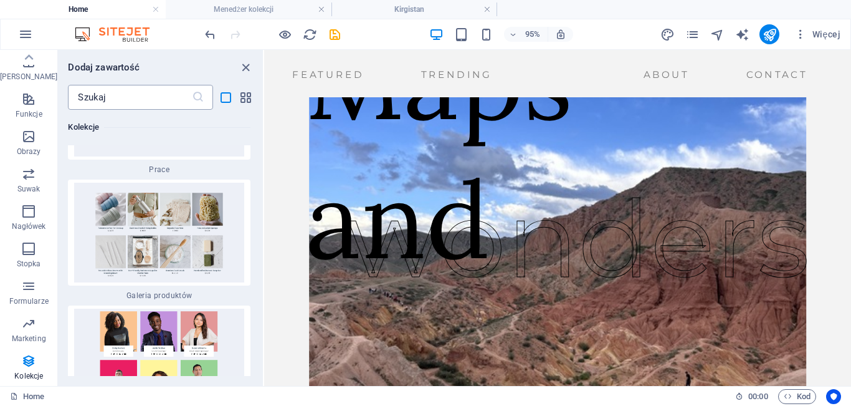
click at [118, 96] on input "text" at bounding box center [129, 97] width 123 height 25
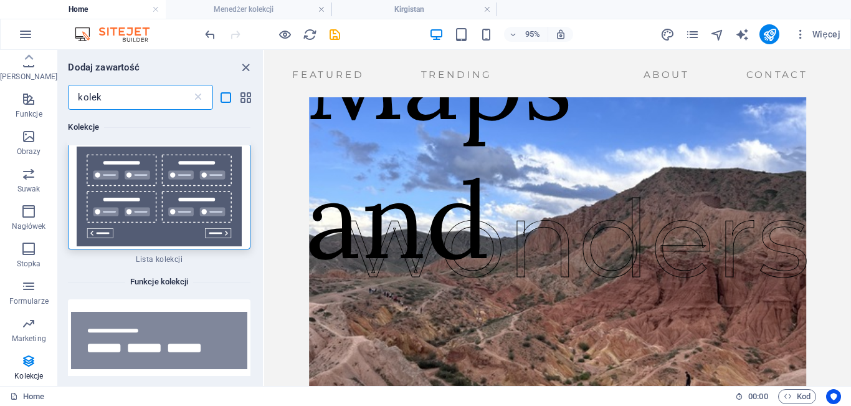
scroll to position [0, 0]
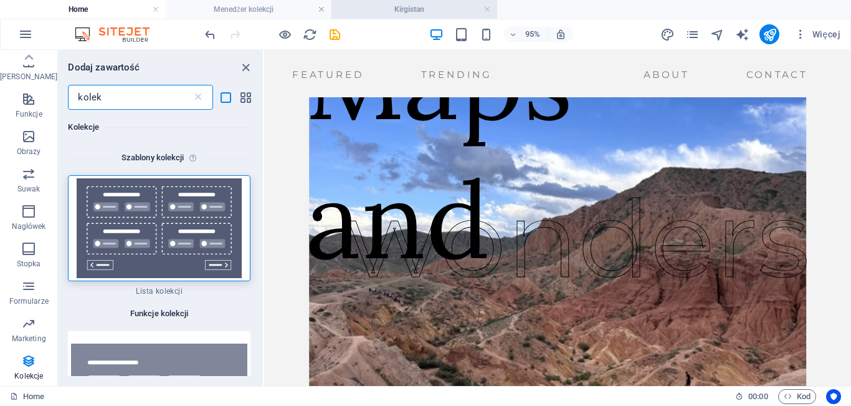
type input "kolek"
click at [23, 358] on icon "button" at bounding box center [28, 360] width 15 height 15
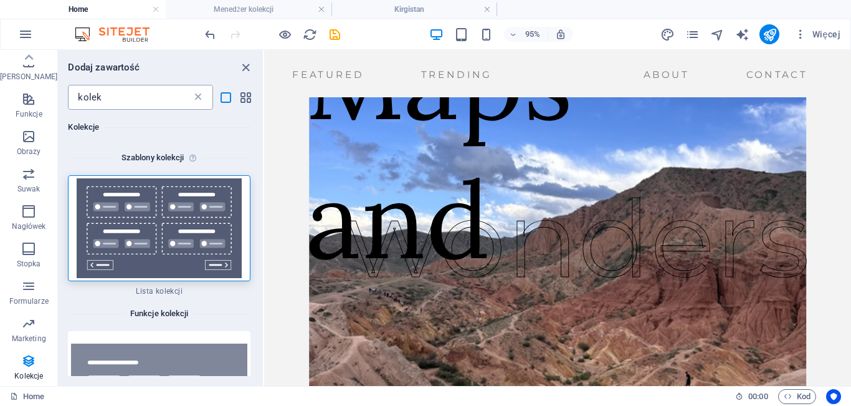
click at [198, 97] on icon at bounding box center [198, 97] width 12 height 12
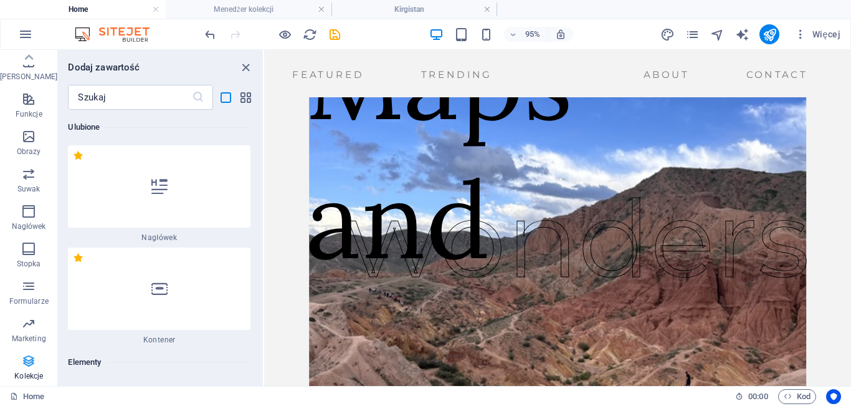
click at [29, 369] on span "Kolekcje" at bounding box center [28, 368] width 57 height 30
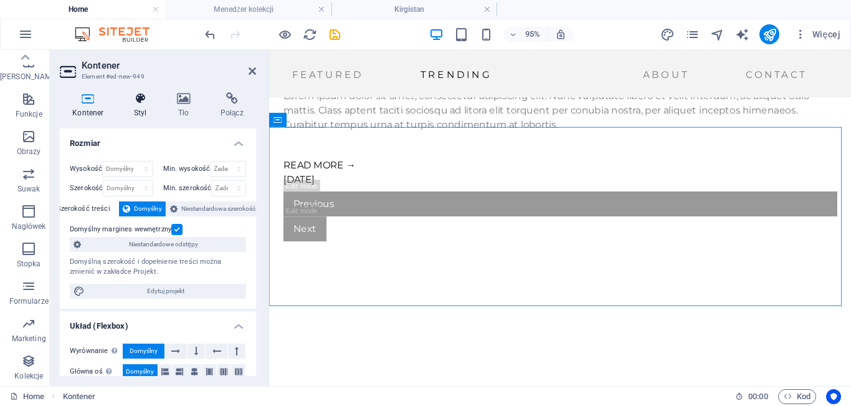
click at [143, 107] on h4 "Styl" at bounding box center [142, 105] width 43 height 26
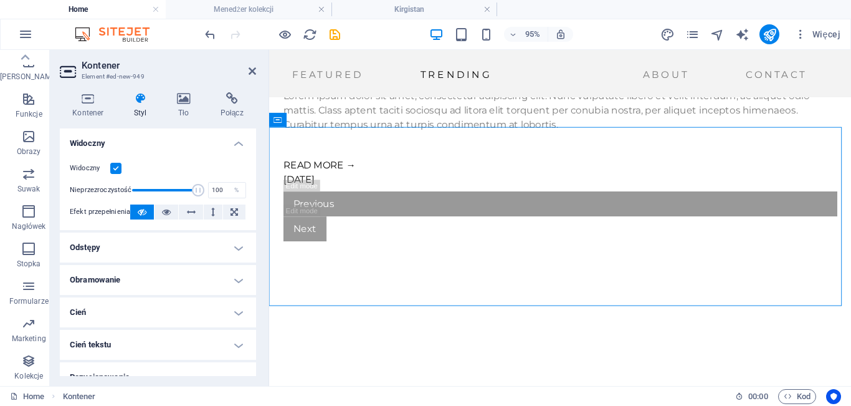
click at [235, 146] on h4 "Widoczny" at bounding box center [158, 139] width 196 height 22
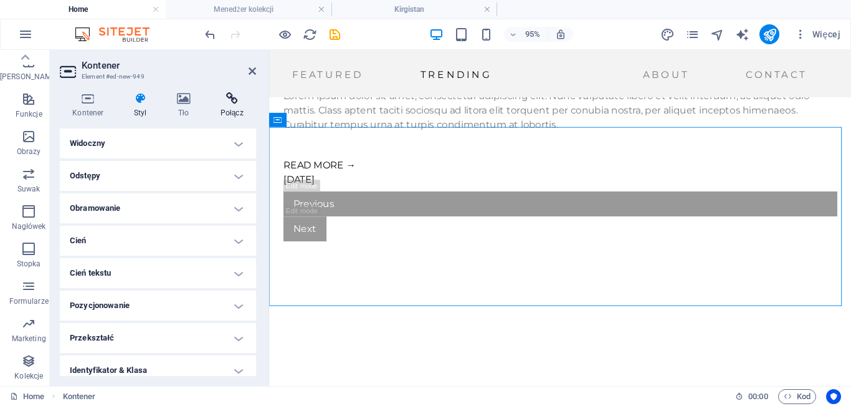
click at [227, 111] on h4 "Połącz" at bounding box center [231, 105] width 49 height 26
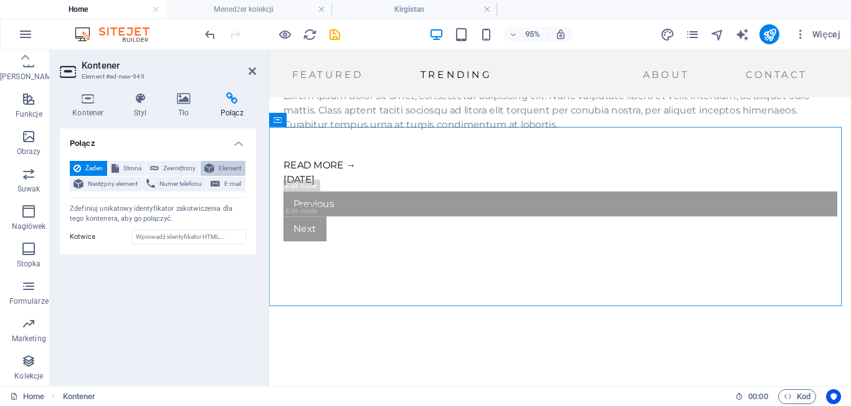
click at [216, 165] on button "Element" at bounding box center [223, 168] width 45 height 15
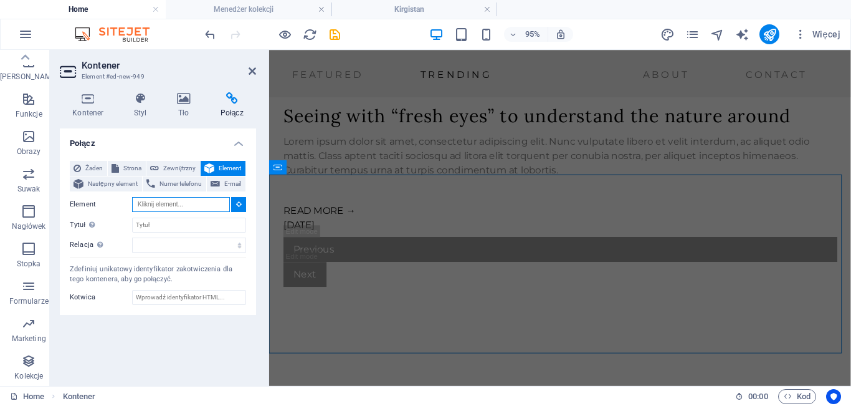
scroll to position [1679, 0]
click at [169, 204] on input "Element" at bounding box center [181, 204] width 98 height 15
type input "kirgi"
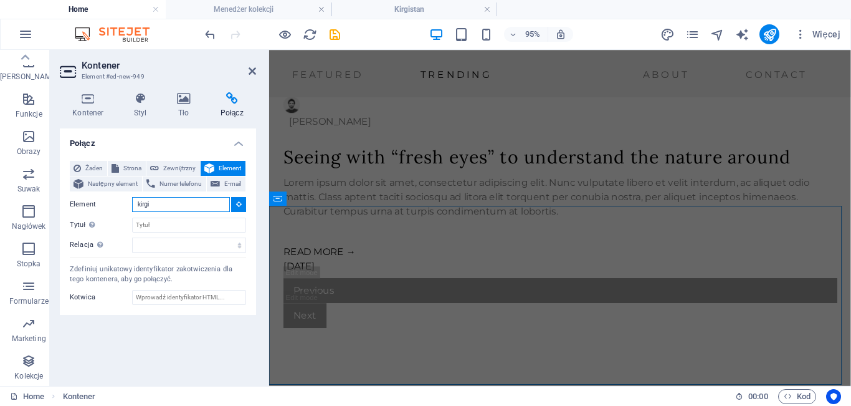
drag, startPoint x: 198, startPoint y: 207, endPoint x: 125, endPoint y: 204, distance: 73.0
click at [125, 204] on div "Element kirgi" at bounding box center [158, 205] width 176 height 16
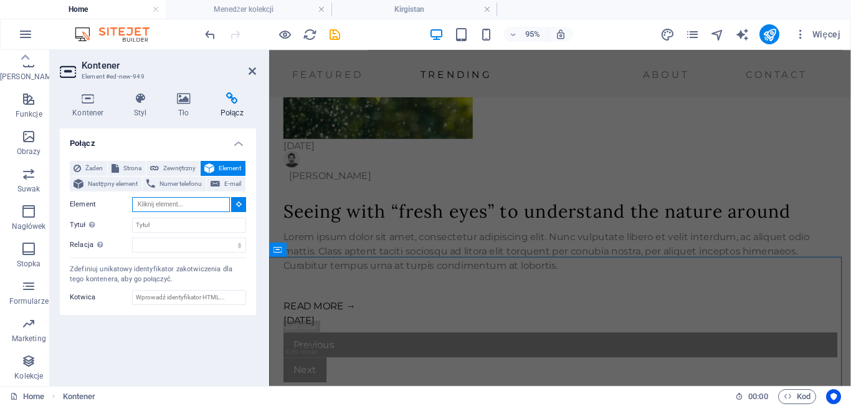
scroll to position [1579, 0]
click at [139, 105] on h4 "Styl" at bounding box center [142, 105] width 43 height 26
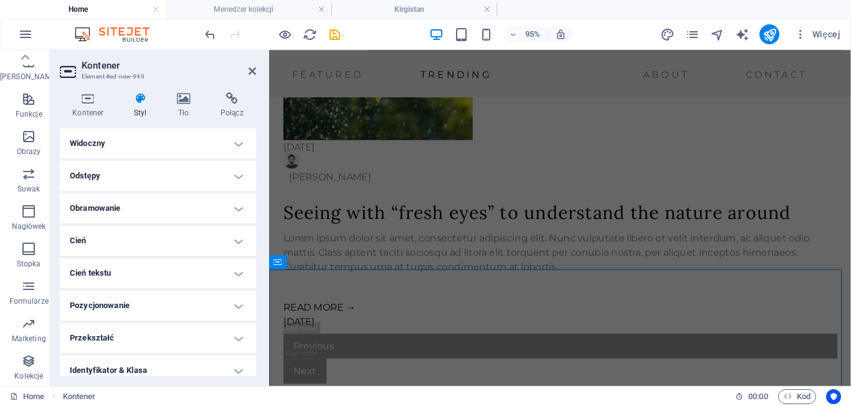
click at [191, 151] on h4 "Widoczny" at bounding box center [158, 143] width 196 height 30
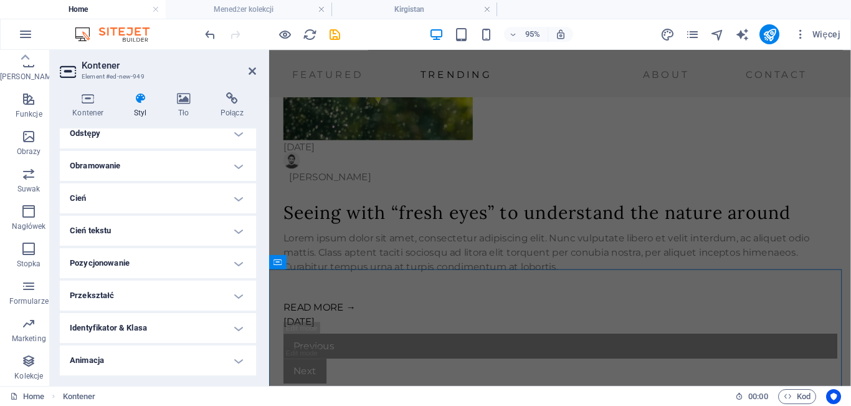
scroll to position [146, 0]
click at [178, 233] on h4 "Pozycjonowanie" at bounding box center [158, 231] width 196 height 30
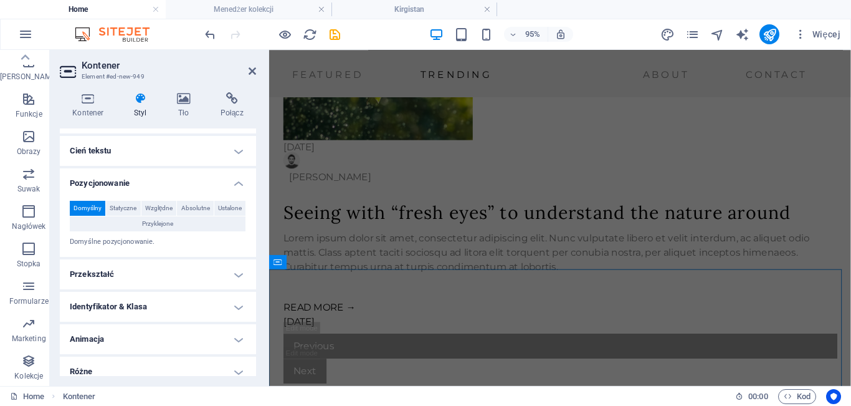
scroll to position [204, 0]
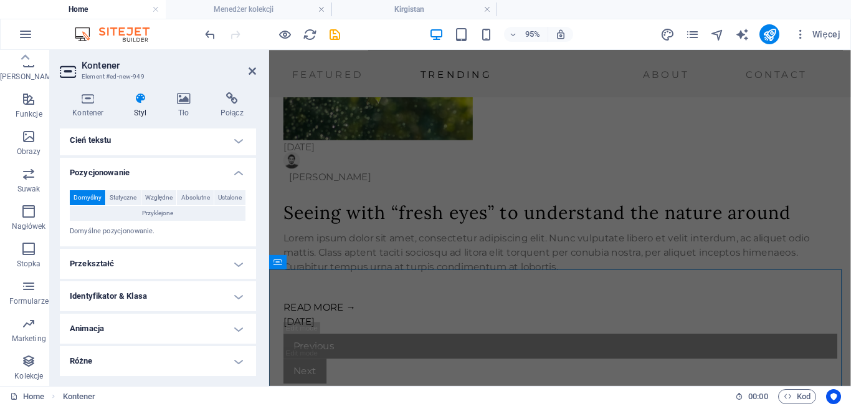
click at [201, 374] on h4 "Różne" at bounding box center [158, 361] width 196 height 30
drag, startPoint x: 253, startPoint y: 316, endPoint x: 254, endPoint y: 350, distance: 34.3
click at [254, 350] on div "Układ Jak ten element rozwija się w obrębie układu (Flexbox). Rozmiar Domyślny …" at bounding box center [158, 251] width 196 height 247
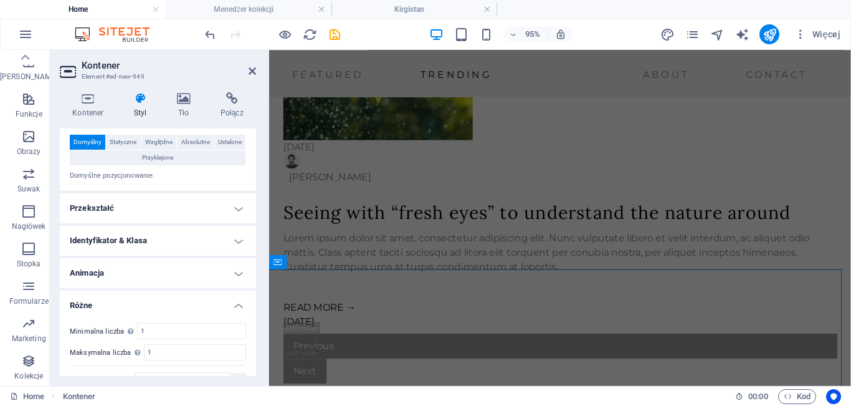
scroll to position [275, 0]
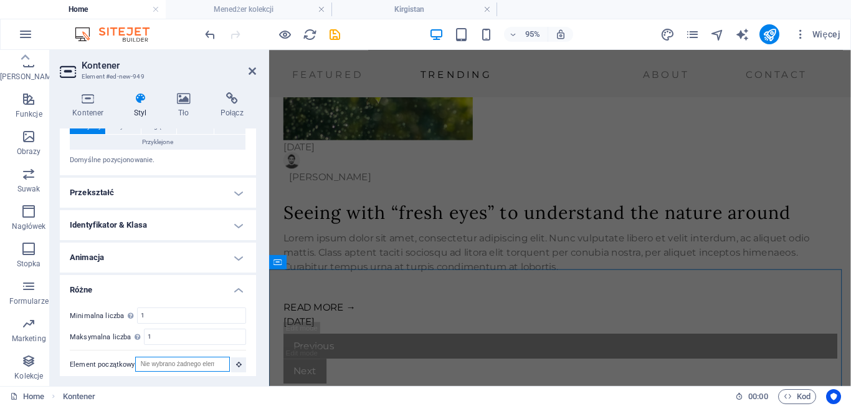
click at [215, 363] on input "Element początkowy" at bounding box center [182, 363] width 95 height 15
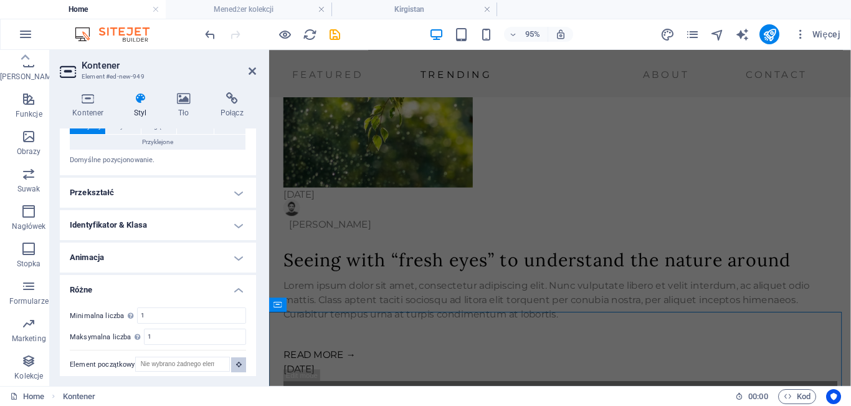
click at [237, 367] on button at bounding box center [238, 364] width 15 height 15
click at [237, 364] on icon at bounding box center [239, 364] width 6 height 6
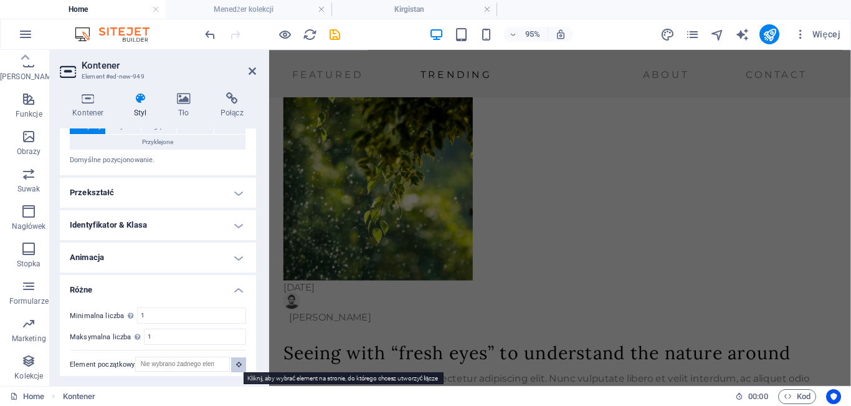
scroll to position [1430, 0]
click at [240, 363] on button at bounding box center [238, 364] width 15 height 15
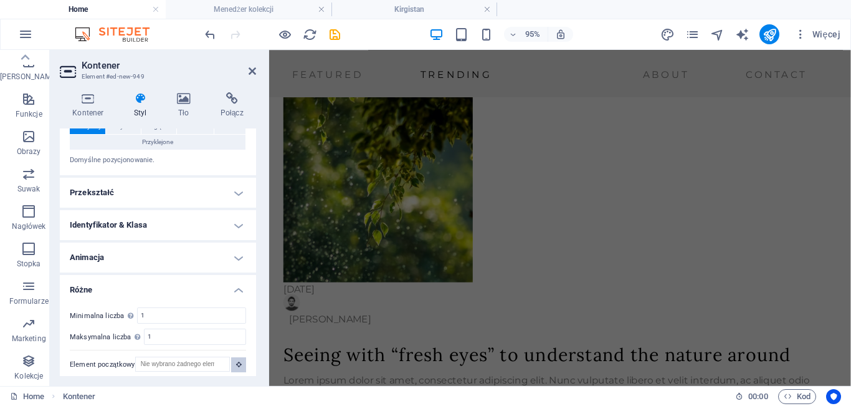
scroll to position [1380, 0]
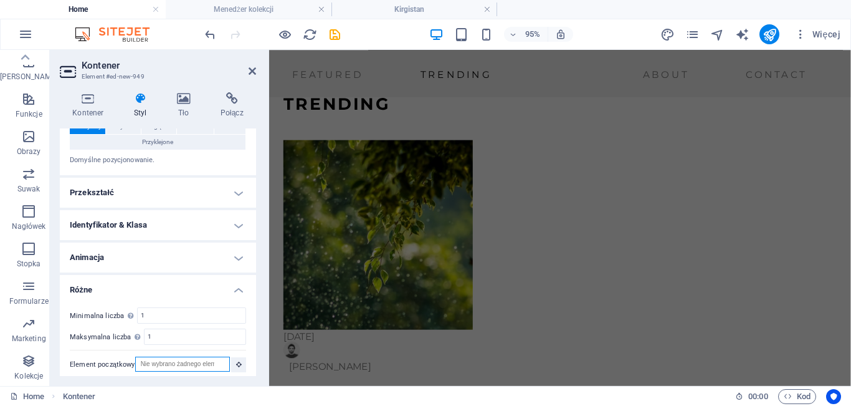
click at [181, 362] on input "Element początkowy" at bounding box center [182, 363] width 95 height 15
type input "kirgistan"
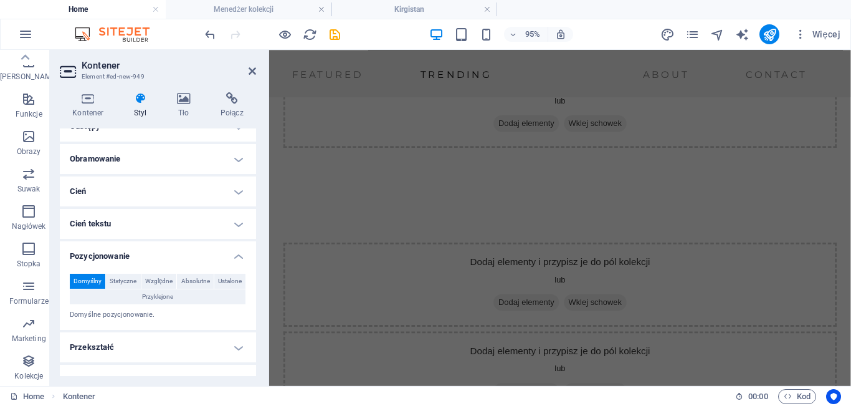
scroll to position [0, 0]
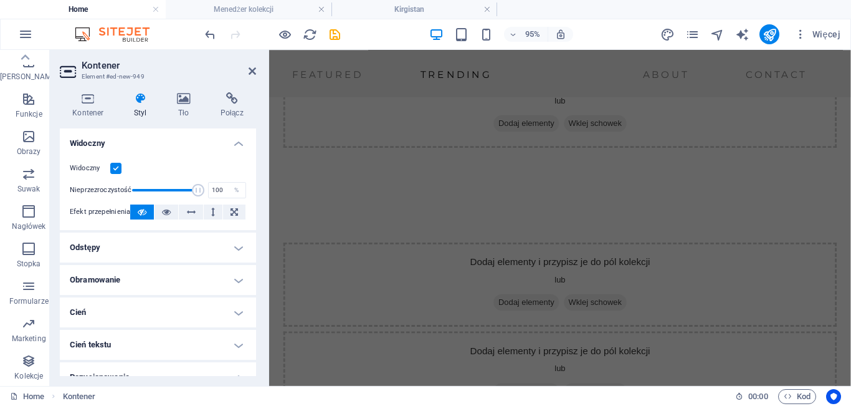
click at [237, 145] on h4 "Widoczny" at bounding box center [158, 139] width 196 height 22
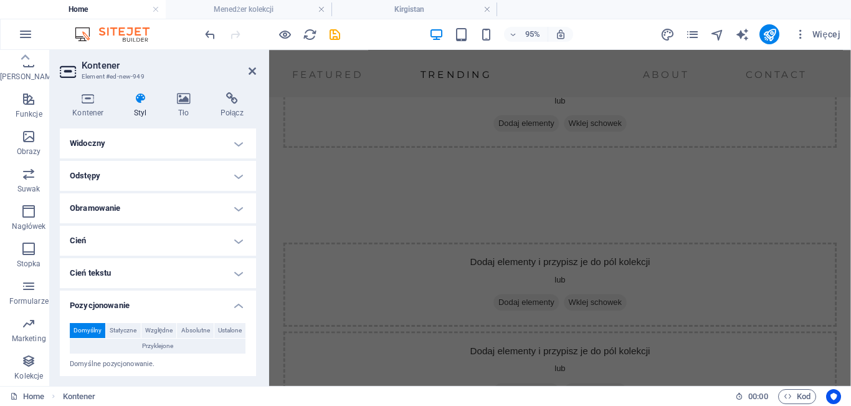
click at [205, 178] on h4 "Odstępy" at bounding box center [158, 176] width 196 height 30
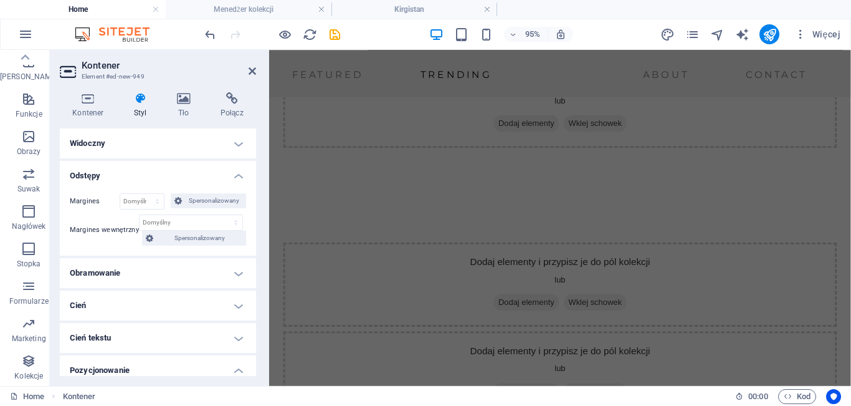
click at [224, 169] on h4 "Odstępy" at bounding box center [158, 172] width 196 height 22
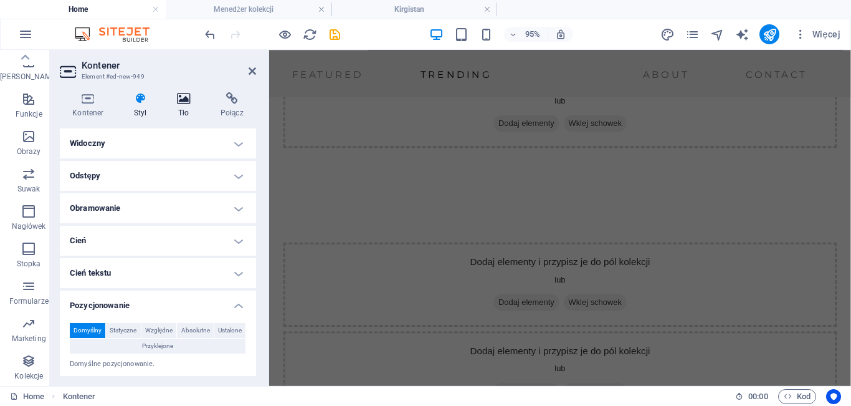
click at [191, 105] on h4 "Tło" at bounding box center [186, 105] width 44 height 26
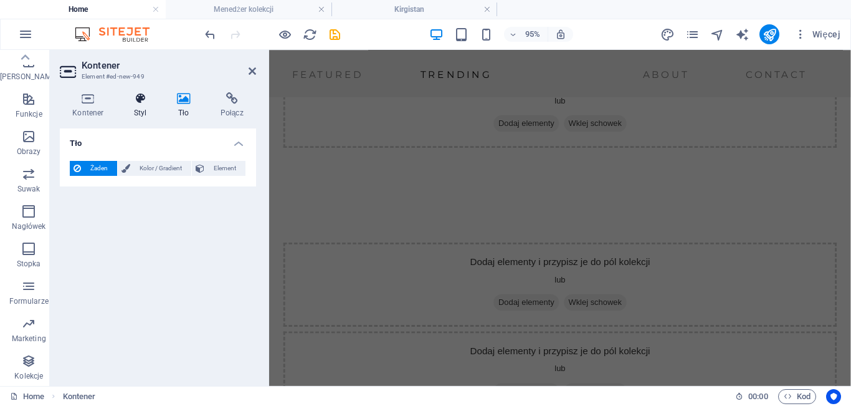
click at [148, 107] on h4 "Styl" at bounding box center [142, 105] width 43 height 26
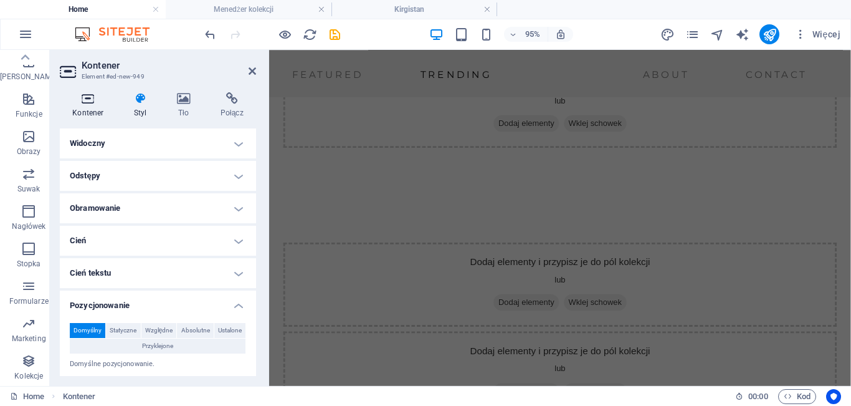
click at [92, 105] on h4 "Kontener" at bounding box center [91, 105] width 62 height 26
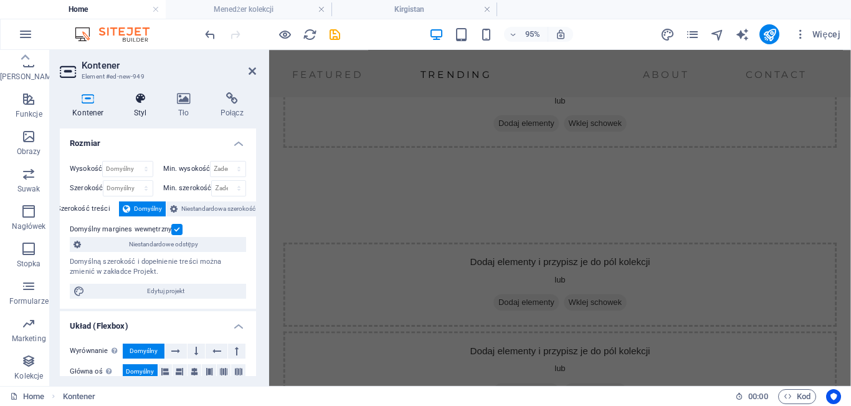
click at [137, 108] on h4 "Styl" at bounding box center [142, 105] width 43 height 26
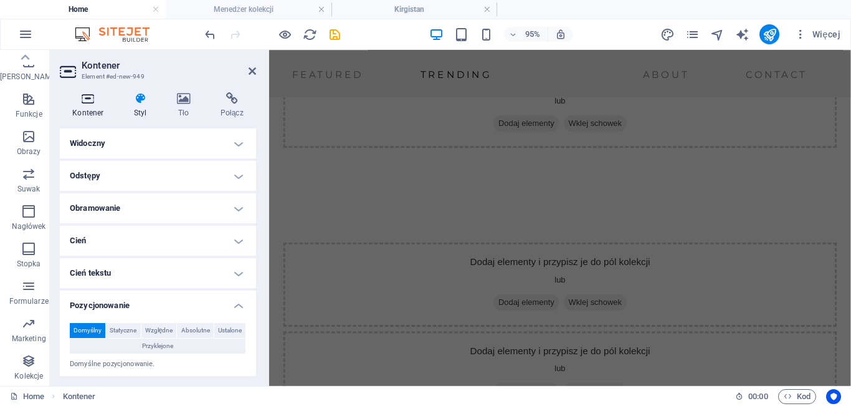
click at [87, 105] on h4 "Kontener" at bounding box center [91, 105] width 62 height 26
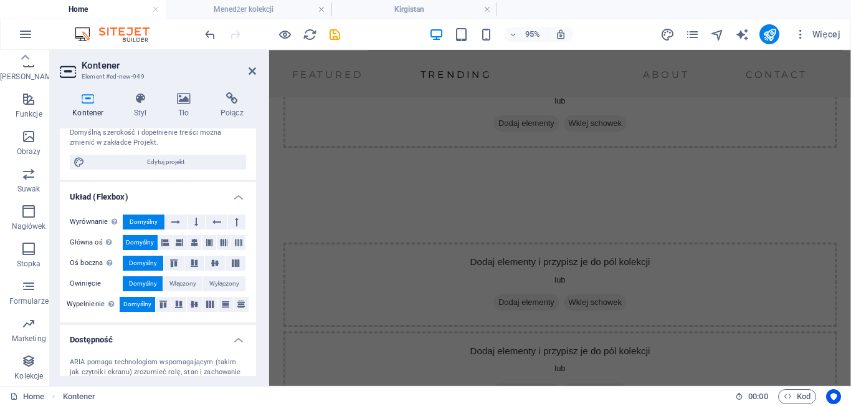
scroll to position [250, 0]
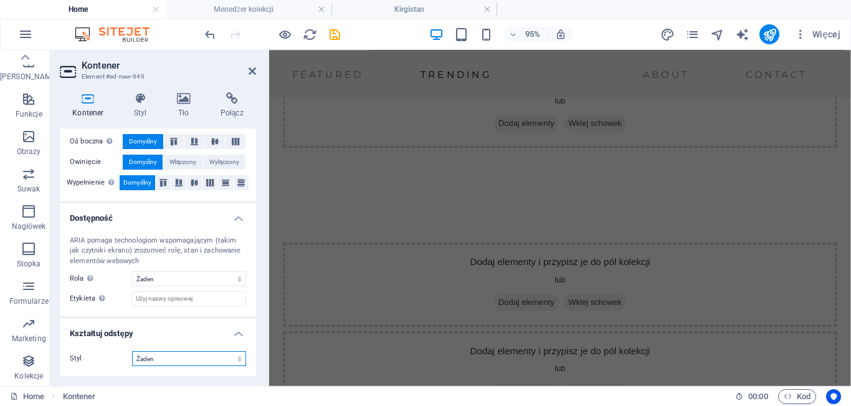
click at [219, 361] on select "Żaden Trójkąt Kwadrat Przekątna Wielokąt 1 Wielokąt 2 Zygzag Wiele zygzagów Fal…" at bounding box center [189, 358] width 114 height 15
click at [190, 103] on icon at bounding box center [183, 98] width 39 height 12
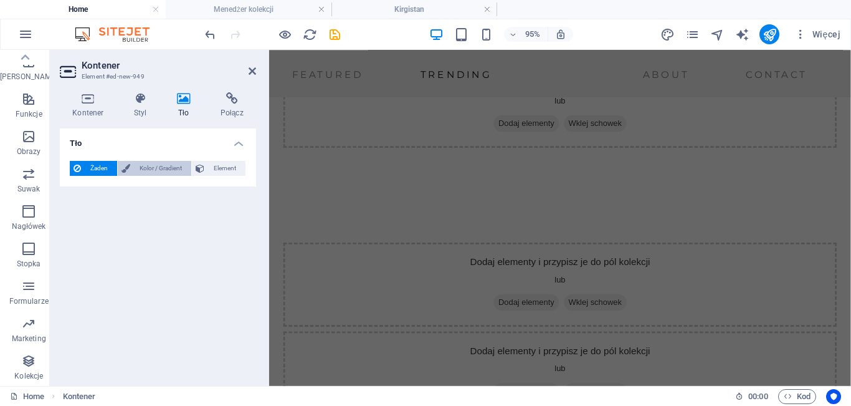
click at [168, 164] on span "Kolor / Gradient" at bounding box center [161, 168] width 54 height 15
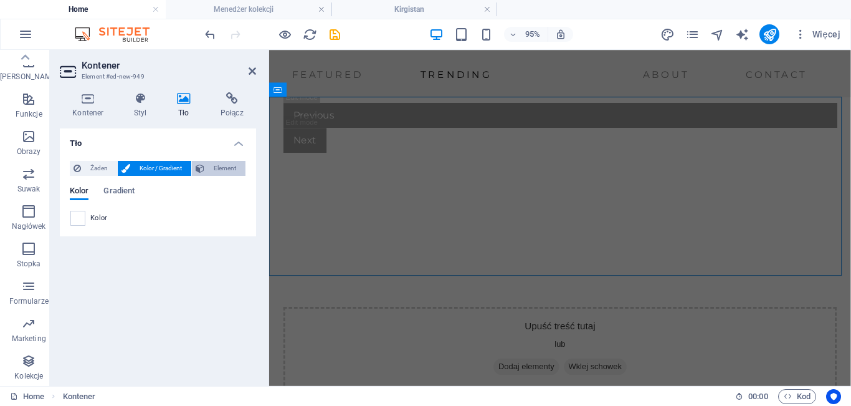
scroll to position [1728, 0]
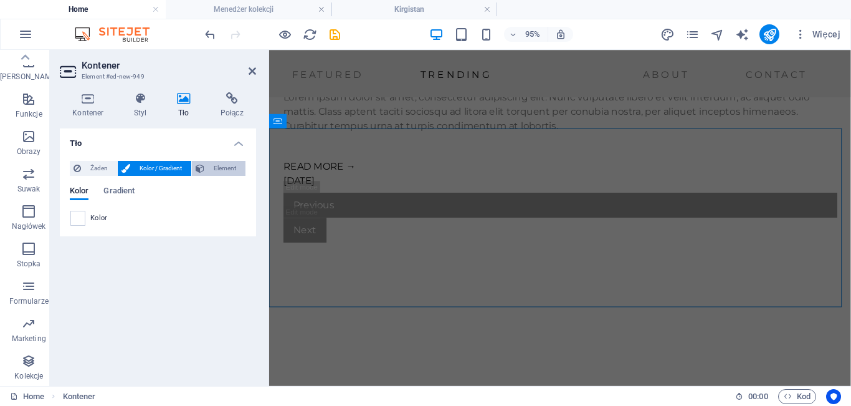
click at [203, 169] on icon at bounding box center [200, 168] width 9 height 15
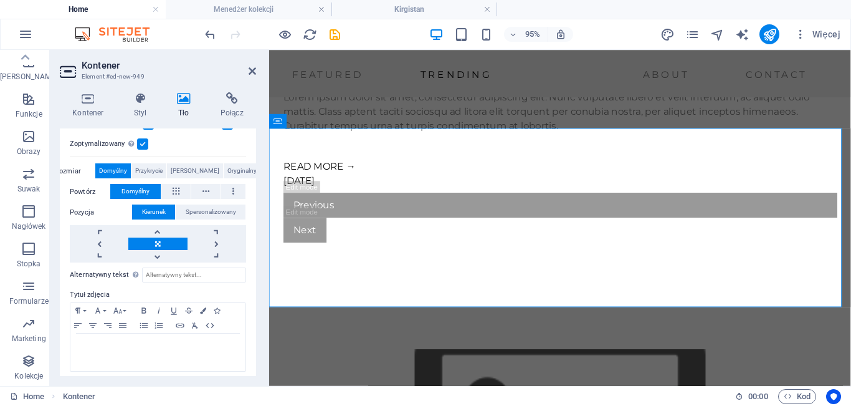
scroll to position [232, 0]
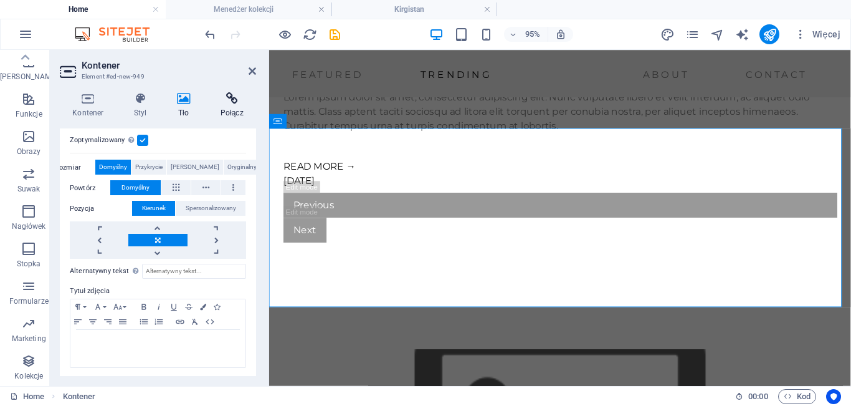
click at [242, 104] on icon at bounding box center [231, 98] width 49 height 12
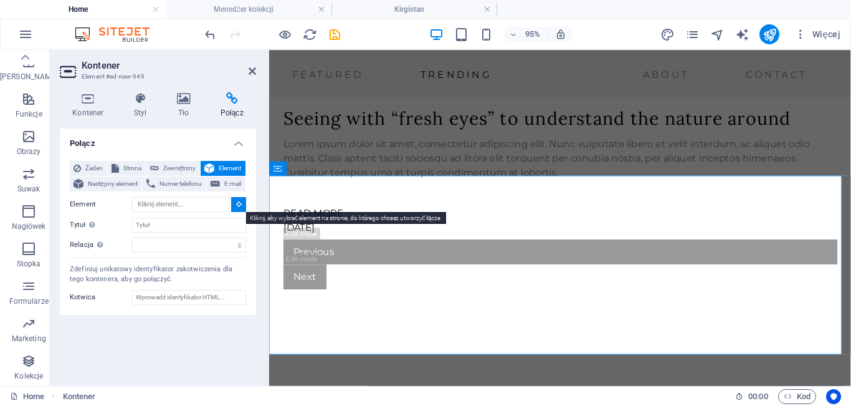
scroll to position [1678, 0]
click at [236, 205] on icon at bounding box center [239, 204] width 6 height 6
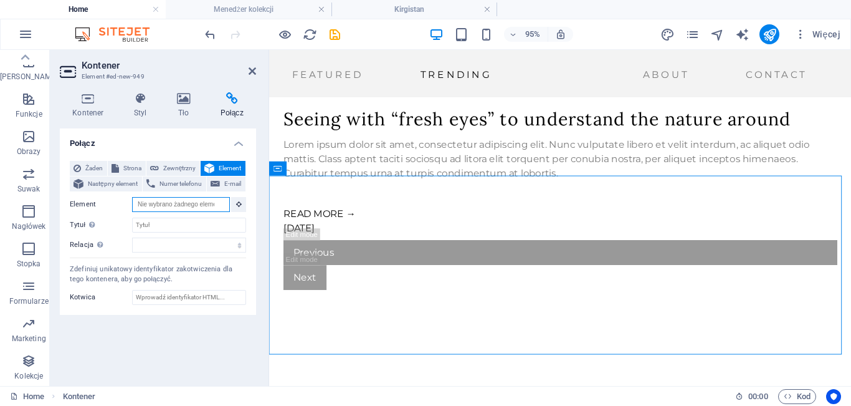
click at [189, 204] on input "Element" at bounding box center [181, 204] width 98 height 15
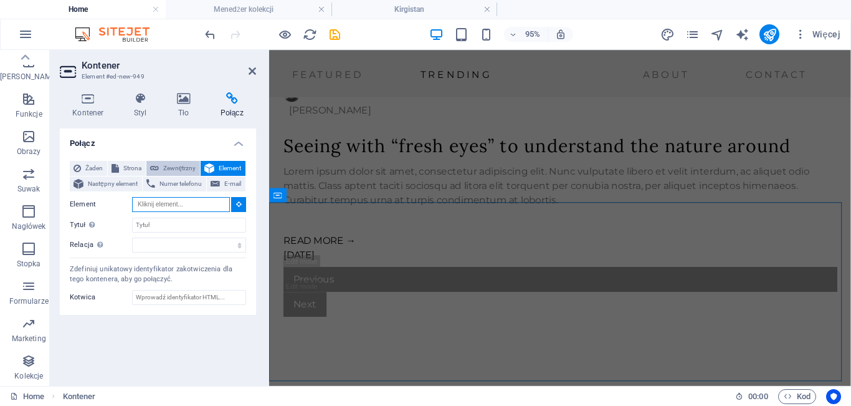
scroll to position [1628, 0]
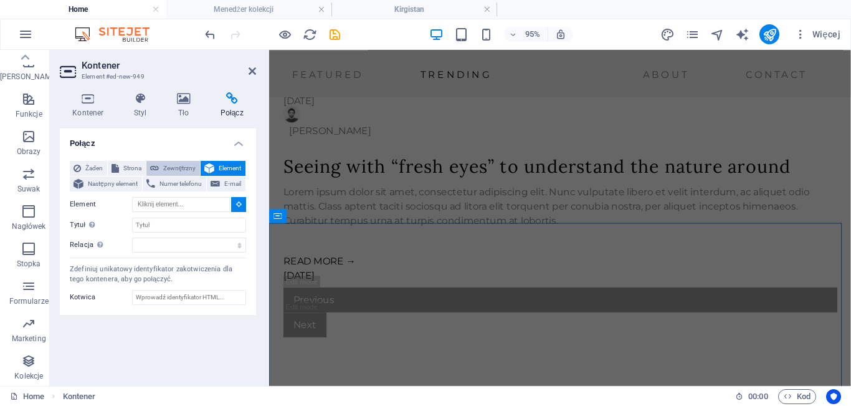
click at [168, 168] on span "Zewnętrzny" at bounding box center [180, 168] width 34 height 15
select select "blank"
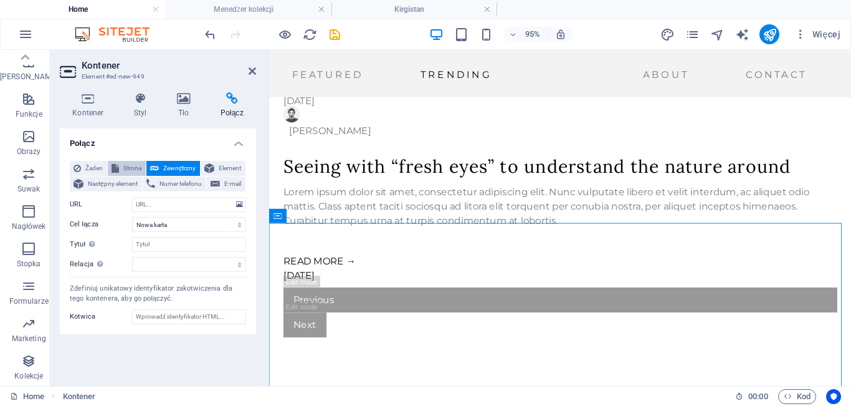
click at [136, 167] on span "Strona" at bounding box center [132, 168] width 19 height 15
select select
click at [90, 169] on span "Żaden" at bounding box center [94, 168] width 19 height 15
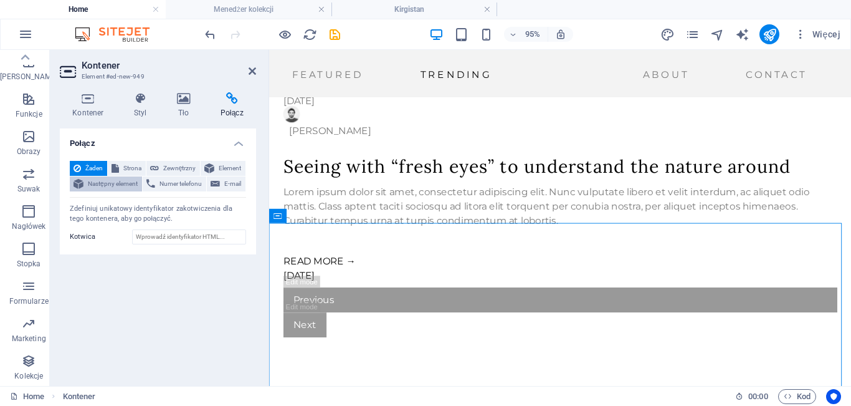
click at [99, 176] on span "Następny element" at bounding box center [112, 183] width 51 height 15
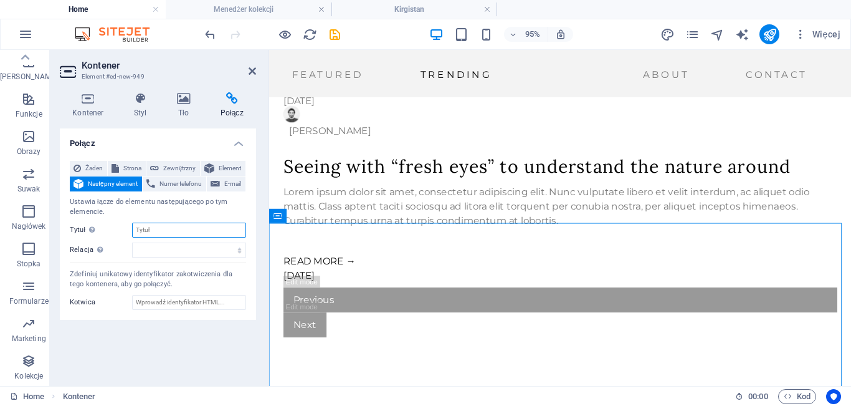
click at [167, 230] on input "Tytuł Dodatkowy opis linku nie powinien być taki sam jak treść linku. Tytuł jes…" at bounding box center [189, 229] width 114 height 15
type input "k"
click at [99, 105] on h4 "Kontener" at bounding box center [91, 105] width 62 height 26
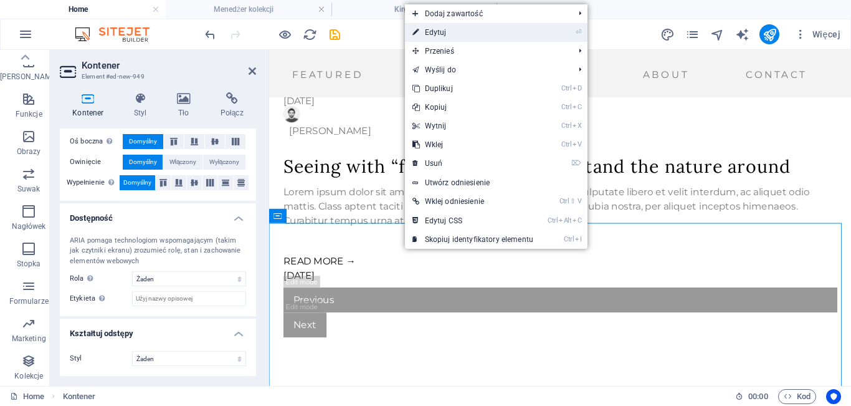
click at [443, 27] on link "⏎ Edytuj" at bounding box center [473, 32] width 136 height 19
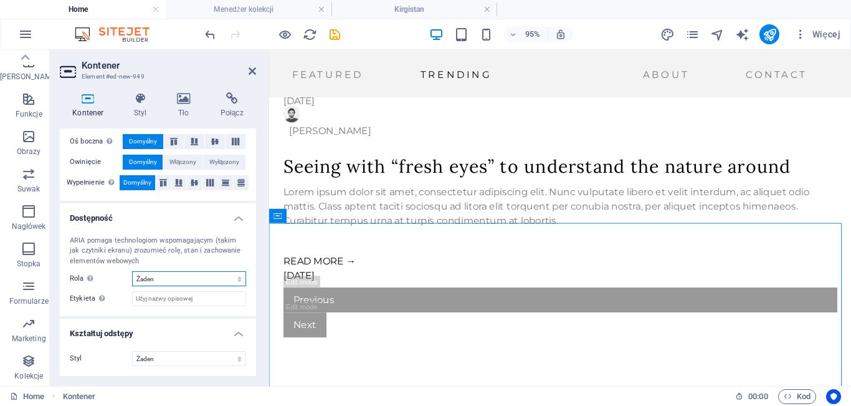
click at [184, 282] on select "Żaden Alert Article Banner Comment Complementary Dialog Marquee Nagłówek Presen…" at bounding box center [189, 278] width 114 height 15
select select "article"
click at [132, 271] on select "Żaden Alert Article Banner Comment Complementary Dialog Marquee Nagłówek Presen…" at bounding box center [189, 278] width 114 height 15
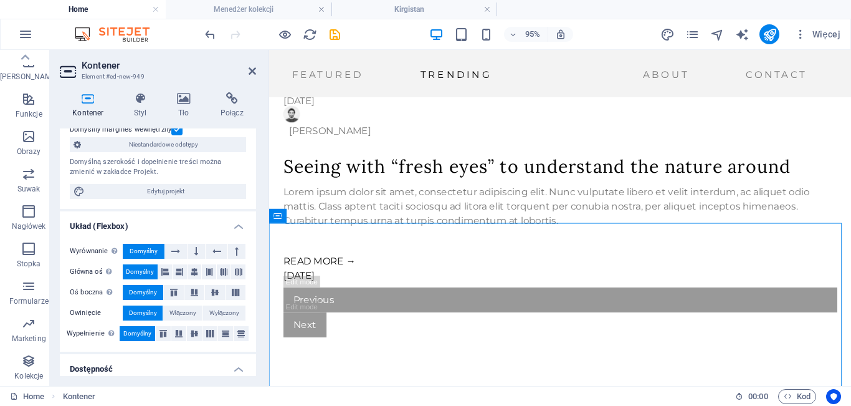
scroll to position [250, 0]
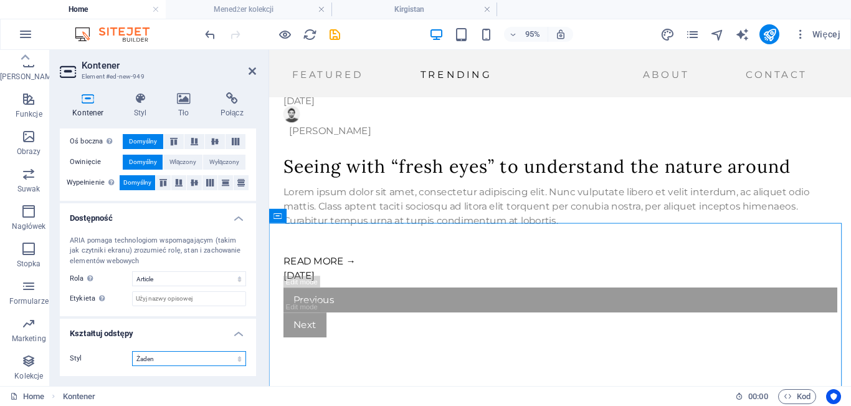
click at [224, 363] on select "Żaden Trójkąt Kwadrat Przekątna Wielokąt 1 Wielokąt 2 Zygzag Wiele zygzagów Fal…" at bounding box center [189, 358] width 114 height 15
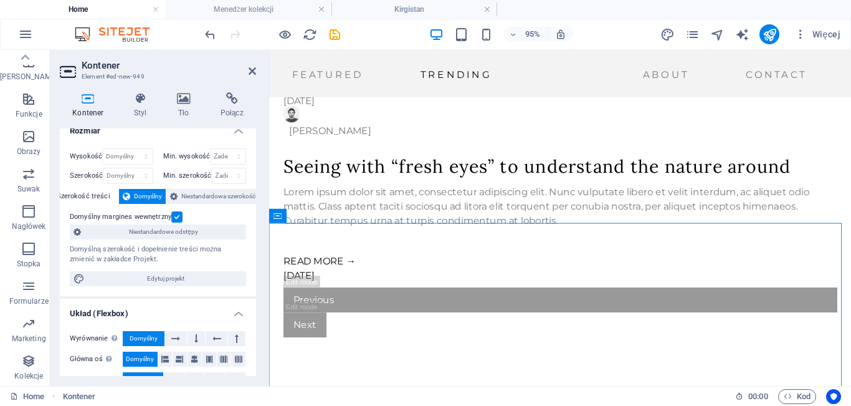
scroll to position [0, 0]
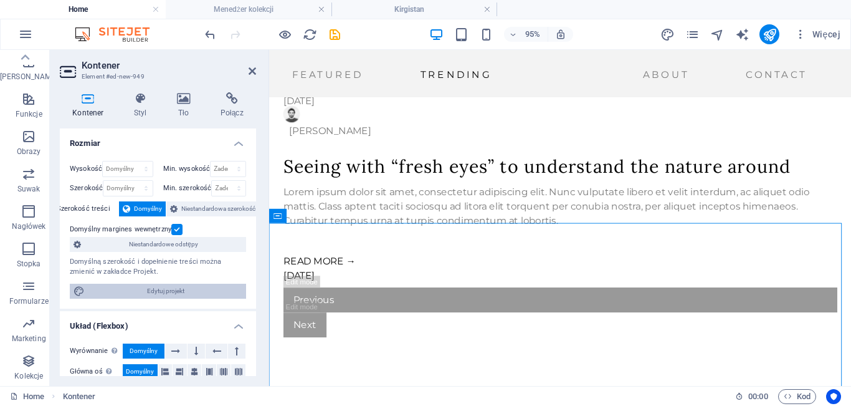
click at [178, 293] on span "Edytuj projekt" at bounding box center [165, 290] width 154 height 15
select select "px"
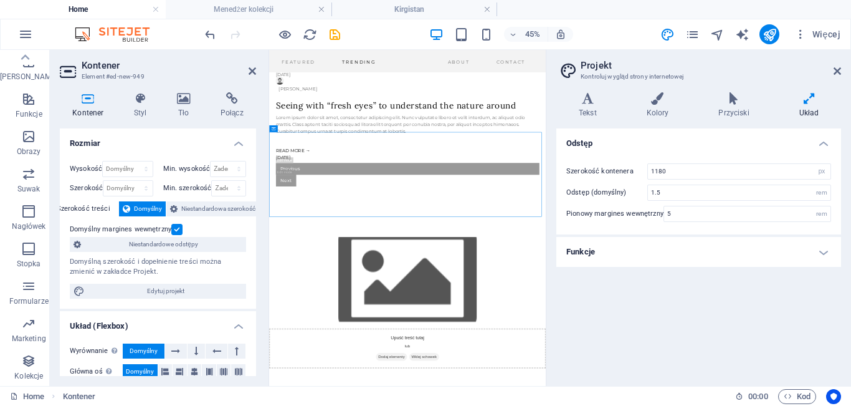
click at [626, 252] on h4 "Funkcje" at bounding box center [698, 252] width 285 height 30
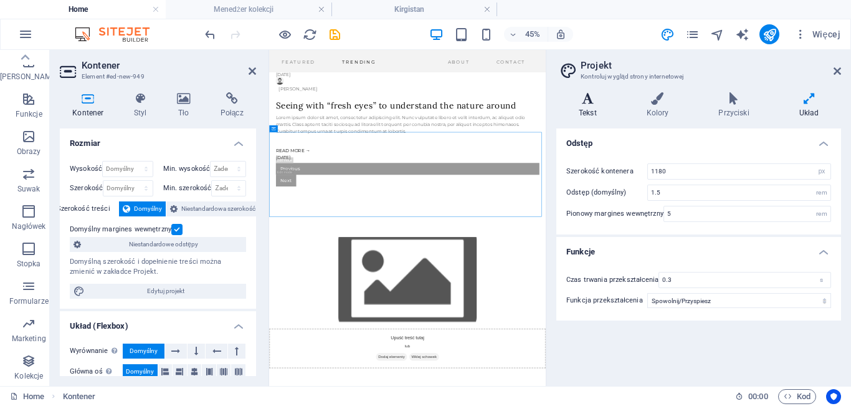
click at [583, 103] on icon at bounding box center [587, 98] width 63 height 12
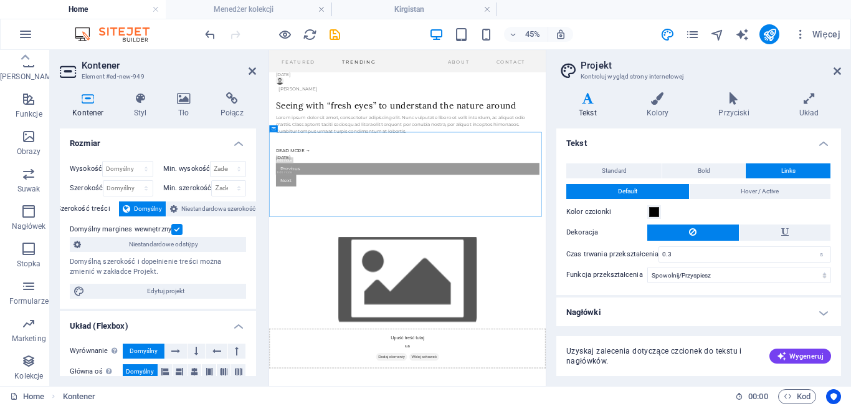
click at [625, 310] on h4 "Nagłówki" at bounding box center [698, 312] width 285 height 30
click at [670, 112] on h4 "Kolory" at bounding box center [660, 105] width 72 height 26
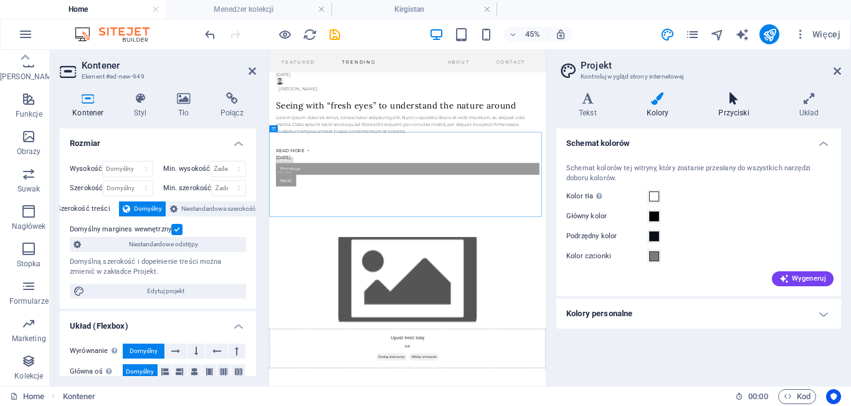
click at [743, 103] on icon at bounding box center [733, 98] width 75 height 12
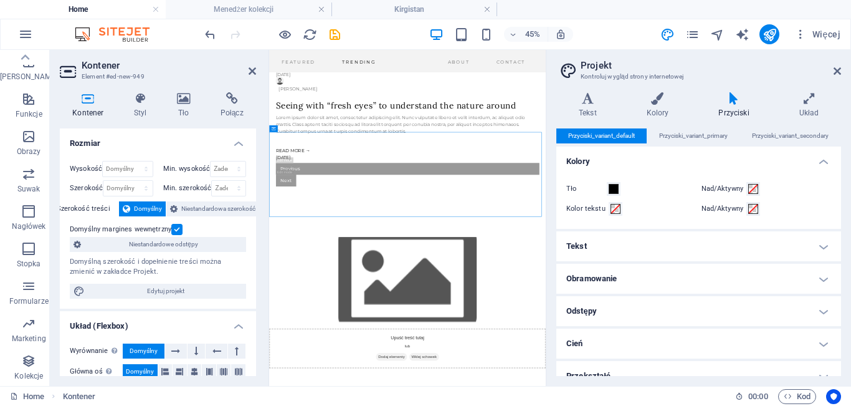
click at [824, 118] on div "Tekst Kolory Przyciski Układ Tekst Standard Bold Links Kolor czcionki Czcionka …" at bounding box center [698, 233] width 285 height 283
click at [807, 105] on h4 "Układ" at bounding box center [809, 105] width 64 height 26
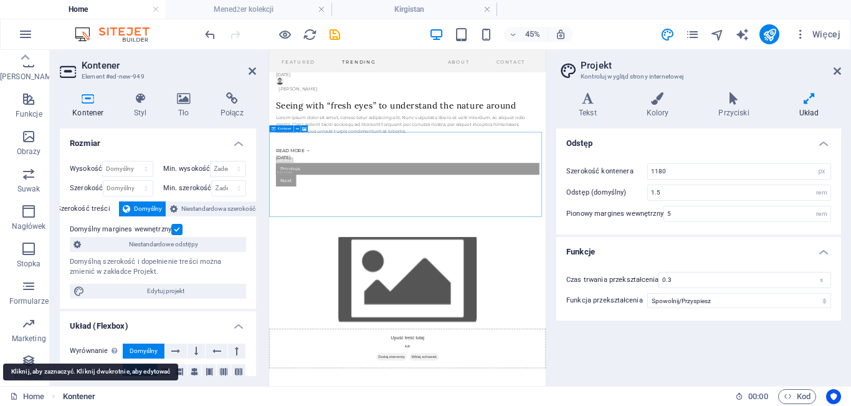
click at [78, 394] on span "Kontener" at bounding box center [79, 396] width 33 height 15
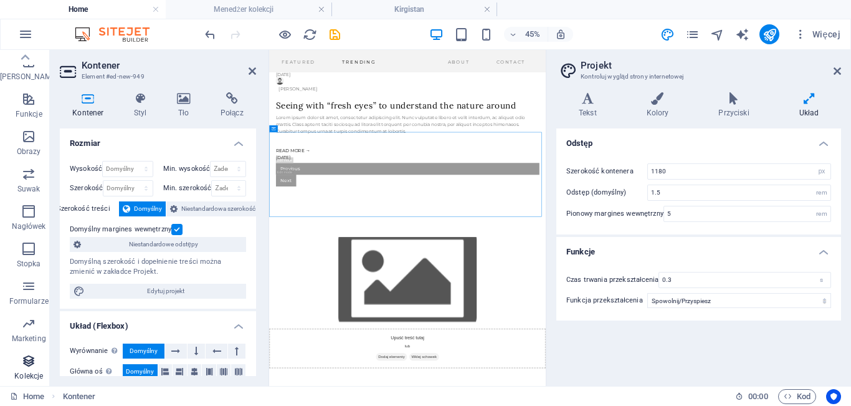
click at [35, 358] on span "Kolekcje" at bounding box center [28, 368] width 57 height 30
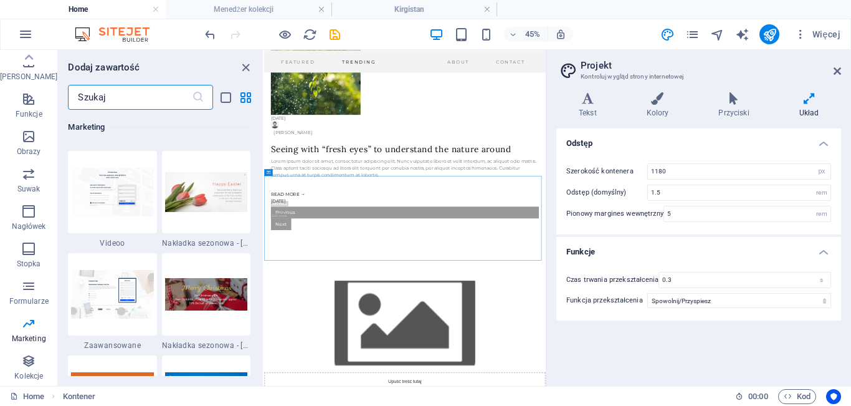
scroll to position [10305, 0]
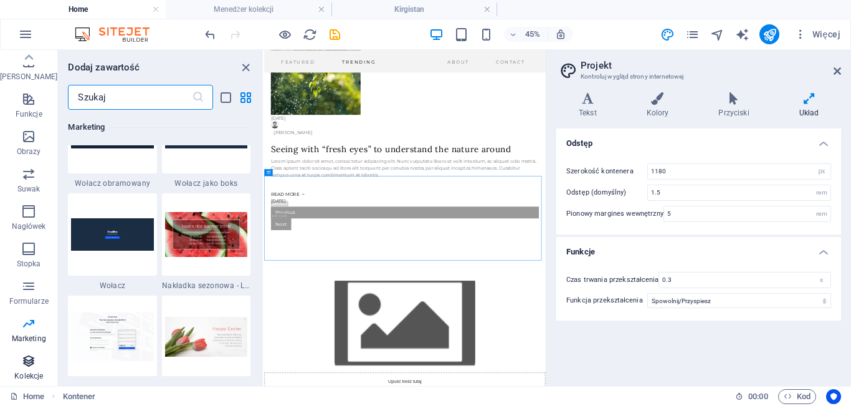
click at [32, 368] on span "Kolekcje" at bounding box center [28, 368] width 57 height 30
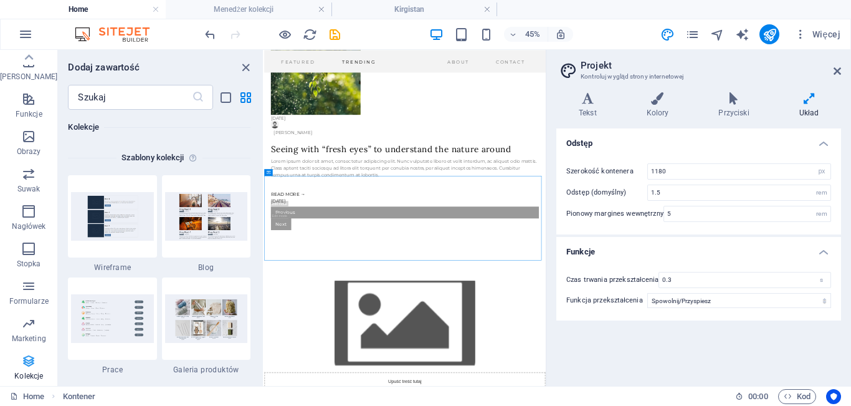
scroll to position [11405, 0]
click at [15, 370] on span "Kolekcje" at bounding box center [28, 368] width 57 height 30
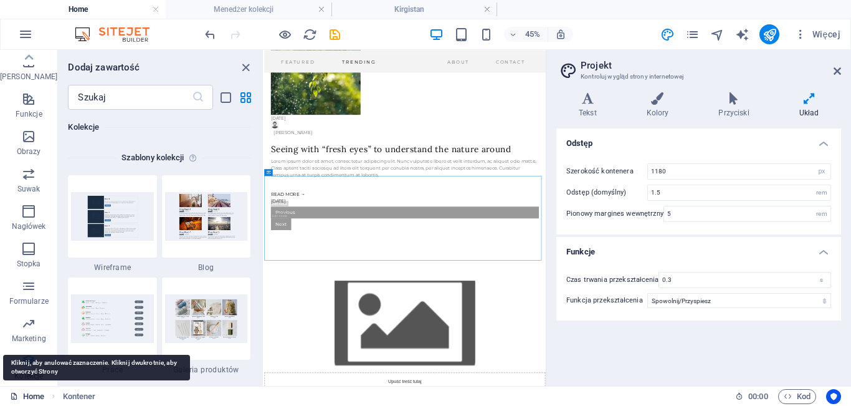
click at [27, 398] on link "Home" at bounding box center [27, 396] width 34 height 15
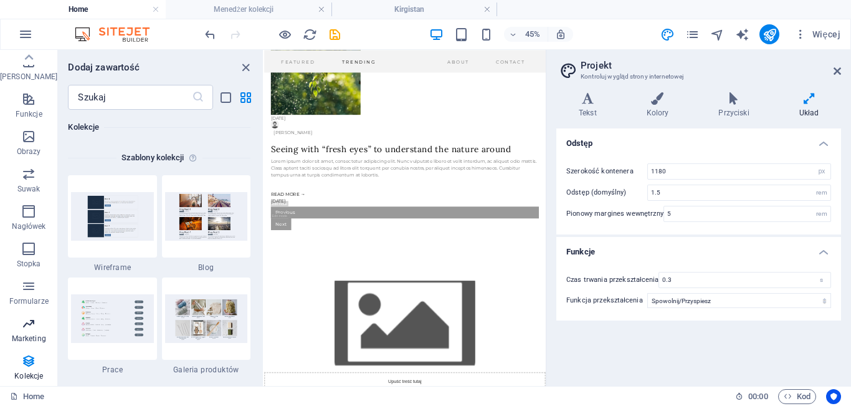
click at [19, 333] on span "Marketing" at bounding box center [28, 331] width 57 height 30
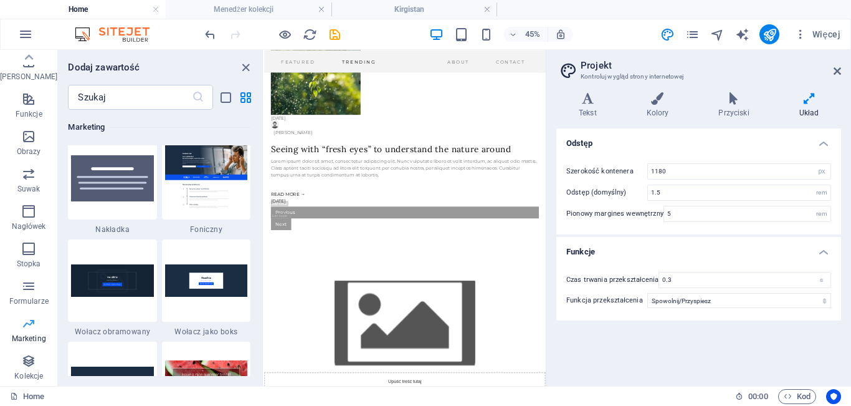
scroll to position [10149, 0]
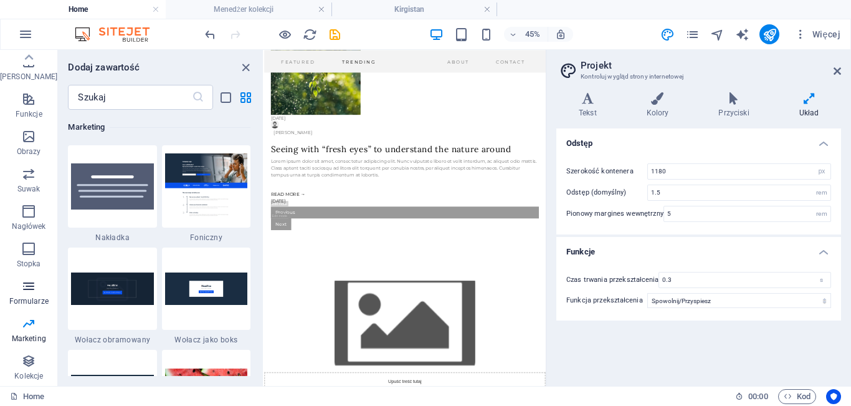
click at [24, 289] on icon "button" at bounding box center [28, 285] width 15 height 15
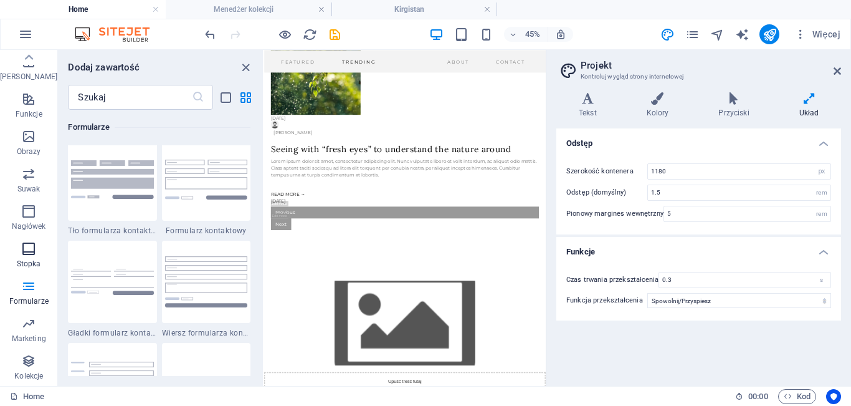
scroll to position [9096, 0]
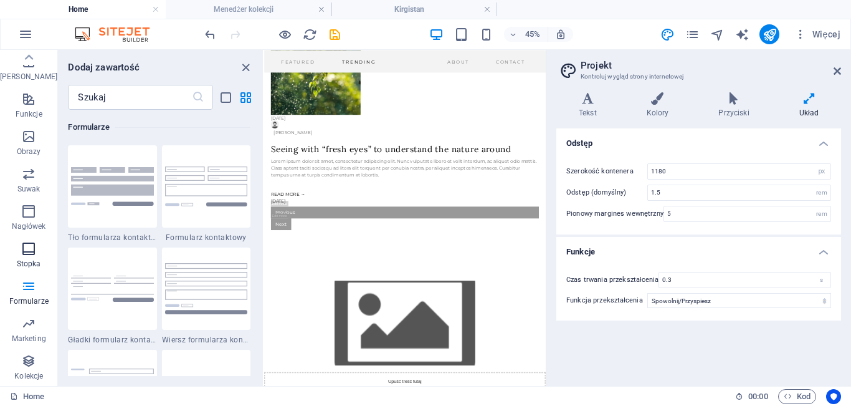
click at [23, 252] on icon "button" at bounding box center [28, 248] width 15 height 15
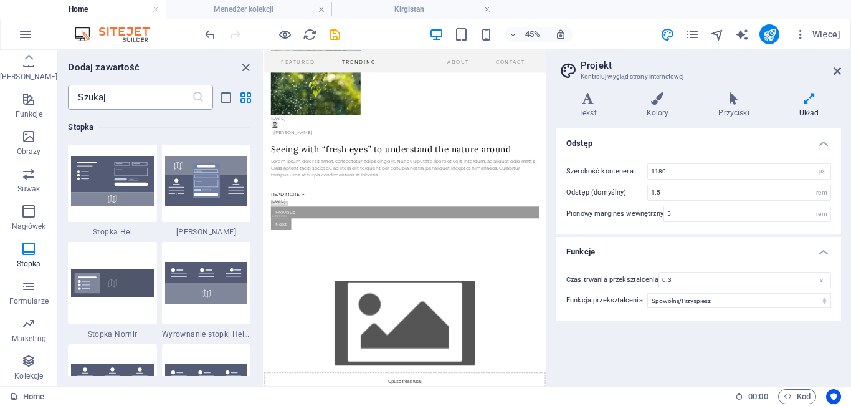
scroll to position [8248, 0]
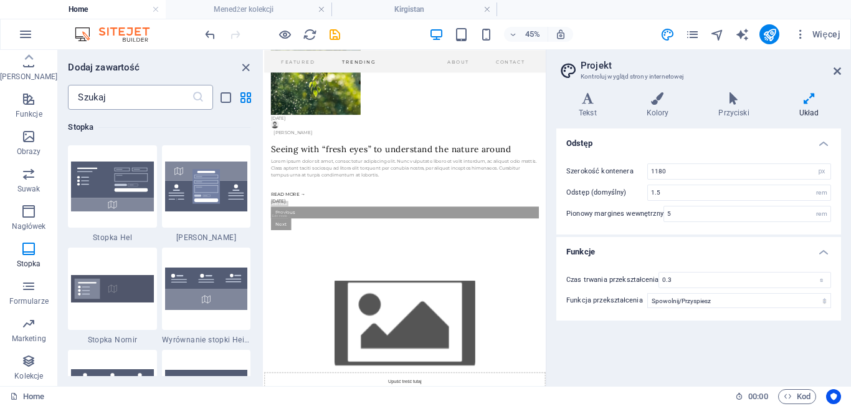
click at [99, 98] on input "text" at bounding box center [129, 97] width 123 height 25
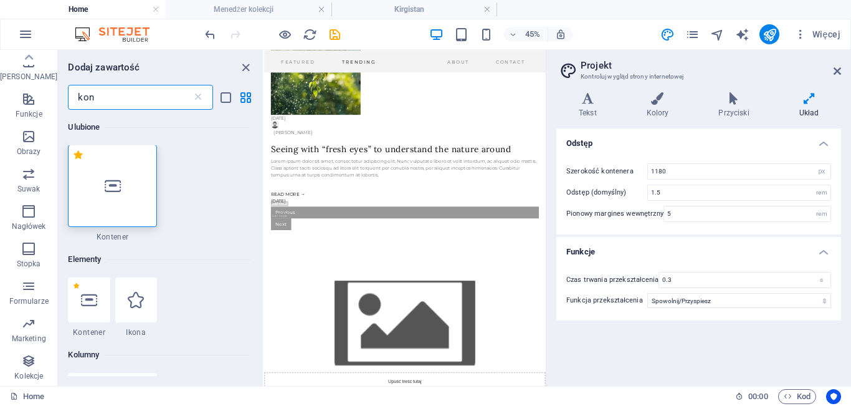
scroll to position [0, 0]
type input "kon"
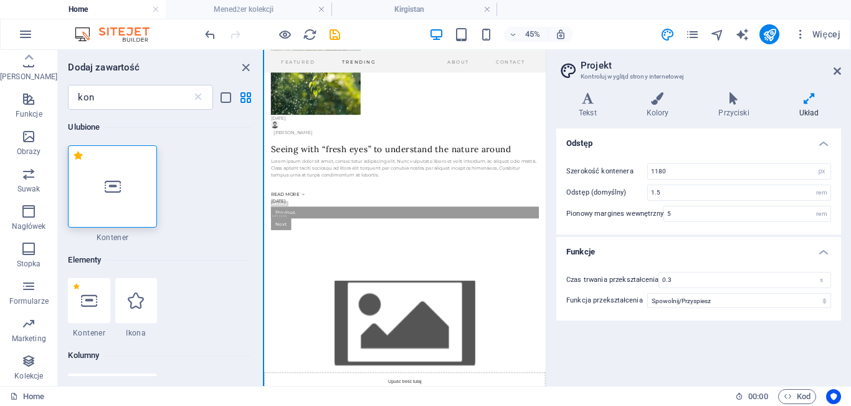
drag, startPoint x: 260, startPoint y: 151, endPoint x: 263, endPoint y: 186, distance: 34.4
click at [263, 186] on div "Ulubione Elementy Kolumny Zawartość Boksy Harmonijka Tabele Funkcje Obrazy Suwa…" at bounding box center [132, 218] width 264 height 336
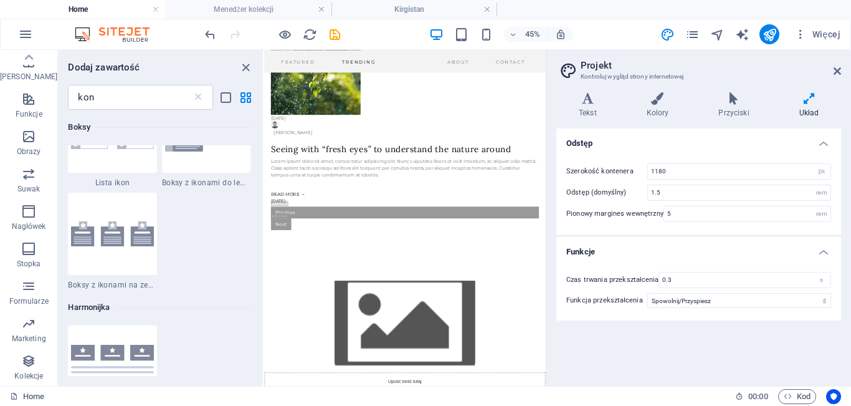
scroll to position [363, 0]
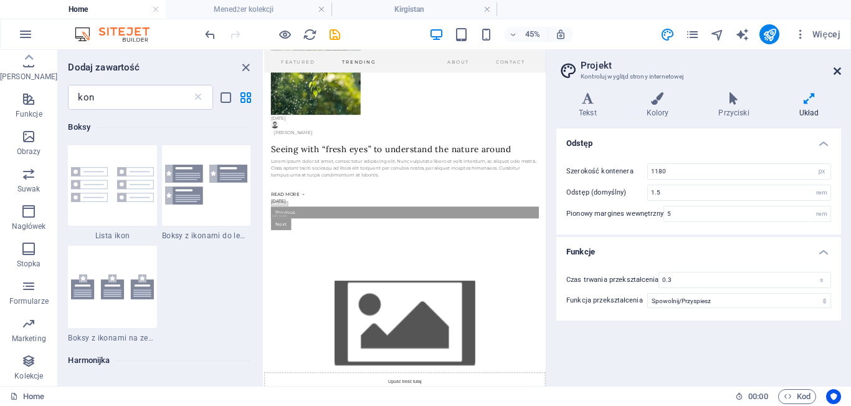
click at [834, 70] on icon at bounding box center [837, 71] width 7 height 10
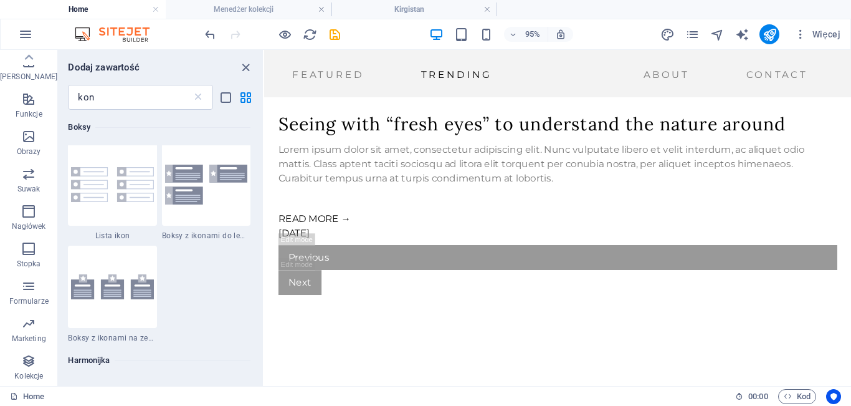
scroll to position [1678, 0]
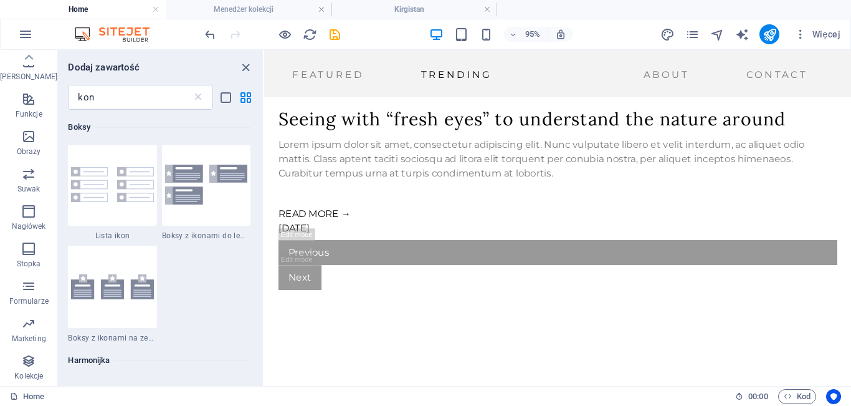
click at [229, 127] on h6 "Boksy" at bounding box center [159, 127] width 183 height 15
click at [32, 31] on icon "button" at bounding box center [25, 34] width 15 height 15
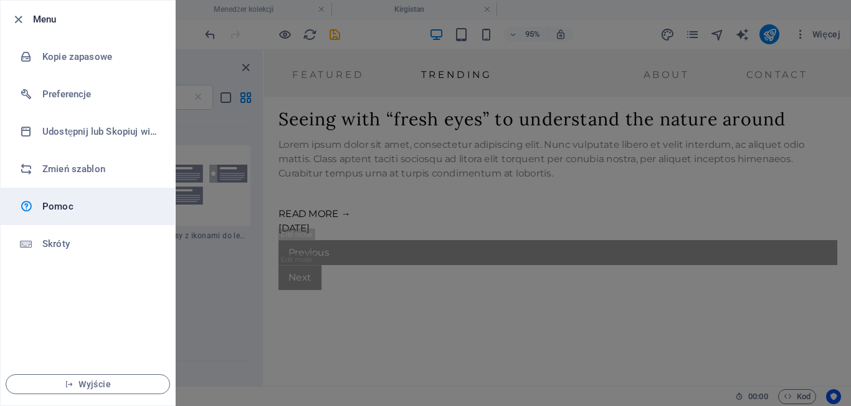
click at [76, 206] on h6 "Pomoc" at bounding box center [99, 206] width 115 height 15
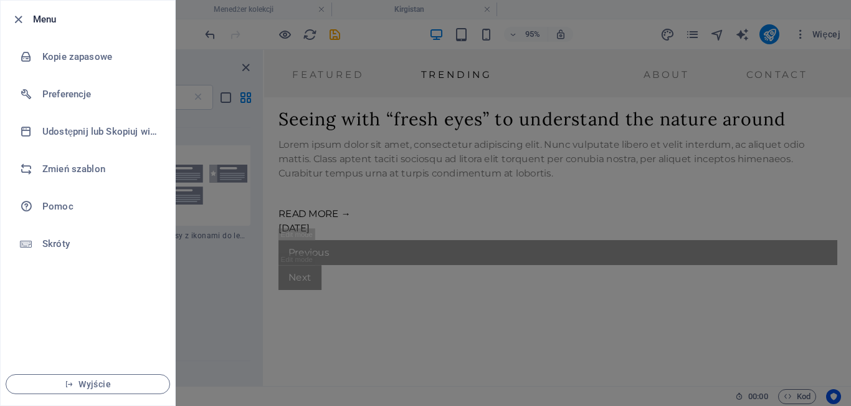
click at [215, 269] on div at bounding box center [425, 203] width 851 height 406
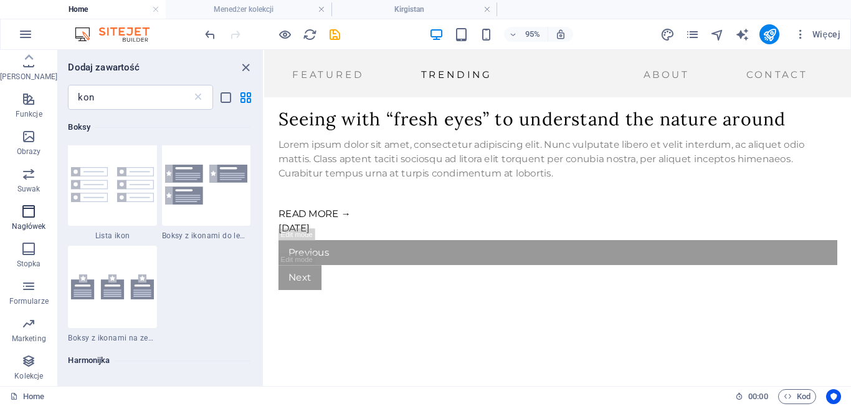
click at [26, 224] on p "Nagłówek" at bounding box center [29, 226] width 34 height 10
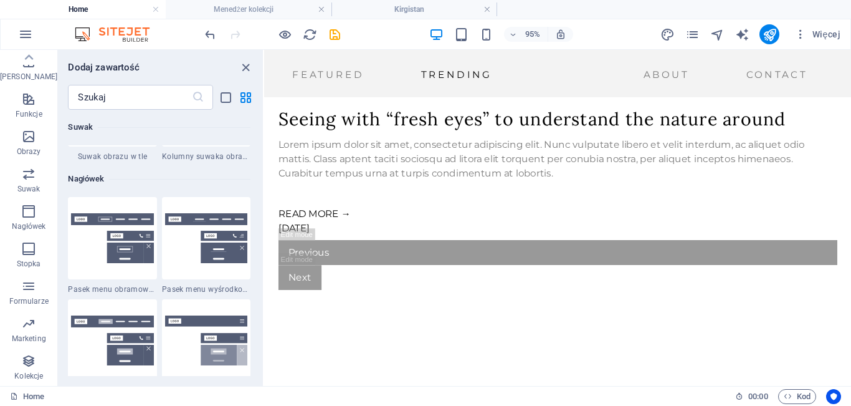
scroll to position [7503, 0]
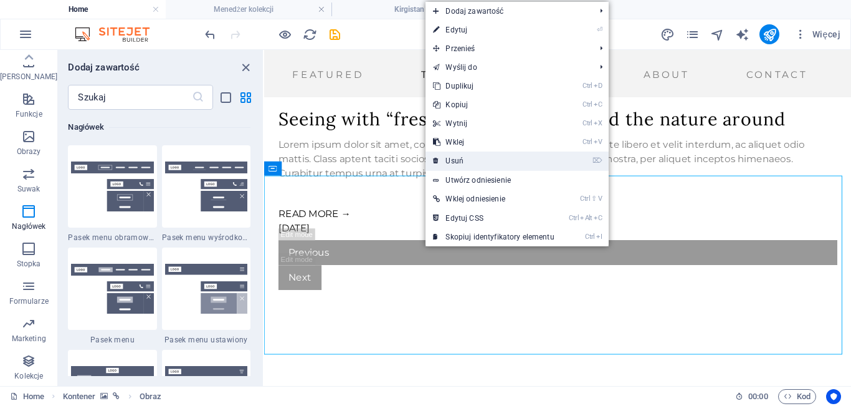
click at [457, 155] on link "⌦ Usuń" at bounding box center [494, 160] width 136 height 19
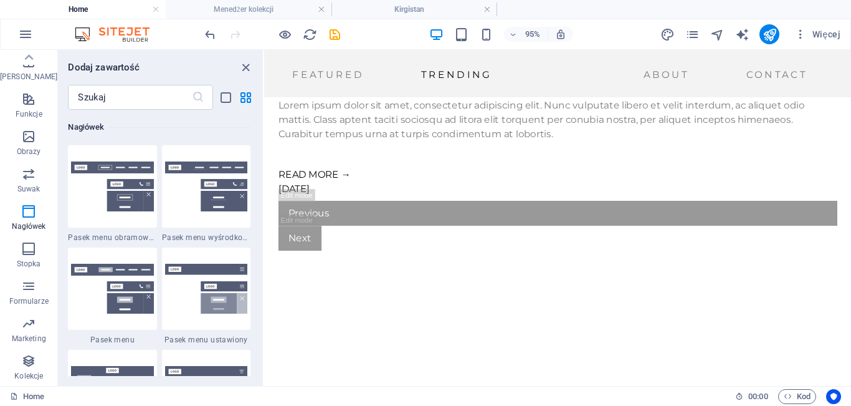
scroll to position [1713, 0]
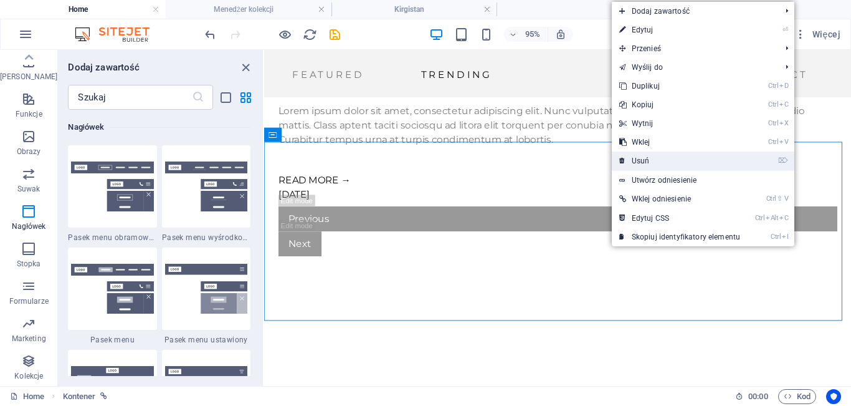
click at [647, 158] on link "⌦ Usuń" at bounding box center [680, 160] width 136 height 19
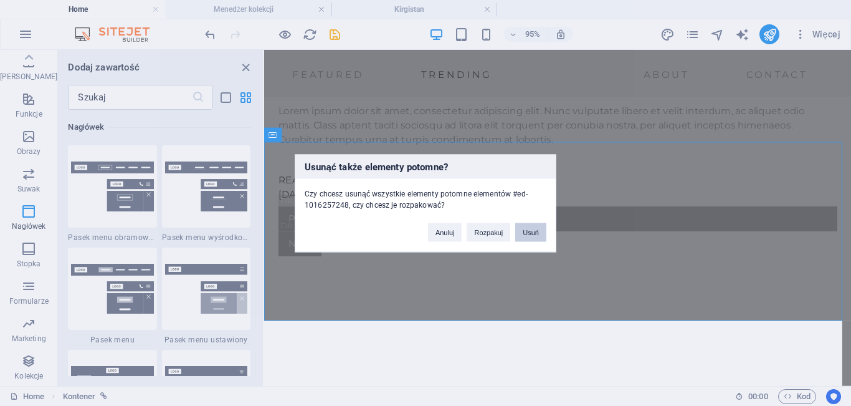
click at [529, 234] on button "Usuń" at bounding box center [530, 231] width 31 height 19
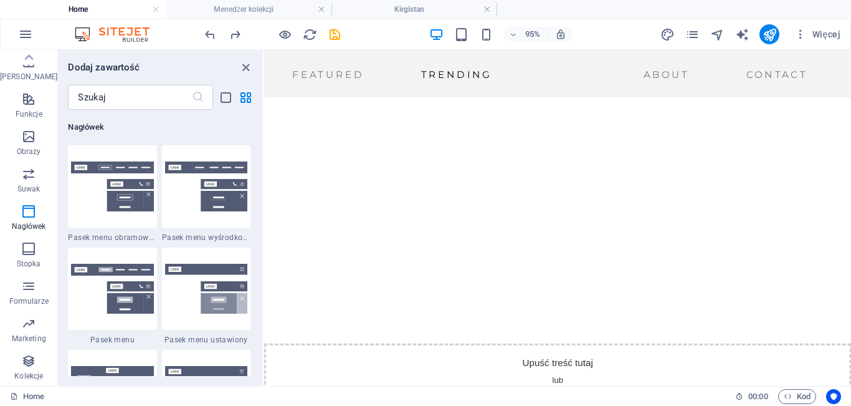
scroll to position [1961, 0]
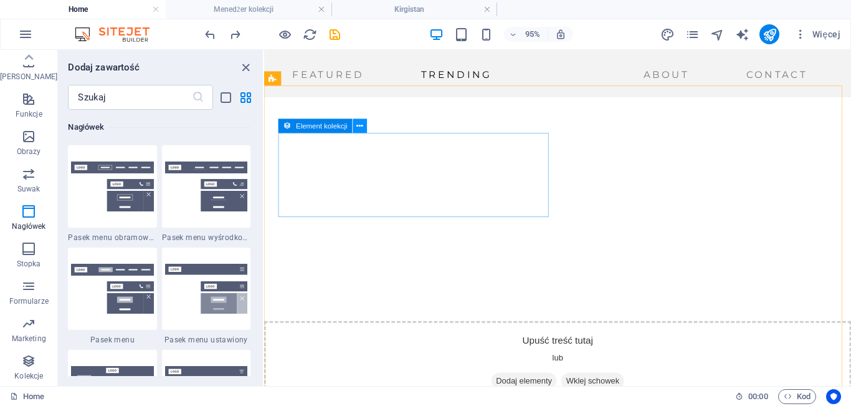
click at [355, 131] on button at bounding box center [360, 125] width 14 height 14
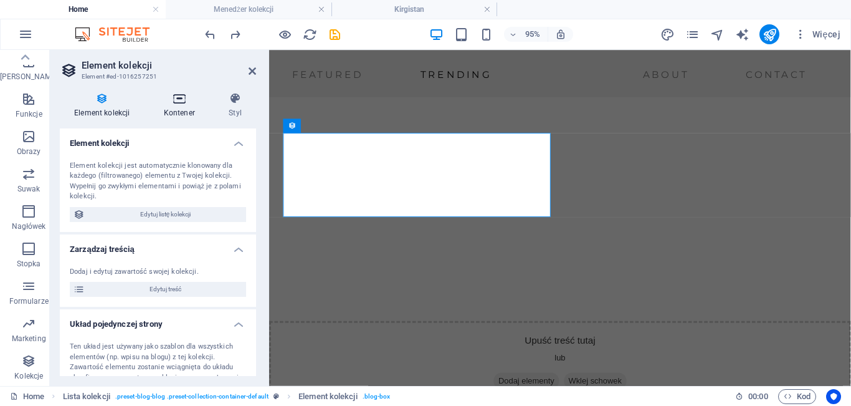
click at [184, 110] on h4 "Kontener" at bounding box center [182, 105] width 65 height 26
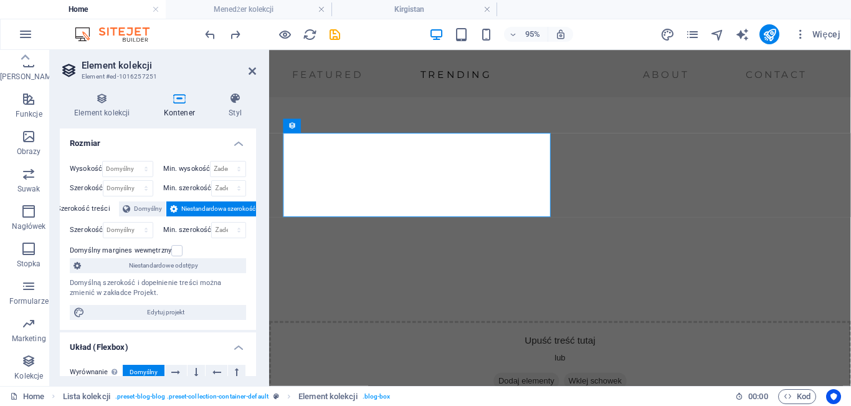
drag, startPoint x: 253, startPoint y: 196, endPoint x: 258, endPoint y: 222, distance: 27.2
click at [258, 222] on div "Element kolekcji Kontener Styl Element kolekcji Element kolekcji jest automatyc…" at bounding box center [158, 233] width 216 height 303
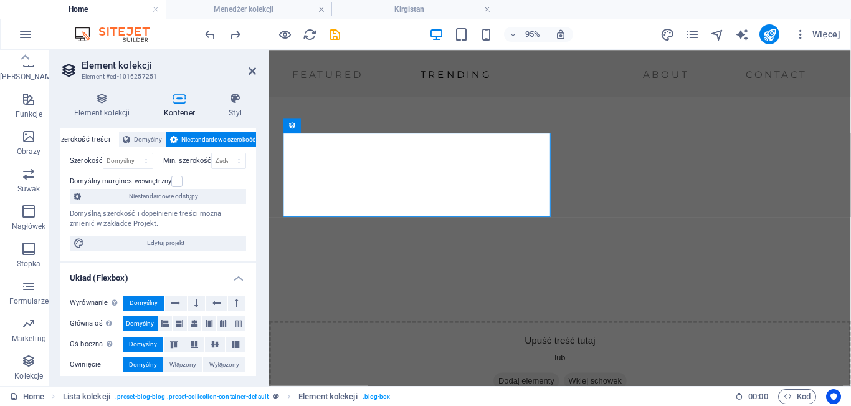
scroll to position [97, 0]
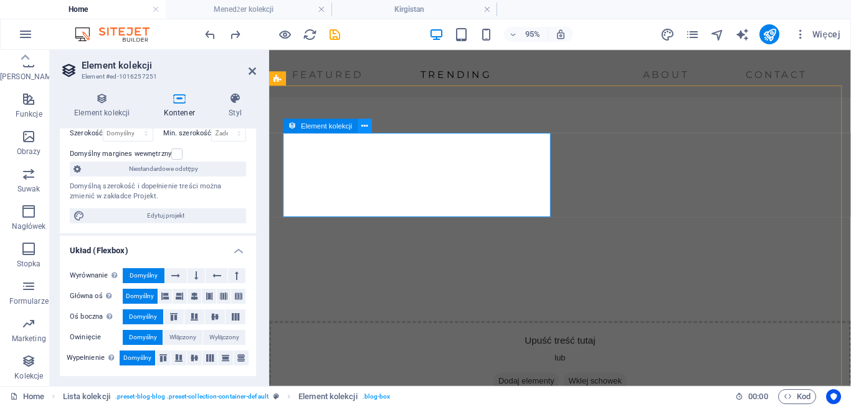
click at [365, 128] on icon at bounding box center [364, 126] width 6 height 12
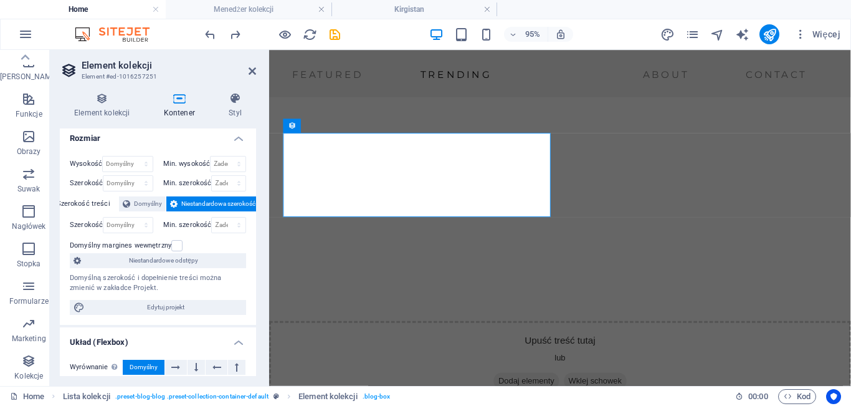
scroll to position [0, 0]
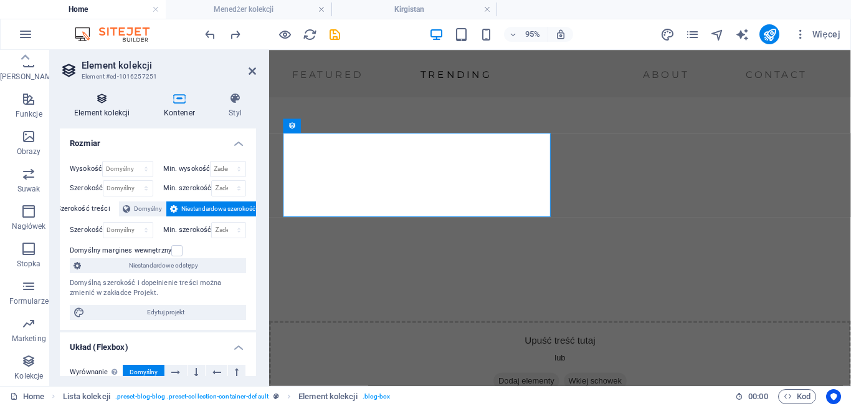
click at [84, 118] on h4 "Element kolekcji" at bounding box center [105, 105] width 90 height 26
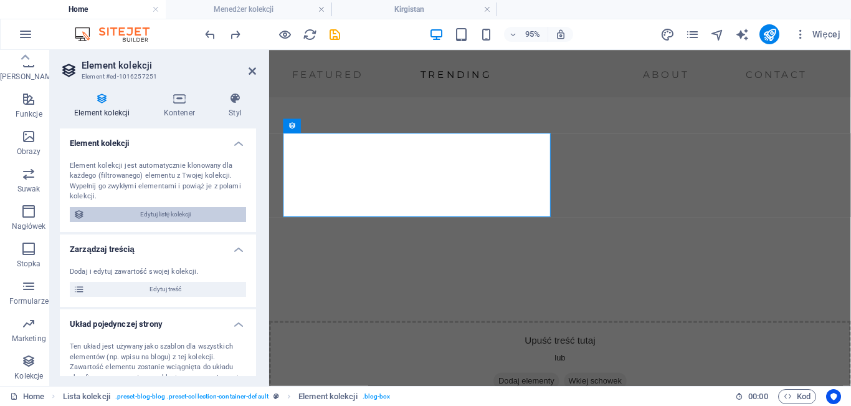
click at [179, 209] on span "Edytuj listę kolekcji" at bounding box center [165, 214] width 154 height 15
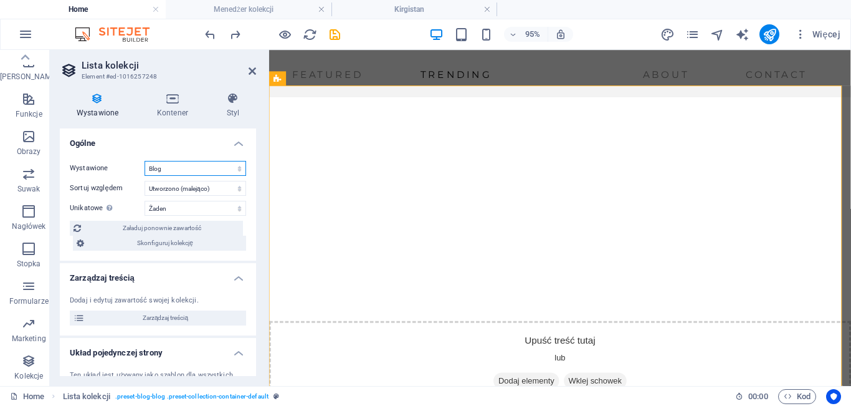
click at [177, 169] on select "Blog Blog (Copy) Nowa kolekcja Wireframe" at bounding box center [196, 168] width 102 height 15
click at [145, 161] on select "Blog Blog (Copy) Nowa kolekcja Wireframe" at bounding box center [196, 168] width 102 height 15
click at [169, 196] on div "Wystawione Blog Blog (Copy) Nowa kolekcja Wireframe Sortuj względem Utworzono (…" at bounding box center [158, 206] width 196 height 110
click at [169, 190] on select "Utworzono (rosnąco) Utworzono (malejąco) Zaktualizowano (rosnąco) Zaktualizowan…" at bounding box center [196, 188] width 102 height 15
select select "columns.publishing_date_ASC"
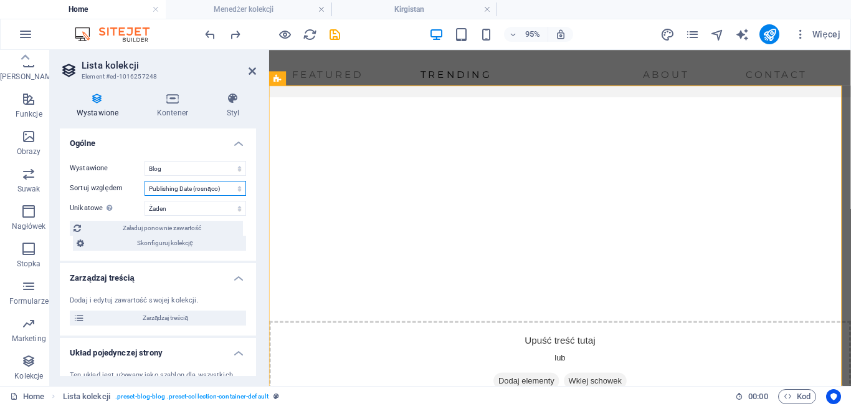
click at [145, 181] on select "Utworzono (rosnąco) Utworzono (malejąco) Zaktualizowano (rosnąco) Zaktualizowan…" at bounding box center [196, 188] width 102 height 15
click at [194, 209] on select "Żaden Temat Slug Description Content Author Topic Author Photo Image Publishing…" at bounding box center [196, 208] width 102 height 15
select select "columns.name"
click at [145, 201] on select "Żaden Temat Slug Description Content Author Topic Author Photo Image Publishing…" at bounding box center [196, 208] width 102 height 15
click at [189, 230] on span "Załaduj ponownie zawartość" at bounding box center [162, 228] width 155 height 15
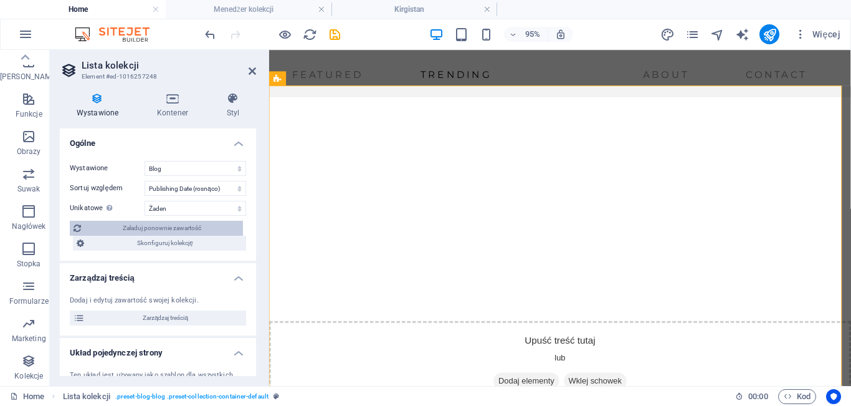
scroll to position [1993, 0]
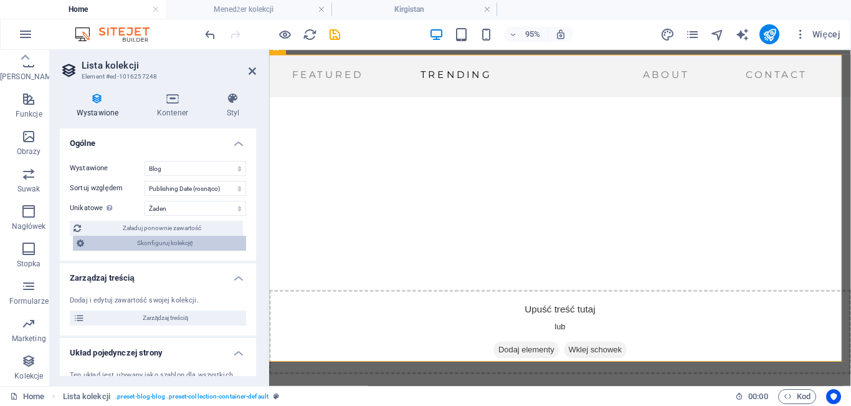
click at [189, 236] on span "Skonfiguruj kolekcję" at bounding box center [165, 243] width 155 height 15
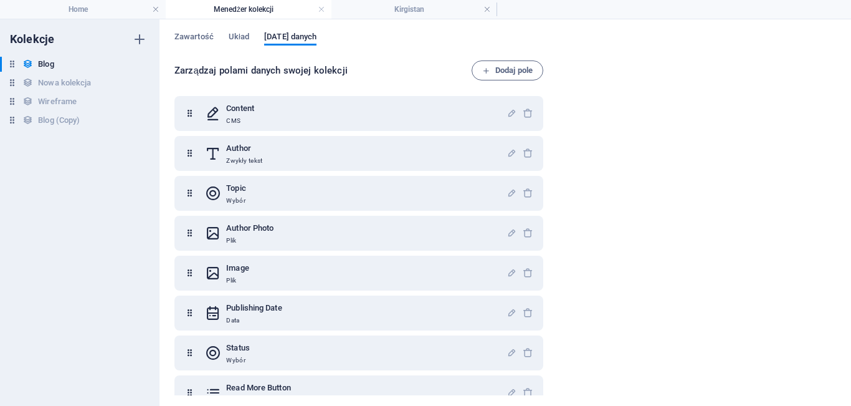
scroll to position [144, 0]
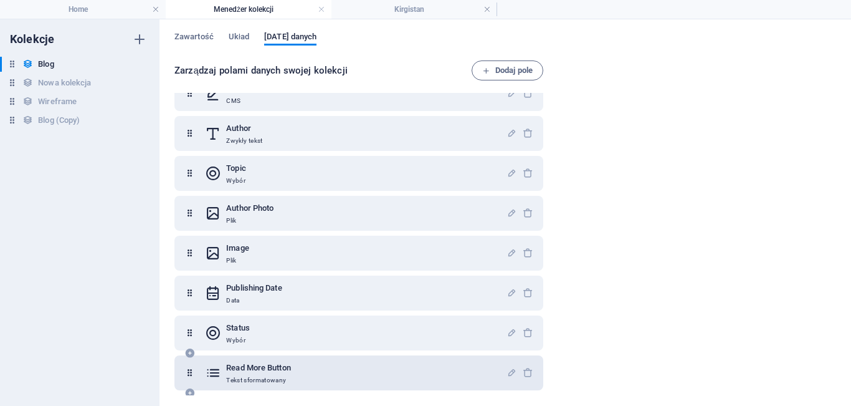
click at [326, 374] on div "Read More Button Tekst sformatowany" at bounding box center [356, 372] width 302 height 25
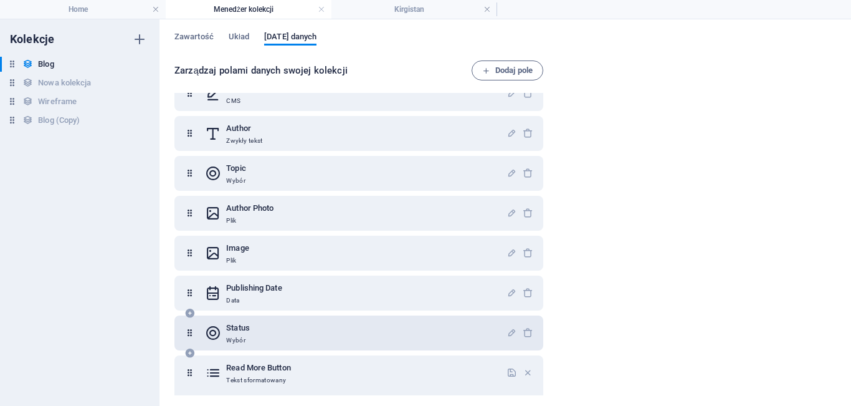
click at [288, 327] on div "Status Wybór" at bounding box center [356, 332] width 302 height 25
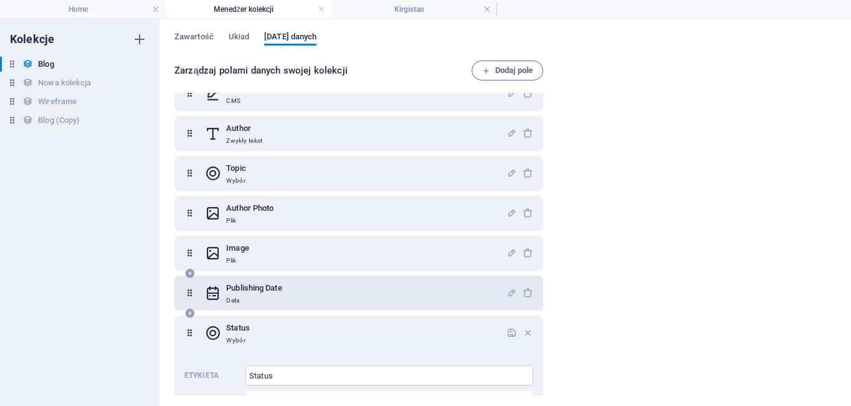
click at [264, 298] on p "Data" at bounding box center [253, 300] width 55 height 10
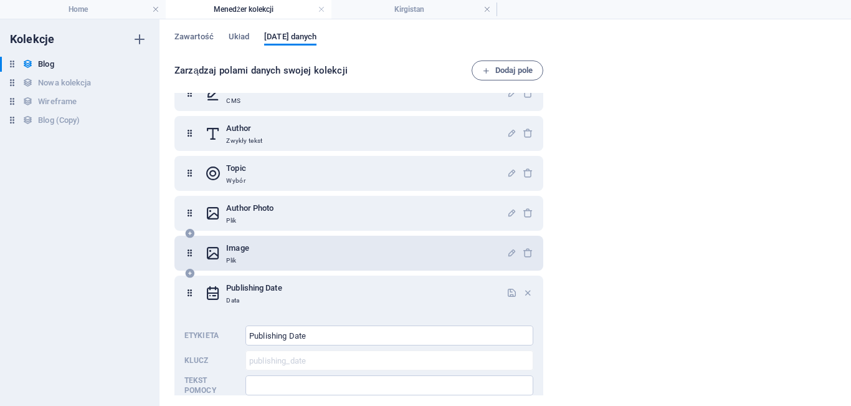
click at [267, 267] on div "Image Plik" at bounding box center [358, 253] width 369 height 35
click at [271, 245] on div "Image Plik" at bounding box center [356, 252] width 302 height 25
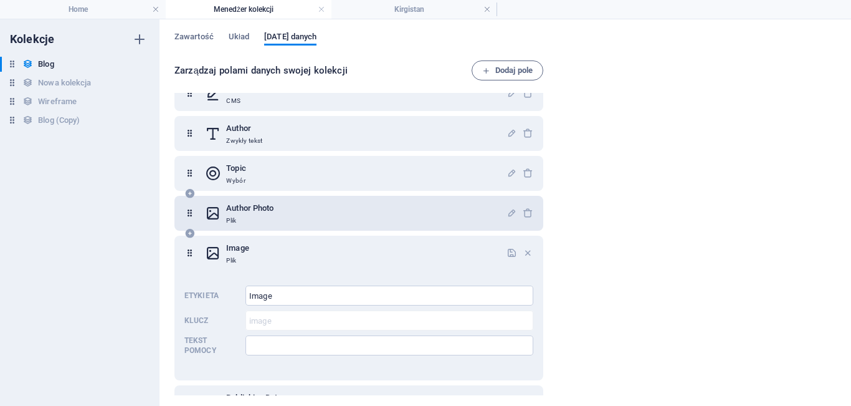
click at [276, 219] on div "Author Photo Plik" at bounding box center [356, 213] width 302 height 25
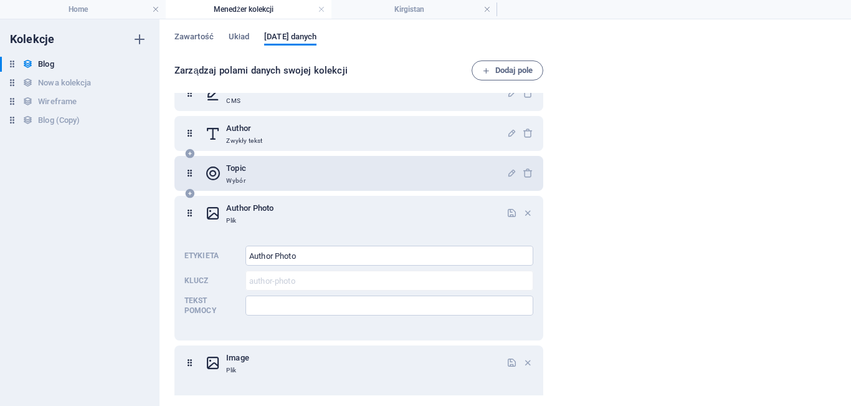
click at [292, 169] on div "Topic Wybór" at bounding box center [356, 173] width 302 height 25
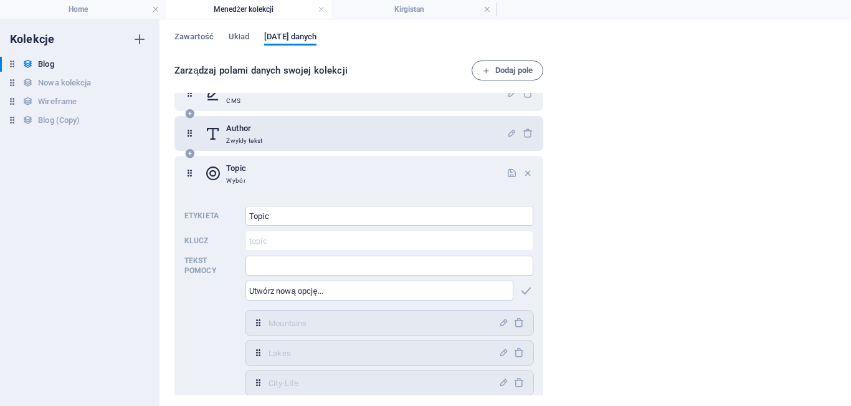
click at [284, 142] on div "Author Zwykły tekst" at bounding box center [356, 133] width 302 height 25
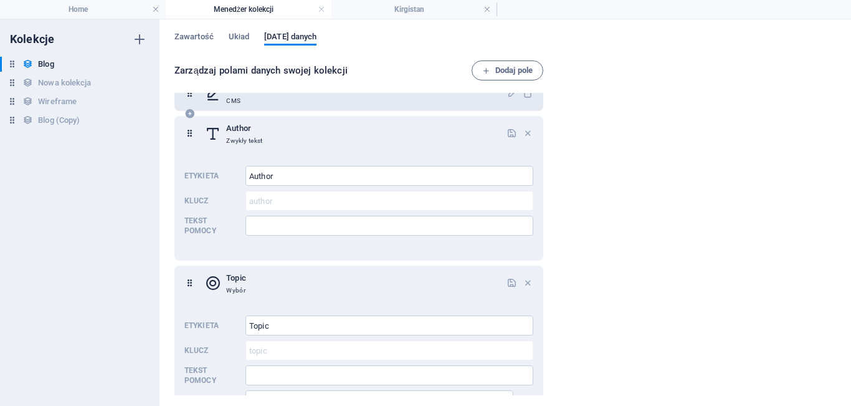
click at [296, 105] on div "Content CMS" at bounding box center [356, 93] width 302 height 25
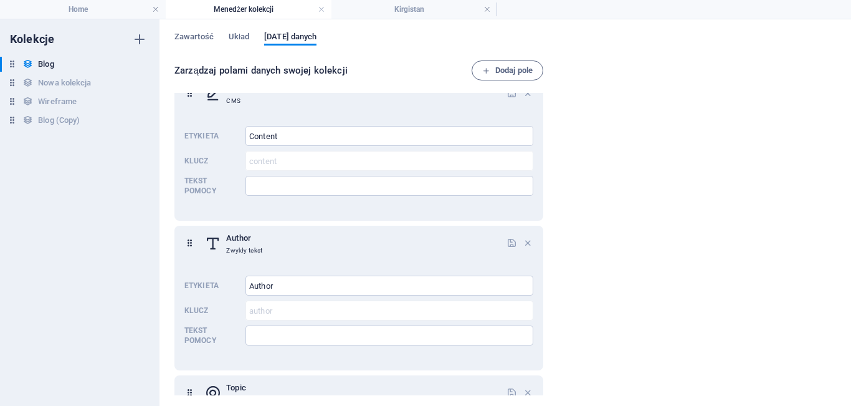
scroll to position [0, 0]
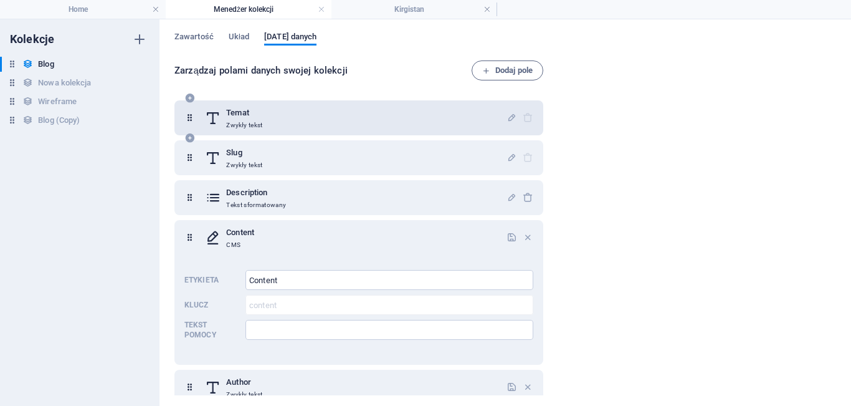
click at [374, 118] on div "Temat Zwykły tekst" at bounding box center [356, 117] width 302 height 25
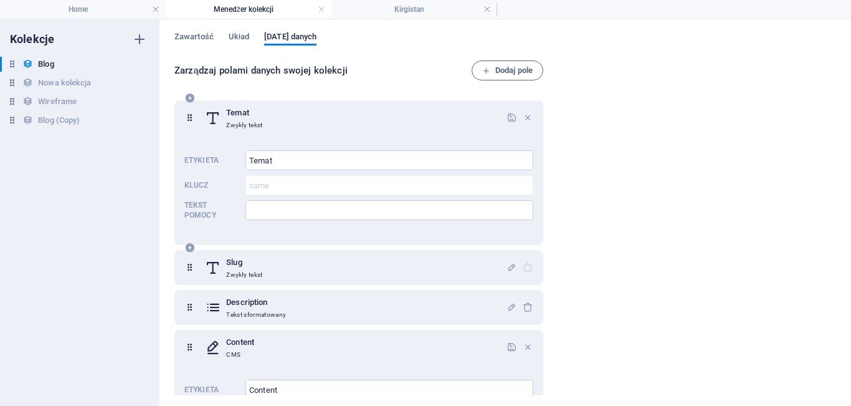
click at [374, 118] on div "Temat Zwykły tekst" at bounding box center [356, 117] width 302 height 25
drag, startPoint x: 259, startPoint y: 160, endPoint x: 216, endPoint y: 156, distance: 43.2
click at [216, 156] on div "Etykieta Temat ​ Klucz name ​ Tekst pomocy ​" at bounding box center [358, 185] width 349 height 80
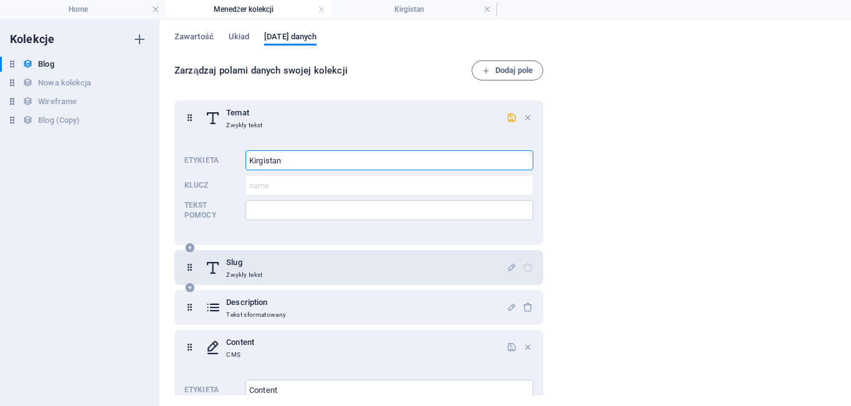
type input "Kirgistan"
click at [396, 259] on div "Slug Zwykły tekst" at bounding box center [356, 267] width 302 height 25
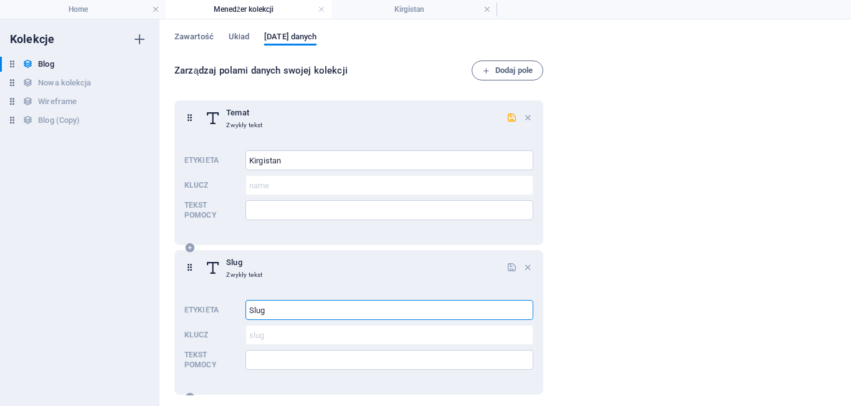
drag, startPoint x: 305, startPoint y: 316, endPoint x: 215, endPoint y: 300, distance: 91.8
click at [215, 300] on div "Etykieta Slug ​ Klucz slug ​ Tekst pomocy ​" at bounding box center [358, 335] width 349 height 80
click at [523, 265] on icon "button" at bounding box center [528, 267] width 11 height 11
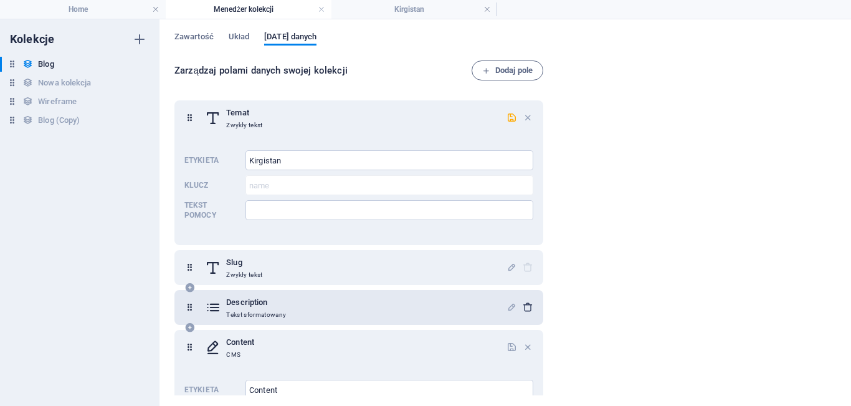
click at [525, 306] on icon "button" at bounding box center [528, 307] width 11 height 11
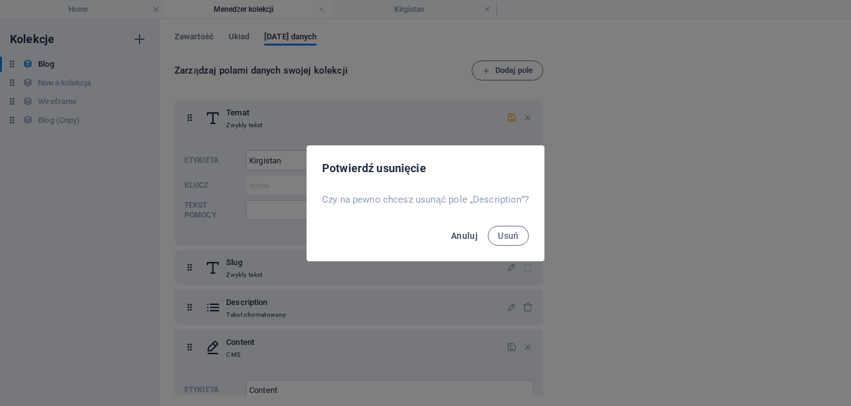
click at [471, 232] on span "Anuluj" at bounding box center [464, 236] width 27 height 10
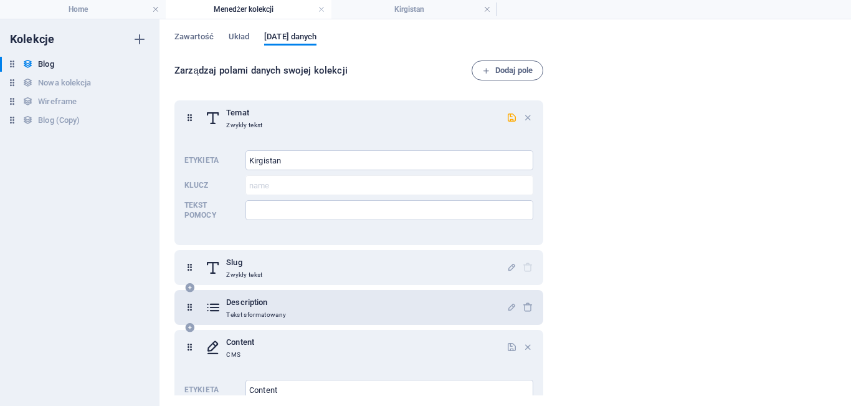
click at [424, 311] on div "Description Tekst sformatowany" at bounding box center [356, 307] width 302 height 25
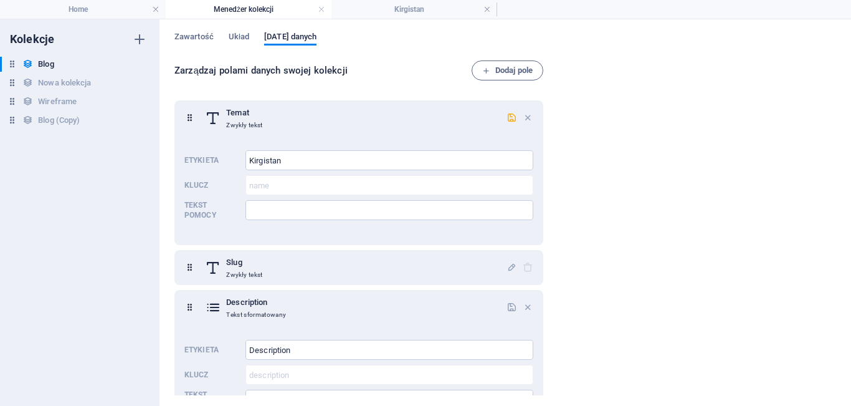
drag, startPoint x: 548, startPoint y: 130, endPoint x: 551, endPoint y: 159, distance: 29.4
click at [551, 159] on div "Zarządzaj polami danych swojej kolekcji Dodaj pole Temat Zwykły tekst Etykieta …" at bounding box center [505, 228] width 662 height 336
drag, startPoint x: 548, startPoint y: 134, endPoint x: 548, endPoint y: 147, distance: 13.1
click at [548, 147] on div "Zarządzaj polami danych swojej kolekcji Dodaj pole Temat Zwykły tekst Etykieta …" at bounding box center [505, 228] width 662 height 336
click at [526, 140] on div "Temat Zwykły tekst Etykieta Kirgistan ​ Klucz name ​ Tekst pomocy ​" at bounding box center [358, 172] width 369 height 145
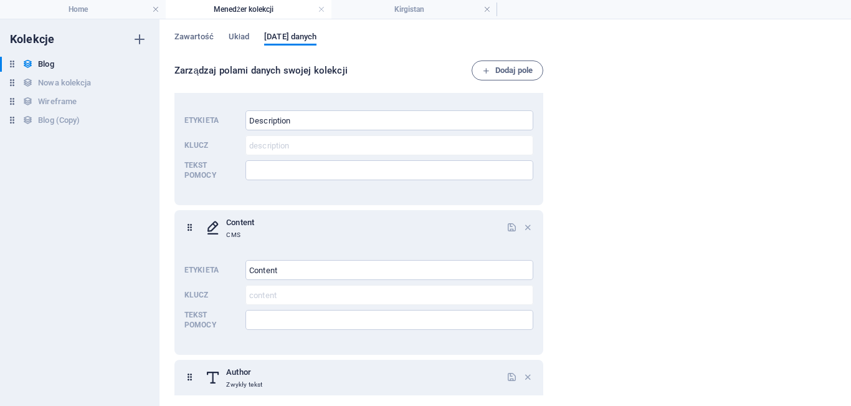
scroll to position [306, 0]
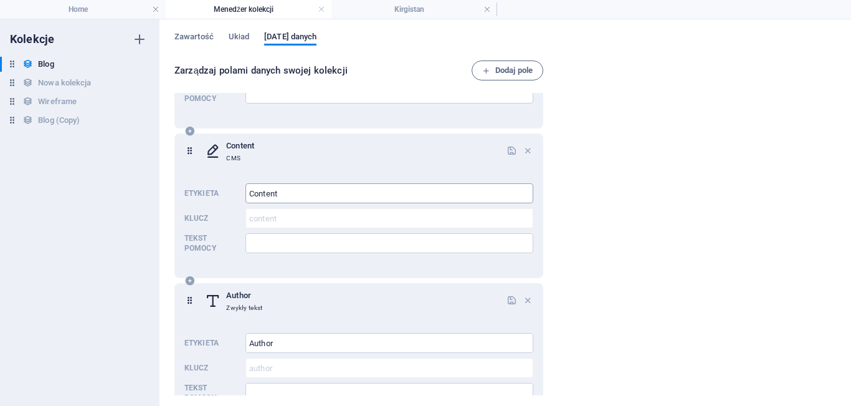
click at [310, 191] on input "Content" at bounding box center [389, 193] width 288 height 20
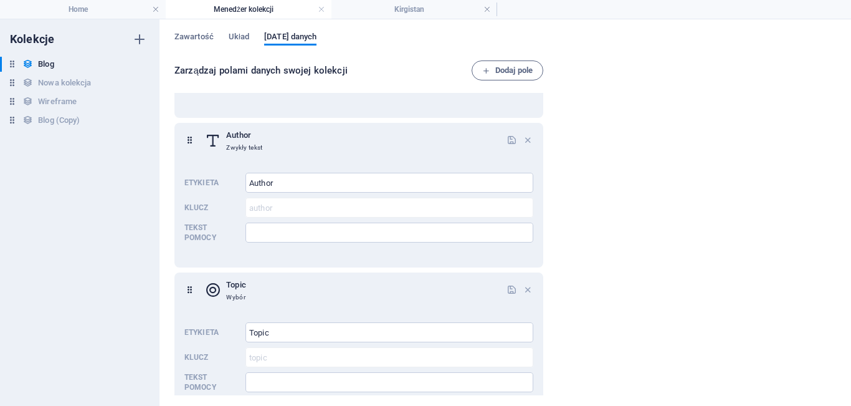
scroll to position [405, 0]
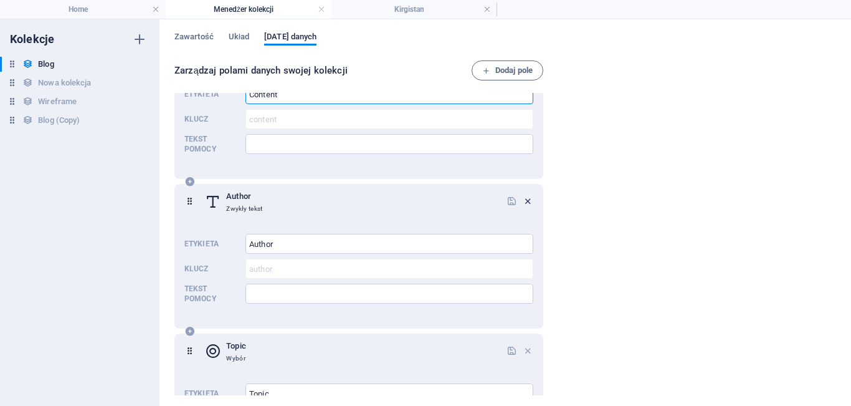
click at [526, 201] on icon "button" at bounding box center [528, 201] width 11 height 11
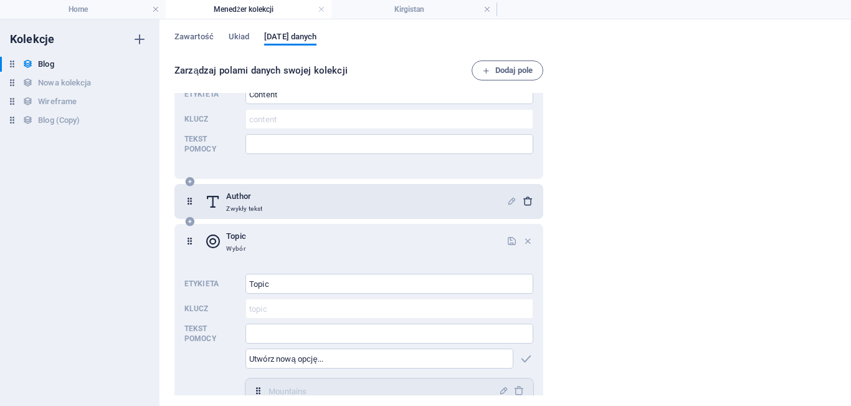
click at [530, 202] on icon "button" at bounding box center [528, 201] width 11 height 11
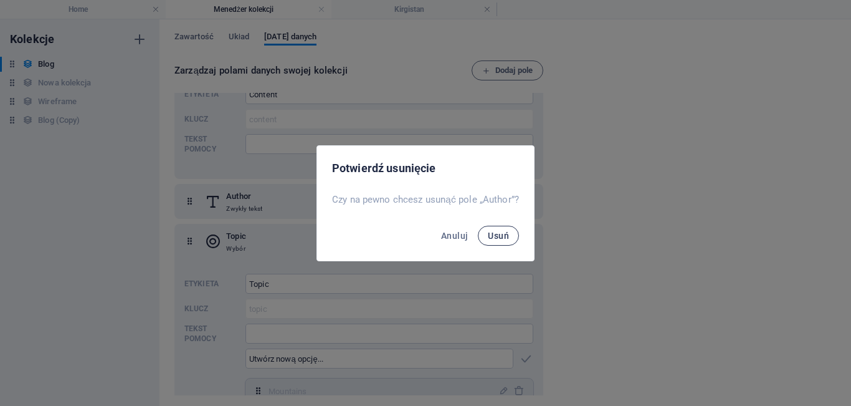
click at [507, 229] on button "Usuń" at bounding box center [498, 236] width 41 height 20
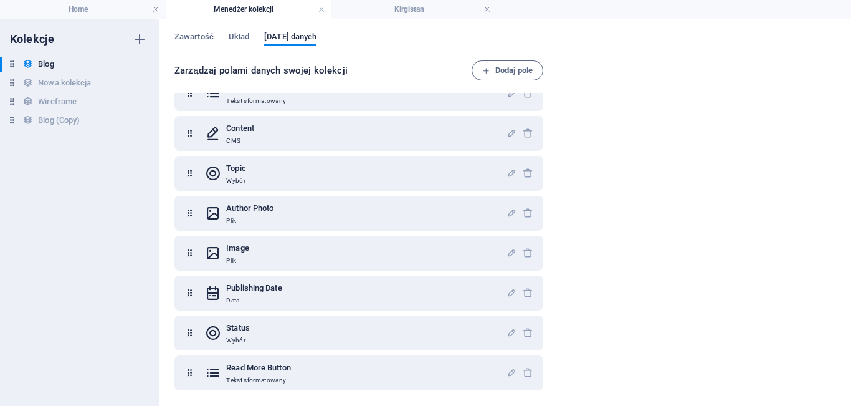
scroll to position [214, 0]
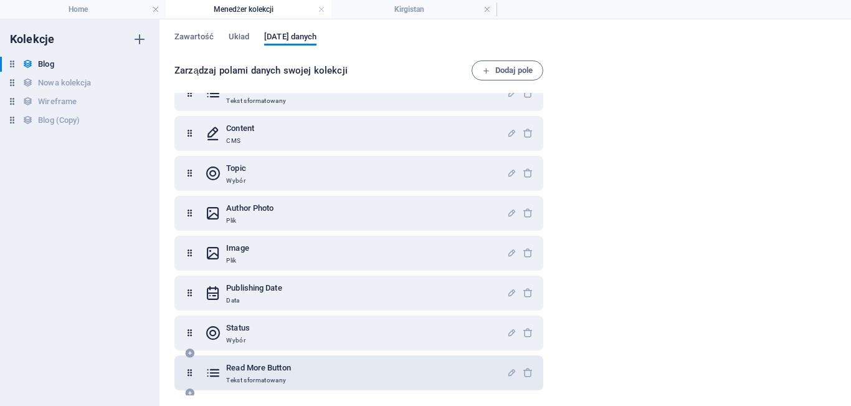
click at [343, 378] on div "Read More Button Tekst sformatowany" at bounding box center [356, 372] width 302 height 25
click at [298, 378] on div "Read More Button Tekst sformatowany" at bounding box center [356, 372] width 302 height 25
click at [271, 375] on p "Tekst sformatowany" at bounding box center [258, 380] width 65 height 10
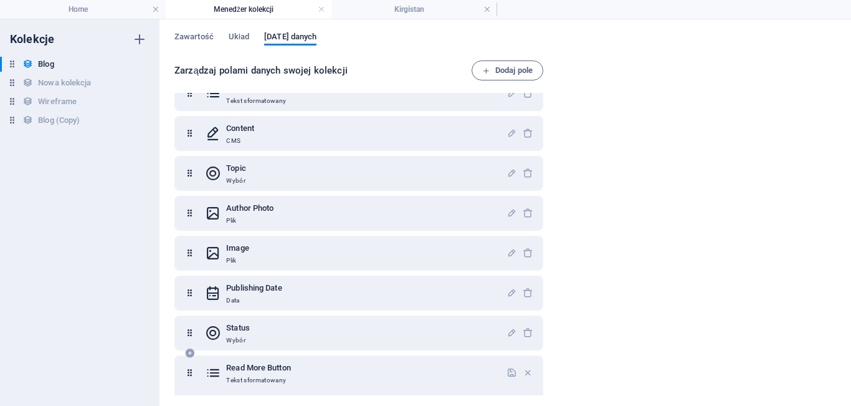
click at [271, 375] on p "Tekst sformatowany" at bounding box center [258, 380] width 65 height 10
click at [329, 379] on div "Read More Button Tekst sformatowany" at bounding box center [356, 372] width 302 height 25
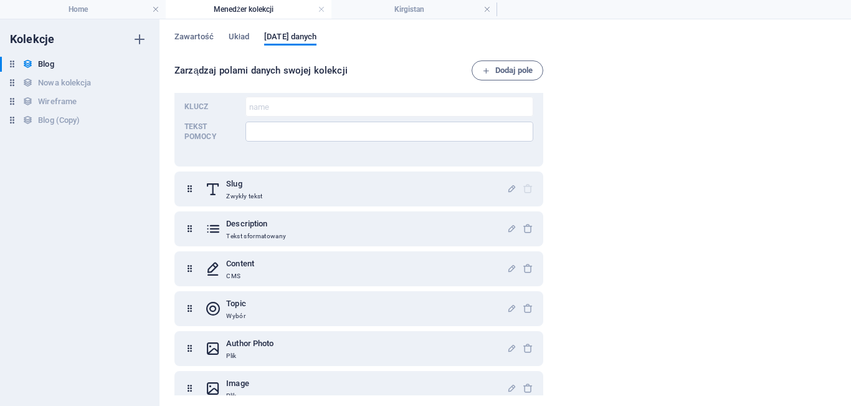
scroll to position [0, 0]
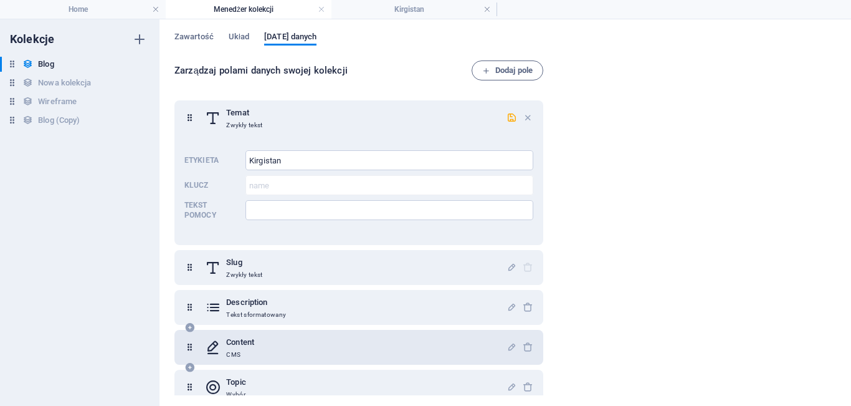
click at [289, 357] on div "Content CMS" at bounding box center [356, 347] width 302 height 25
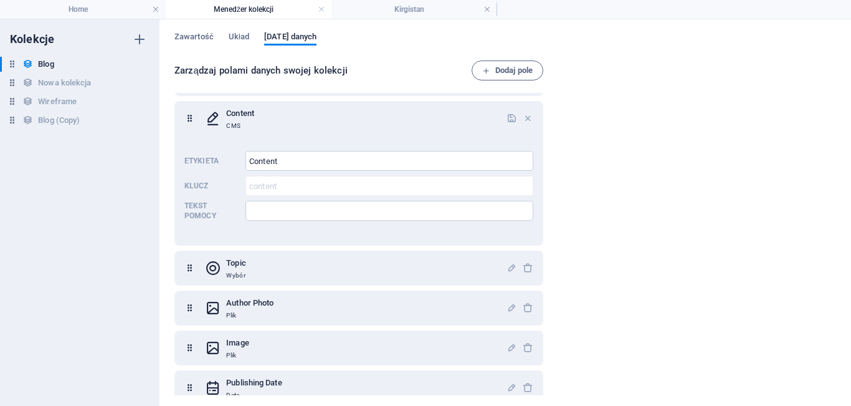
scroll to position [249, 0]
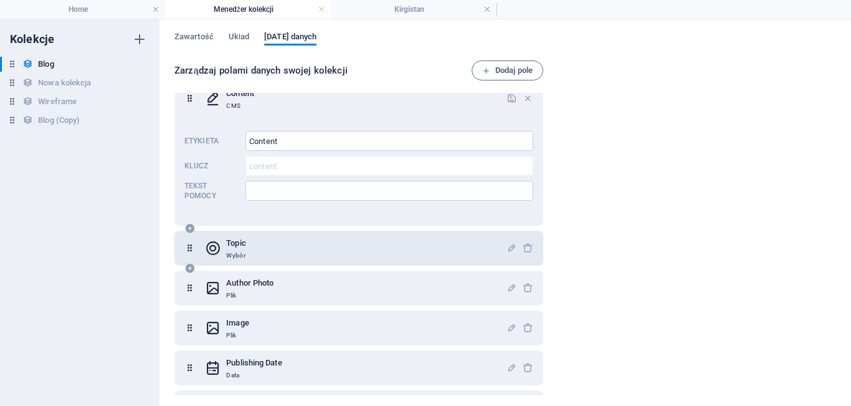
click at [408, 244] on div "Topic Wybór" at bounding box center [356, 248] width 302 height 25
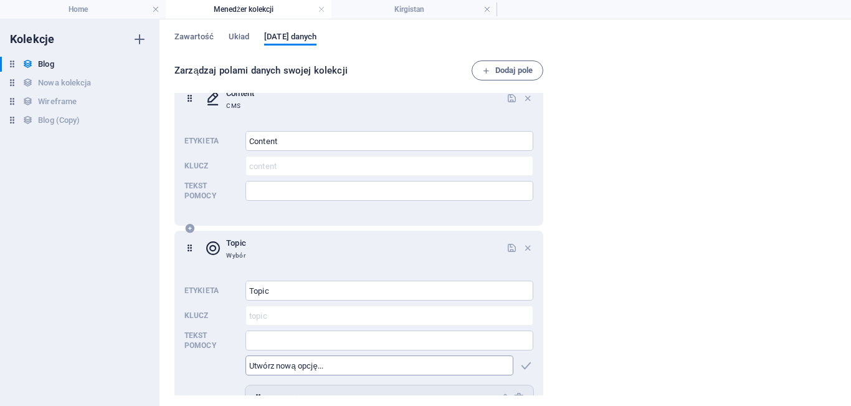
click at [348, 368] on input "text" at bounding box center [379, 365] width 268 height 20
click at [242, 40] on span "Układ" at bounding box center [239, 37] width 21 height 17
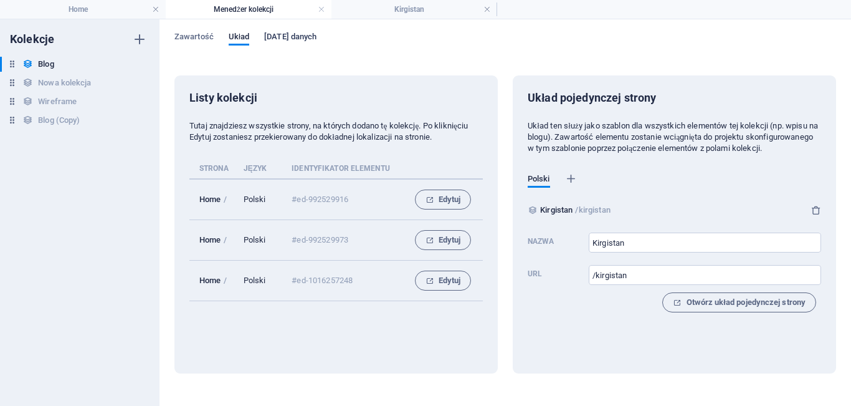
click at [296, 36] on span "[DATE] danych" at bounding box center [290, 37] width 52 height 17
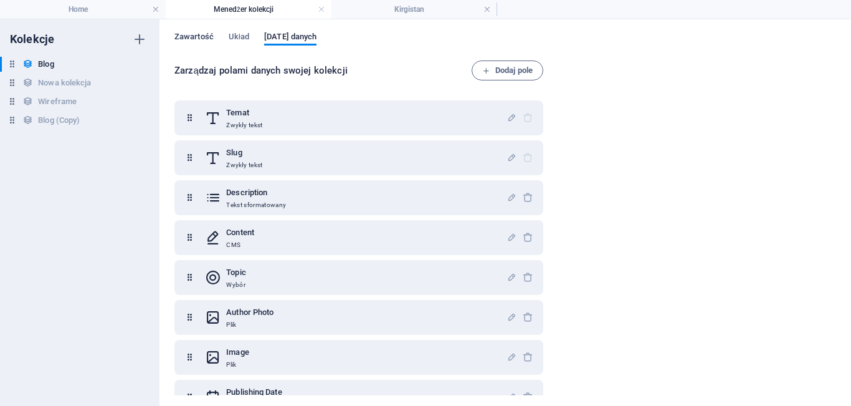
click at [204, 35] on span "Zawartość" at bounding box center [193, 37] width 39 height 17
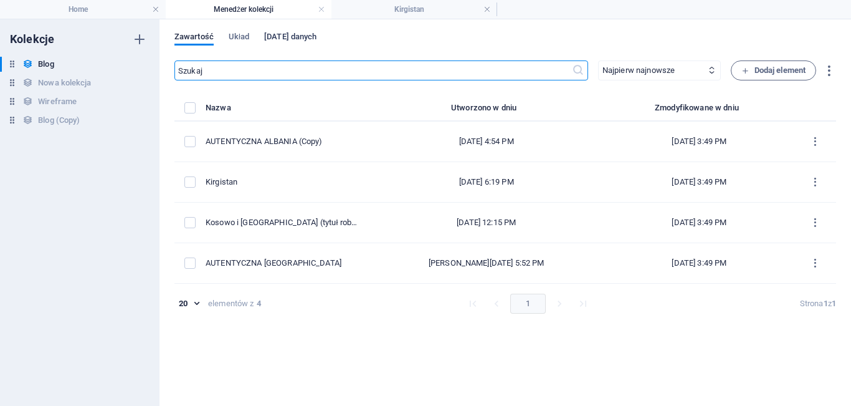
click at [278, 34] on span "[DATE] danych" at bounding box center [290, 37] width 52 height 17
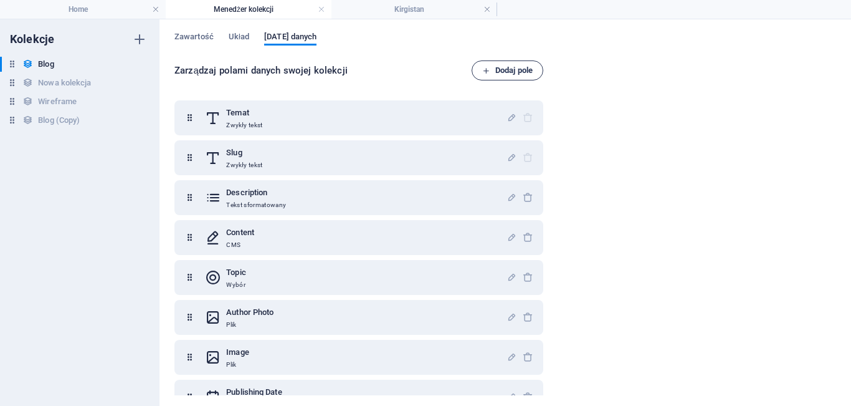
click at [513, 62] on button "Dodaj pole" at bounding box center [508, 70] width 72 height 20
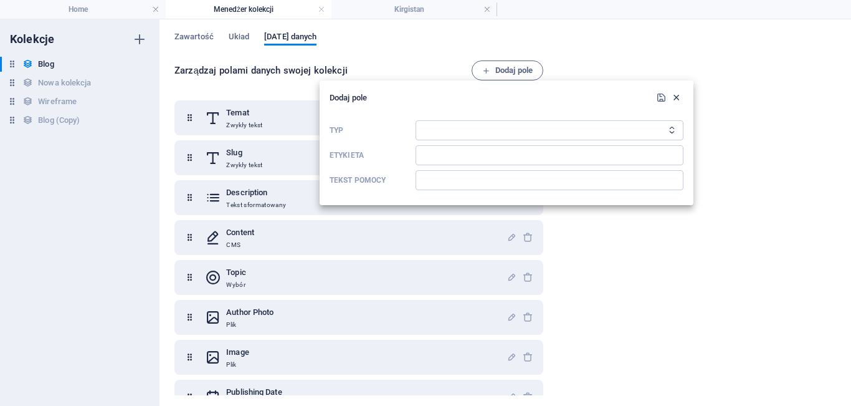
click at [679, 96] on icon "button" at bounding box center [676, 97] width 11 height 11
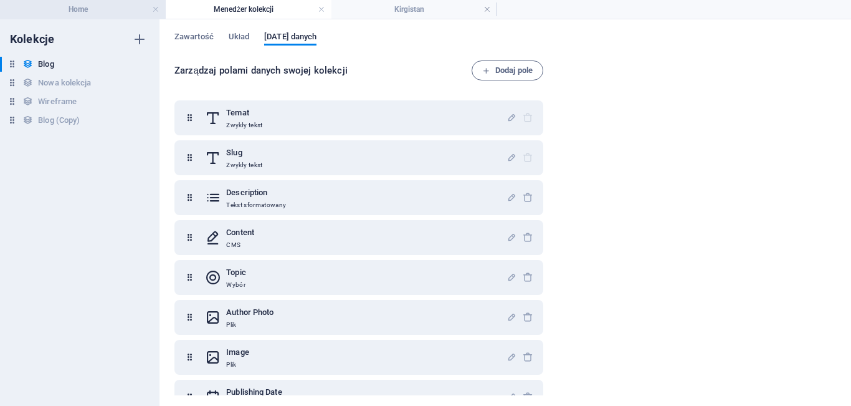
click at [75, 11] on h4 "Home" at bounding box center [83, 9] width 166 height 14
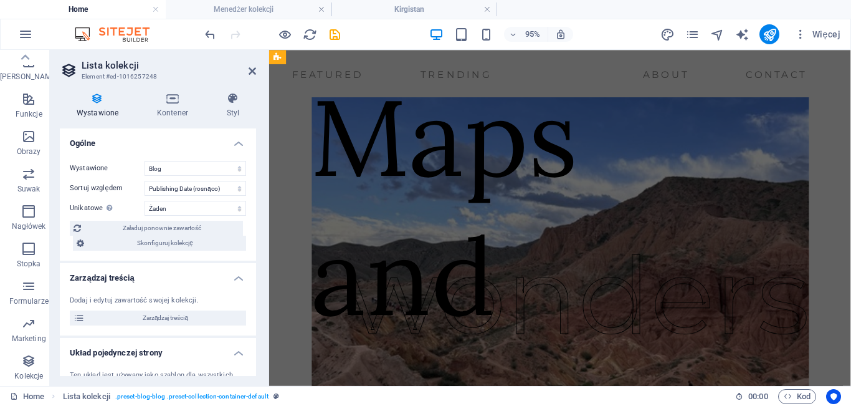
scroll to position [1993, 0]
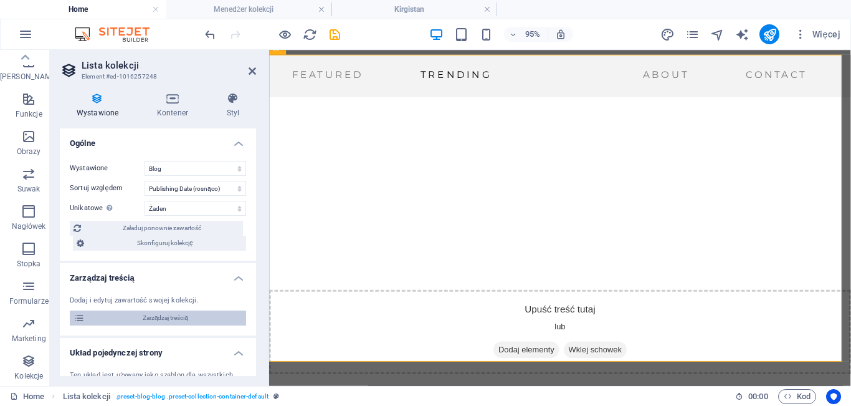
click at [182, 313] on span "Zarządzaj treścią" at bounding box center [165, 317] width 154 height 15
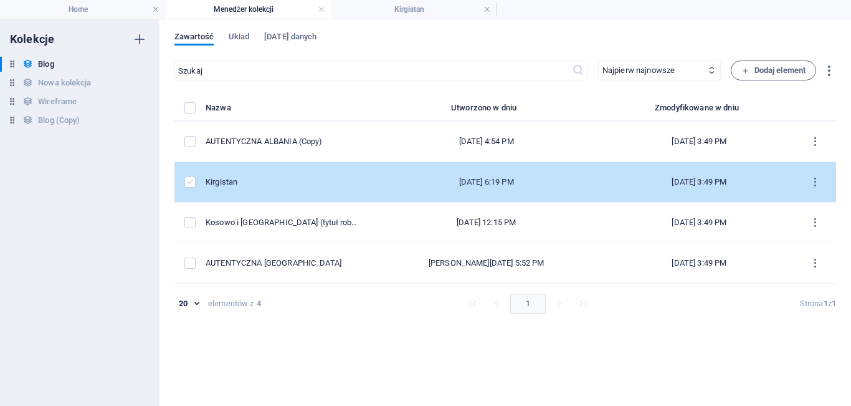
click at [190, 184] on label "items list" at bounding box center [189, 181] width 11 height 11
click at [0, 0] on input "items list" at bounding box center [0, 0] width 0 height 0
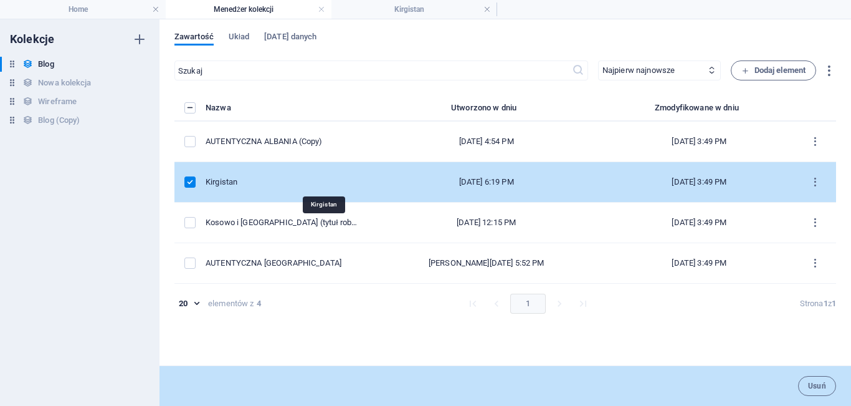
drag, startPoint x: 285, startPoint y: 184, endPoint x: 257, endPoint y: 184, distance: 28.0
click at [257, 184] on div "Kirgistan" at bounding box center [282, 181] width 153 height 11
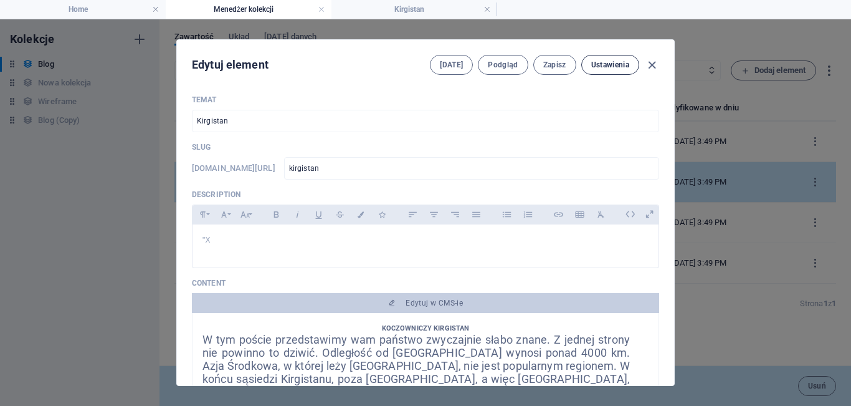
click at [618, 62] on span "Ustawienia" at bounding box center [610, 65] width 38 height 10
click at [652, 70] on icon "button" at bounding box center [652, 65] width 14 height 14
type input "2025-10-06"
type input "kirgistan"
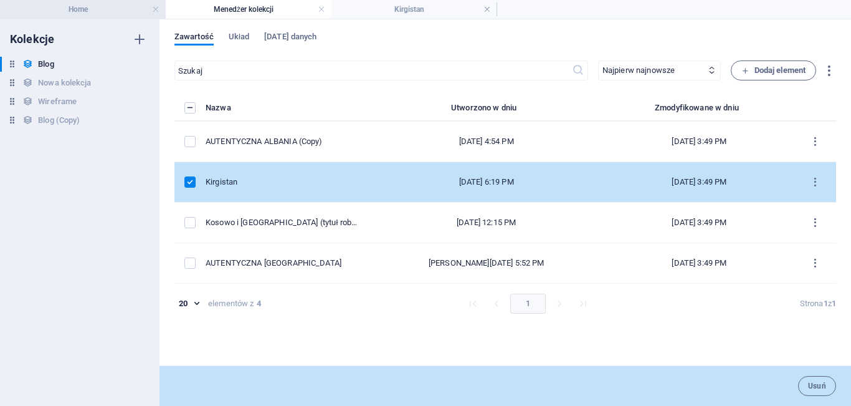
click at [88, 18] on li "Home" at bounding box center [83, 9] width 166 height 19
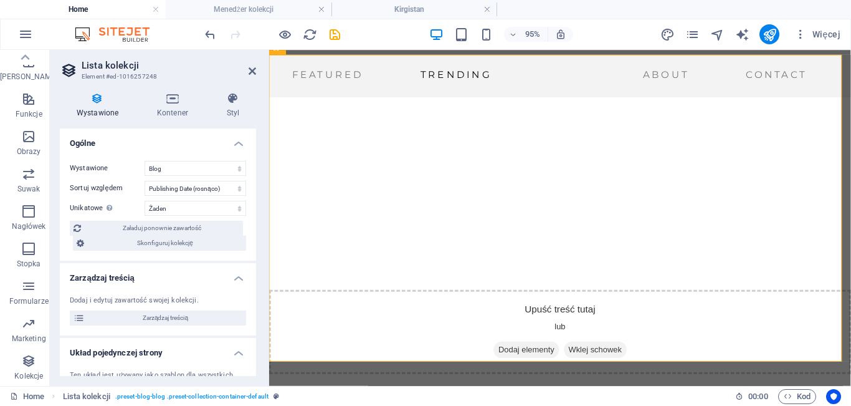
scroll to position [67, 0]
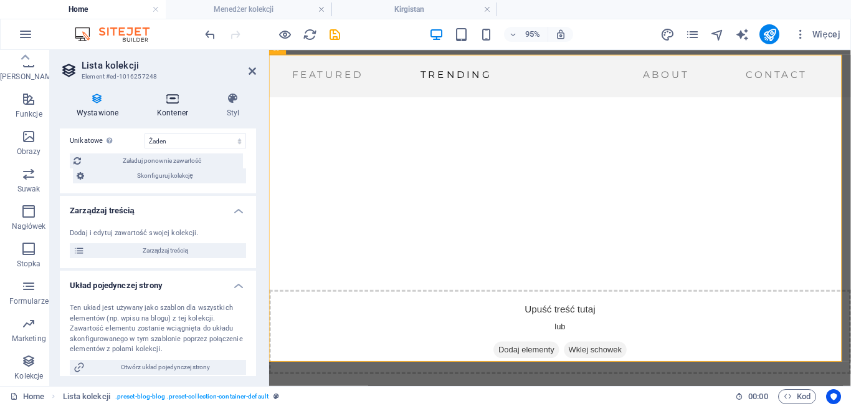
click at [171, 92] on icon at bounding box center [172, 98] width 65 height 12
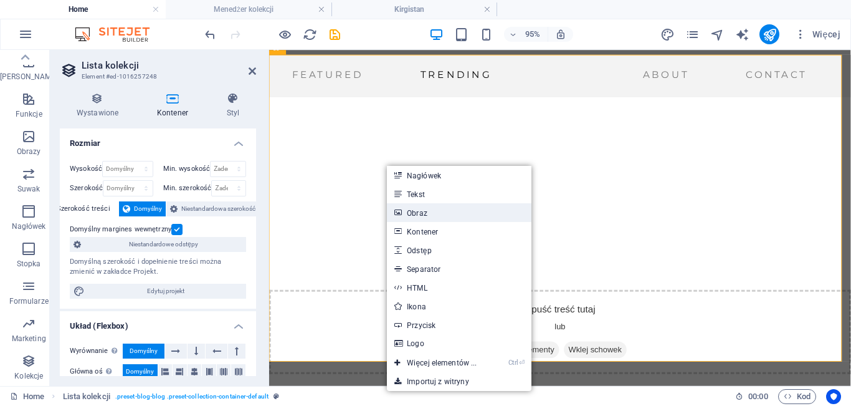
click at [419, 218] on link "Obraz" at bounding box center [459, 212] width 144 height 19
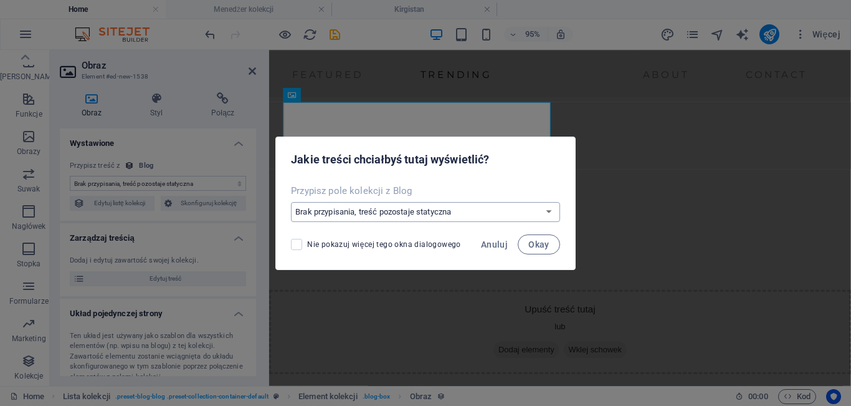
click at [455, 205] on select "Brak przypisania, treść pozostaje statyczna Utwórz nowe pole Utworzono w dniu (…" at bounding box center [425, 212] width 269 height 20
select select "createdAt"
click at [293, 202] on select "Brak przypisania, treść pozostaje statyczna Utwórz nowe pole Utworzono w dniu (…" at bounding box center [425, 212] width 269 height 20
click at [541, 248] on span "Okay" at bounding box center [538, 244] width 21 height 10
select select "createdAt"
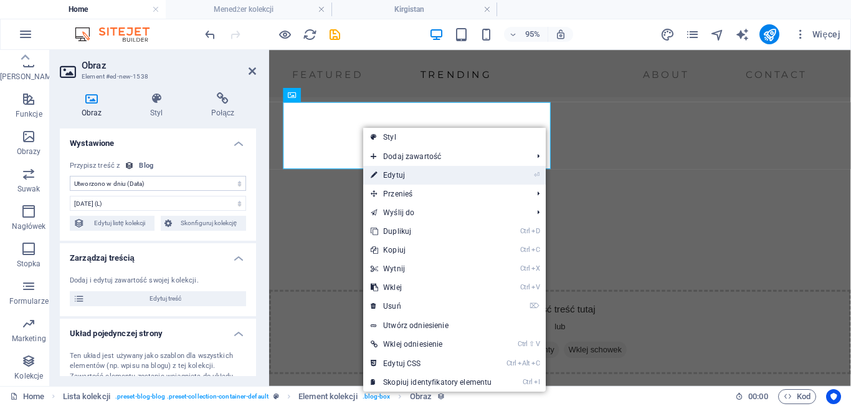
click at [399, 170] on link "⏎ Edytuj" at bounding box center [431, 175] width 136 height 19
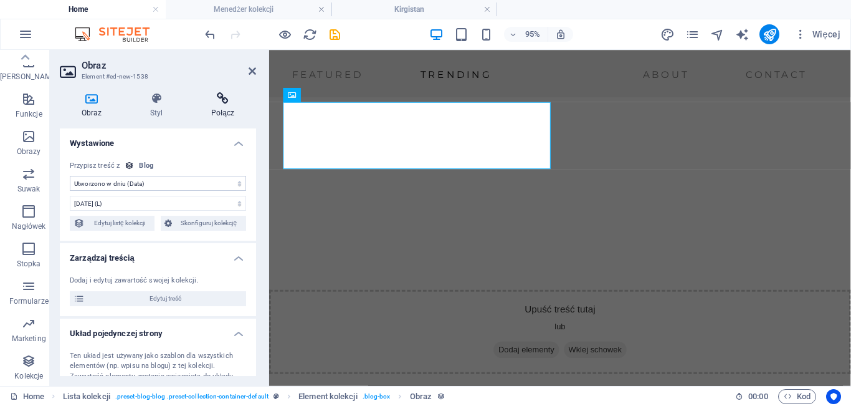
click at [228, 115] on h4 "Połącz" at bounding box center [222, 105] width 67 height 26
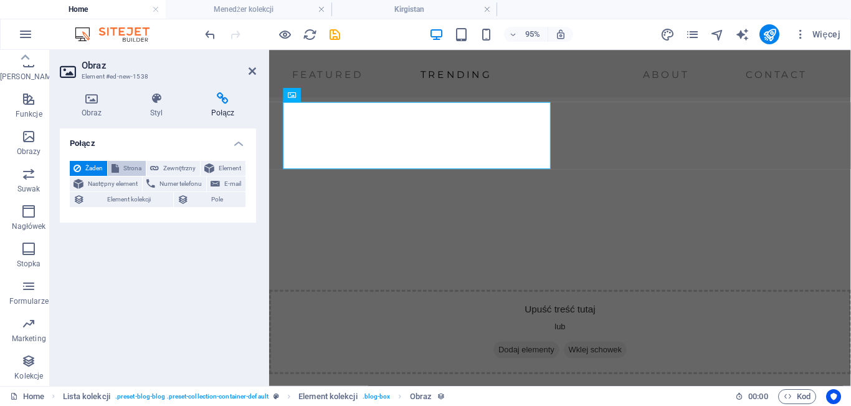
click at [121, 164] on button "Strona" at bounding box center [127, 168] width 38 height 15
select select
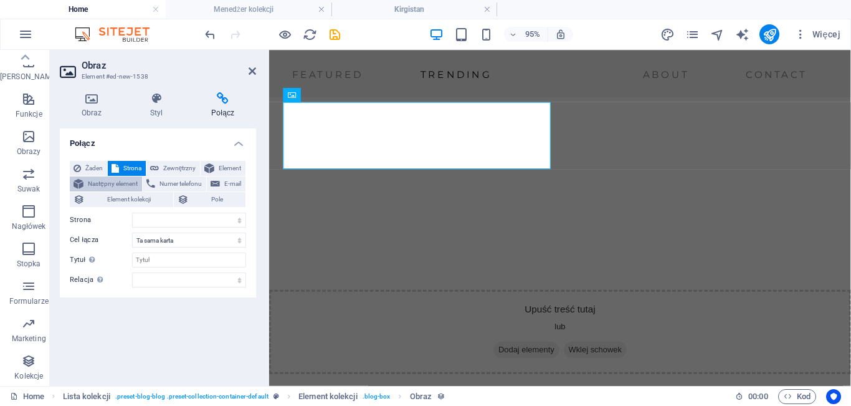
click at [115, 181] on span "Następny element" at bounding box center [112, 183] width 51 height 15
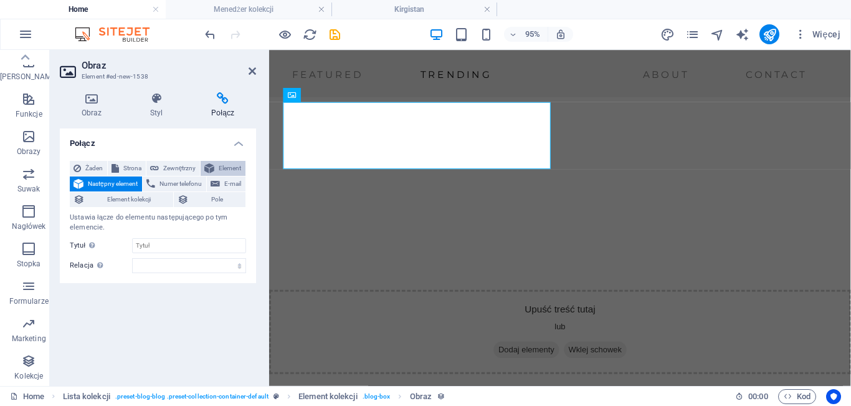
click at [224, 168] on span "Element" at bounding box center [230, 168] width 24 height 15
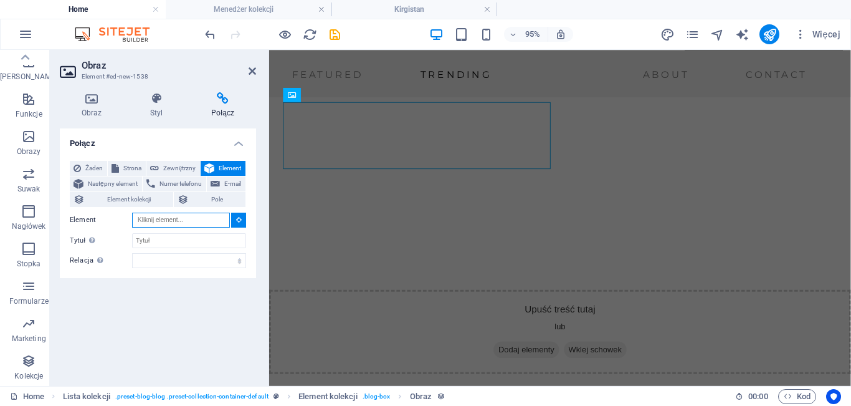
click at [184, 219] on input "Element" at bounding box center [181, 219] width 98 height 15
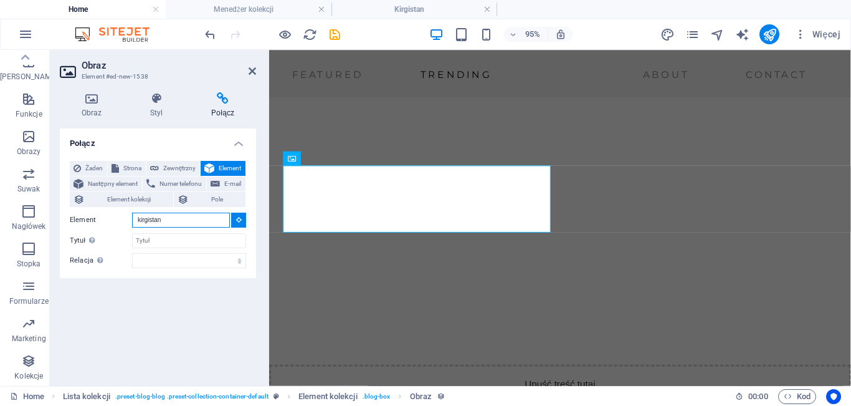
scroll to position [1893, 0]
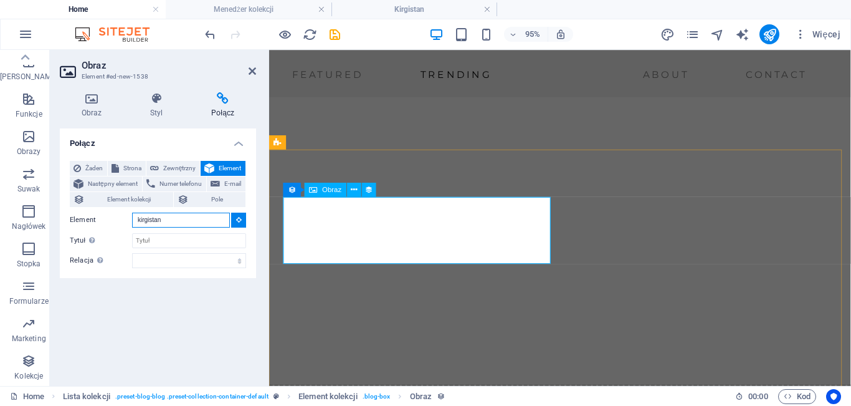
type input "kirgistan"
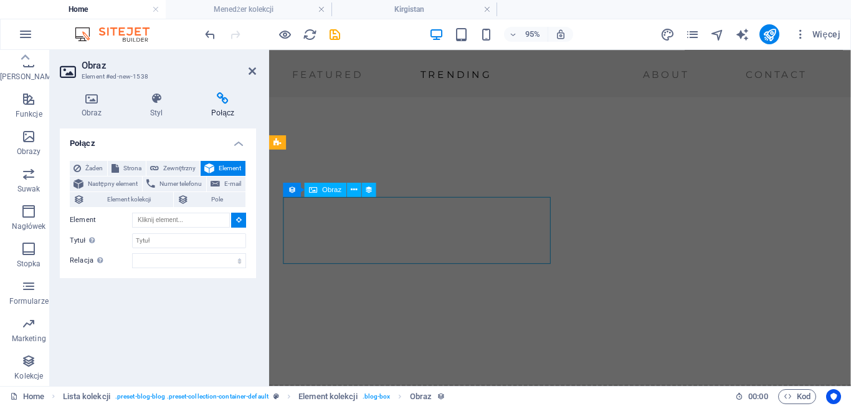
drag, startPoint x: 403, startPoint y: 237, endPoint x: 424, endPoint y: 250, distance: 24.4
type input "#ed-new-1538"
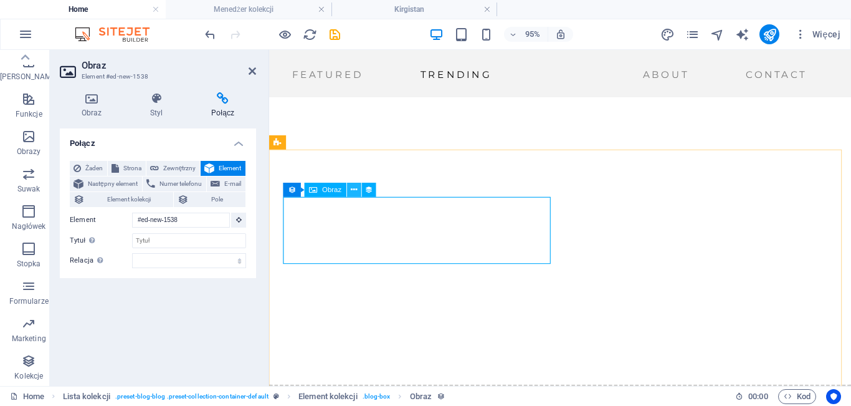
click at [352, 190] on icon at bounding box center [354, 189] width 6 height 12
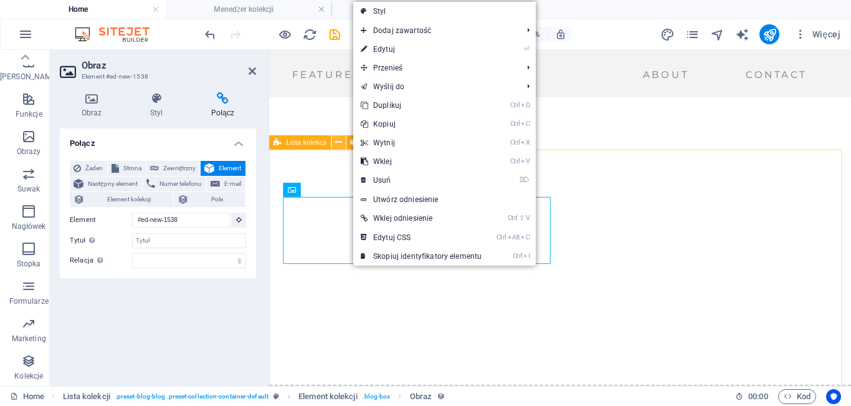
click at [336, 144] on icon at bounding box center [339, 142] width 6 height 12
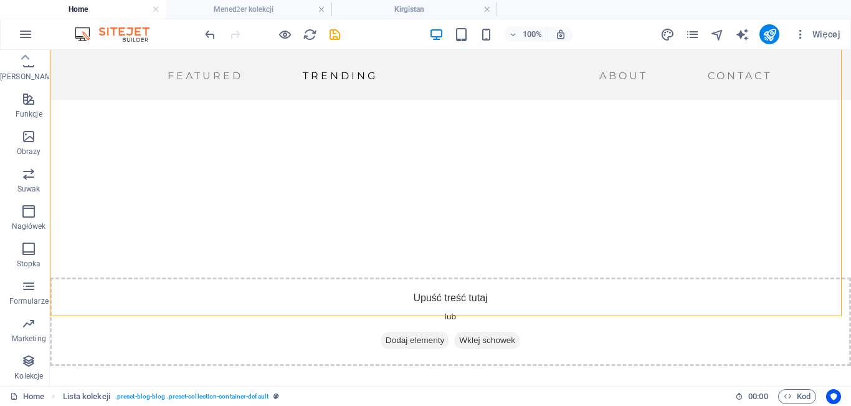
scroll to position [1928, 0]
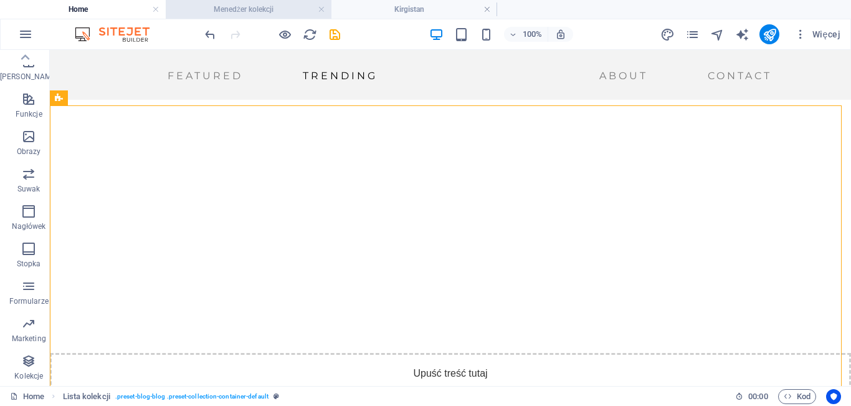
click at [270, 7] on h4 "Menedżer kolekcji" at bounding box center [249, 9] width 166 height 14
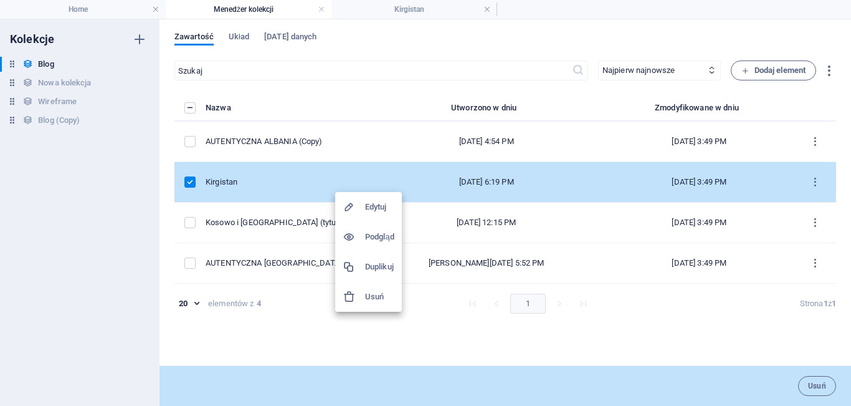
click at [375, 208] on h6 "Edytuj" at bounding box center [379, 206] width 29 height 15
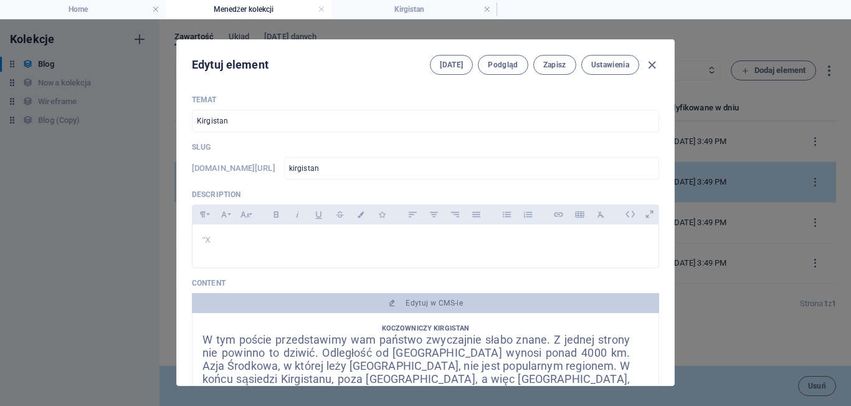
drag, startPoint x: 674, startPoint y: 128, endPoint x: 676, endPoint y: 151, distance: 23.7
click at [676, 151] on div "Edytuj element Pola Podgląd Zapisz Ustawienia Temat Kirgistan ​ Slug www.exampl…" at bounding box center [425, 212] width 851 height 386
drag, startPoint x: 302, startPoint y: 166, endPoint x: 188, endPoint y: 174, distance: 114.3
click at [188, 174] on div "Temat Kirgistan ​ Slug www.example.com/kirgistan/ kirgistan ​ Description Parag…" at bounding box center [425, 235] width 497 height 300
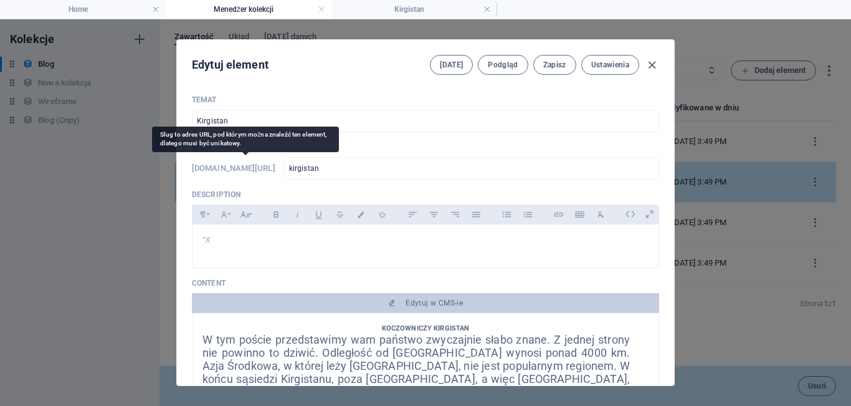
copy h6 "[DOMAIN_NAME][URL]"
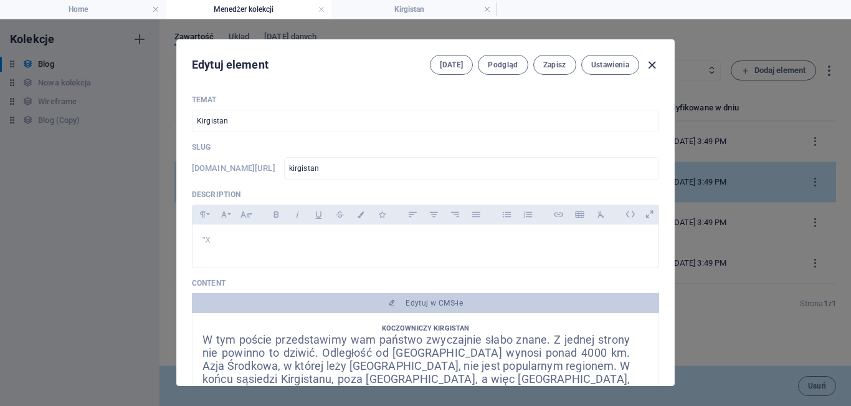
click at [655, 70] on icon "button" at bounding box center [652, 65] width 14 height 14
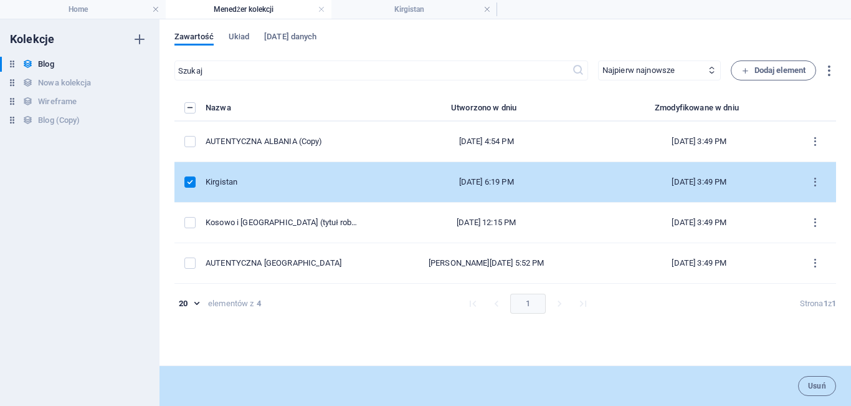
type input "2025-10-06"
type input "kirgistan"
click at [94, 13] on h4 "Home" at bounding box center [83, 9] width 166 height 14
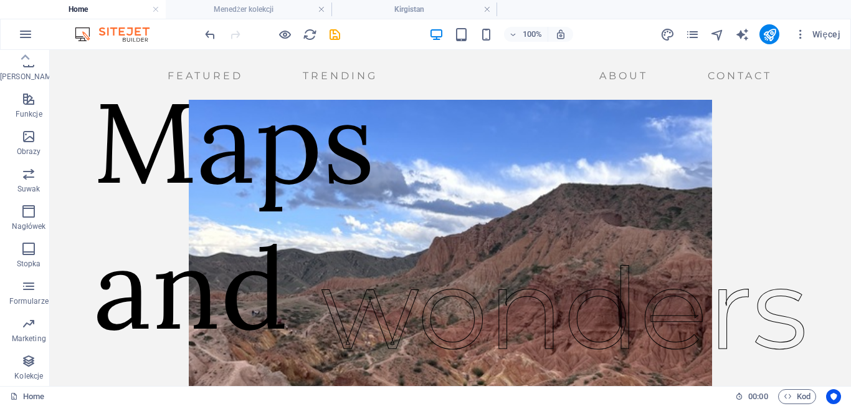
scroll to position [1928, 0]
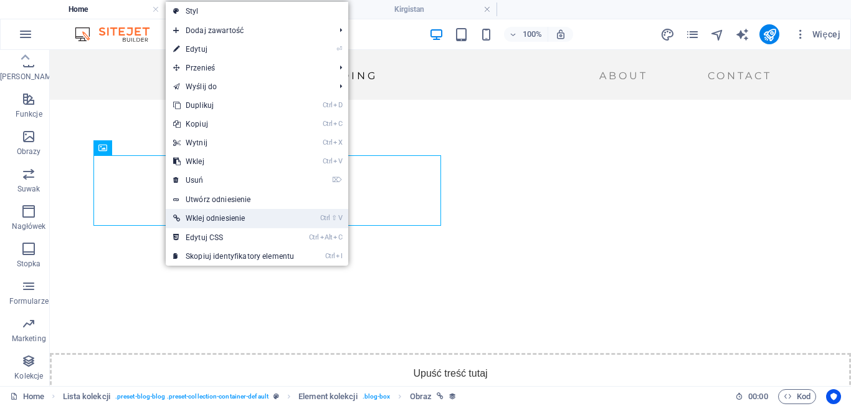
click at [198, 218] on link "Ctrl ⇧ V Wklej odniesienie" at bounding box center [234, 218] width 136 height 19
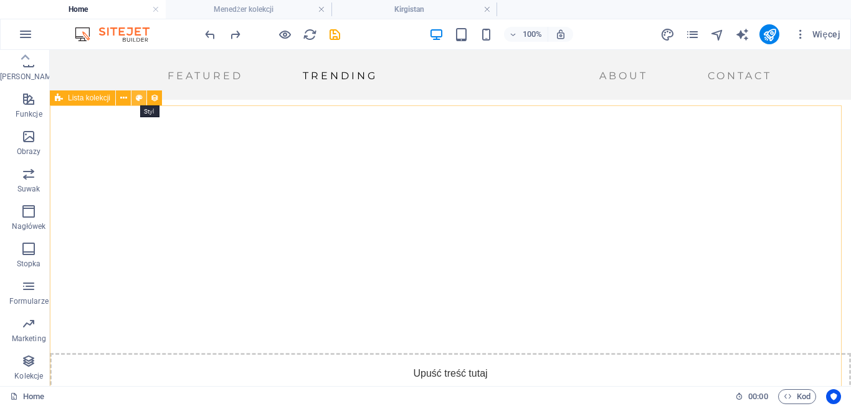
click at [140, 99] on icon at bounding box center [139, 98] width 7 height 13
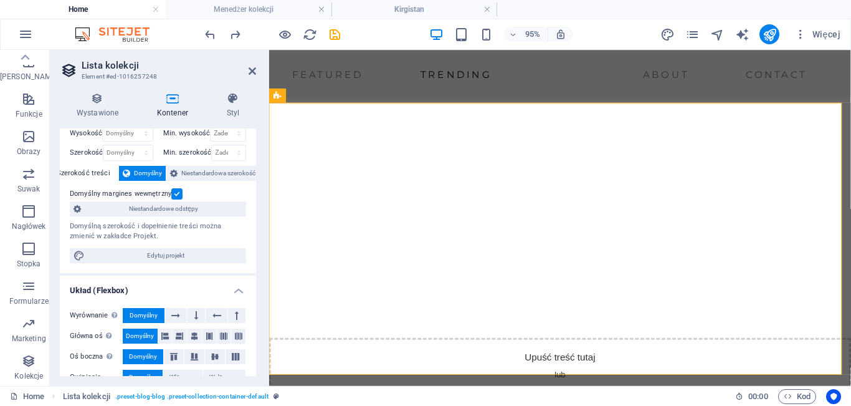
scroll to position [0, 0]
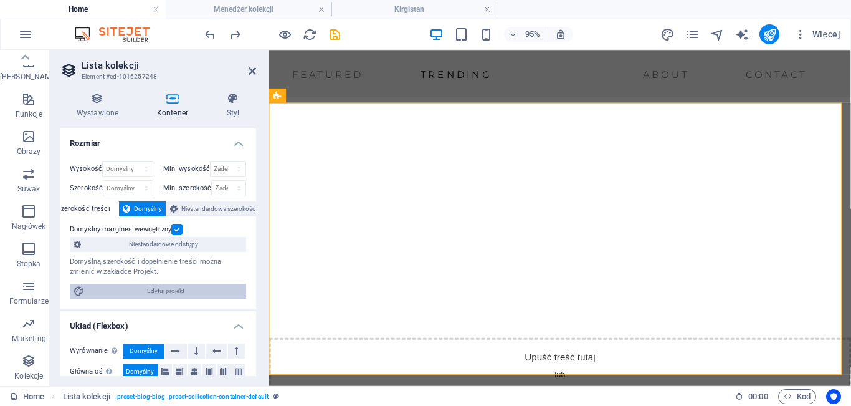
click at [173, 295] on span "Edytuj projekt" at bounding box center [165, 290] width 154 height 15
select select "px"
select select "ease-in-out"
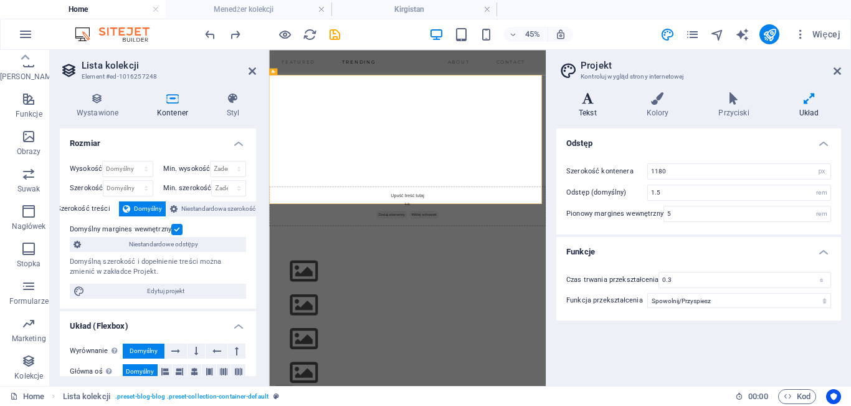
click at [585, 109] on h4 "Tekst" at bounding box center [590, 105] width 68 height 26
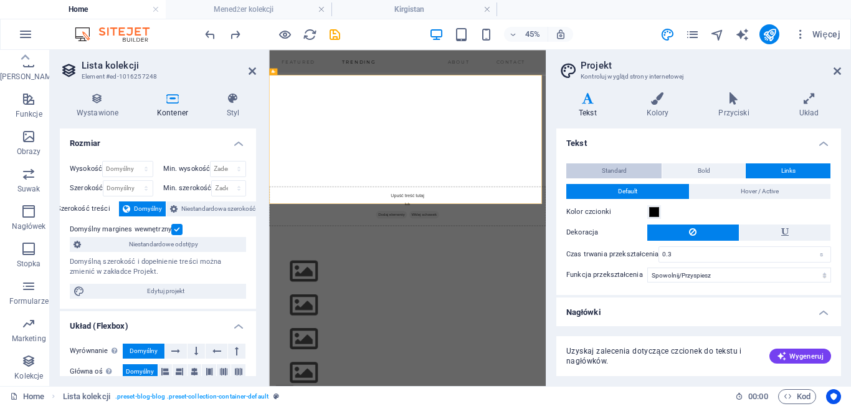
click at [617, 169] on span "Standard" at bounding box center [614, 170] width 25 height 15
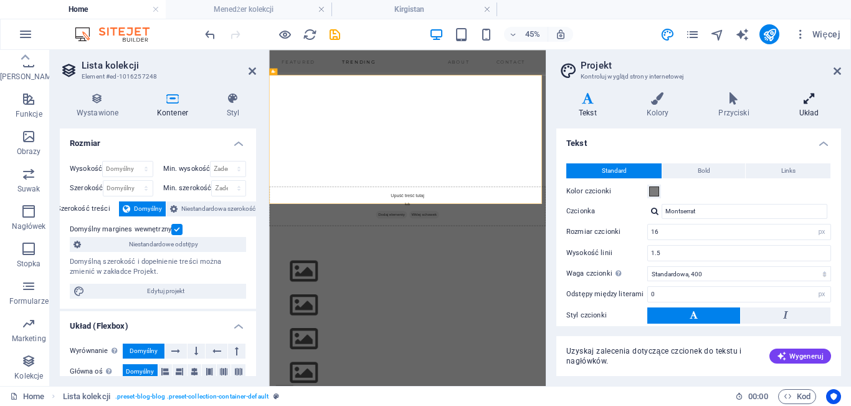
click at [814, 117] on h4 "Układ" at bounding box center [809, 105] width 64 height 26
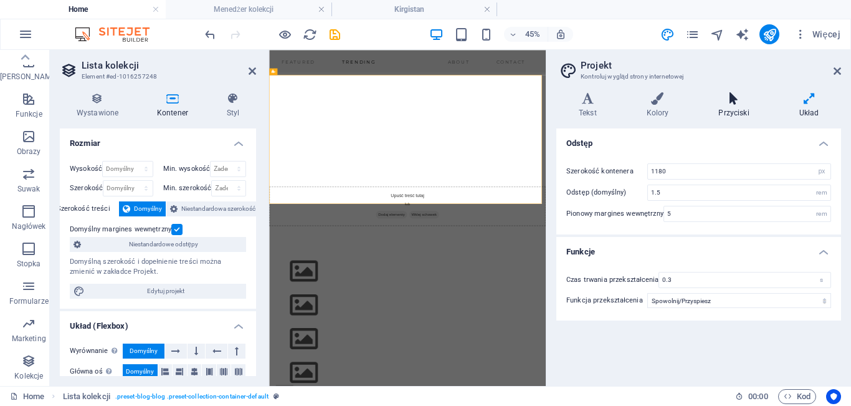
click at [737, 101] on icon at bounding box center [733, 98] width 75 height 12
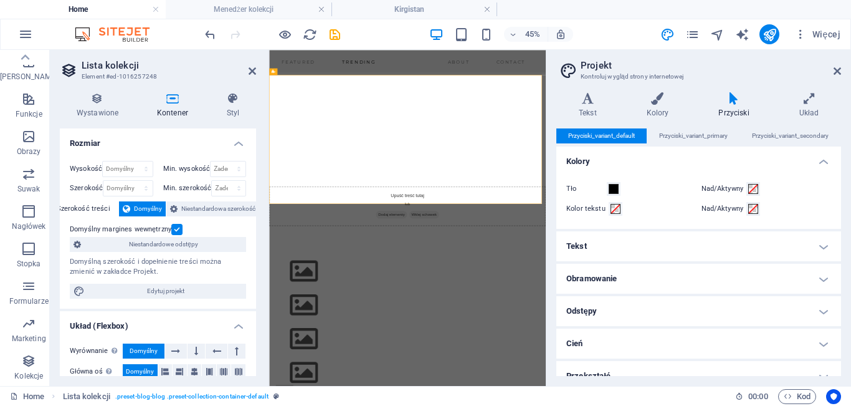
click at [712, 241] on h4 "Tekst" at bounding box center [698, 246] width 285 height 30
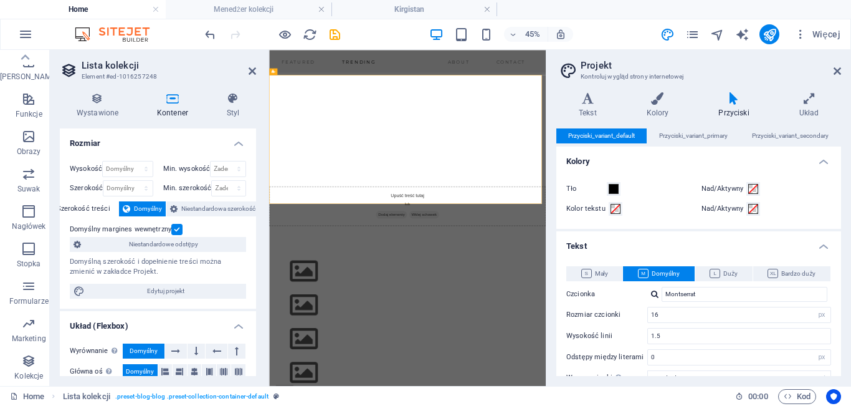
click at [712, 241] on h4 "Tekst" at bounding box center [698, 242] width 285 height 22
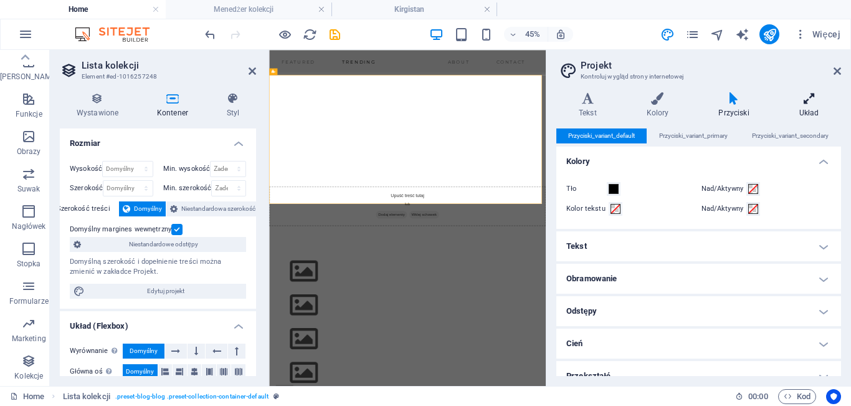
click at [798, 103] on icon at bounding box center [809, 98] width 64 height 12
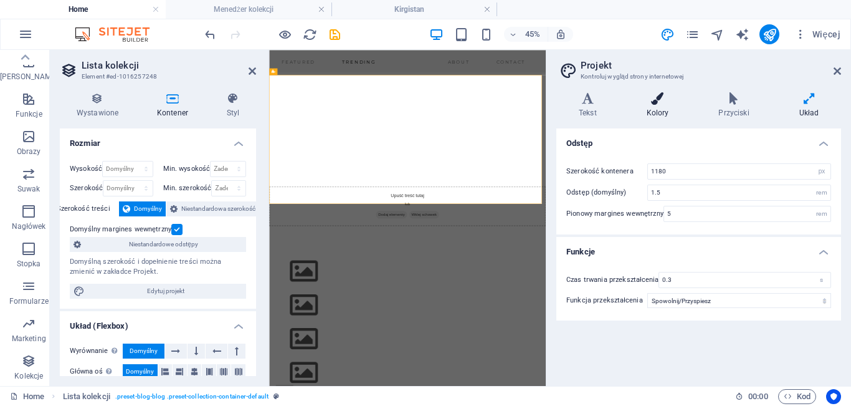
click at [662, 117] on h4 "Kolory" at bounding box center [660, 105] width 72 height 26
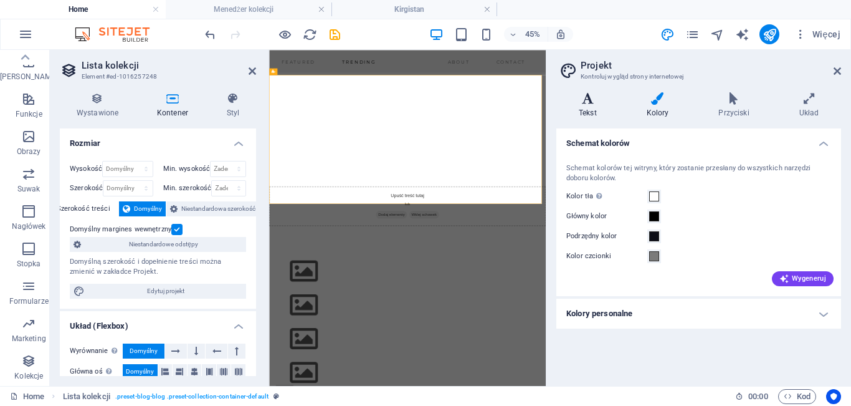
click at [591, 114] on h4 "Tekst" at bounding box center [590, 105] width 68 height 26
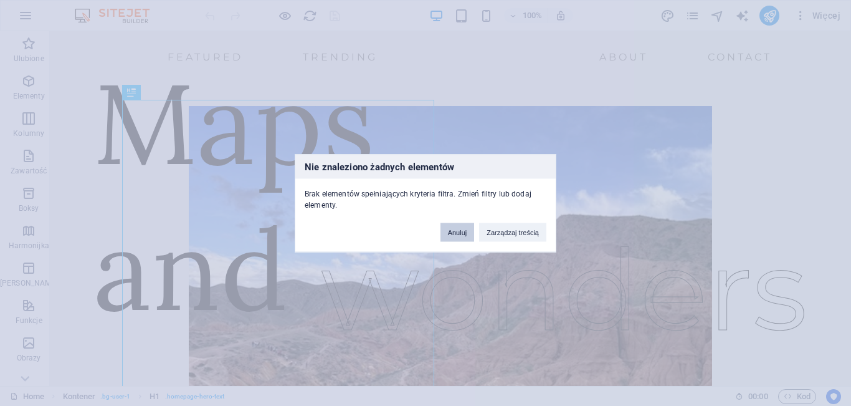
click at [468, 229] on button "Anuluj" at bounding box center [457, 231] width 34 height 19
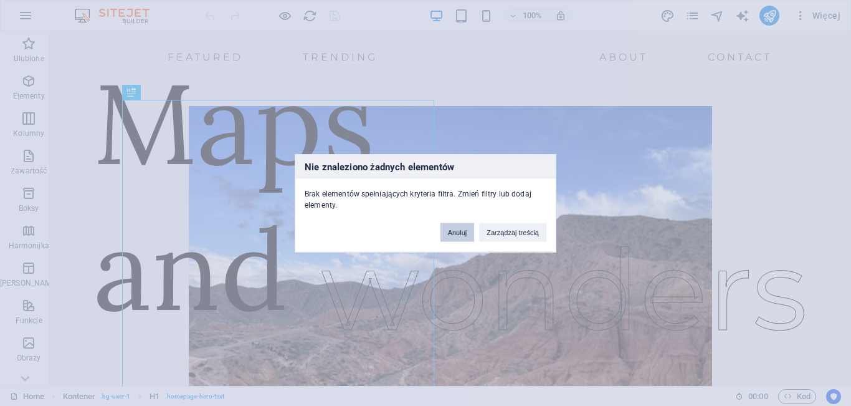
click at [459, 231] on button "Anuluj" at bounding box center [457, 231] width 34 height 19
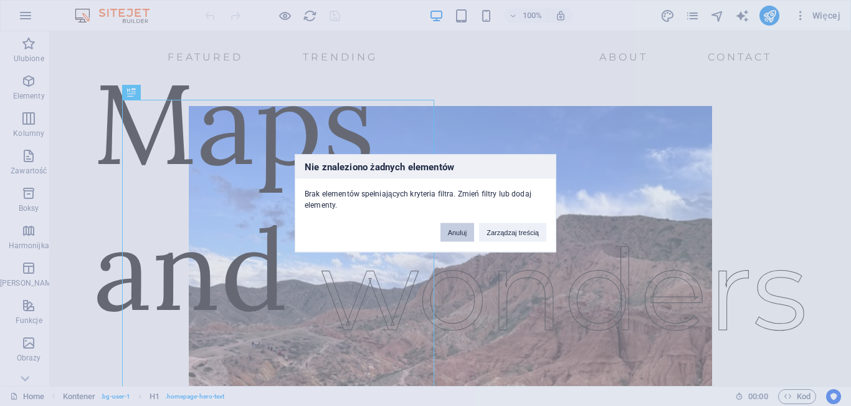
click at [459, 231] on button "Anuluj" at bounding box center [457, 231] width 34 height 19
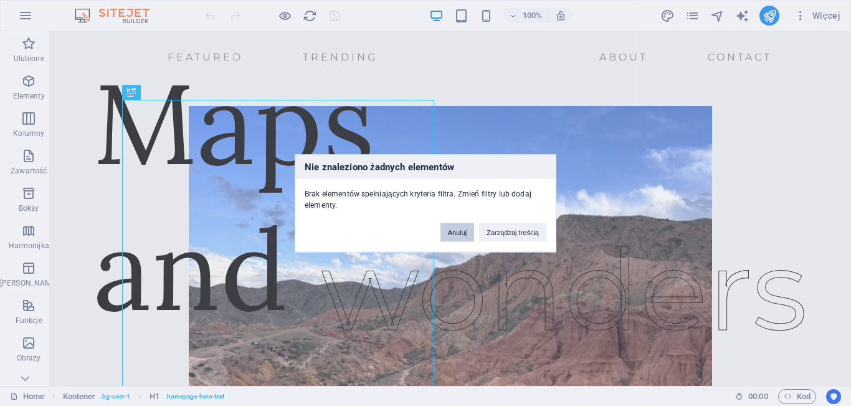
click at [459, 231] on button "Anuluj" at bounding box center [457, 231] width 34 height 19
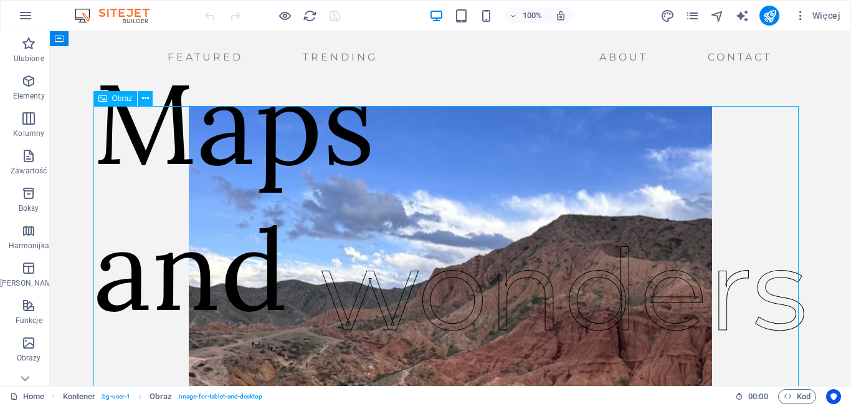
drag, startPoint x: 106, startPoint y: 99, endPoint x: 136, endPoint y: 99, distance: 30.5
click at [136, 99] on div "Obraz" at bounding box center [115, 98] width 44 height 15
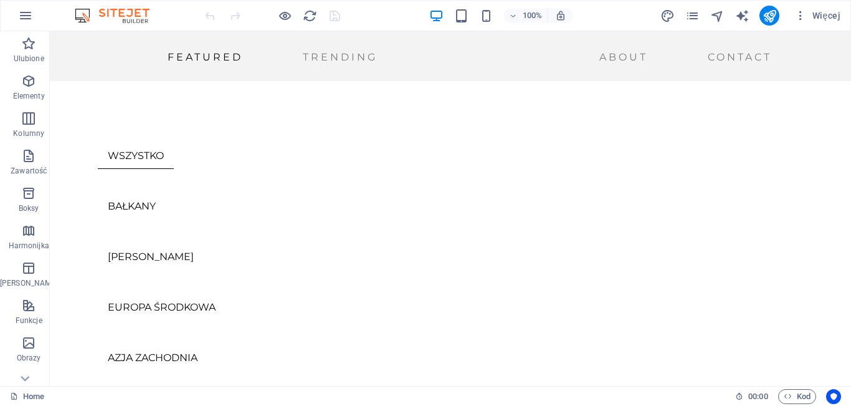
scroll to position [544, 0]
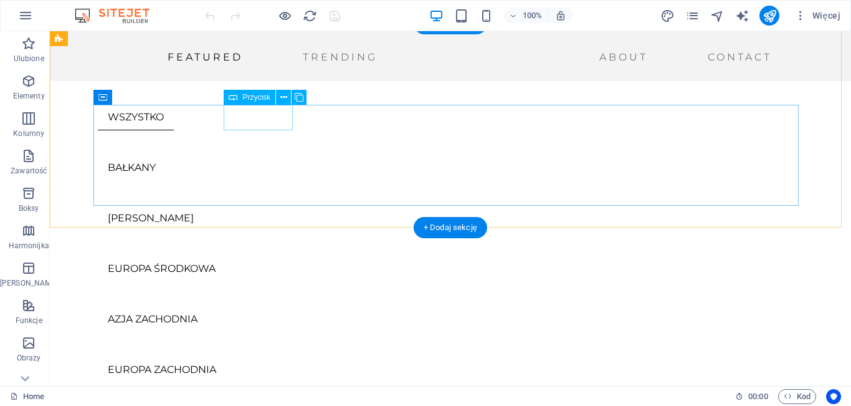
click at [257, 155] on div "BAŁKANY" at bounding box center [450, 168] width 705 height 26
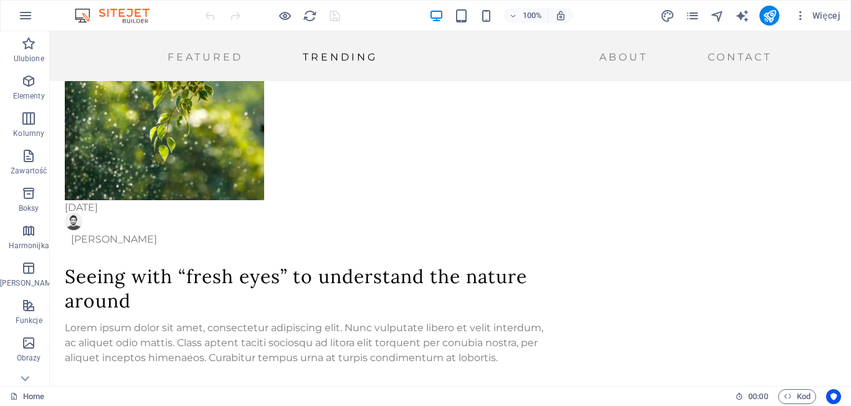
scroll to position [1553, 0]
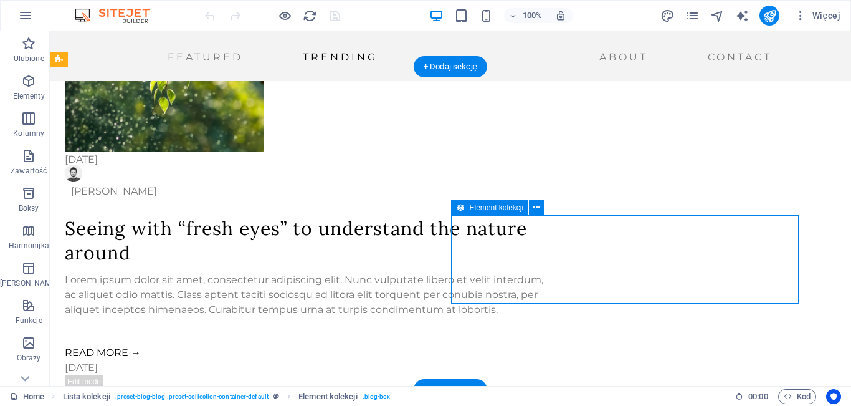
scroll to position [1563, 0]
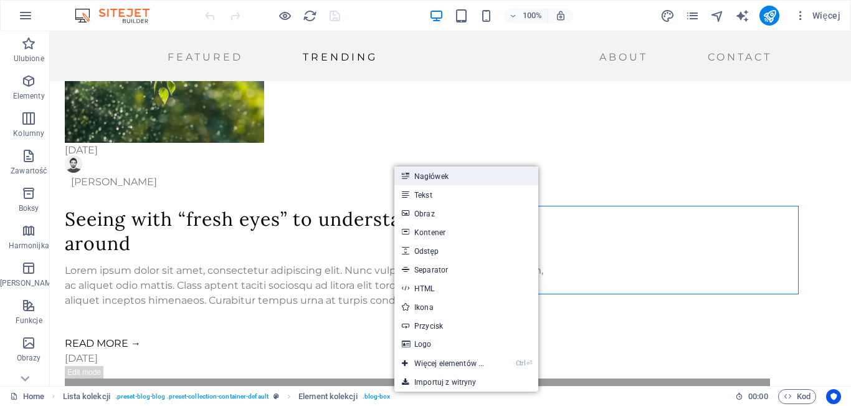
click at [424, 178] on link "Nagłówek" at bounding box center [466, 175] width 144 height 19
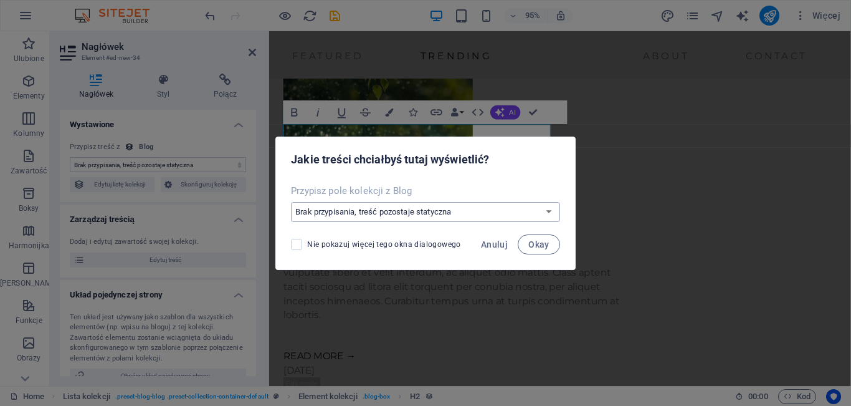
click at [470, 212] on select "Brak przypisania, treść pozostaje statyczna Utwórz nowe pole Utworzono w dniu (…" at bounding box center [425, 212] width 269 height 20
select select "topic"
click at [293, 202] on select "Brak przypisania, treść pozostaje statyczna Utwórz nowe pole Utworzono w dniu (…" at bounding box center [425, 212] width 269 height 20
click at [541, 242] on span "Okay" at bounding box center [538, 244] width 21 height 10
select select "topic"
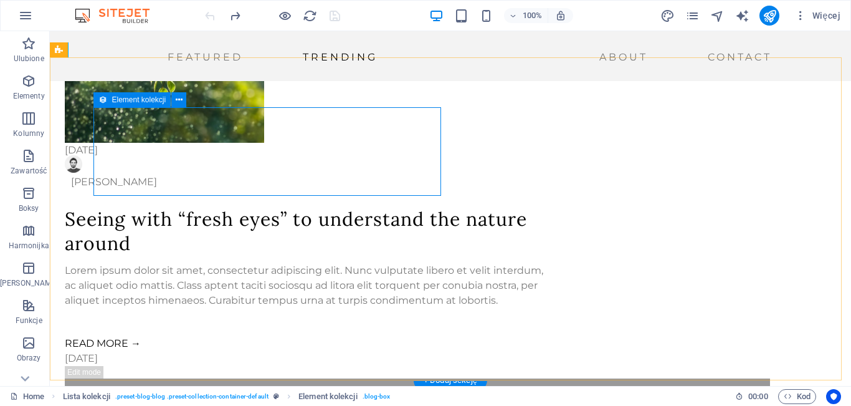
click at [107, 103] on div "Element kolekcji" at bounding box center [132, 99] width 78 height 15
click at [181, 98] on icon at bounding box center [179, 99] width 7 height 13
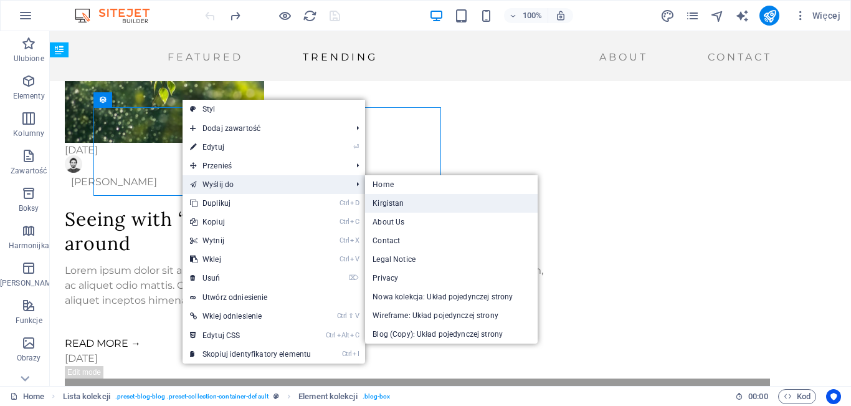
click at [386, 200] on link "Kirgistan" at bounding box center [451, 203] width 173 height 19
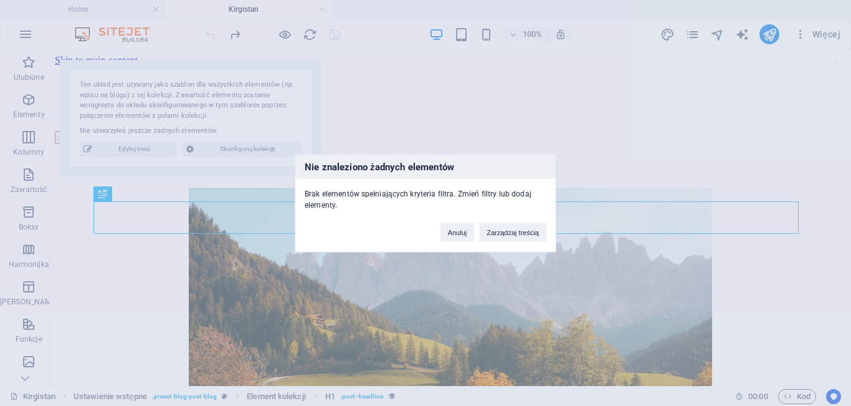
scroll to position [341, 0]
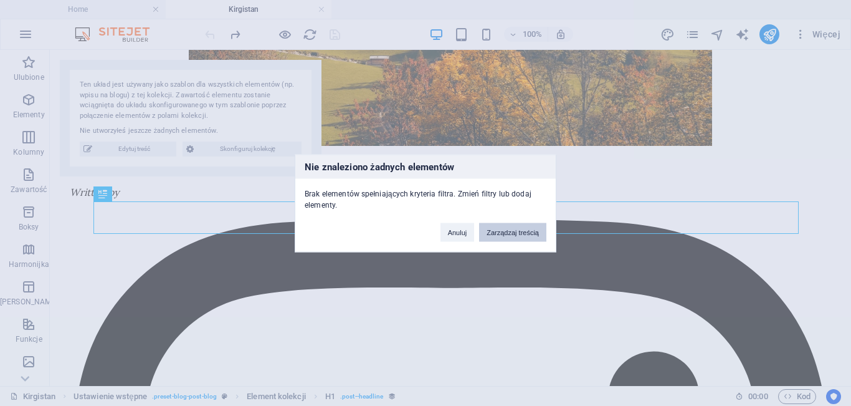
click at [503, 232] on button "Zarządzaj treścią" at bounding box center [512, 231] width 67 height 19
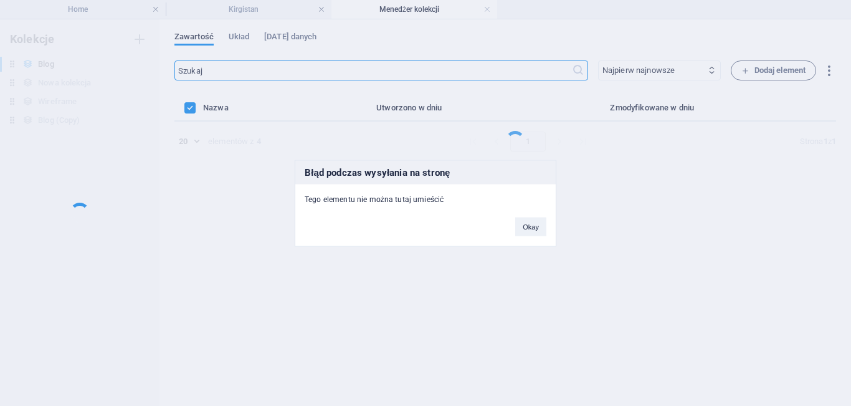
scroll to position [0, 0]
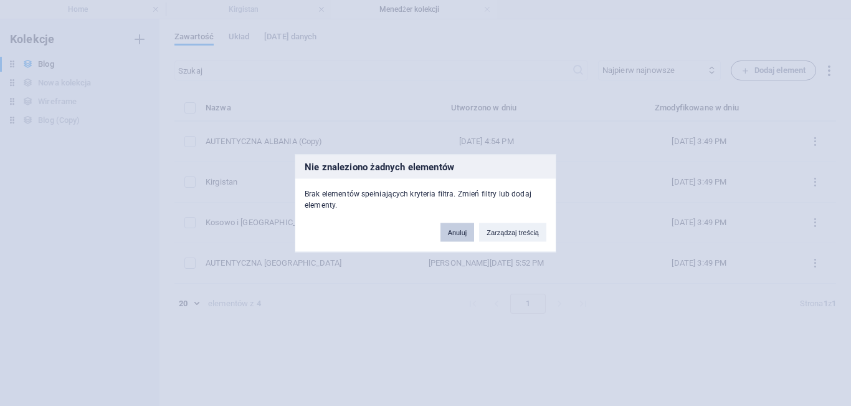
click at [457, 228] on button "Anuluj" at bounding box center [457, 231] width 34 height 19
click at [470, 230] on button "Anuluj" at bounding box center [457, 231] width 34 height 19
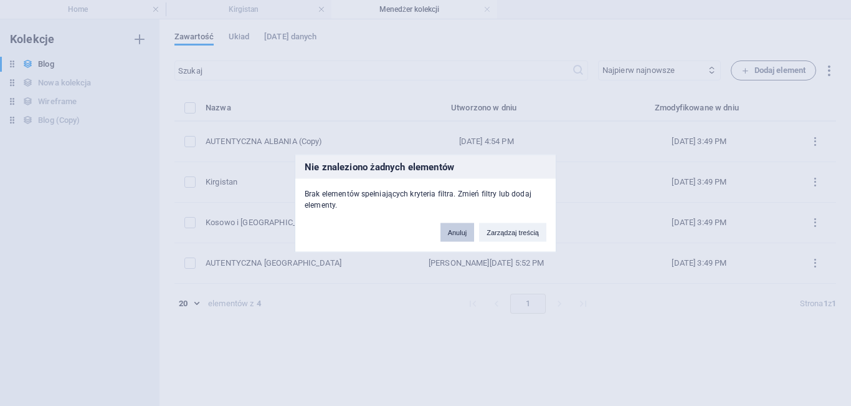
click at [461, 224] on button "Anuluj" at bounding box center [457, 231] width 34 height 19
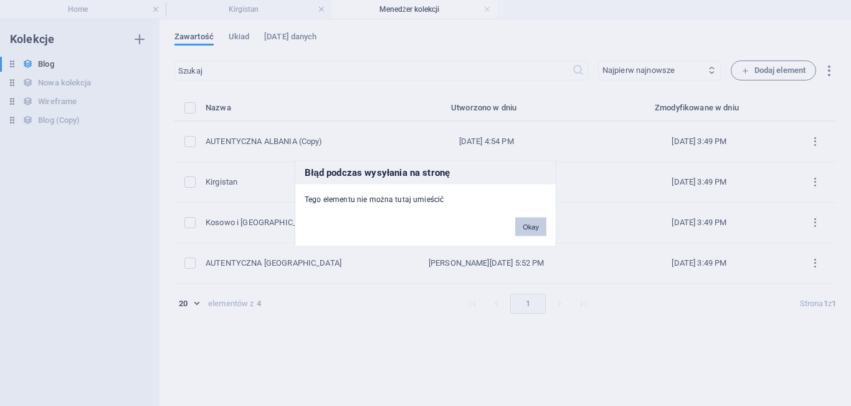
click at [523, 229] on button "Okay" at bounding box center [530, 226] width 31 height 19
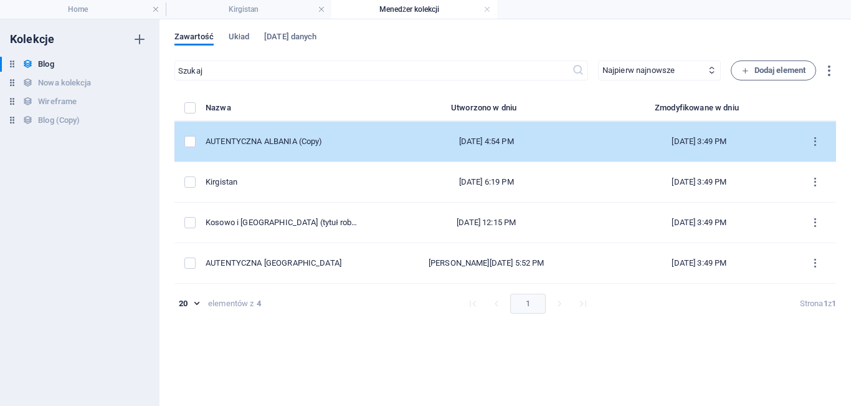
drag, startPoint x: 419, startPoint y: 182, endPoint x: 224, endPoint y: 161, distance: 195.5
click at [224, 161] on tbody "AUTENTYCZNA ALBANIA (Copy) Oct 5, 2025 4:54 PM Oct 6, 2025 3:49 PM Kirgistan Se…" at bounding box center [505, 202] width 662 height 162
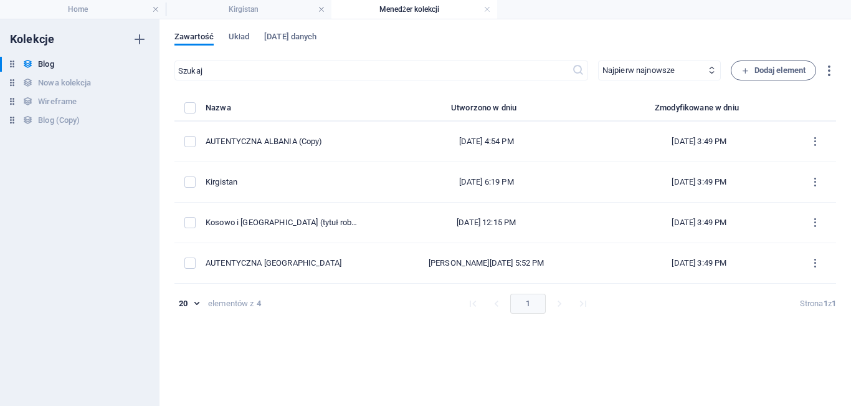
click at [139, 174] on div "Kolekcje Blog Blog Nowa kolekcja Nowa kolekcja Wireframe Wireframe Blog (Copy) …" at bounding box center [79, 212] width 159 height 386
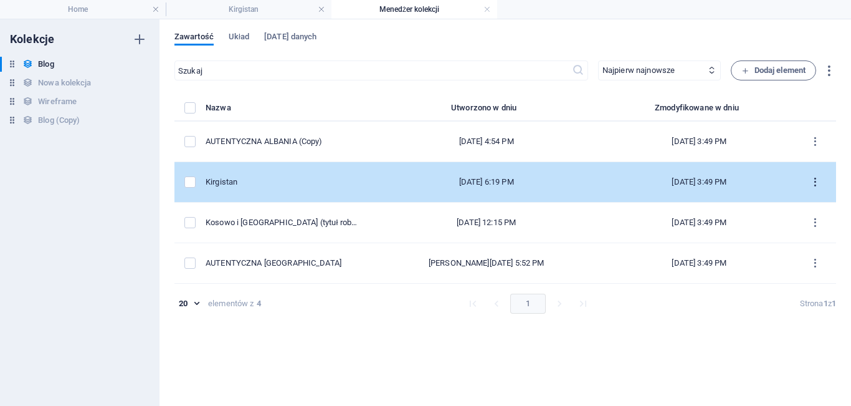
click at [815, 181] on icon "items list" at bounding box center [815, 182] width 12 height 12
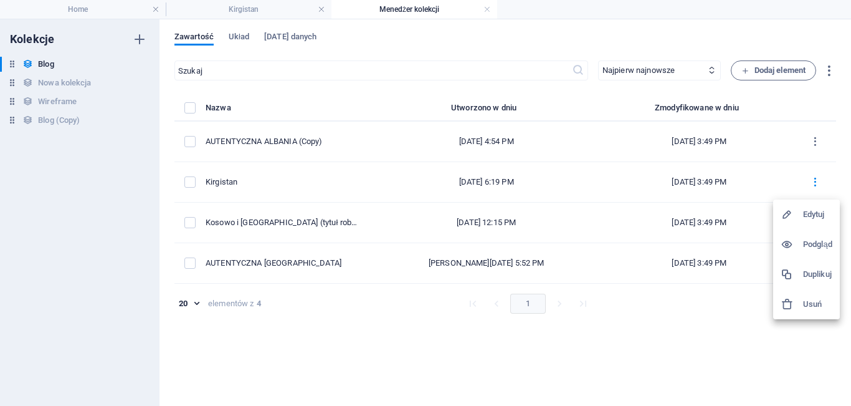
click at [804, 241] on h6 "Podgląd" at bounding box center [817, 244] width 29 height 15
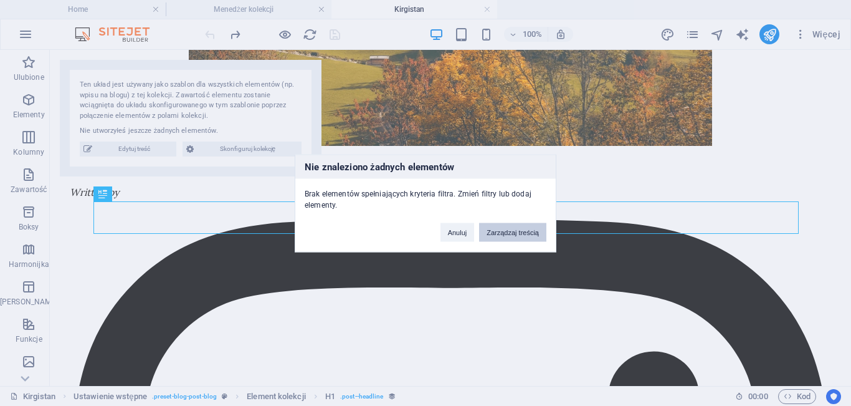
scroll to position [341, 0]
click at [458, 237] on button "Anuluj" at bounding box center [457, 231] width 34 height 19
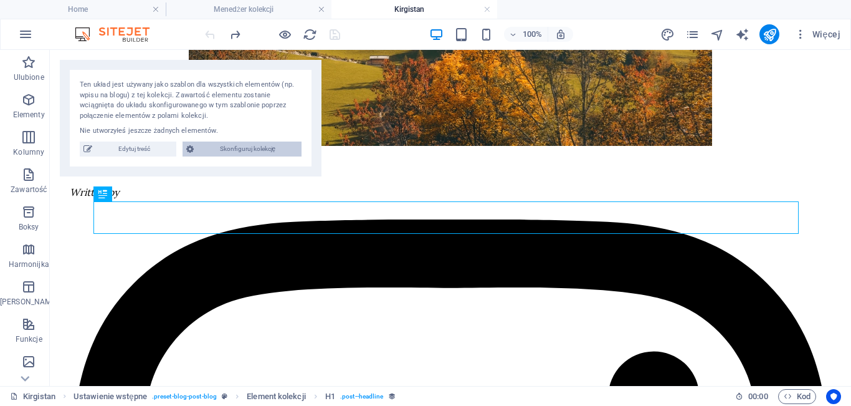
click at [237, 150] on span "Skonfiguruj kolekcję" at bounding box center [248, 148] width 100 height 15
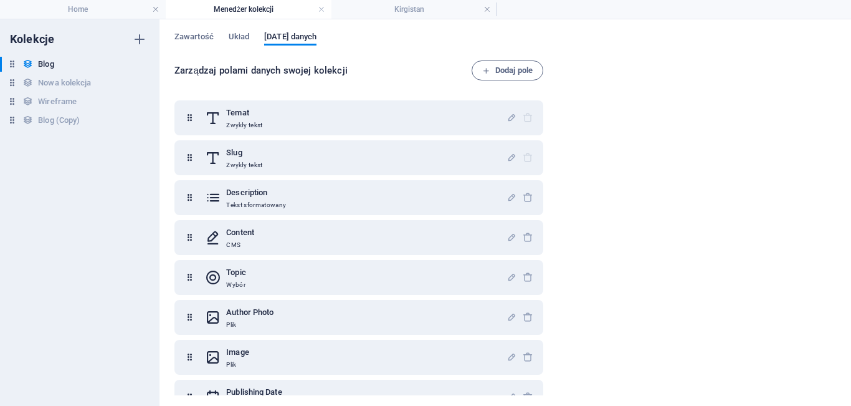
scroll to position [0, 0]
drag, startPoint x: 550, startPoint y: 177, endPoint x: 546, endPoint y: 198, distance: 20.9
click at [546, 198] on div "Zarządzaj polami danych swojej kolekcji Dodaj pole Temat Zwykły tekst Slug Zwyk…" at bounding box center [505, 228] width 662 height 336
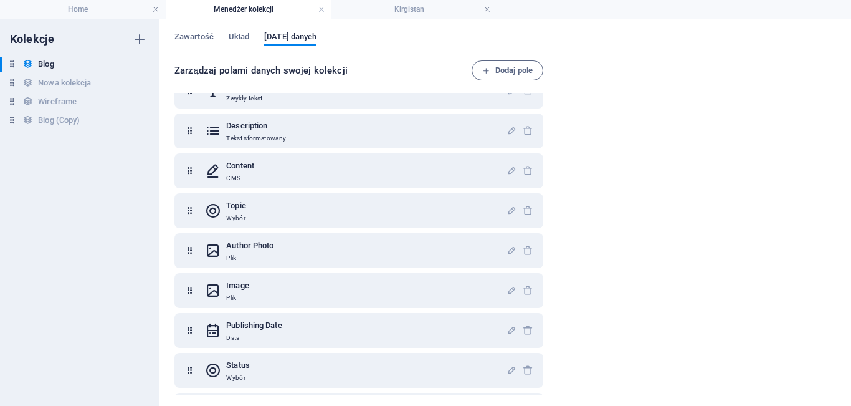
scroll to position [104, 0]
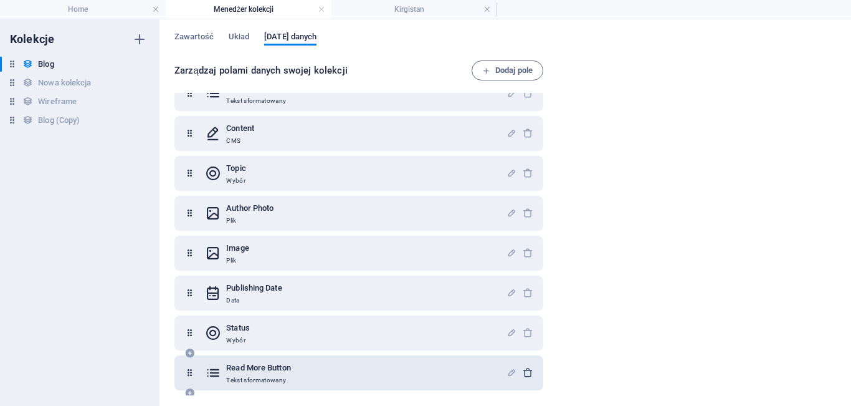
click at [528, 371] on icon "button" at bounding box center [528, 372] width 11 height 11
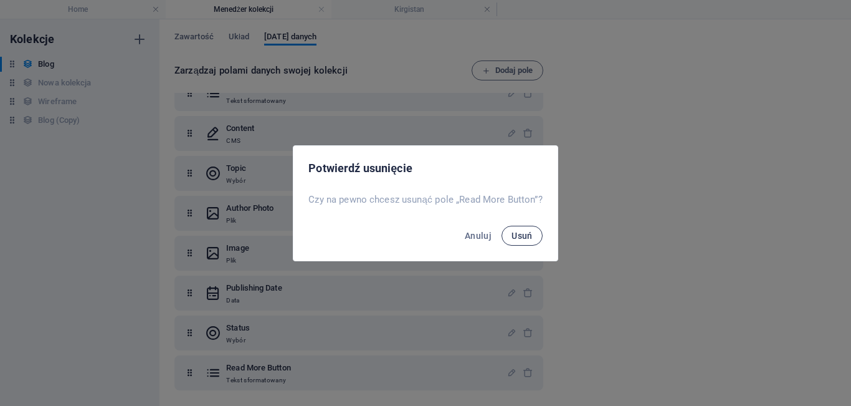
click at [525, 239] on span "Usuń" at bounding box center [522, 236] width 21 height 10
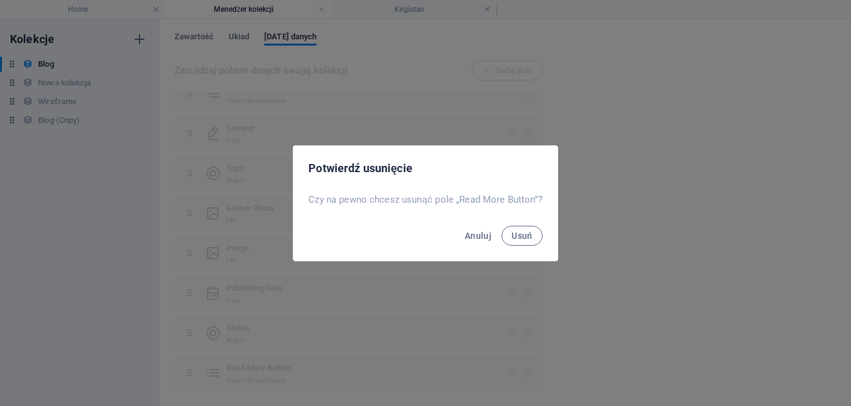
scroll to position [64, 0]
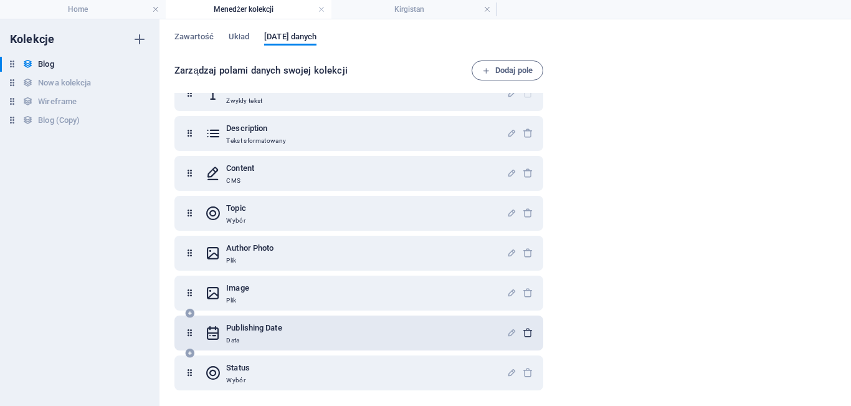
click at [524, 336] on icon "button" at bounding box center [528, 332] width 11 height 11
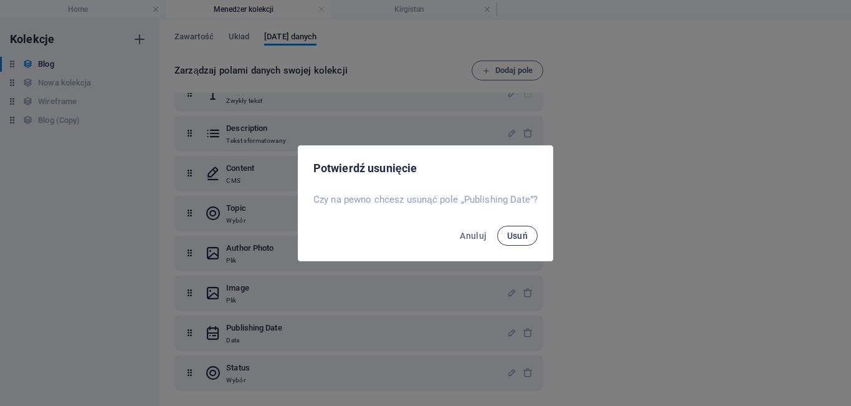
click at [527, 234] on span "Usuń" at bounding box center [517, 236] width 21 height 10
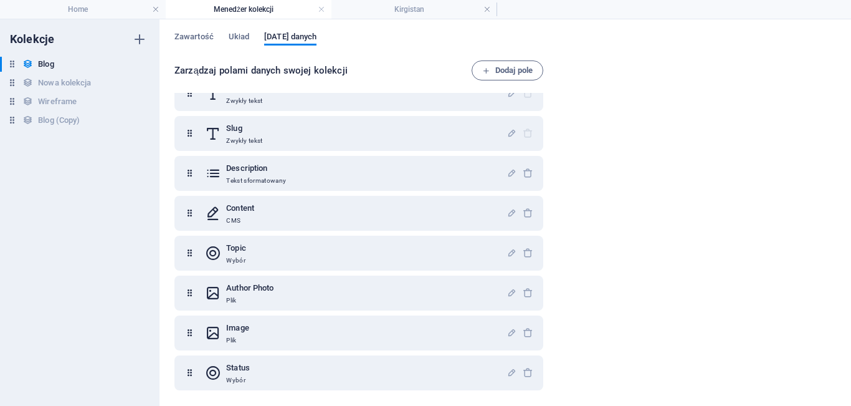
scroll to position [24, 0]
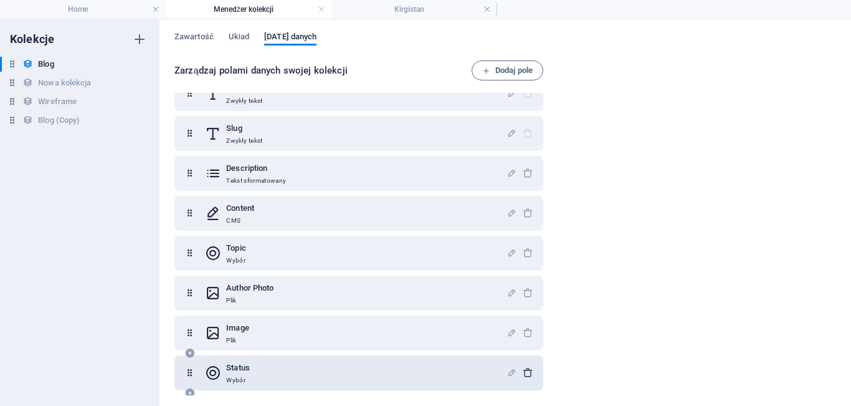
click at [524, 373] on icon "button" at bounding box center [528, 372] width 11 height 11
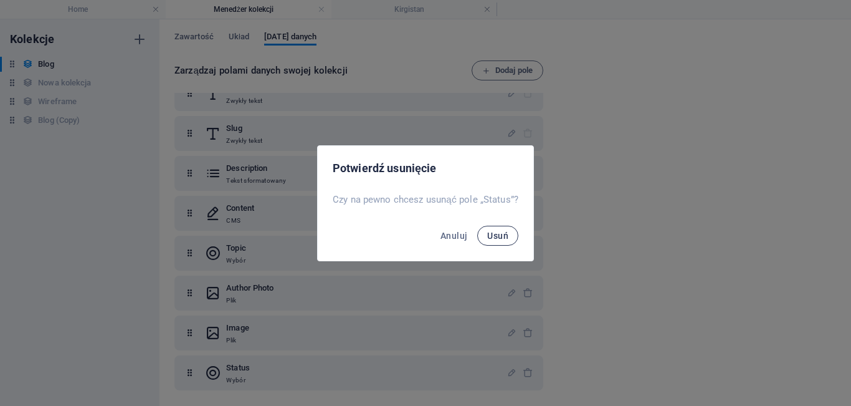
click at [491, 234] on span "Usuń" at bounding box center [497, 236] width 21 height 10
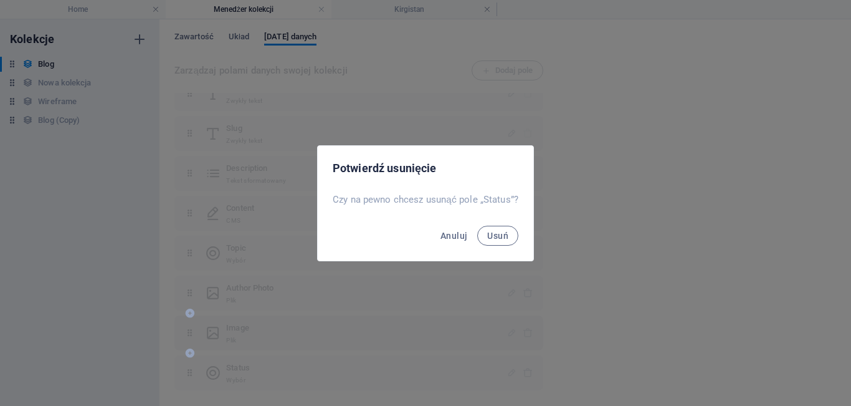
scroll to position [0, 0]
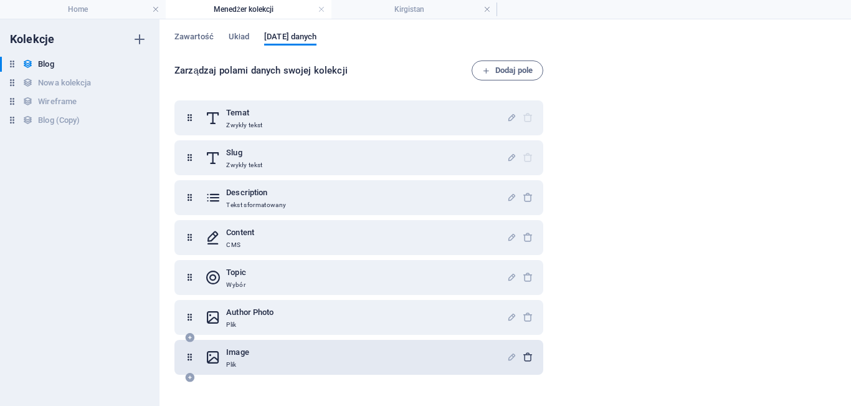
click at [523, 358] on icon "button" at bounding box center [528, 356] width 11 height 11
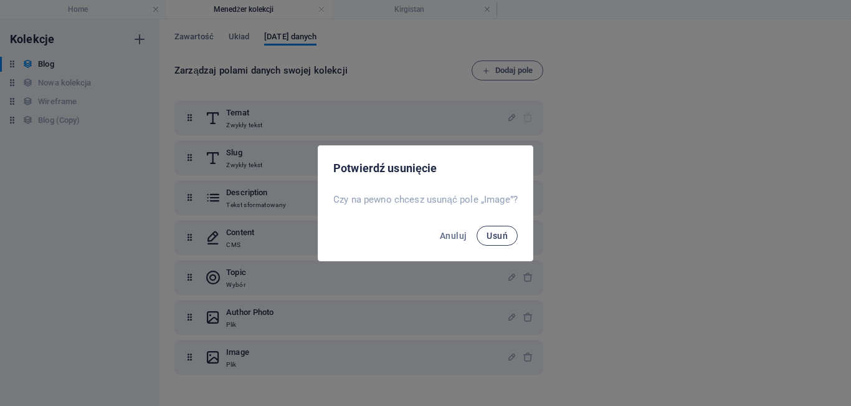
click at [495, 226] on button "Usuń" at bounding box center [497, 236] width 41 height 20
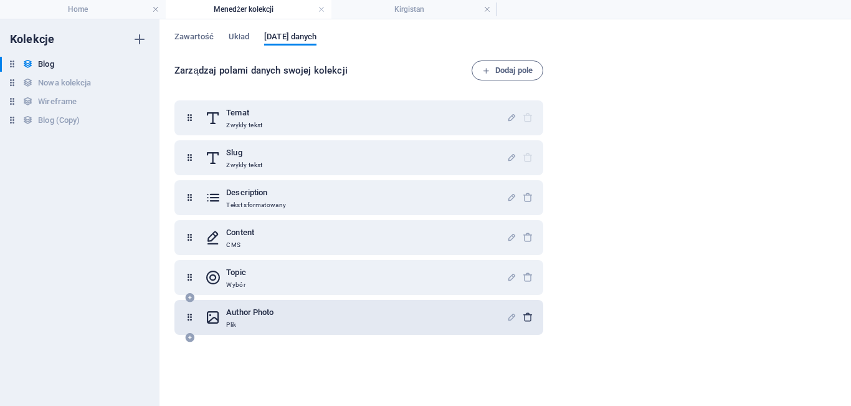
click at [525, 312] on icon "button" at bounding box center [528, 317] width 11 height 11
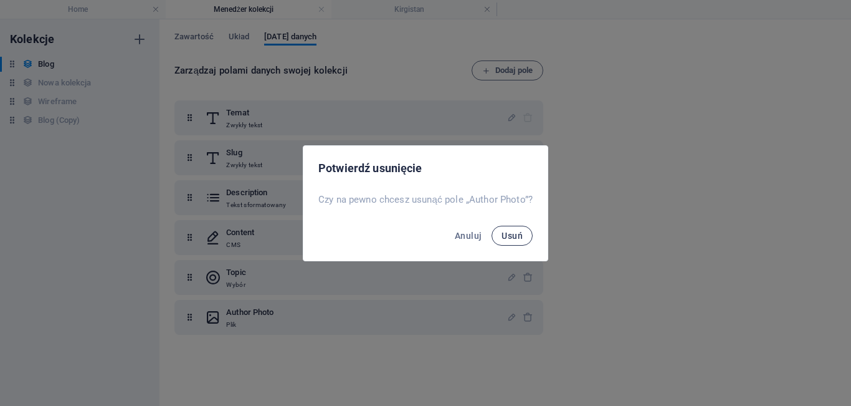
click at [520, 232] on span "Usuń" at bounding box center [512, 236] width 21 height 10
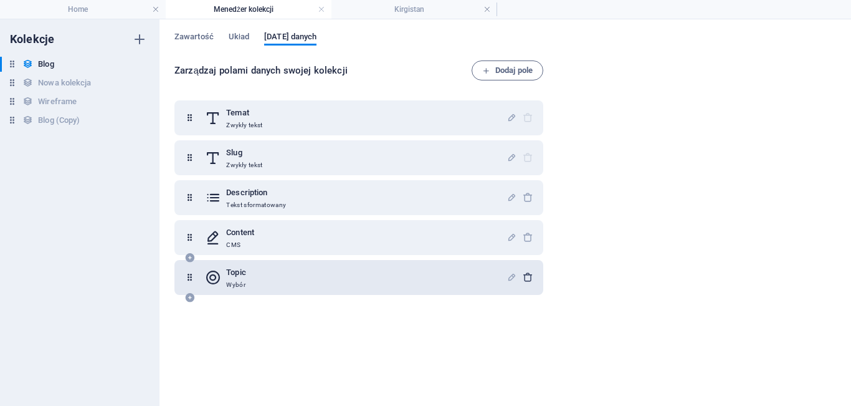
click at [523, 276] on icon "button" at bounding box center [528, 277] width 11 height 11
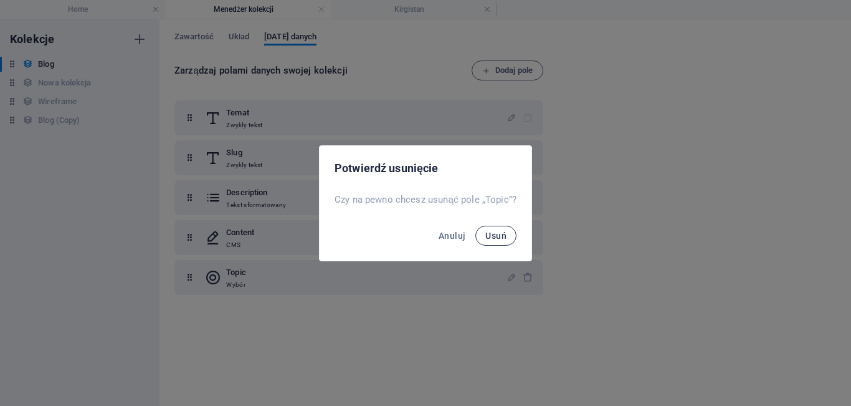
click at [502, 236] on span "Usuń" at bounding box center [495, 236] width 21 height 10
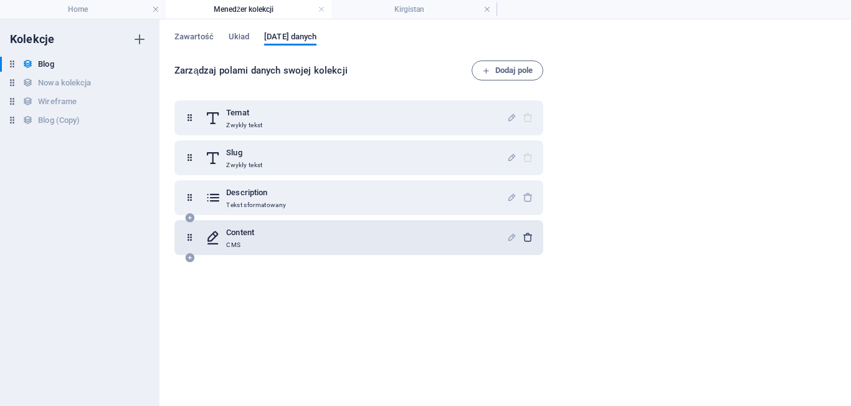
click at [526, 239] on icon "button" at bounding box center [528, 237] width 11 height 11
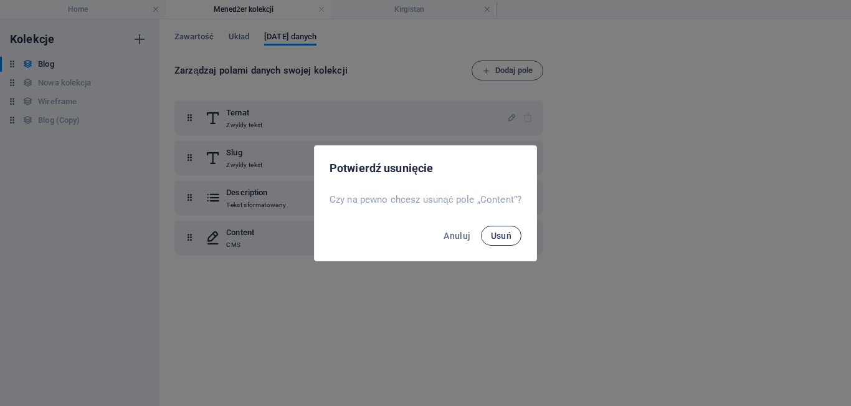
click at [506, 236] on span "Usuń" at bounding box center [501, 236] width 21 height 10
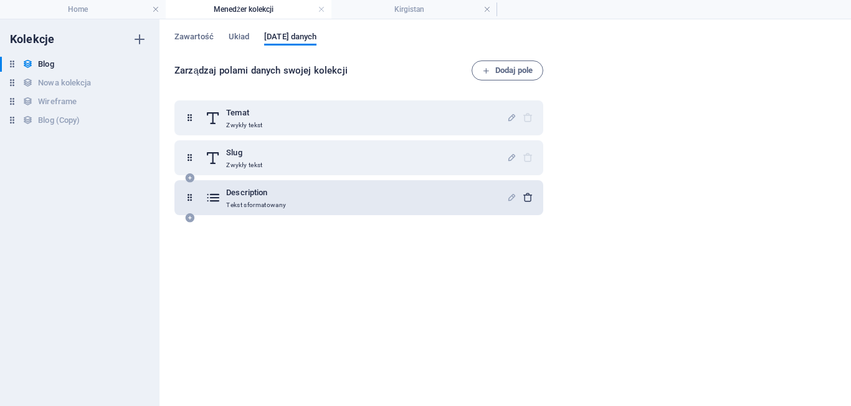
click at [526, 197] on icon "button" at bounding box center [528, 197] width 11 height 11
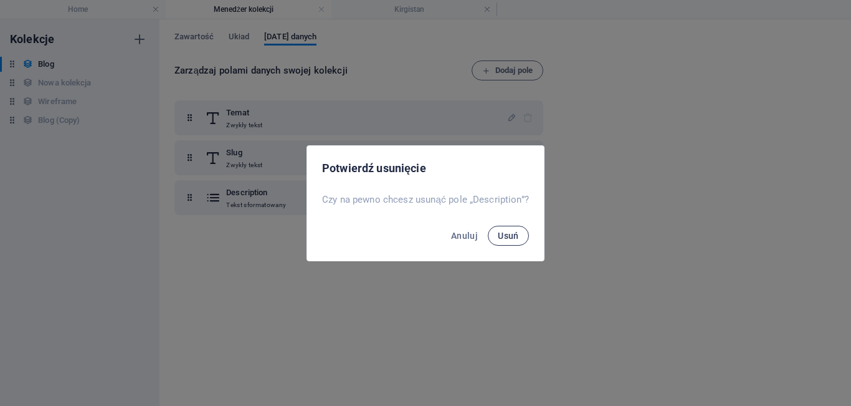
click at [512, 231] on span "Usuń" at bounding box center [508, 236] width 21 height 10
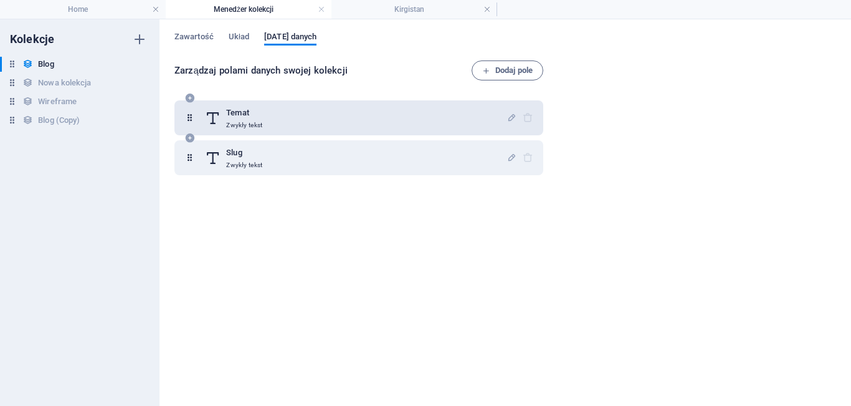
click at [303, 128] on div "Temat Zwykły tekst" at bounding box center [356, 117] width 302 height 25
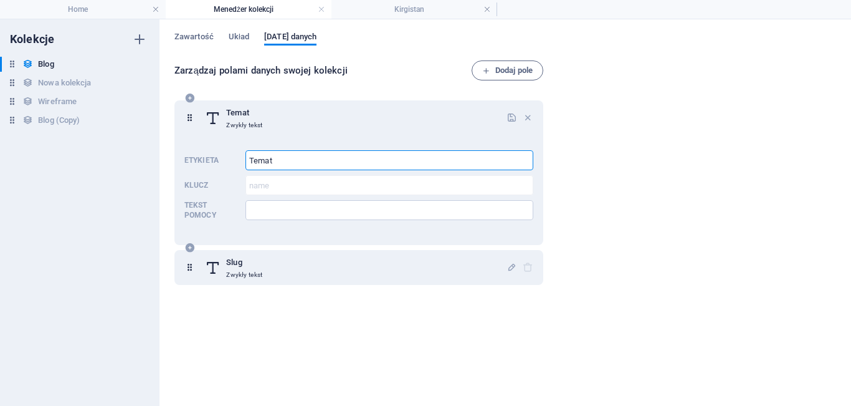
click at [290, 162] on input "Temat" at bounding box center [389, 160] width 288 height 20
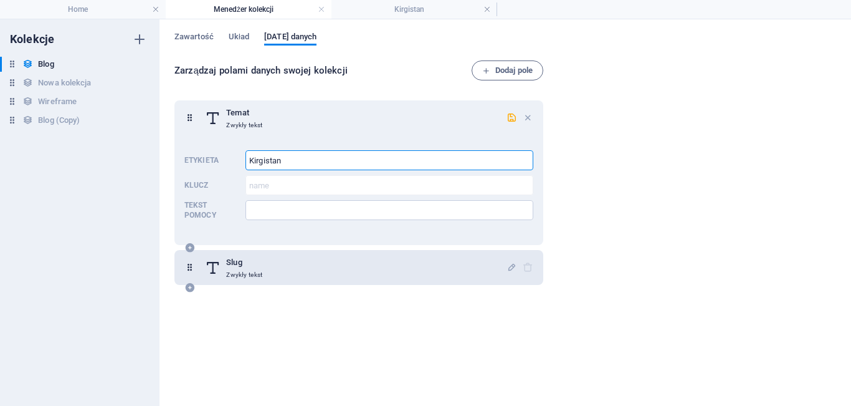
type input "Kirgistan"
click at [278, 274] on div "Slug Zwykły tekst" at bounding box center [356, 267] width 302 height 25
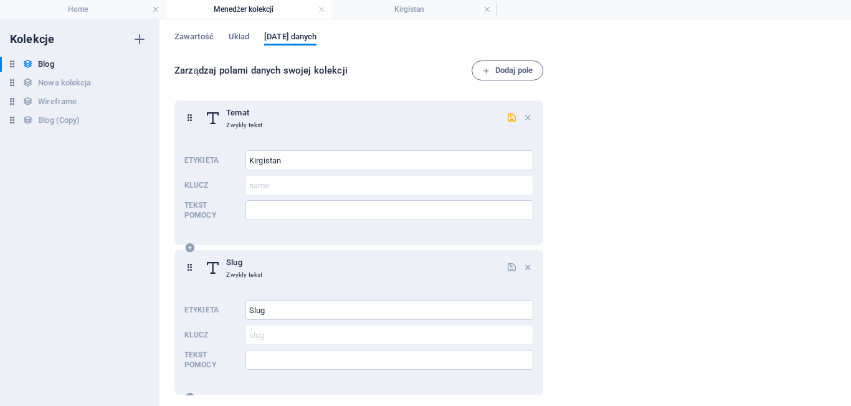
click at [278, 274] on div "Slug Zwykły tekst" at bounding box center [356, 267] width 302 height 25
click at [276, 355] on input "Tekst pomocy" at bounding box center [389, 360] width 288 height 20
click at [277, 313] on input "Slug" at bounding box center [389, 310] width 288 height 20
click at [283, 369] on input "Tekst pomocy" at bounding box center [389, 360] width 288 height 20
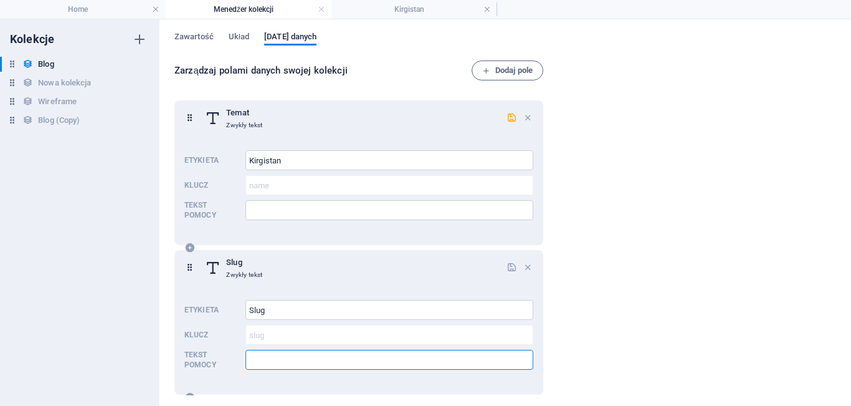
type input "w"
type input "Opis podróży do Kirgistanu"
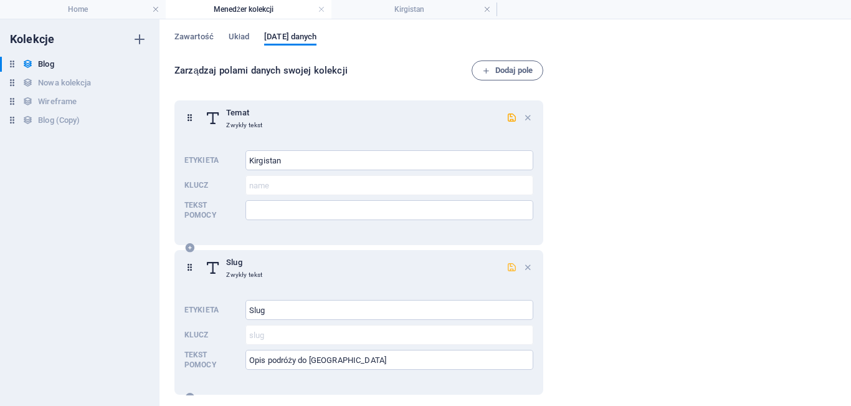
click at [507, 267] on icon "button" at bounding box center [512, 267] width 11 height 11
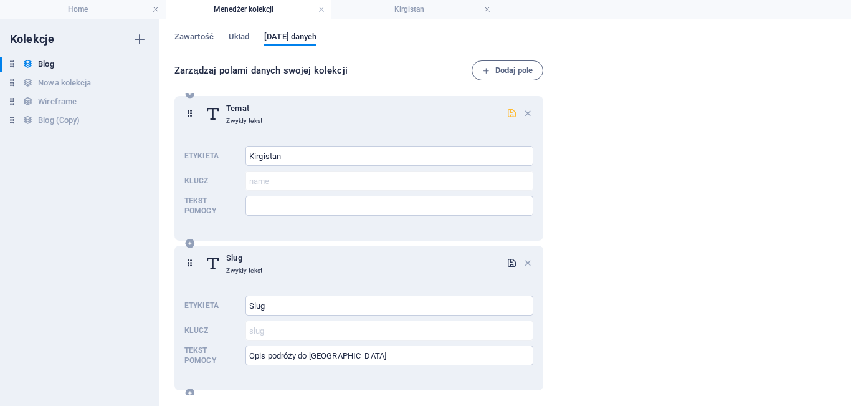
click at [511, 108] on icon "button" at bounding box center [512, 113] width 11 height 11
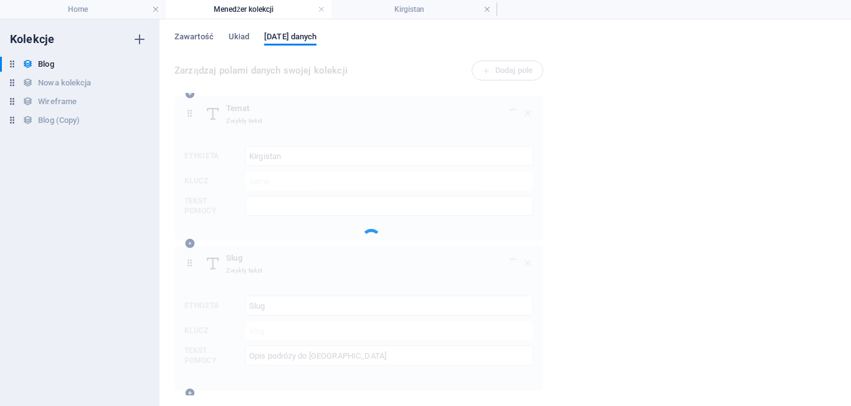
scroll to position [0, 0]
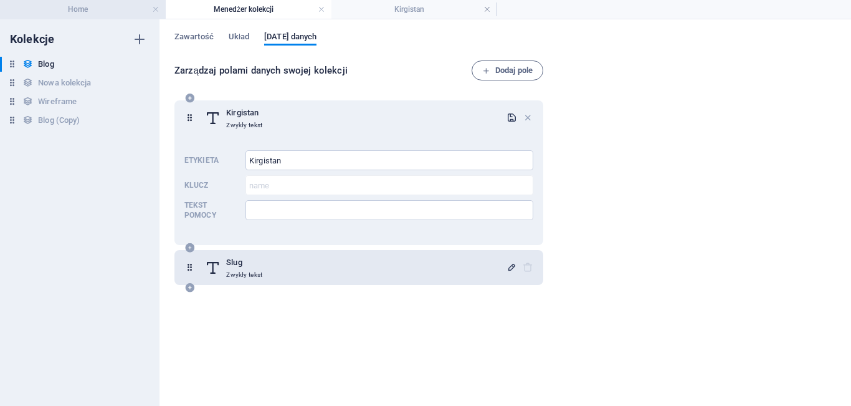
click at [108, 9] on h4 "Home" at bounding box center [83, 9] width 166 height 14
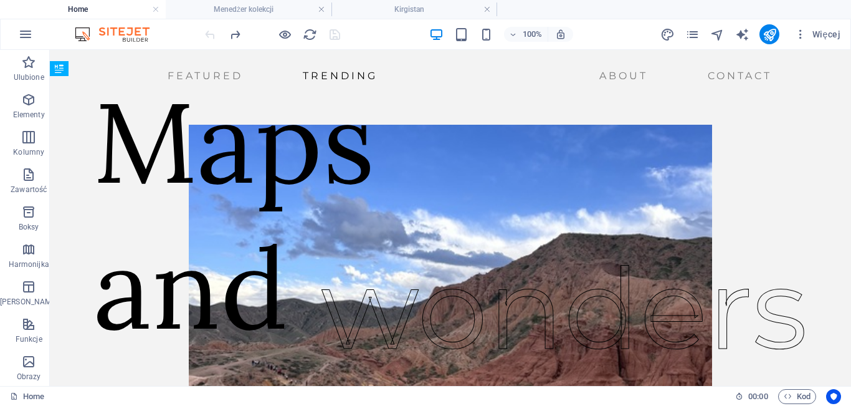
scroll to position [1563, 0]
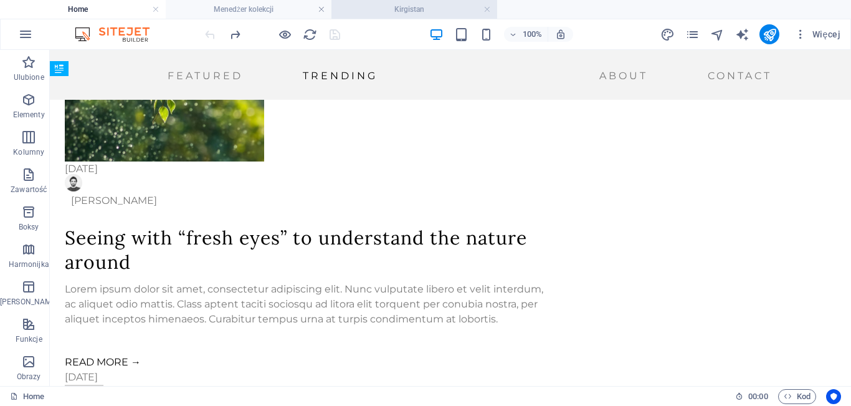
click at [396, 9] on h4 "Kirgistan" at bounding box center [414, 9] width 166 height 14
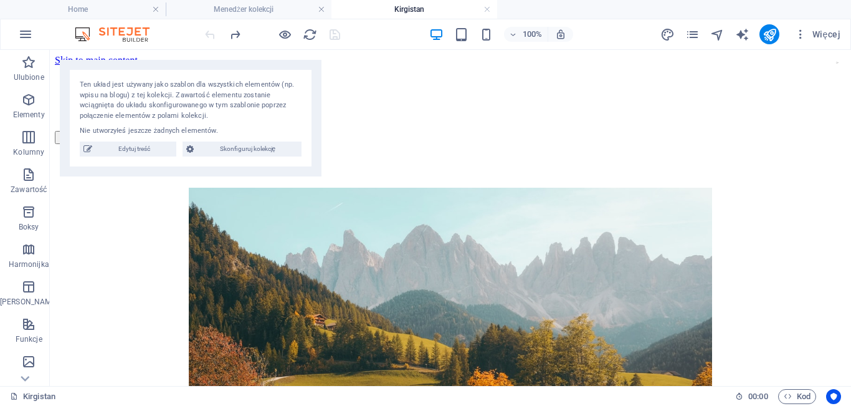
scroll to position [341, 0]
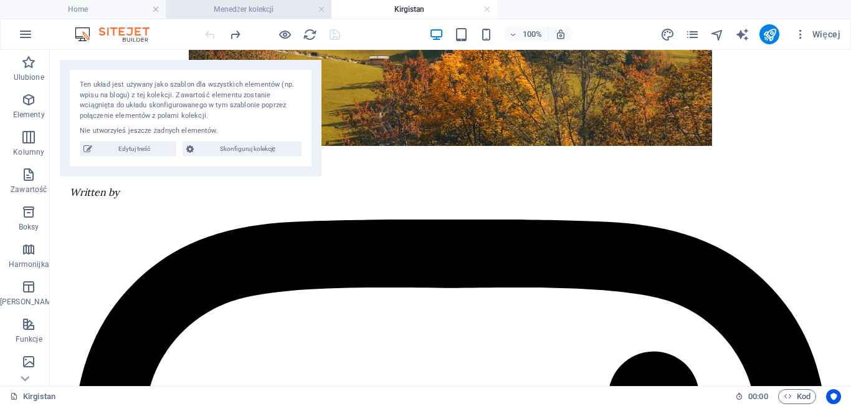
click at [262, 1] on li "Menedżer kolekcji" at bounding box center [249, 9] width 166 height 19
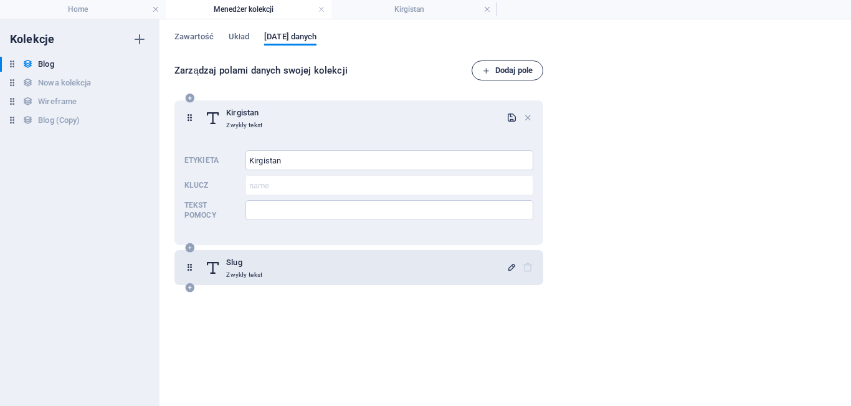
click at [512, 67] on span "Dodaj pole" at bounding box center [507, 70] width 50 height 15
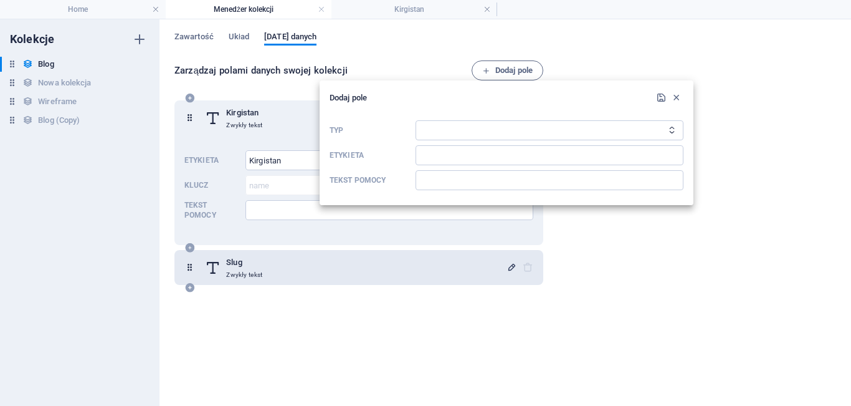
click at [421, 47] on div at bounding box center [425, 203] width 851 height 406
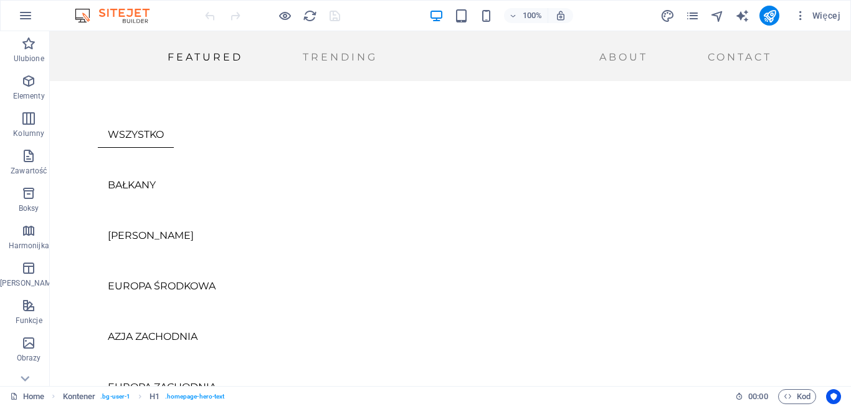
scroll to position [533, 0]
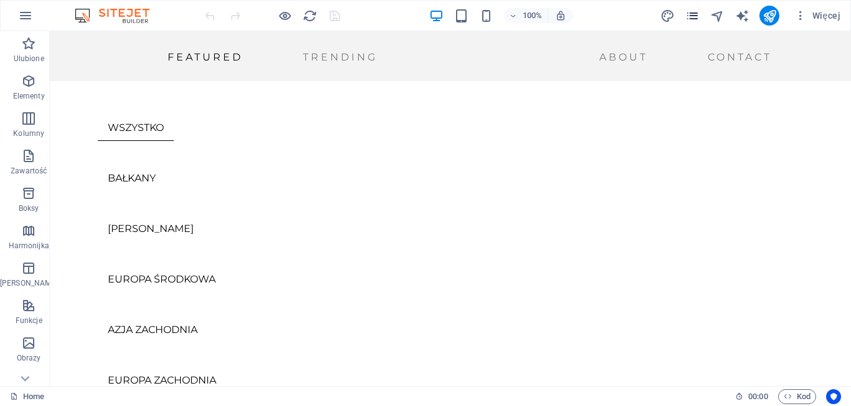
click at [696, 22] on icon "pages" at bounding box center [692, 16] width 14 height 14
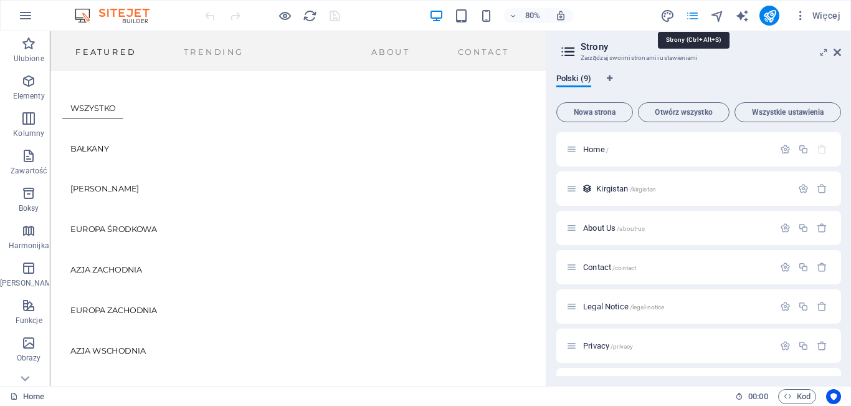
click at [696, 22] on icon "pages" at bounding box center [692, 16] width 14 height 14
click at [835, 55] on icon at bounding box center [837, 52] width 7 height 10
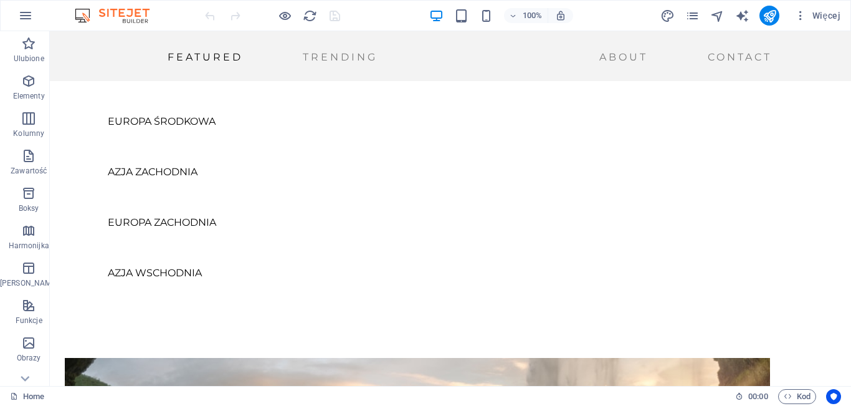
scroll to position [678, 0]
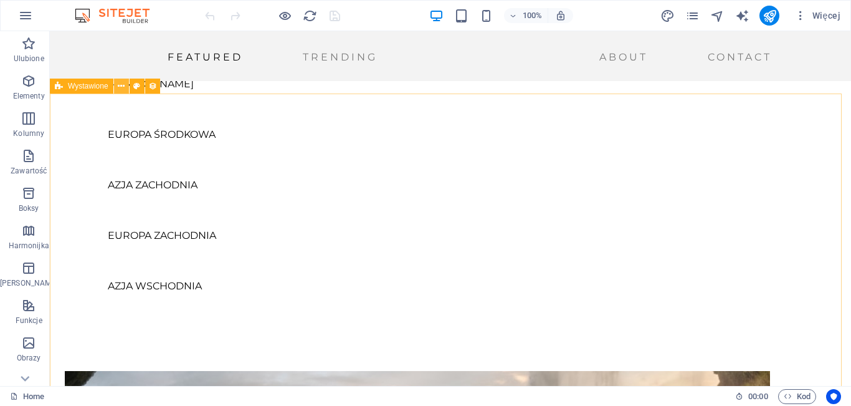
click at [121, 88] on icon at bounding box center [121, 86] width 7 height 13
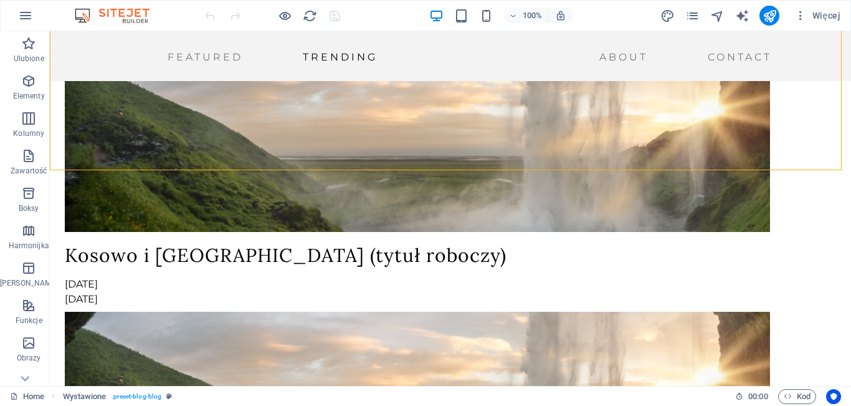
scroll to position [1362, 0]
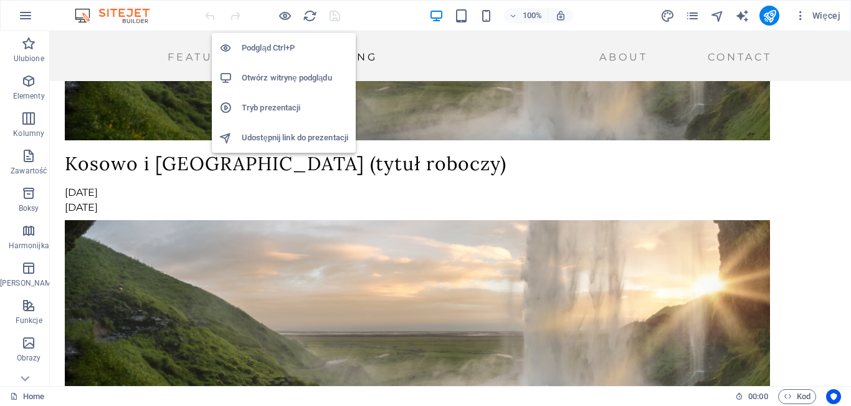
click at [280, 51] on h6 "Podgląd Ctrl+P" at bounding box center [295, 47] width 107 height 15
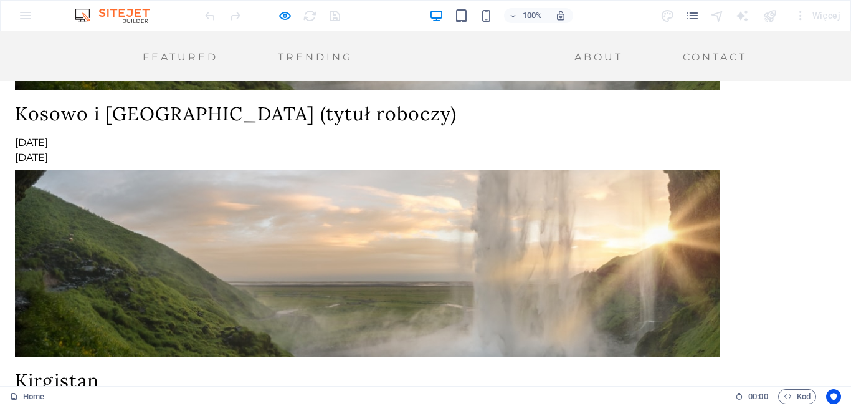
scroll to position [0, 0]
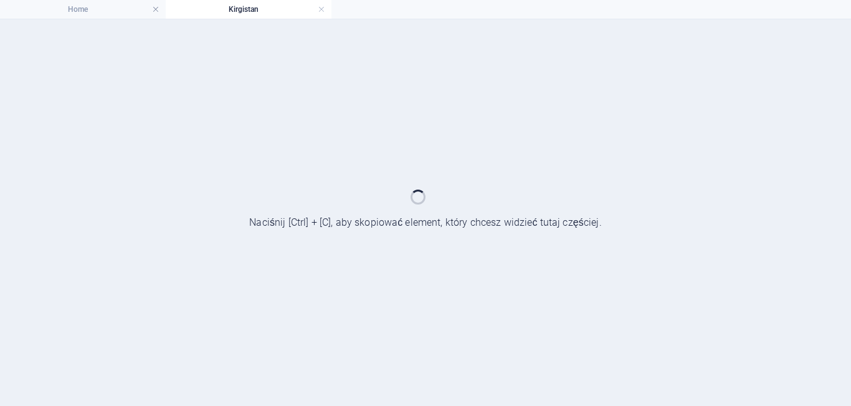
click at [430, 221] on div at bounding box center [425, 212] width 851 height 386
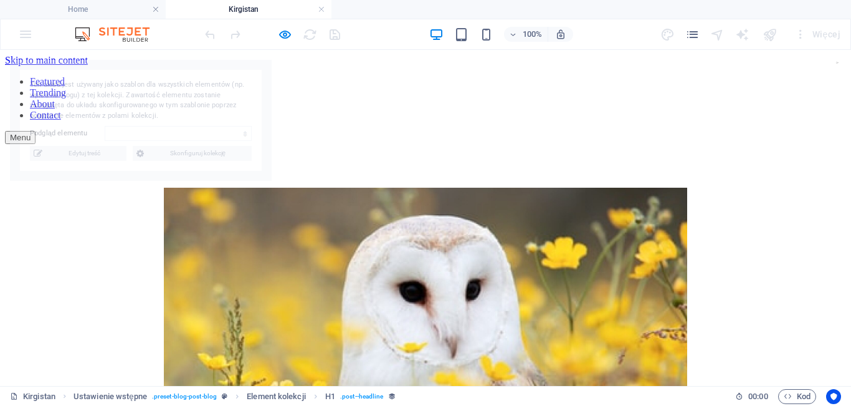
scroll to position [341, 0]
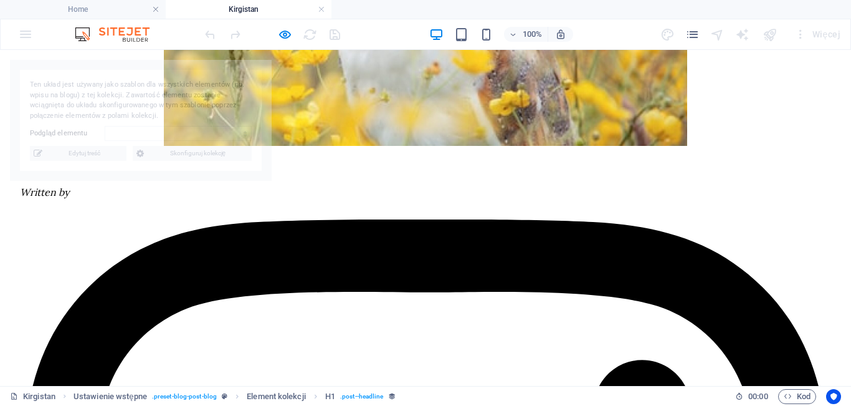
select select "68daece8526f6820a9084fc3"
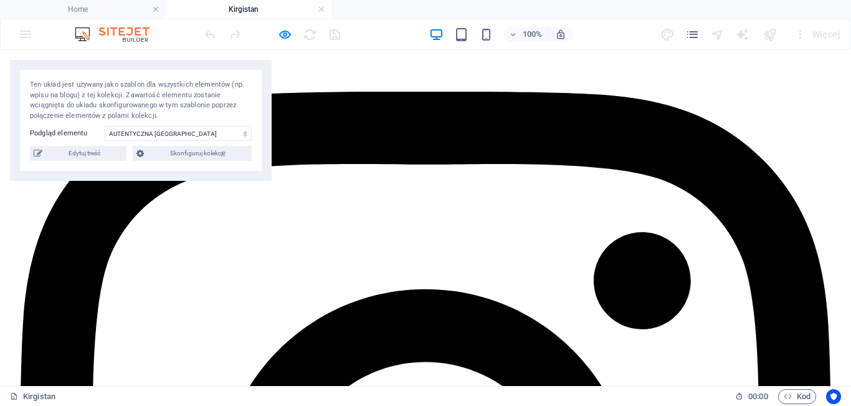
scroll to position [416, 0]
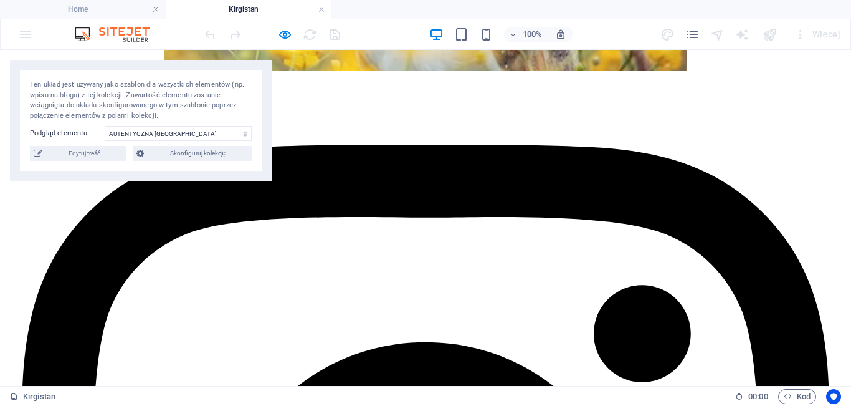
click at [204, 36] on div at bounding box center [272, 34] width 140 height 20
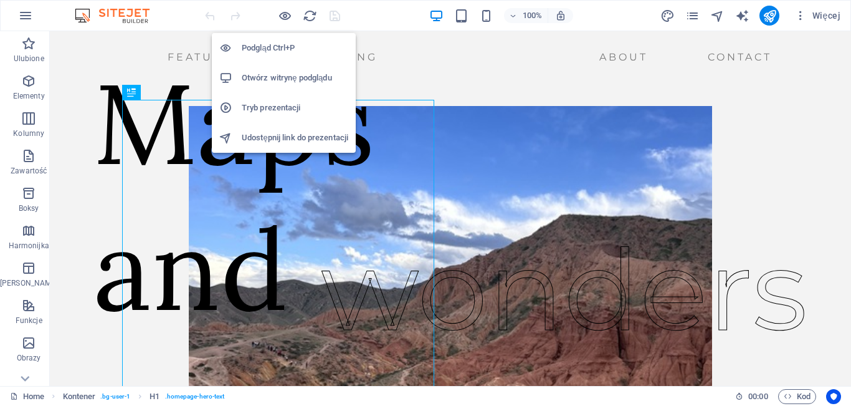
click at [280, 50] on h6 "Podgląd Ctrl+P" at bounding box center [295, 47] width 107 height 15
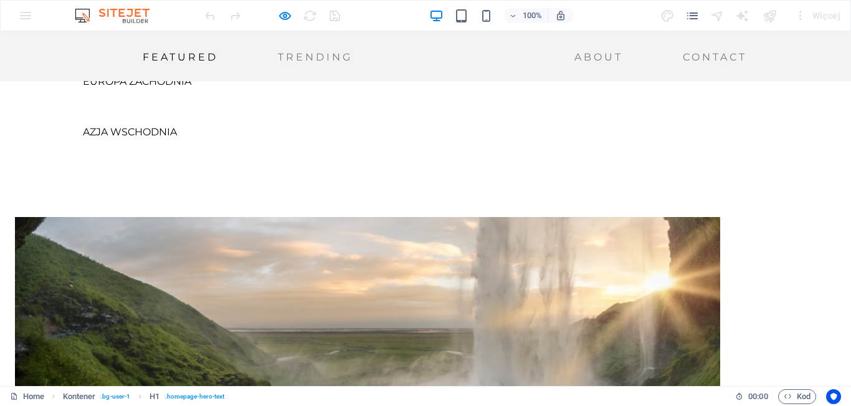
scroll to position [816, 0]
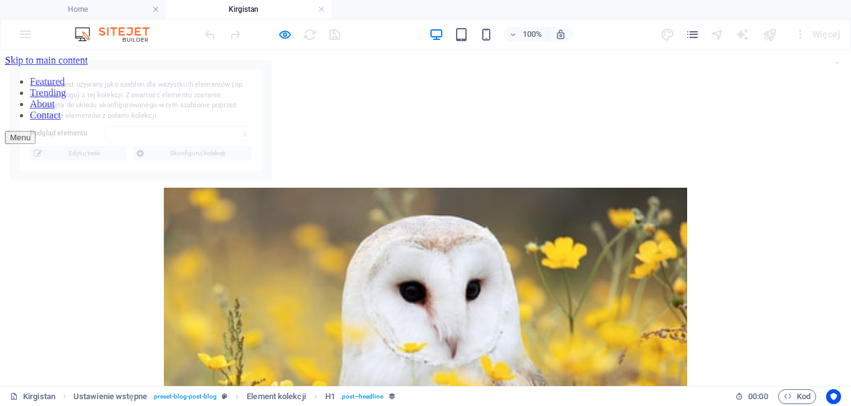
scroll to position [341, 0]
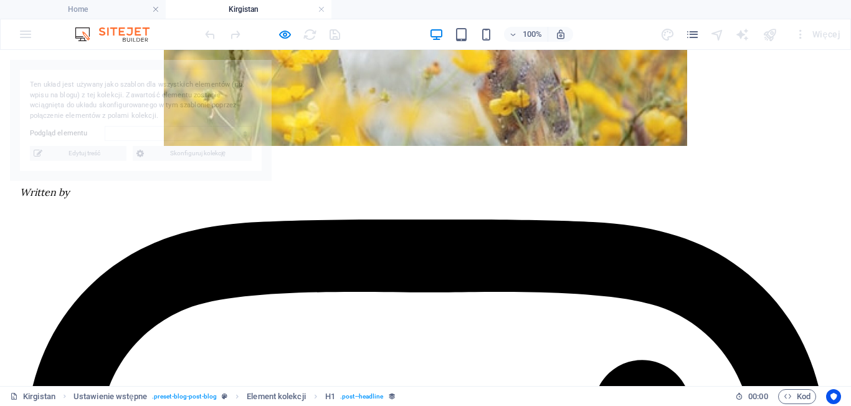
select select "68daece8526f6820a9084fc3"
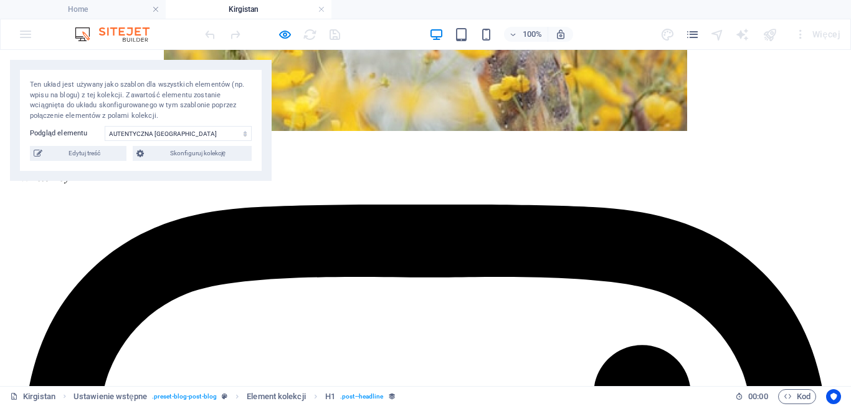
scroll to position [348, 0]
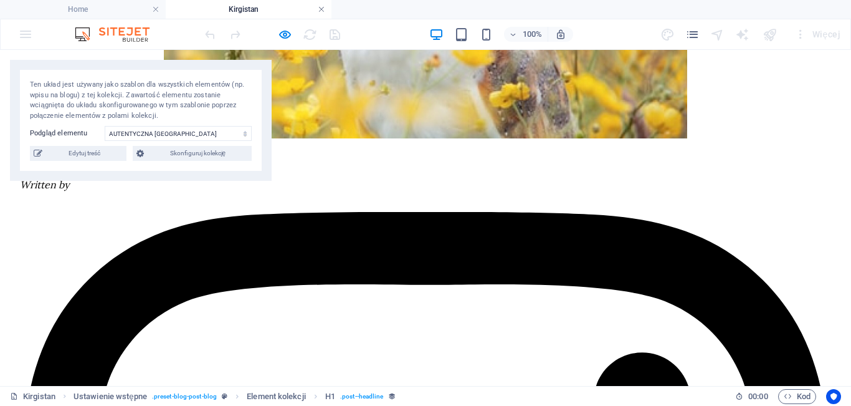
click at [322, 8] on link at bounding box center [321, 10] width 7 height 12
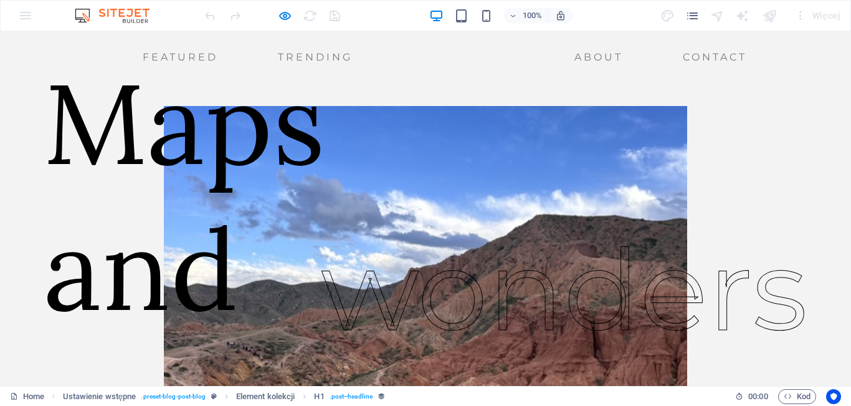
scroll to position [816, 0]
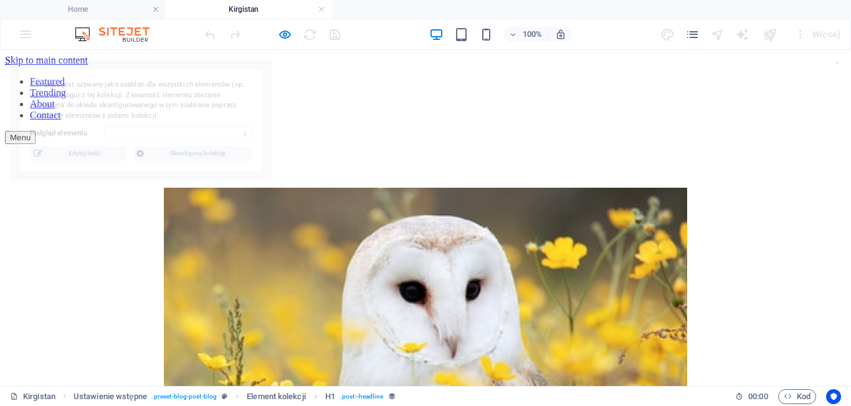
scroll to position [341, 0]
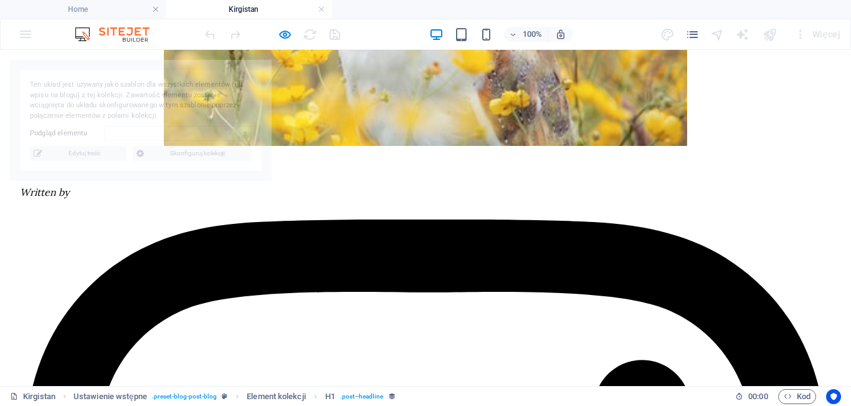
select select "68dbadb6abdda283ef07e8c3"
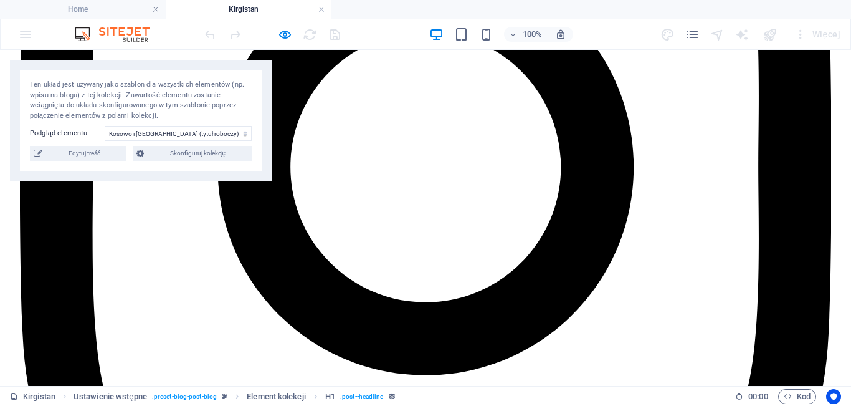
scroll to position [791, 0]
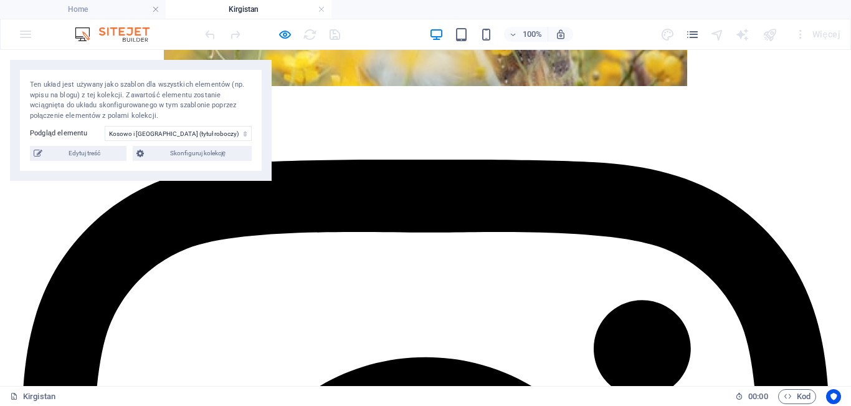
scroll to position [626, 0]
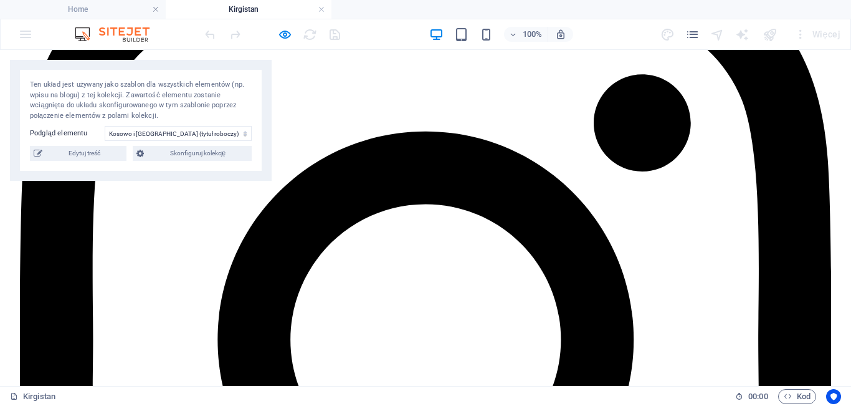
click at [209, 36] on div at bounding box center [272, 34] width 140 height 20
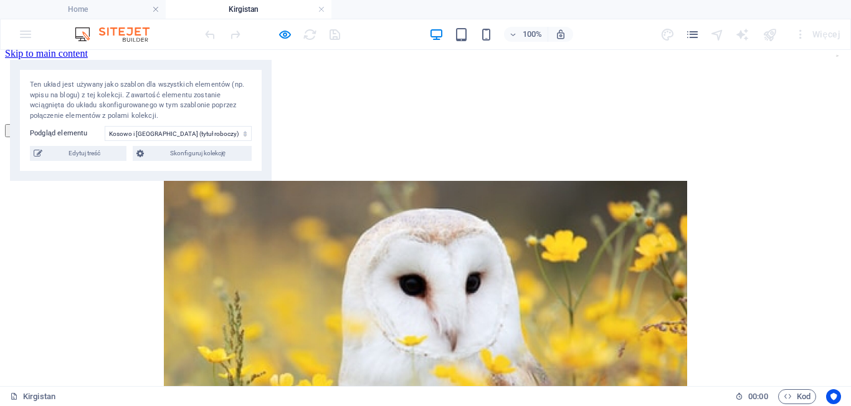
scroll to position [0, 0]
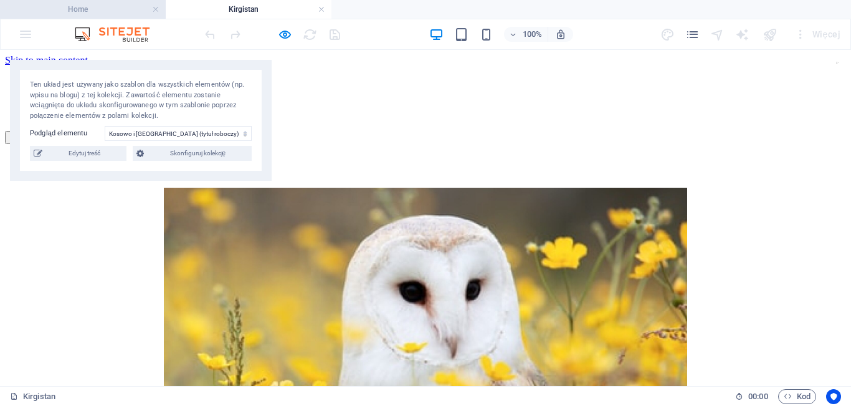
click at [92, 3] on h4 "Home" at bounding box center [83, 9] width 166 height 14
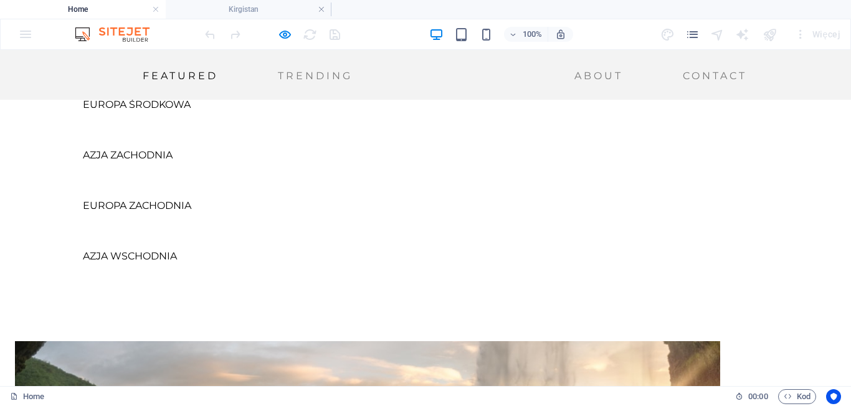
scroll to position [744, 0]
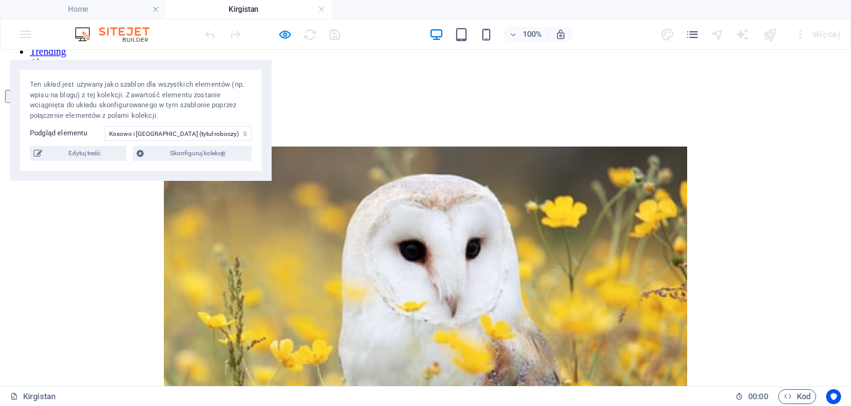
scroll to position [37, 0]
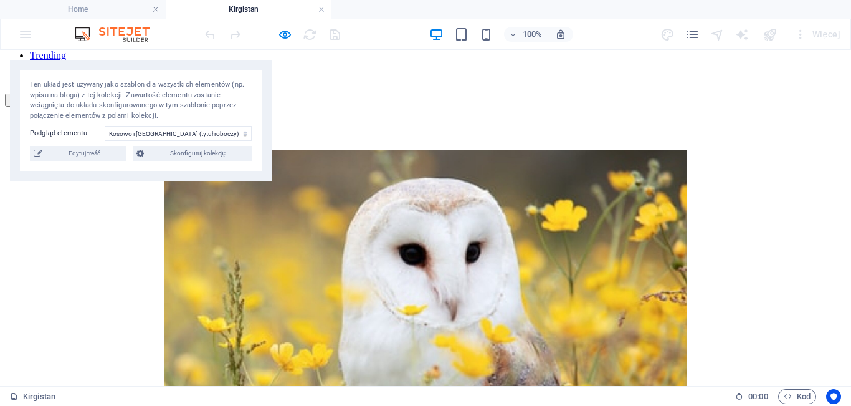
click at [680, 75] on nav "Featured Trending About Contact" at bounding box center [425, 61] width 841 height 45
click at [559, 72] on nav "Featured Trending About Contact" at bounding box center [425, 61] width 841 height 45
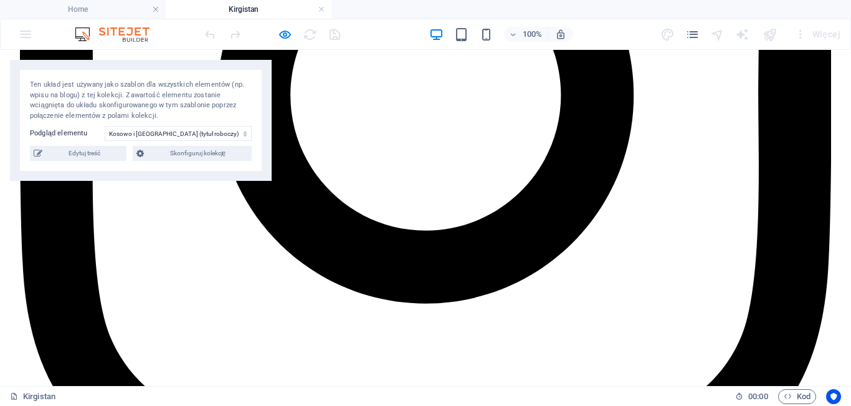
scroll to position [919, 0]
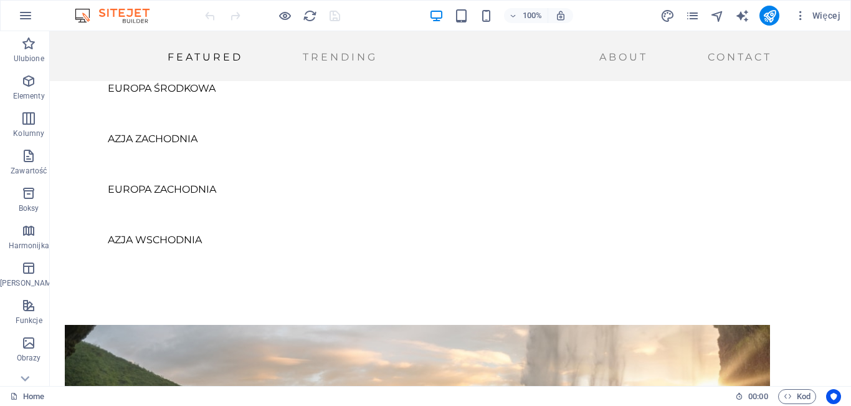
scroll to position [731, 0]
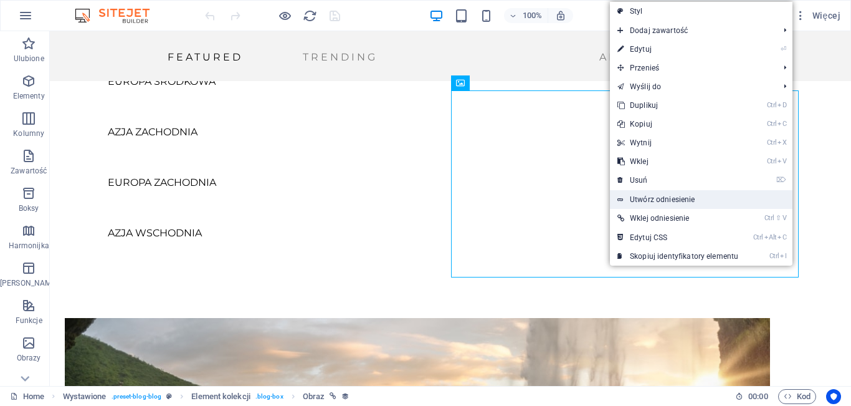
click at [662, 202] on link "Utwórz odniesienie" at bounding box center [701, 199] width 183 height 19
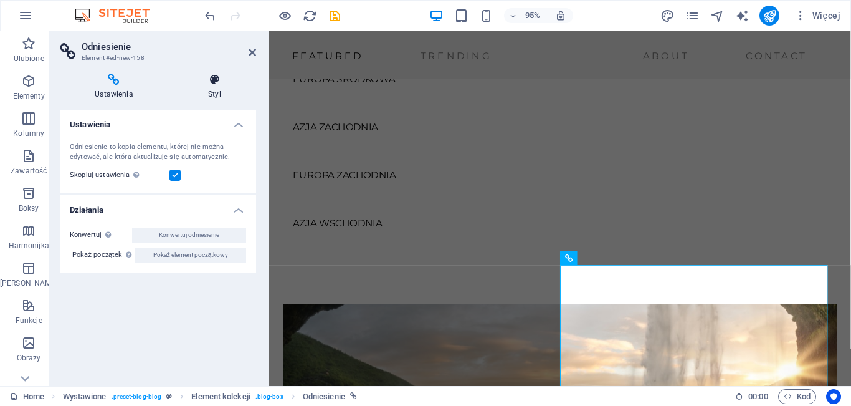
click at [222, 81] on icon at bounding box center [214, 80] width 83 height 12
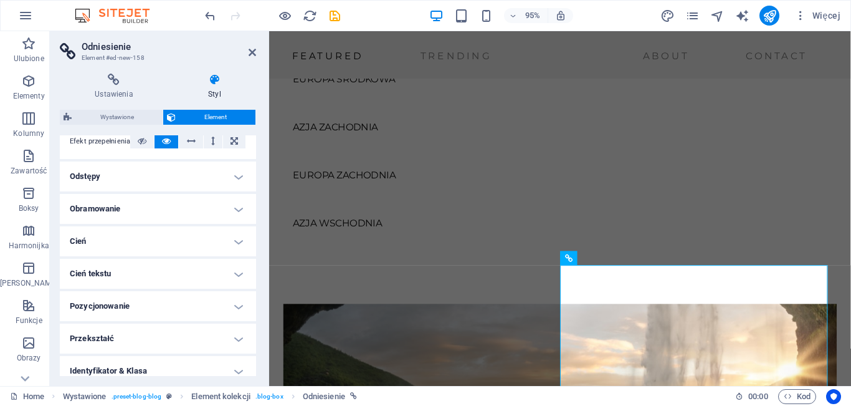
scroll to position [286, 0]
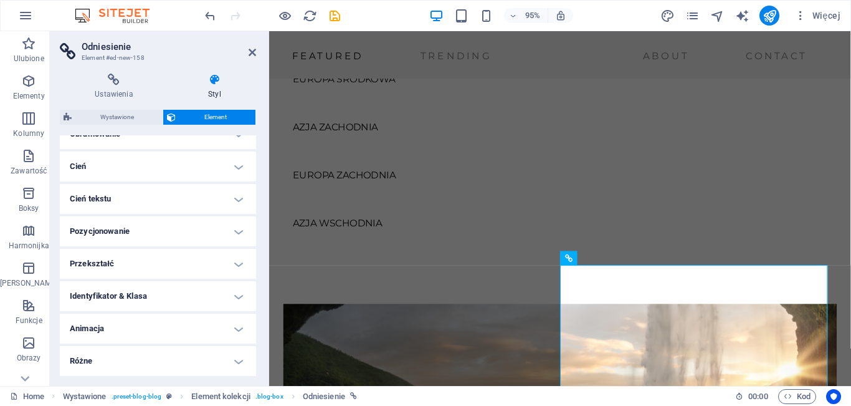
click at [233, 358] on h4 "Różne" at bounding box center [158, 361] width 196 height 30
drag, startPoint x: 256, startPoint y: 303, endPoint x: 258, endPoint y: 336, distance: 32.5
click at [258, 336] on div "Ustawienia Styl Ustawienia Odniesienie to kopia elementu, której nie można edyt…" at bounding box center [158, 225] width 216 height 322
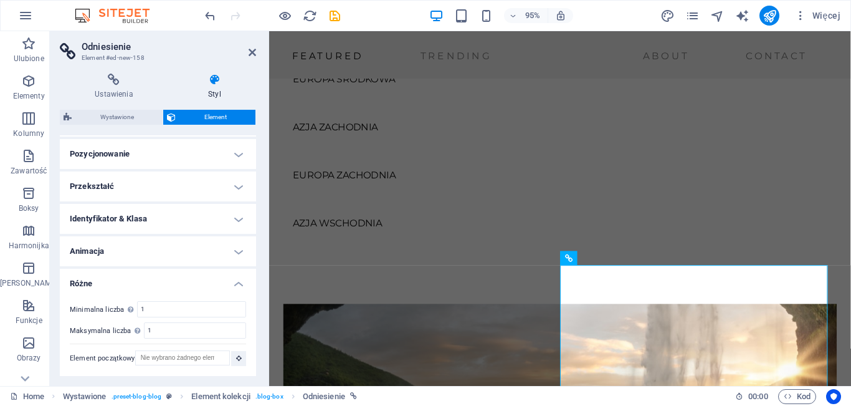
scroll to position [0, 0]
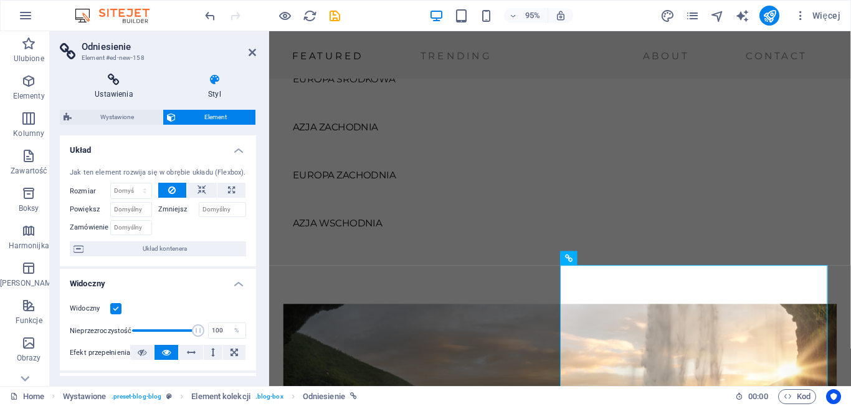
click at [117, 84] on icon at bounding box center [114, 80] width 108 height 12
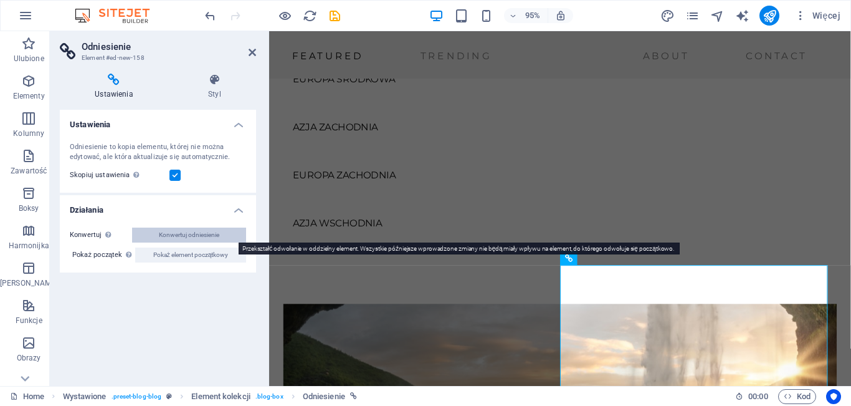
click at [204, 237] on span "Konwertuj odniesienie" at bounding box center [189, 234] width 60 height 15
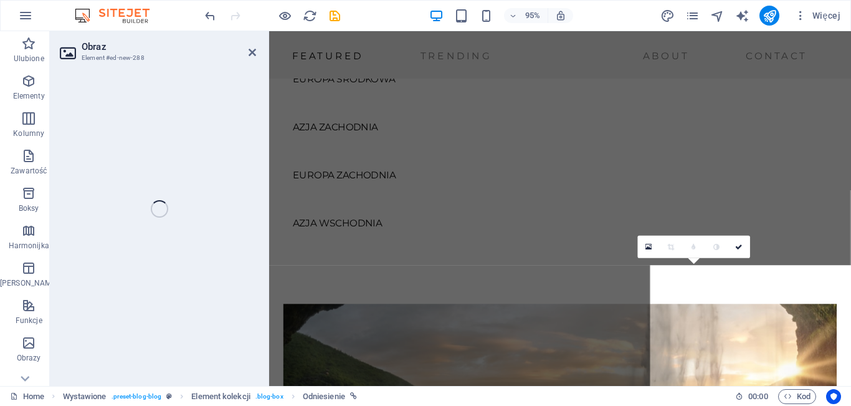
select select "%"
select select "px"
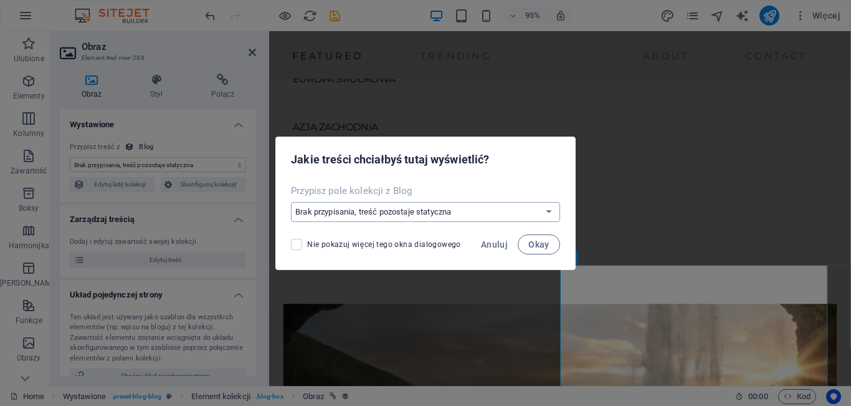
click at [342, 208] on select "Brak przypisania, treść pozostaje statyczna Utwórz nowe pole Utworzono w dniu (…" at bounding box center [425, 212] width 269 height 20
click at [536, 167] on div "Jakie treści chciałbyś tutaj wyświetlić?" at bounding box center [425, 158] width 299 height 42
click at [412, 212] on select "Brak przypisania, treść pozostaje statyczna Utwórz nowe pole Utworzono w dniu (…" at bounding box center [425, 212] width 269 height 20
click at [293, 202] on select "Brak przypisania, treść pozostaje statyczna Utwórz nowe pole Utworzono w dniu (…" at bounding box center [425, 212] width 269 height 20
click at [503, 247] on span "Anuluj" at bounding box center [494, 244] width 27 height 10
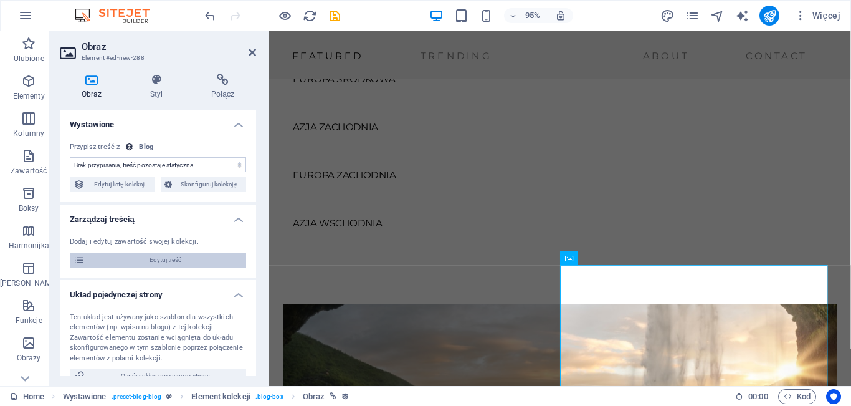
click at [155, 256] on span "Edytuj treść" at bounding box center [165, 259] width 154 height 15
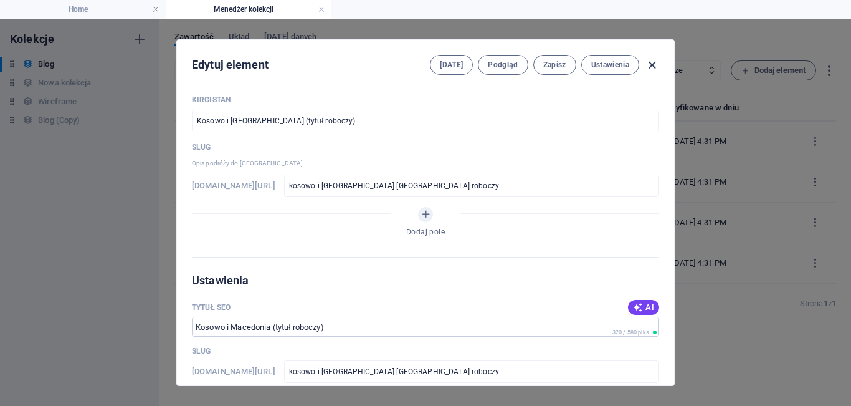
click at [655, 69] on icon "button" at bounding box center [652, 65] width 14 height 14
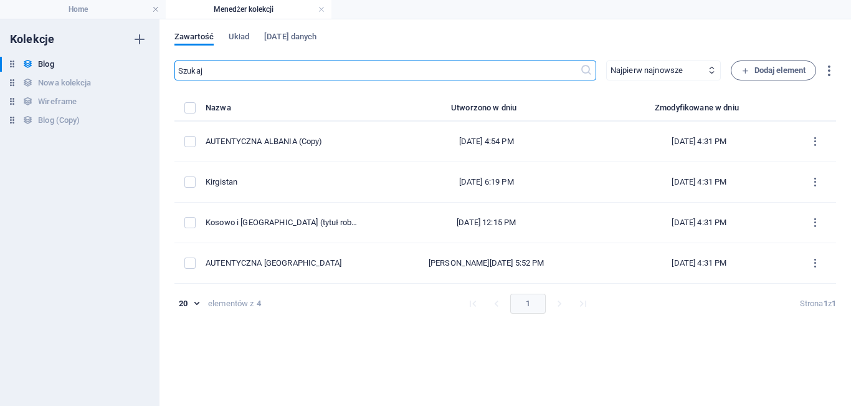
type input "kosowo-i-macedonia-tytu-roboczy"
click at [101, 11] on h4 "Home" at bounding box center [83, 9] width 166 height 14
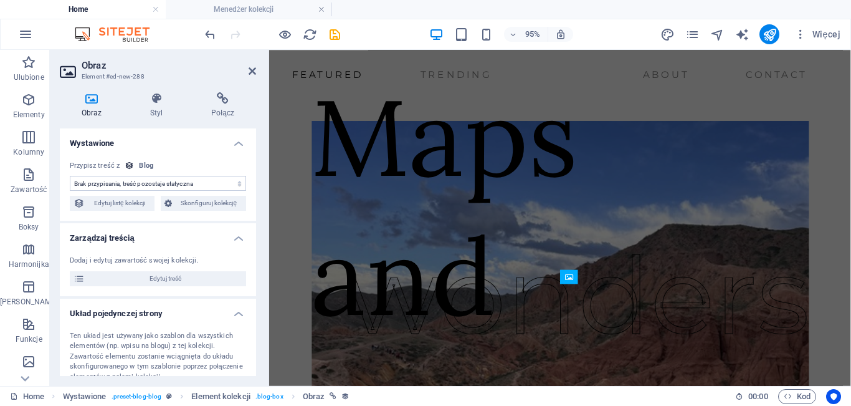
scroll to position [731, 0]
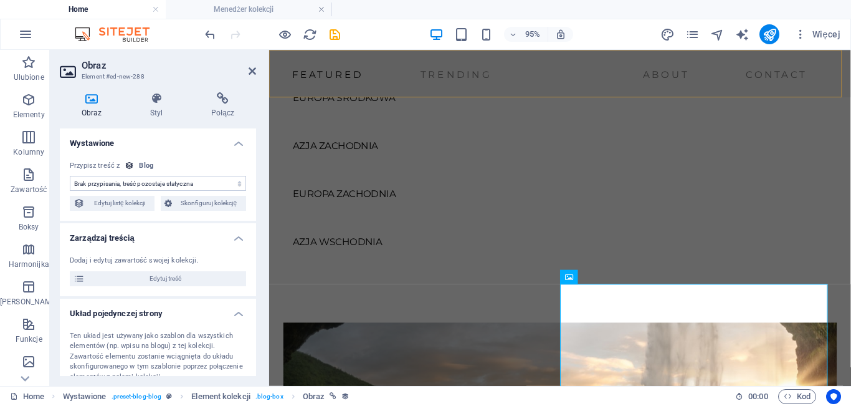
click at [492, 92] on div "Featured Trending About Contact Menu" at bounding box center [575, 75] width 612 height 50
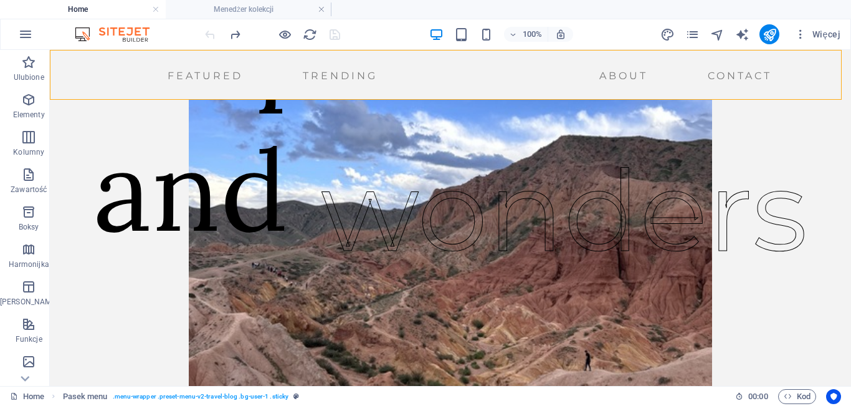
scroll to position [63, 0]
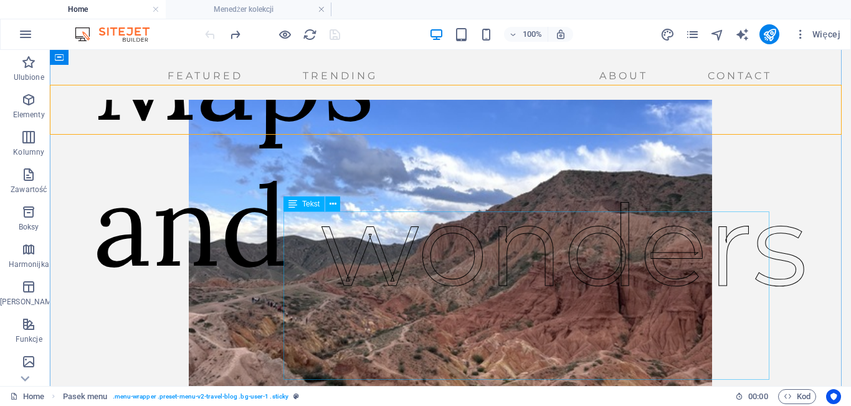
click at [521, 318] on div "wonders" at bounding box center [564, 245] width 487 height 168
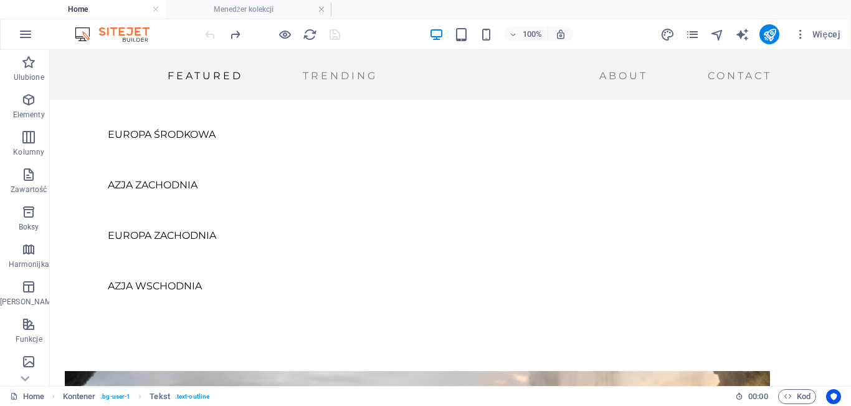
scroll to position [794, 0]
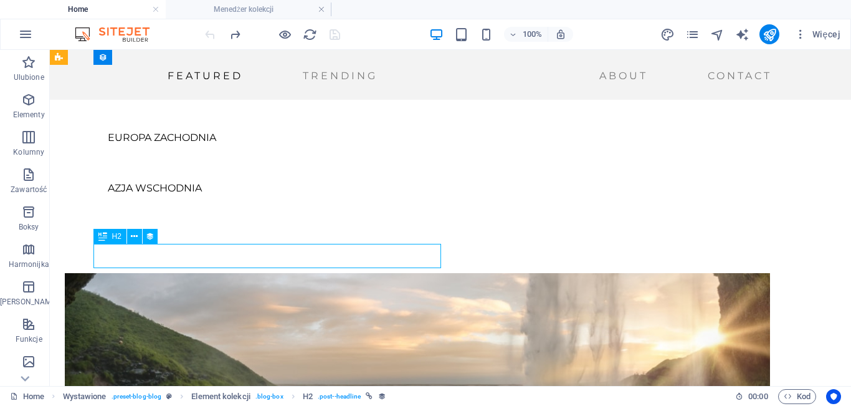
select select "name"
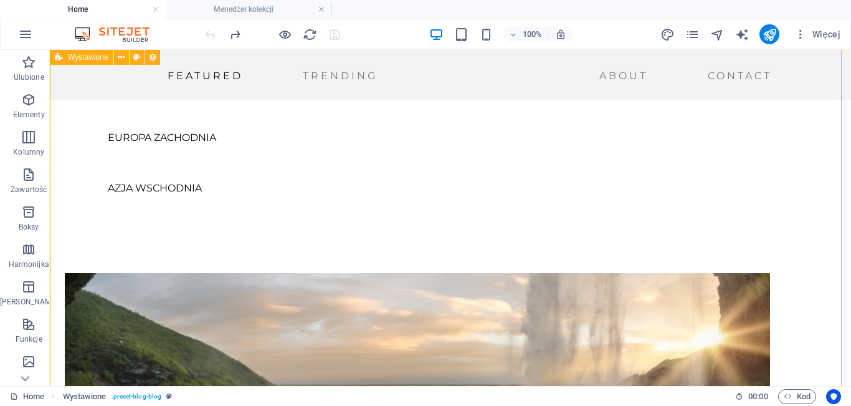
click at [803, 39] on icon "button" at bounding box center [800, 34] width 12 height 12
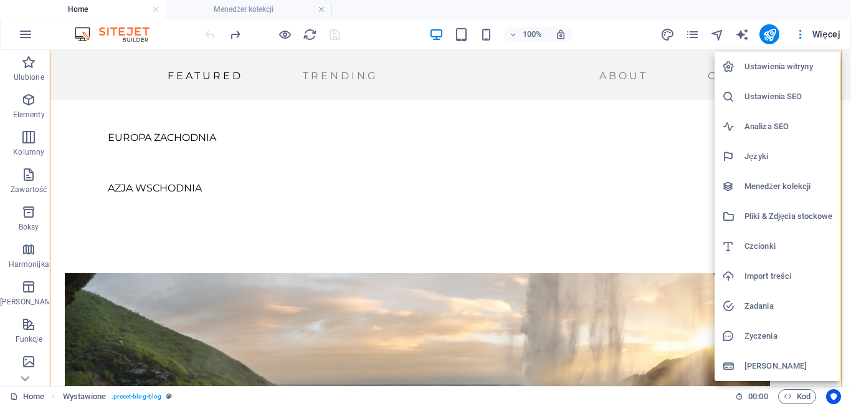
click at [764, 194] on li "Menedżer kolekcji" at bounding box center [777, 186] width 125 height 30
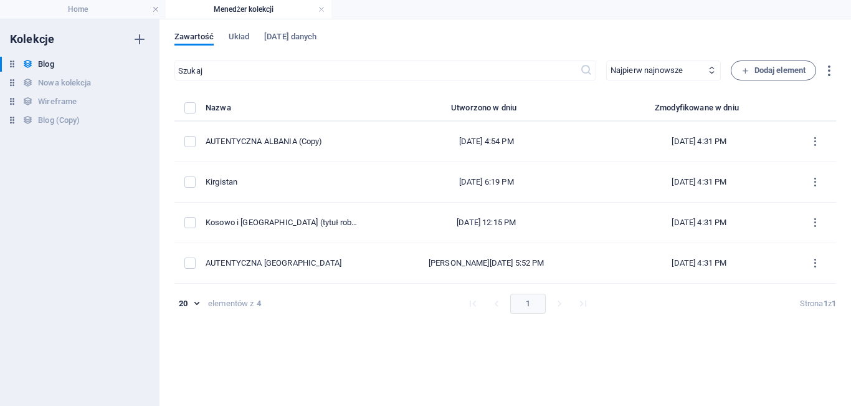
scroll to position [0, 0]
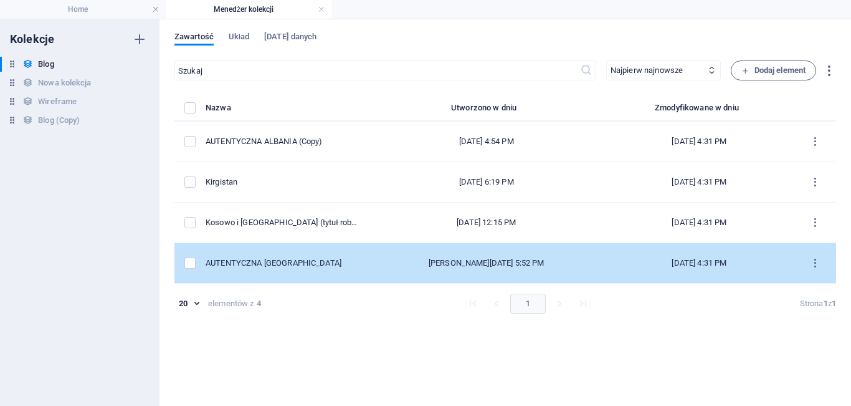
click at [368, 270] on td "AUTENTYCZNA [GEOGRAPHIC_DATA]" at bounding box center [287, 263] width 163 height 40
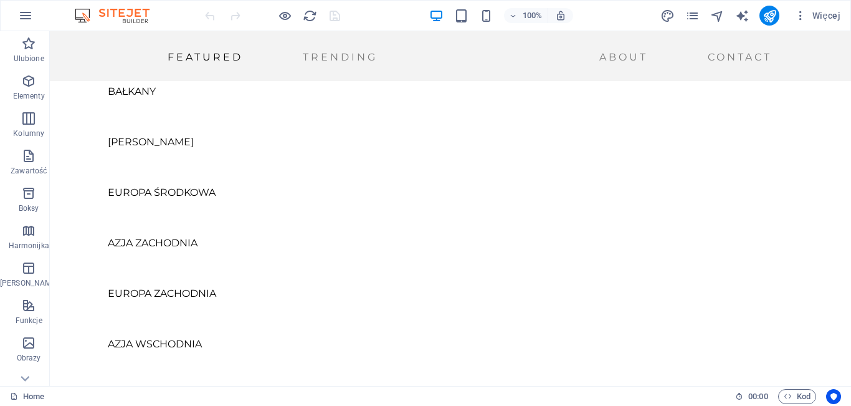
scroll to position [930, 0]
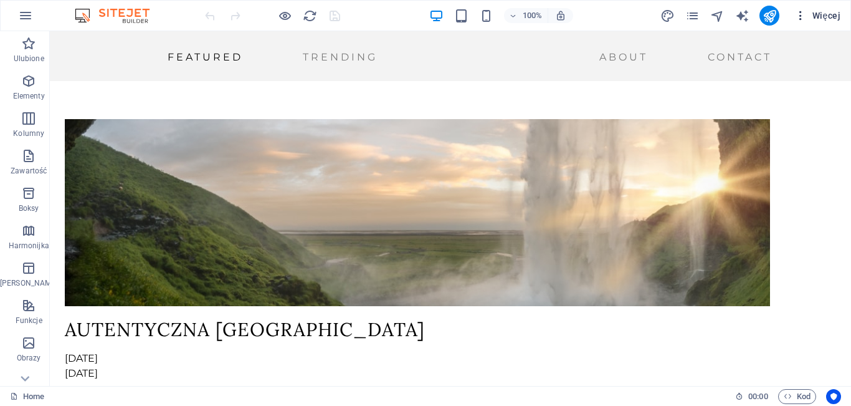
click at [820, 14] on span "Więcej" at bounding box center [817, 15] width 46 height 12
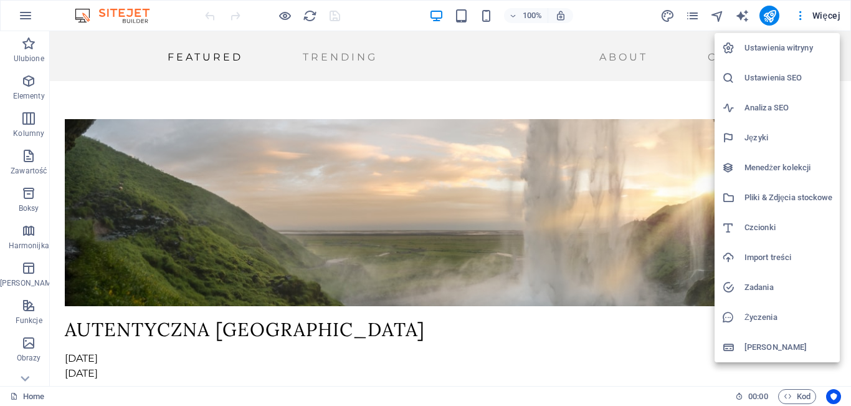
click at [800, 171] on h6 "Menedżer kolekcji" at bounding box center [789, 167] width 88 height 15
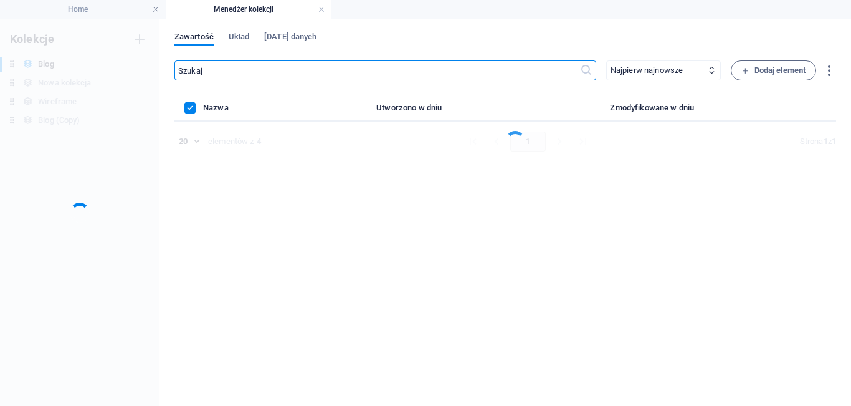
scroll to position [0, 0]
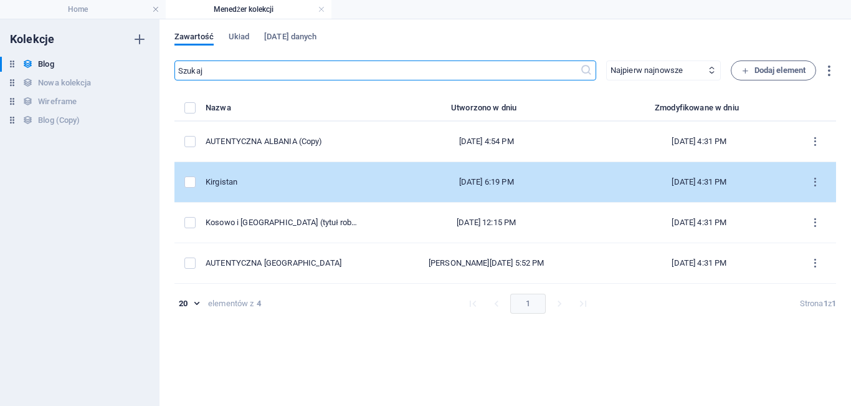
click at [492, 176] on div "[DATE] 6:19 PM" at bounding box center [486, 181] width 216 height 11
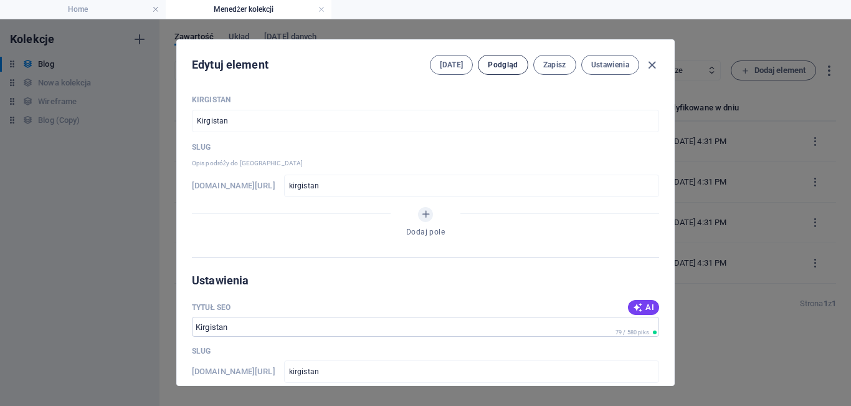
click at [495, 65] on span "Podgląd" at bounding box center [503, 65] width 30 height 10
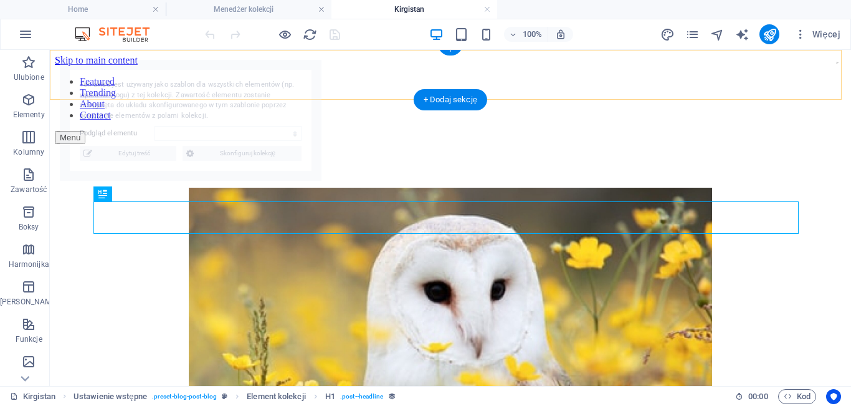
scroll to position [341, 0]
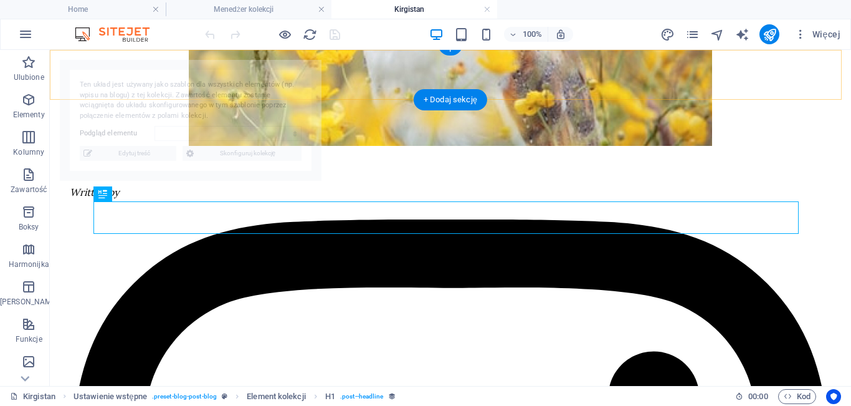
select select "68dc03280a84af158b00d4a6"
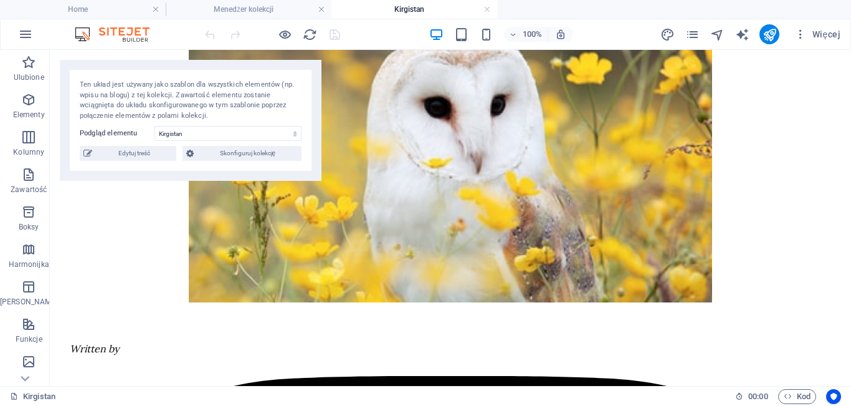
scroll to position [40, 0]
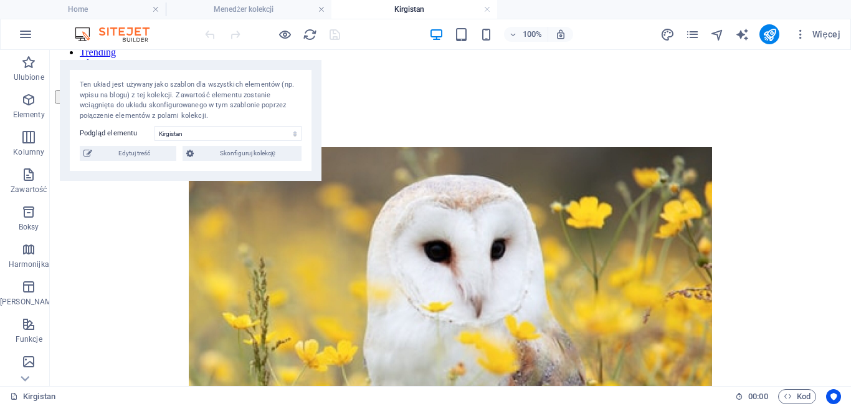
click at [210, 31] on div at bounding box center [272, 34] width 140 height 20
click at [212, 0] on li "Menedżer kolekcji" at bounding box center [249, 9] width 166 height 19
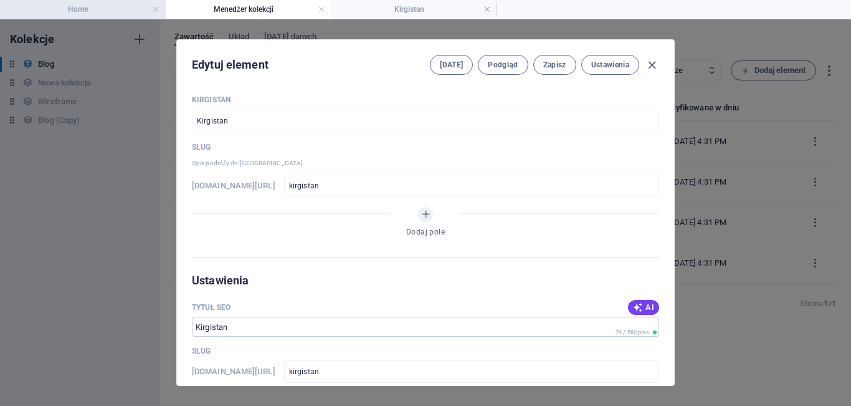
click at [99, 9] on h4 "Home" at bounding box center [83, 9] width 166 height 14
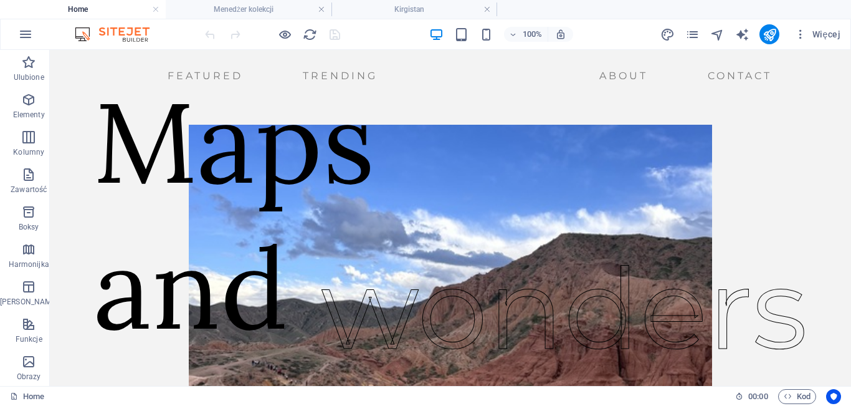
scroll to position [930, 0]
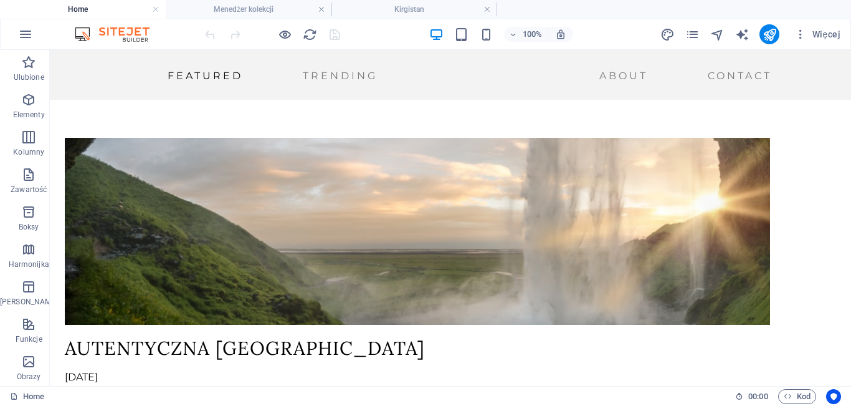
click at [211, 31] on div at bounding box center [272, 34] width 140 height 20
click at [22, 26] on button "button" at bounding box center [26, 34] width 30 height 30
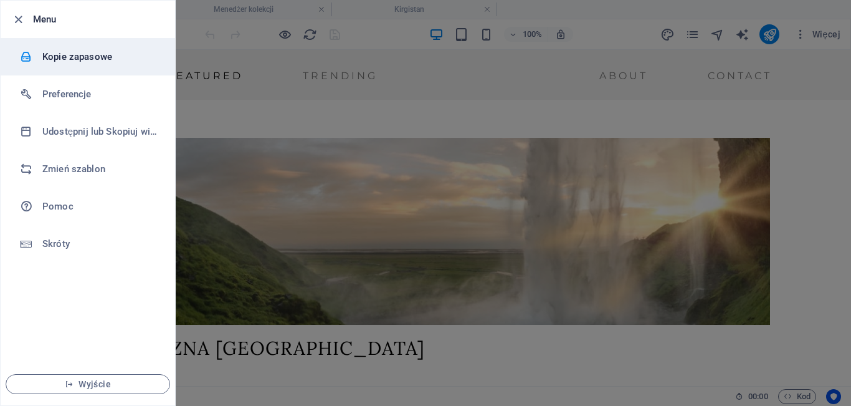
click at [69, 56] on h6 "Kopie zapasowe" at bounding box center [99, 56] width 115 height 15
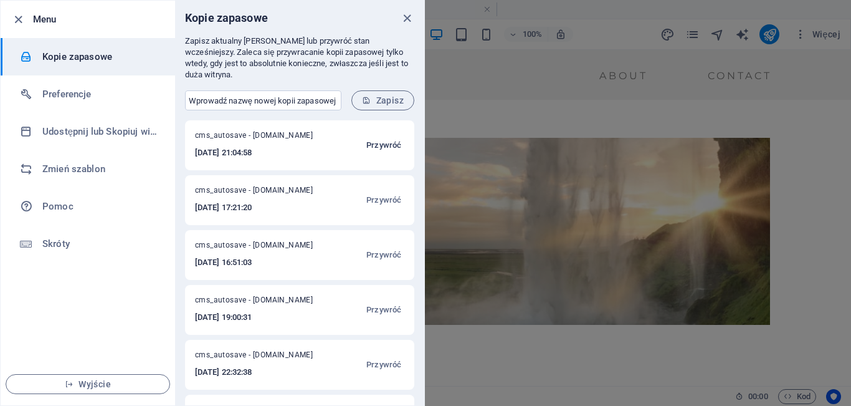
click at [377, 138] on span "Przywróć" at bounding box center [383, 145] width 35 height 15
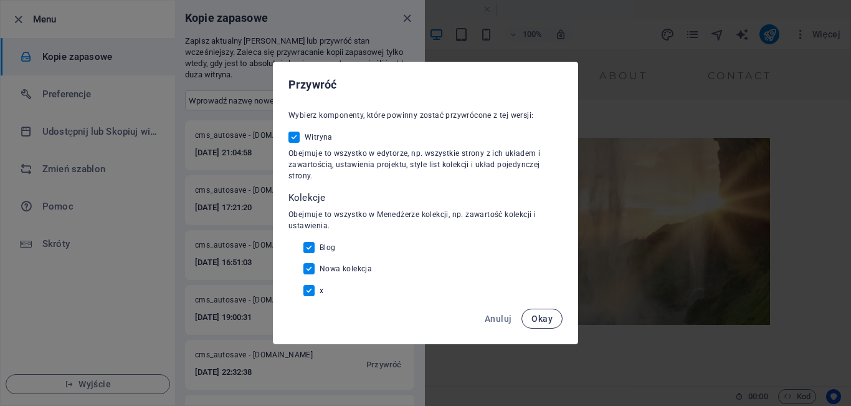
click at [547, 321] on span "Okay" at bounding box center [541, 318] width 21 height 10
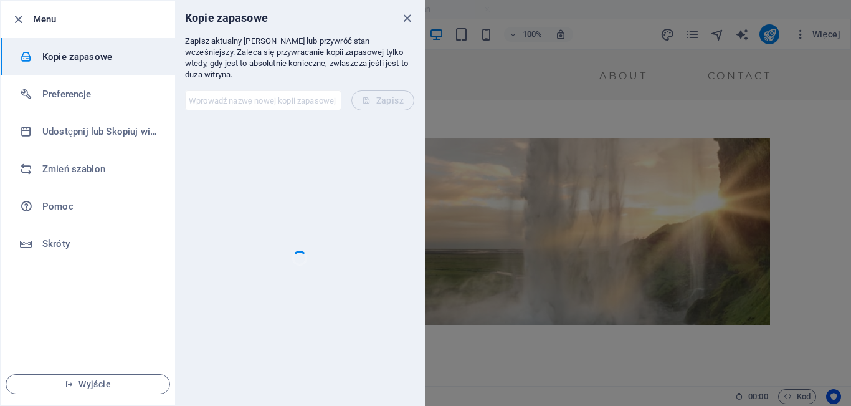
checkbox input "false"
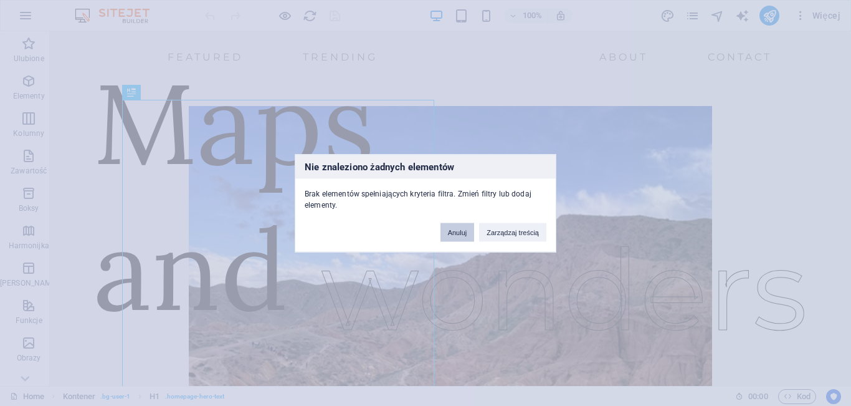
click at [463, 231] on button "Anuluj" at bounding box center [457, 231] width 34 height 19
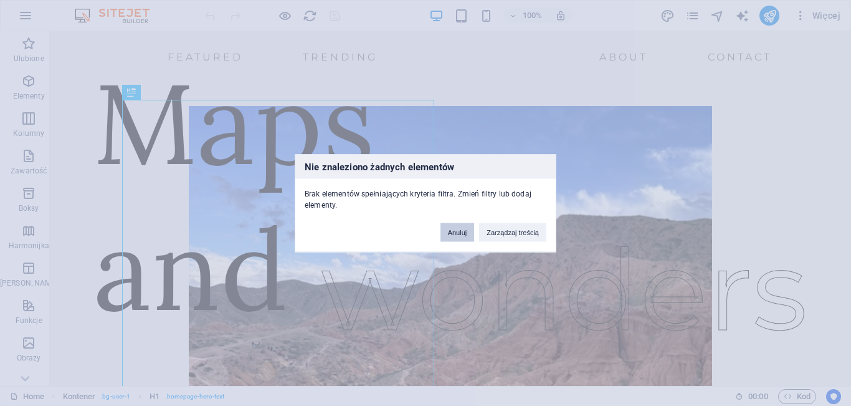
click at [463, 231] on button "Anuluj" at bounding box center [457, 231] width 34 height 19
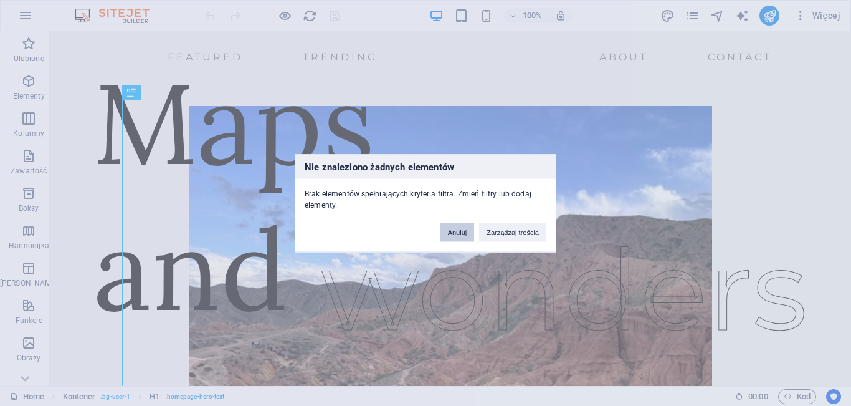
click at [463, 231] on button "Anuluj" at bounding box center [457, 231] width 34 height 19
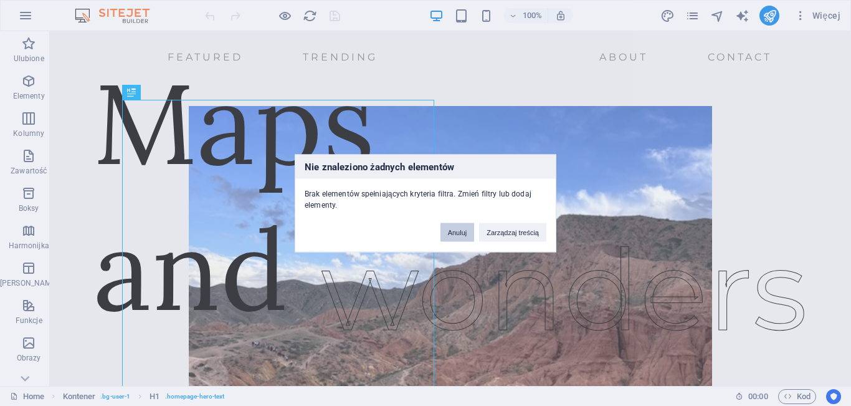
click at [463, 231] on button "Anuluj" at bounding box center [457, 231] width 34 height 19
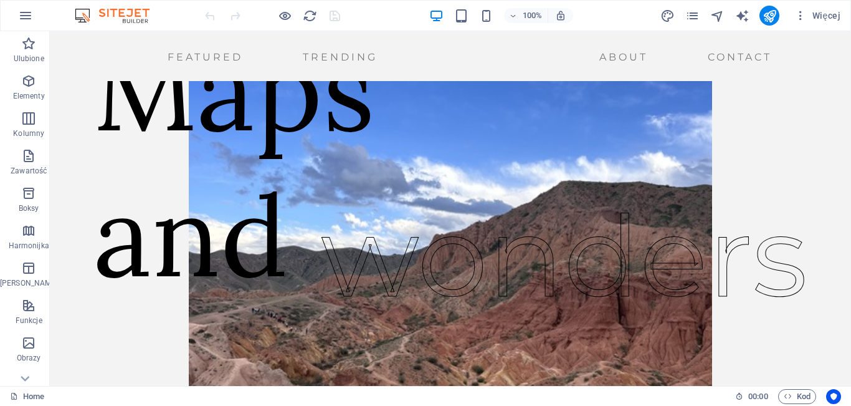
scroll to position [14, 0]
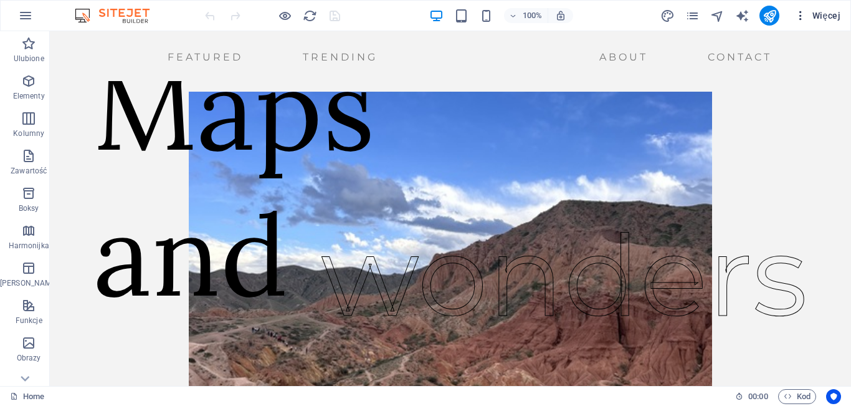
click at [803, 20] on icon "button" at bounding box center [800, 15] width 12 height 12
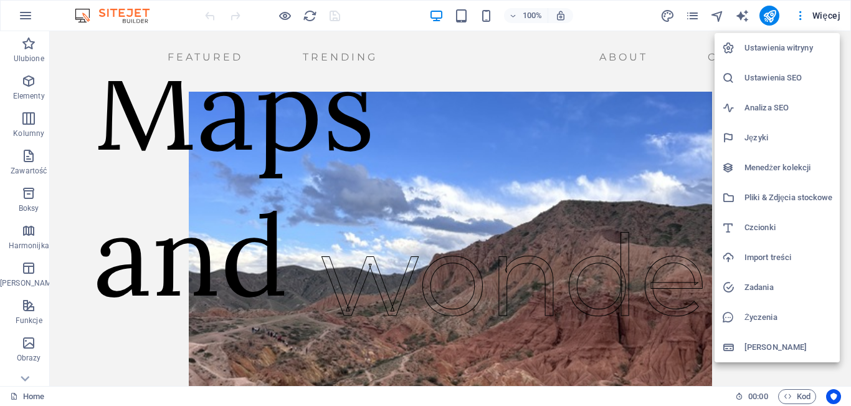
click at [767, 163] on h6 "Menedżer kolekcji" at bounding box center [789, 167] width 88 height 15
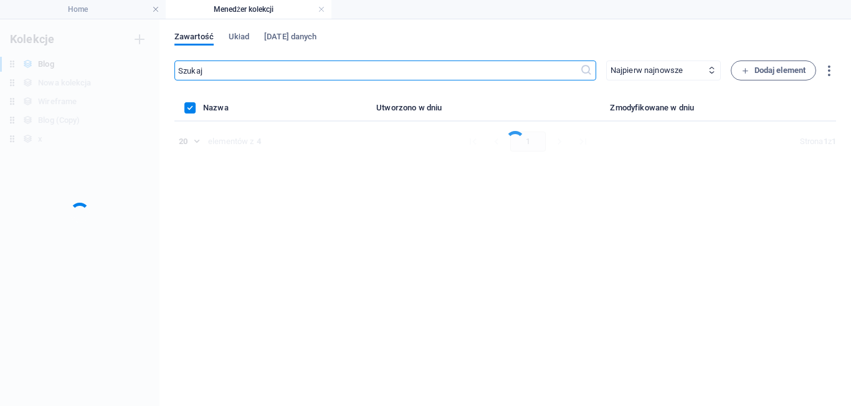
scroll to position [0, 0]
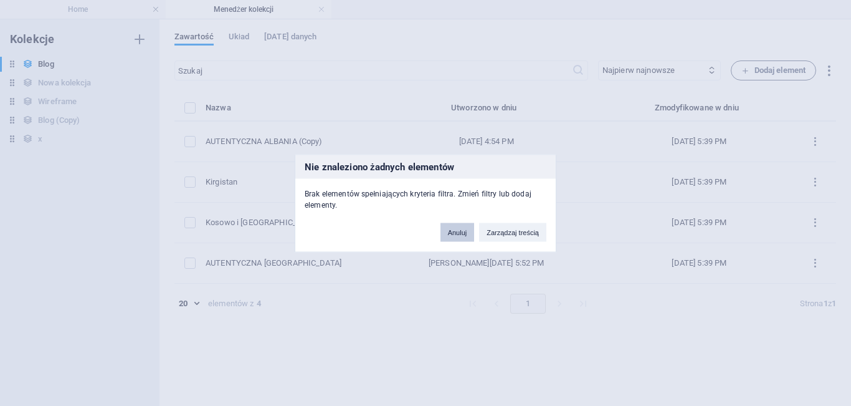
click at [448, 228] on button "Anuluj" at bounding box center [457, 231] width 34 height 19
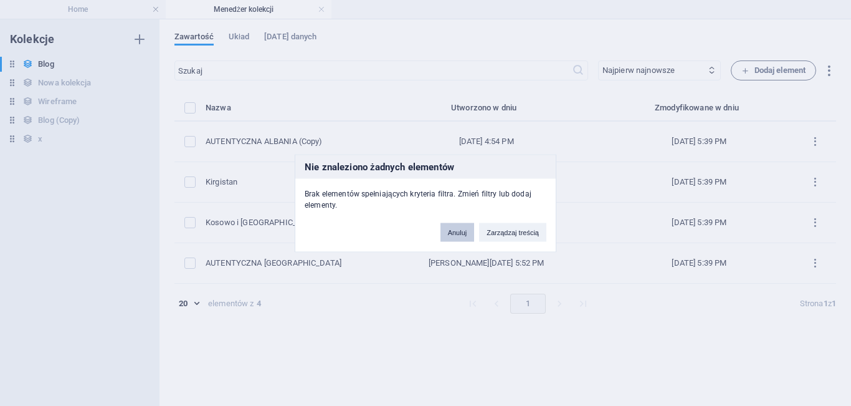
click at [454, 227] on button "Anuluj" at bounding box center [457, 231] width 34 height 19
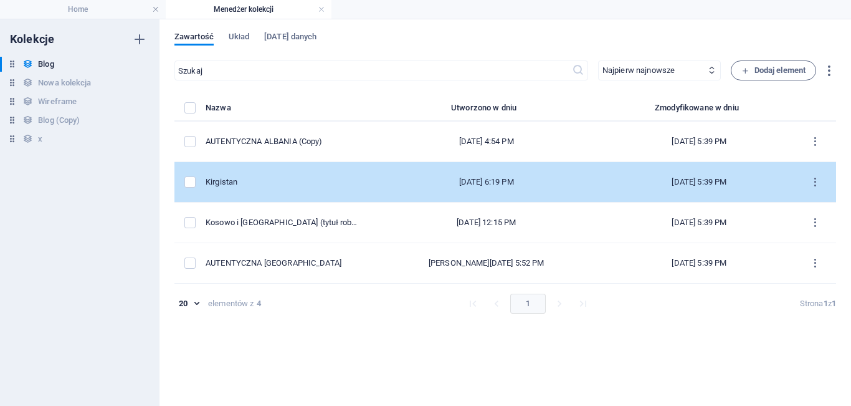
click at [434, 183] on div "[DATE] 6:19 PM" at bounding box center [486, 181] width 216 height 11
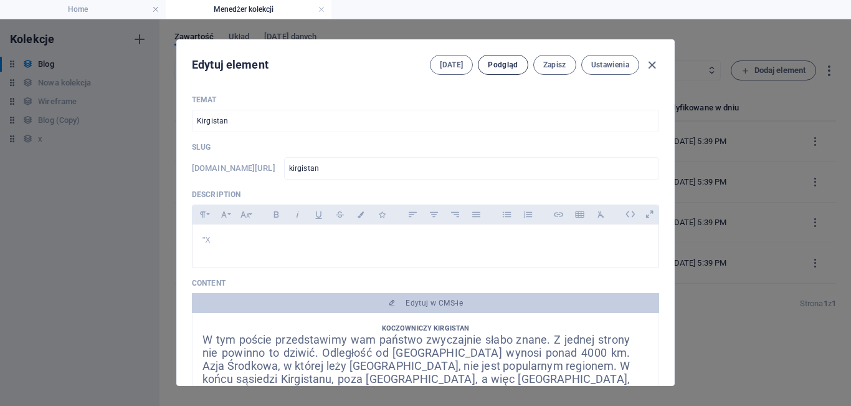
click at [500, 73] on button "Podgląd" at bounding box center [503, 65] width 50 height 20
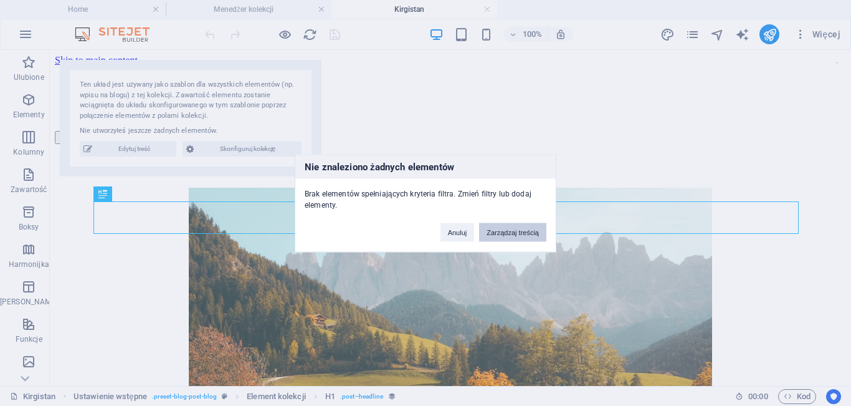
scroll to position [341, 0]
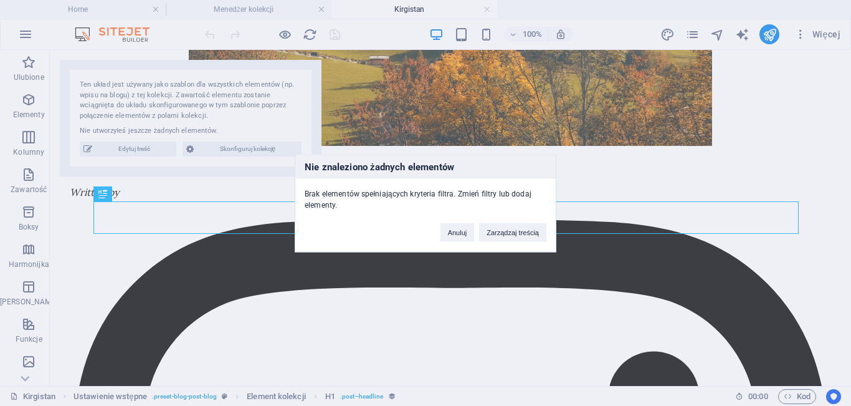
drag, startPoint x: 848, startPoint y: 126, endPoint x: 849, endPoint y: 136, distance: 10.0
click at [849, 136] on div "Nie znaleziono żadnych elementów Brak elementów spełniających kryteria filtra. …" at bounding box center [425, 203] width 851 height 406
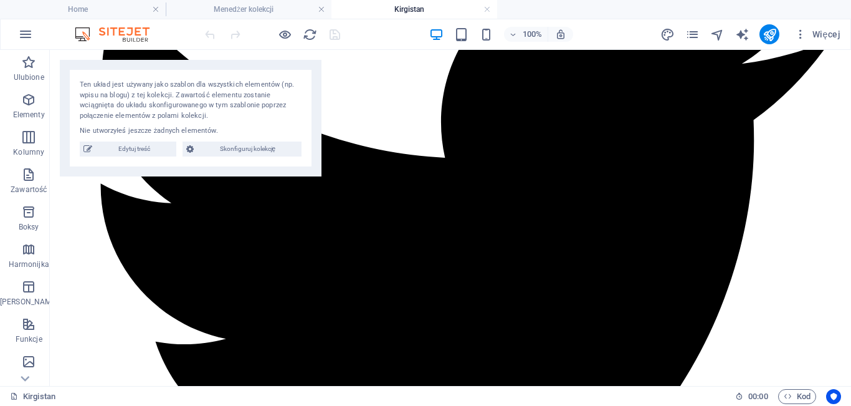
scroll to position [1379, 0]
